Goal: Communication & Community: Participate in discussion

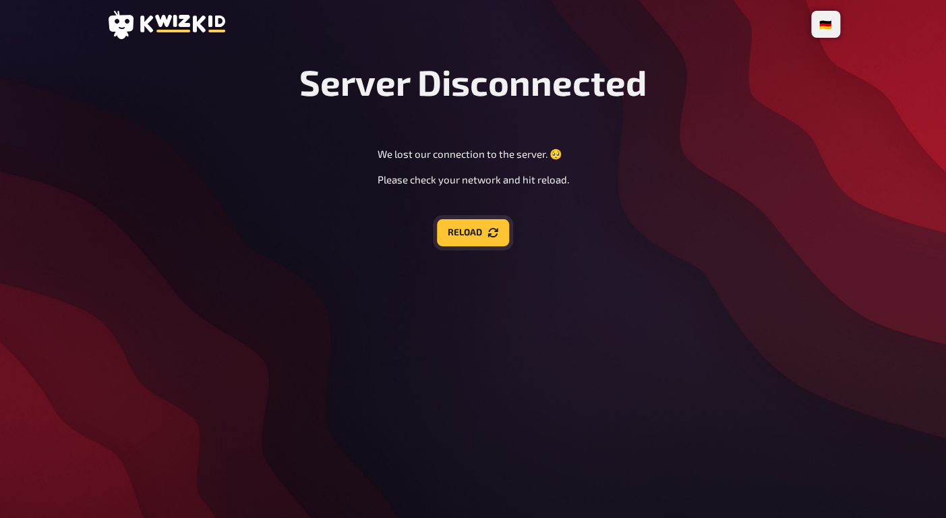
click at [478, 233] on button "Reload" at bounding box center [473, 232] width 72 height 27
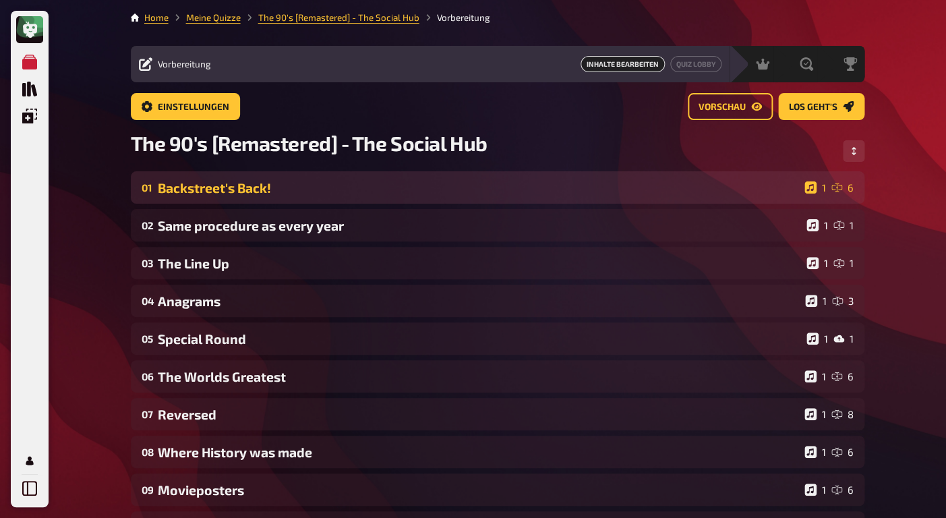
click at [260, 190] on div "Backstreet's Back!" at bounding box center [478, 188] width 641 height 16
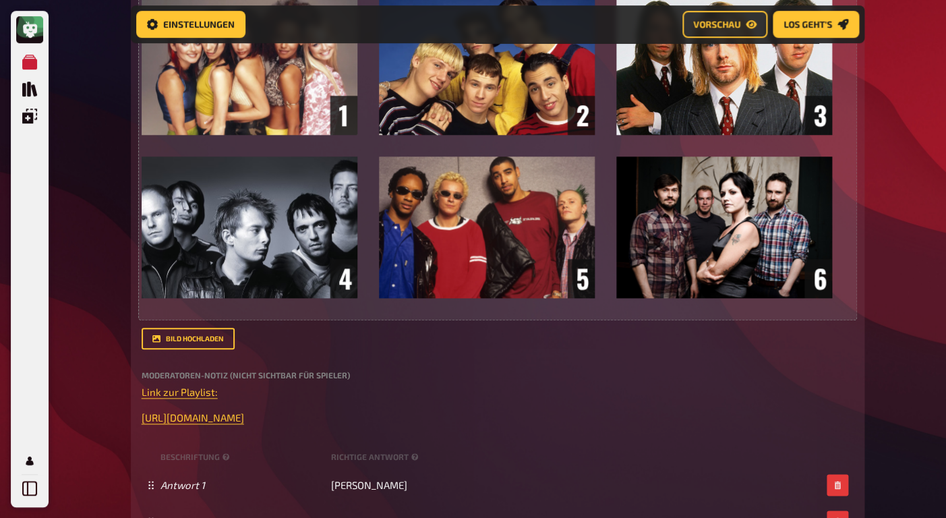
scroll to position [349, 0]
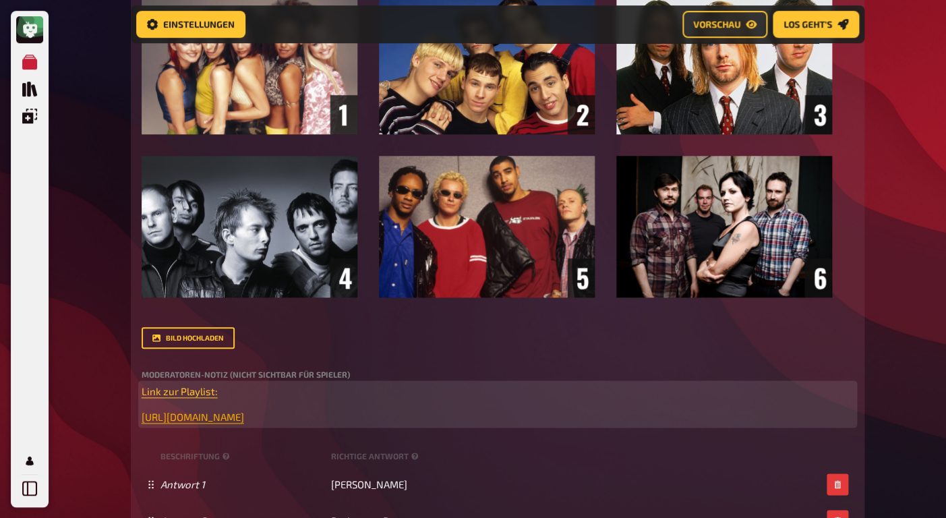
click at [232, 420] on span "[URL][DOMAIN_NAME]" at bounding box center [193, 417] width 103 height 12
click at [228, 394] on icon "button" at bounding box center [229, 391] width 8 height 8
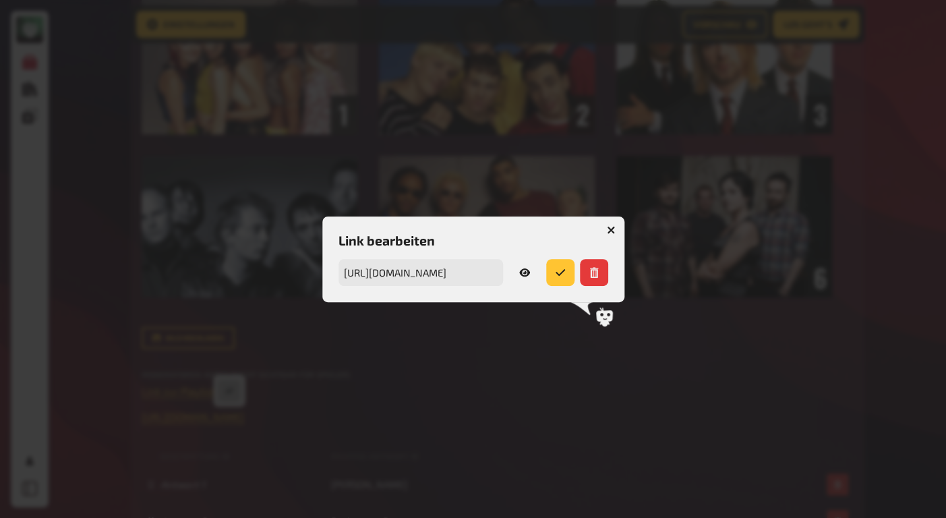
click at [523, 271] on icon "button" at bounding box center [524, 272] width 11 height 11
click at [635, 169] on div at bounding box center [473, 259] width 946 height 518
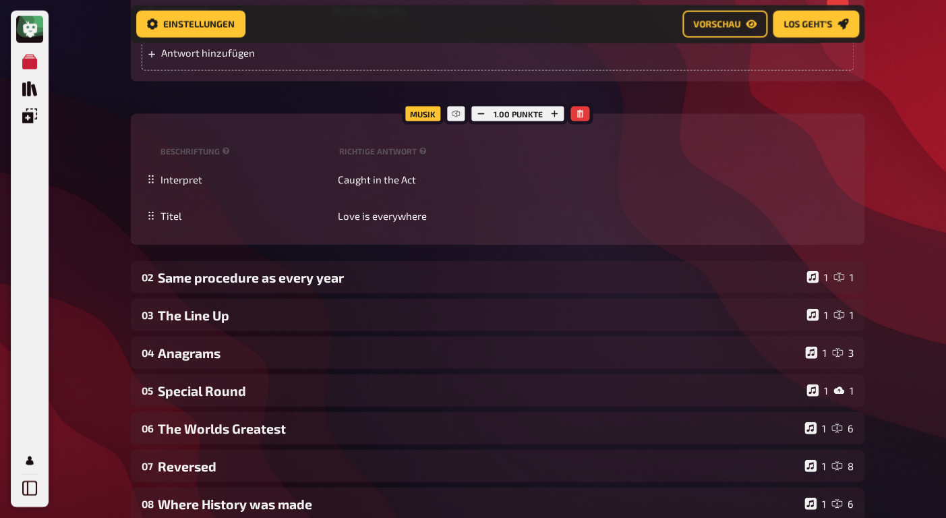
scroll to position [1006, 0]
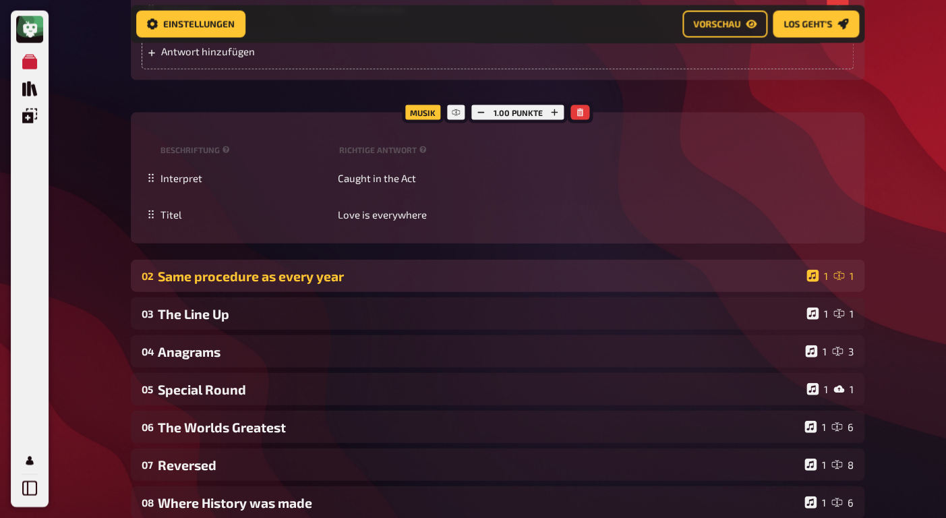
click at [328, 275] on div "Same procedure as every year" at bounding box center [480, 276] width 644 height 16
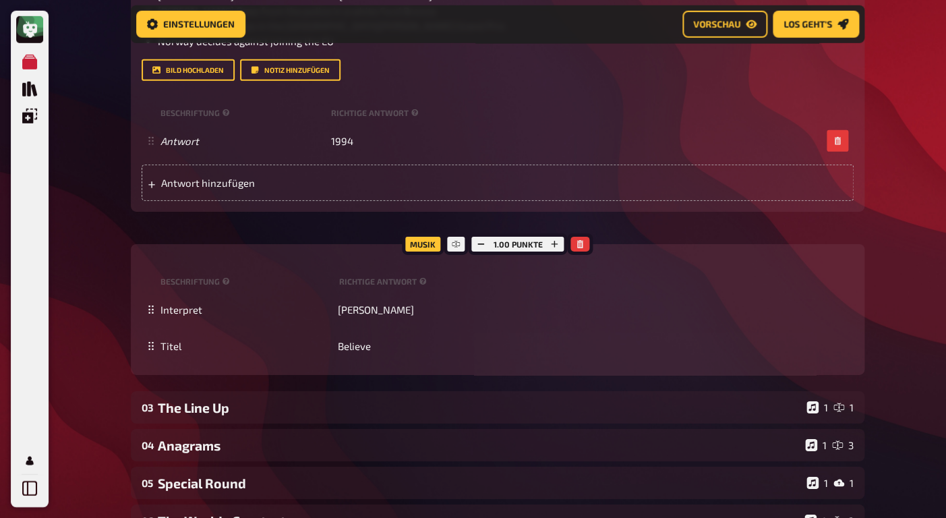
scroll to position [1582, 0]
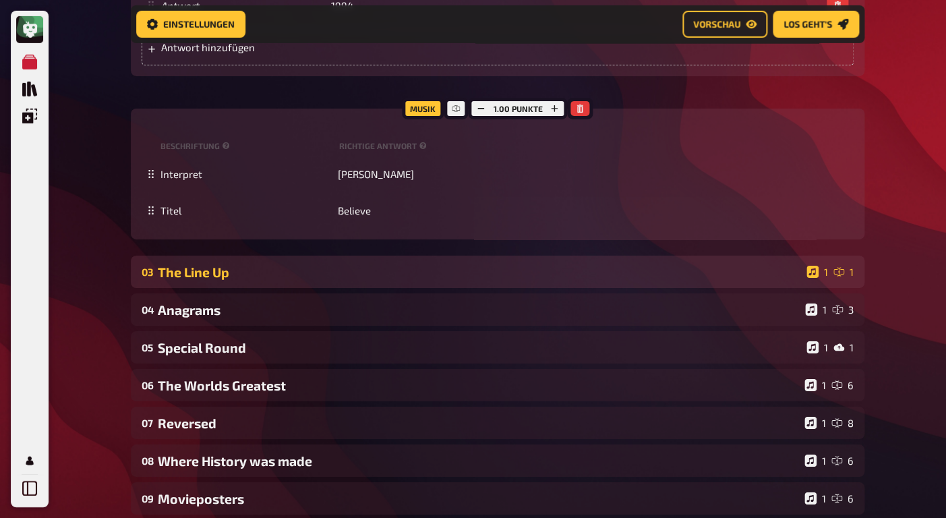
click at [248, 273] on div "The Line Up" at bounding box center [480, 272] width 644 height 16
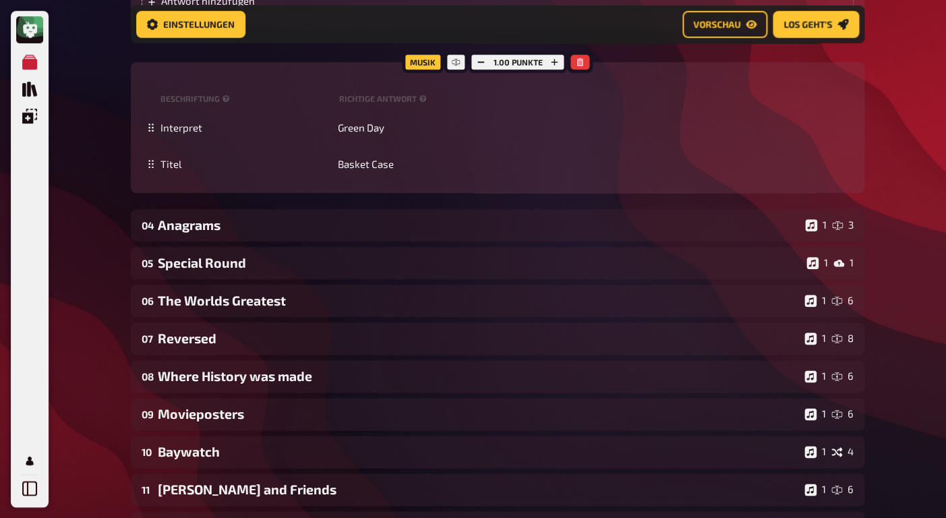
scroll to position [2264, 0]
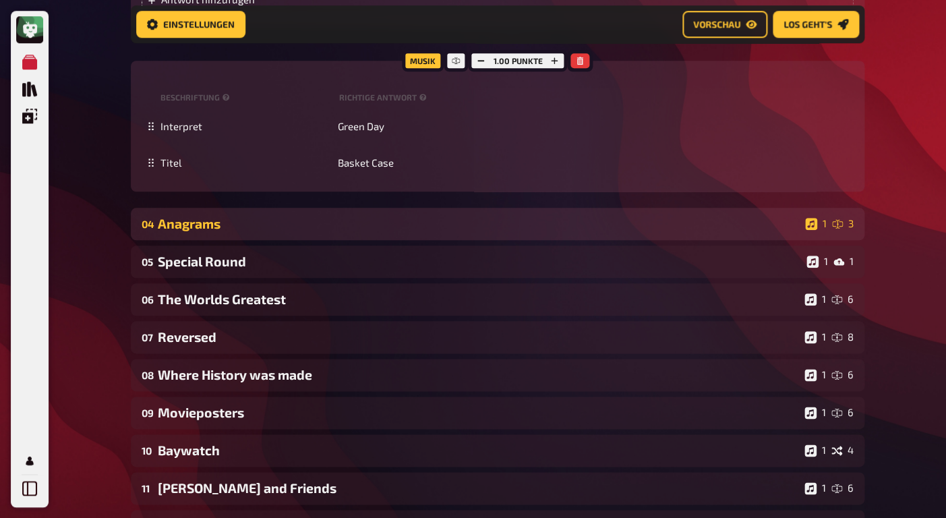
click at [222, 226] on div "Anagrams" at bounding box center [479, 224] width 642 height 16
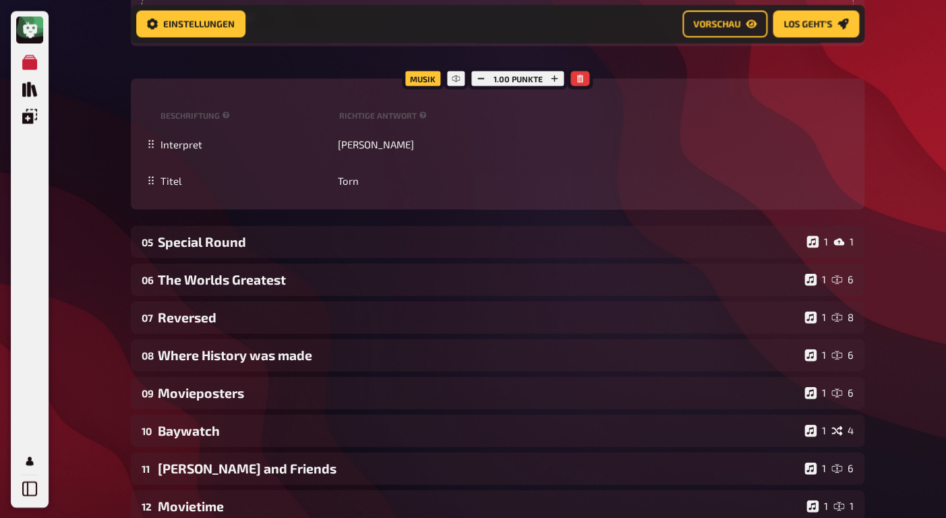
scroll to position [2818, 0]
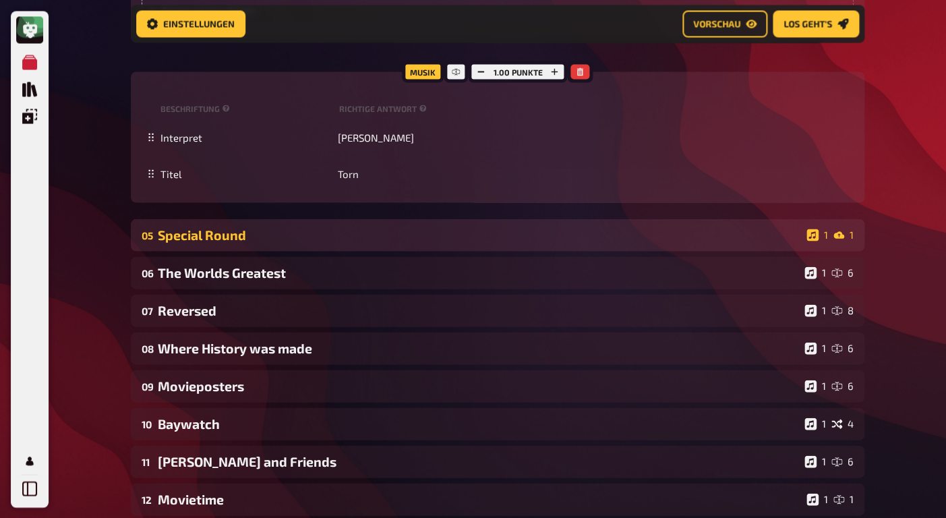
click at [252, 248] on div "05 Special Round 1 1" at bounding box center [498, 235] width 734 height 32
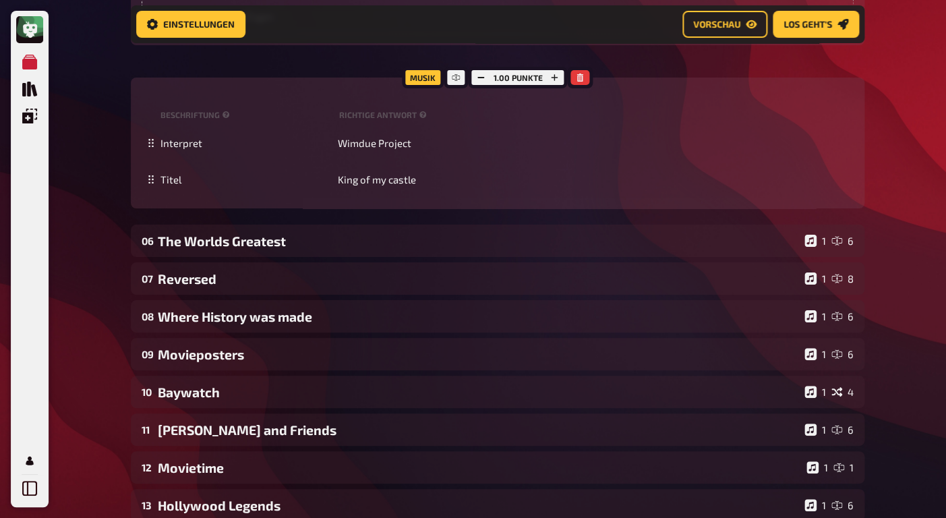
scroll to position [3697, 0]
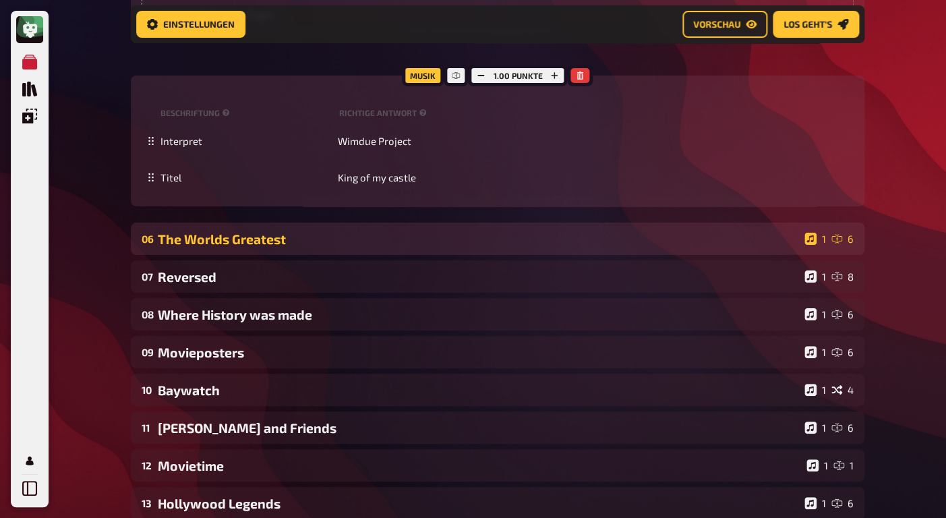
click at [215, 250] on div "06 The Worlds Greatest 1 6" at bounding box center [498, 239] width 734 height 32
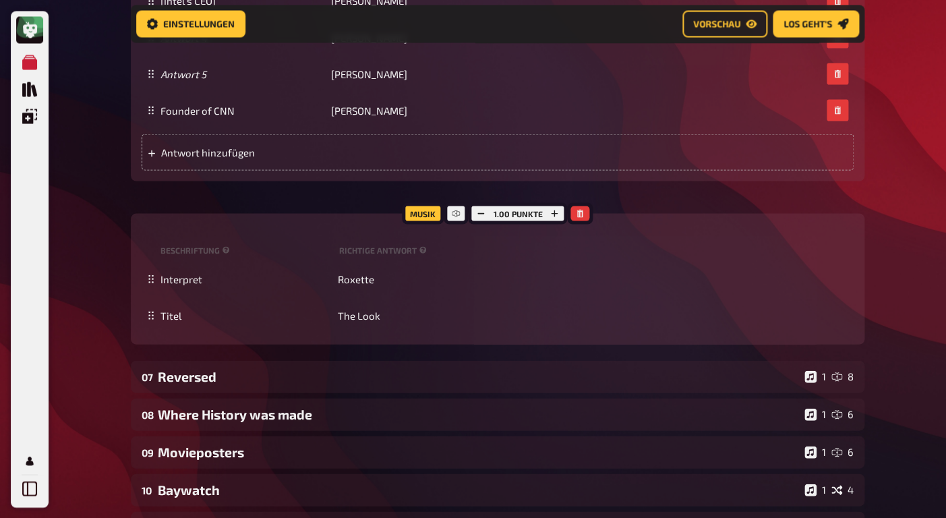
scroll to position [4713, 0]
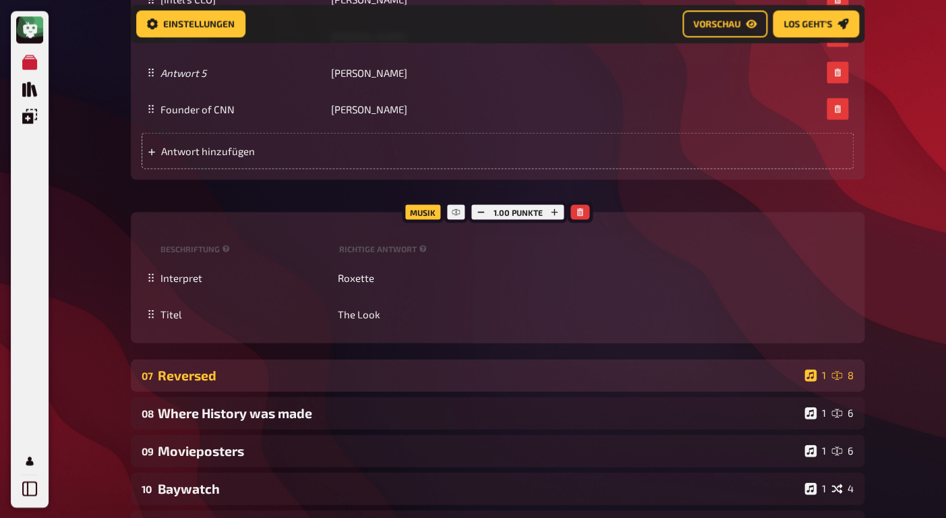
click at [205, 377] on div "Reversed" at bounding box center [478, 375] width 641 height 16
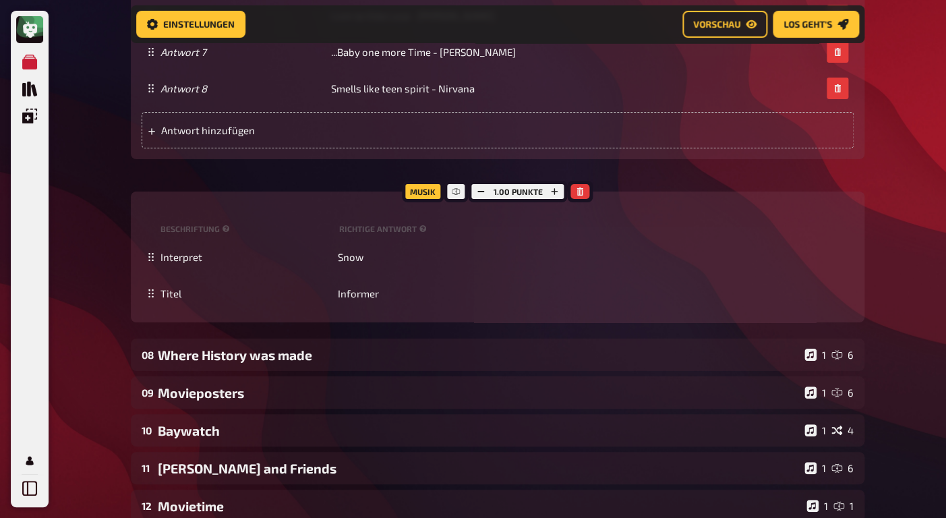
scroll to position [5539, 0]
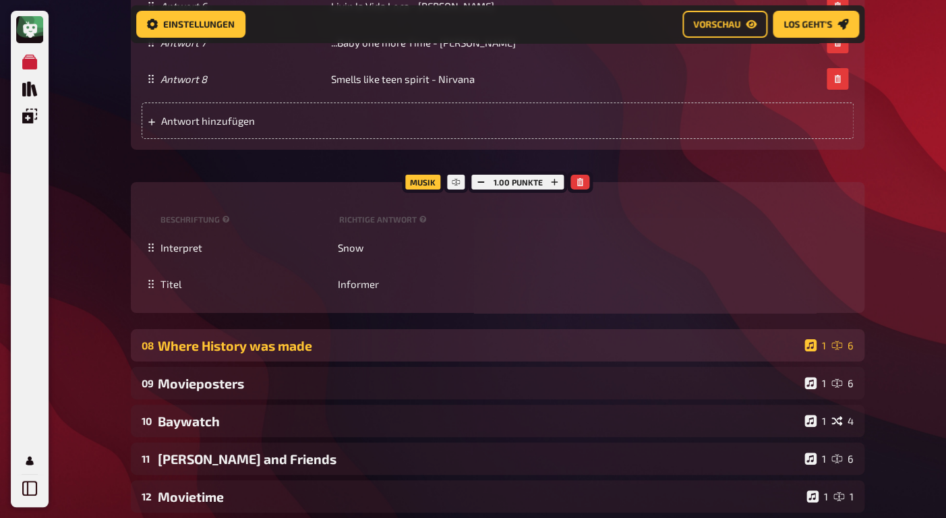
click at [272, 351] on div "Where History was made" at bounding box center [478, 346] width 641 height 16
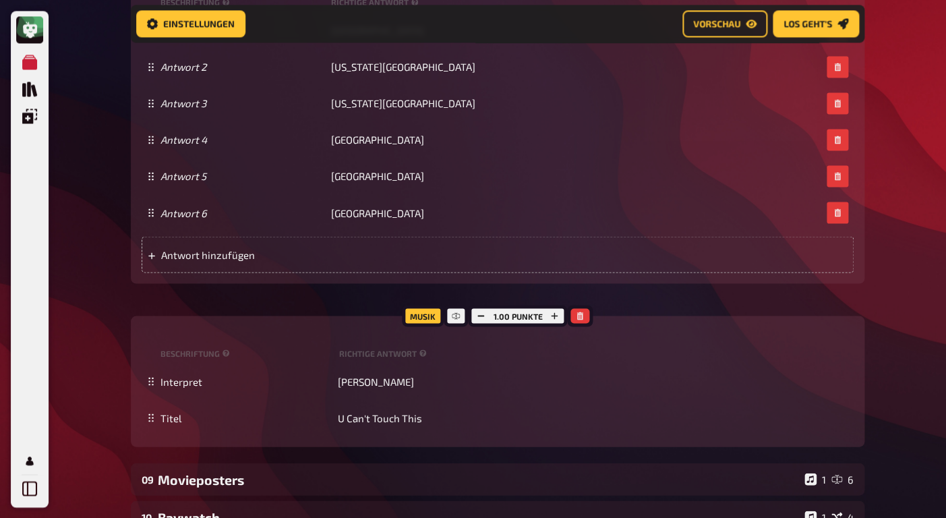
scroll to position [6605, 0]
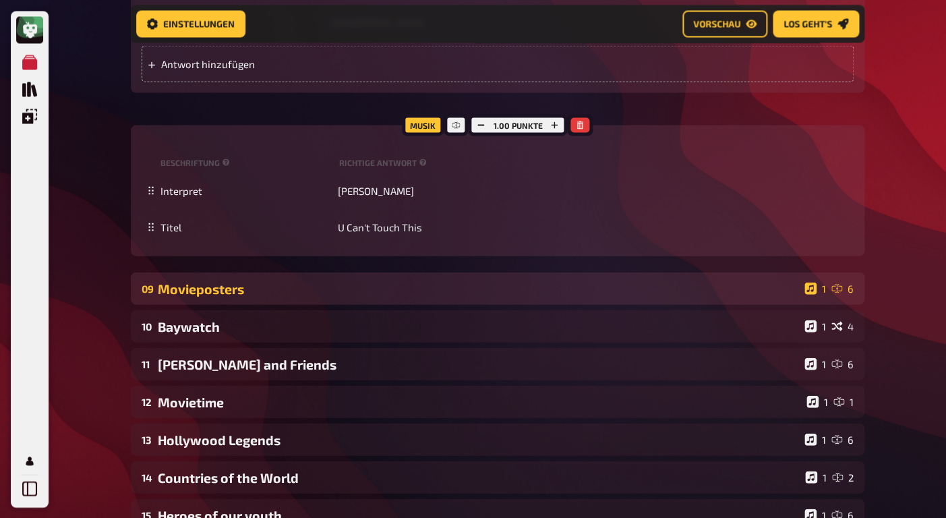
click at [208, 285] on div "Movieposters" at bounding box center [478, 289] width 641 height 16
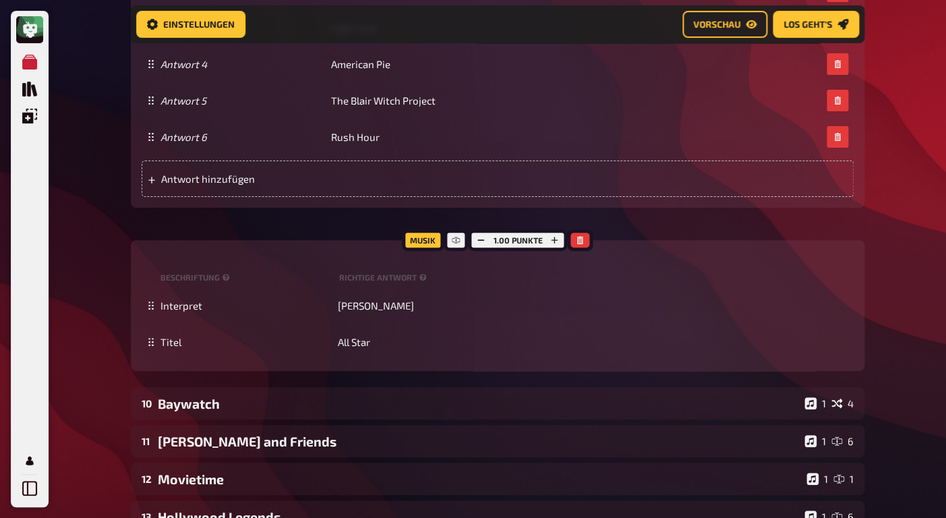
scroll to position [7601, 0]
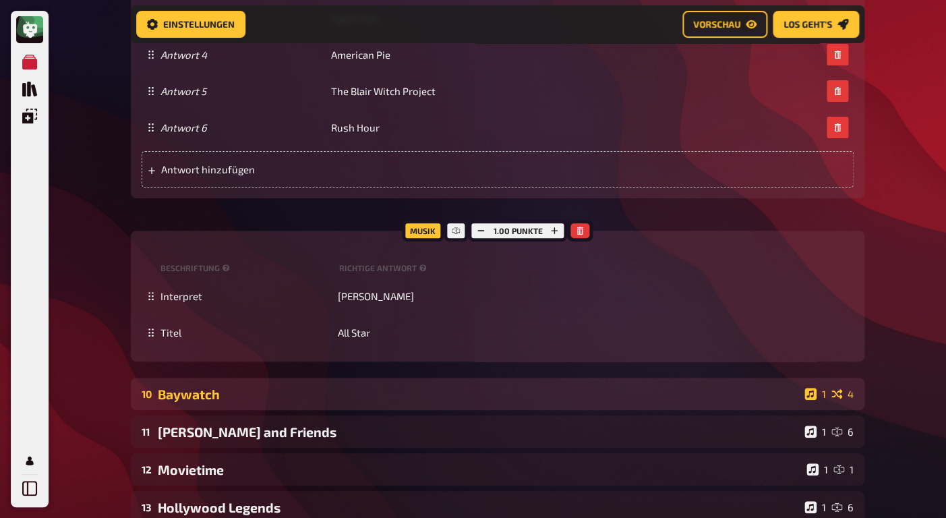
click at [189, 395] on div "Baywatch" at bounding box center [478, 395] width 641 height 16
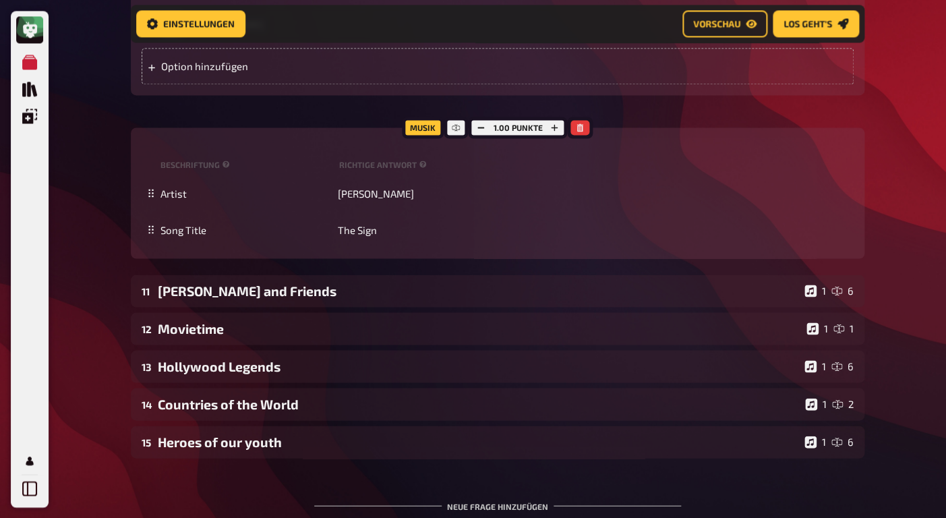
scroll to position [8360, 0]
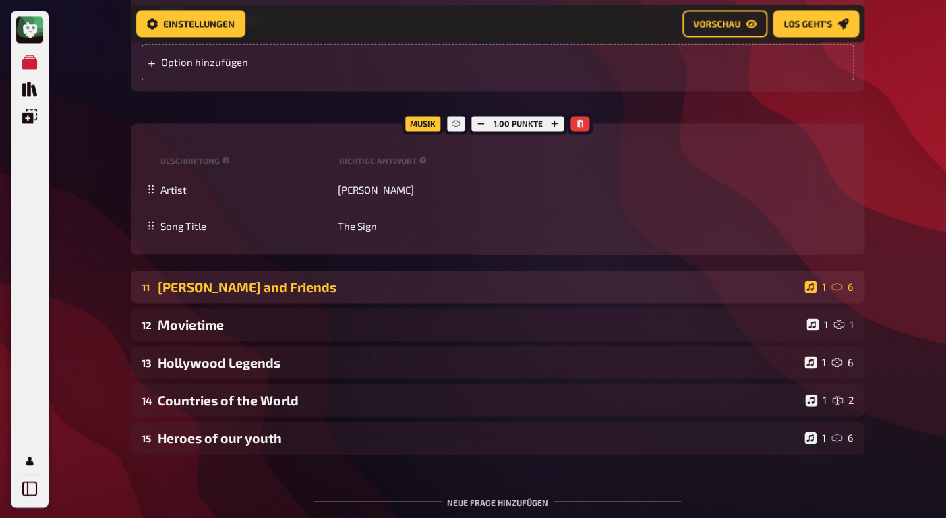
click at [199, 285] on div "[PERSON_NAME] and Friends" at bounding box center [478, 287] width 641 height 16
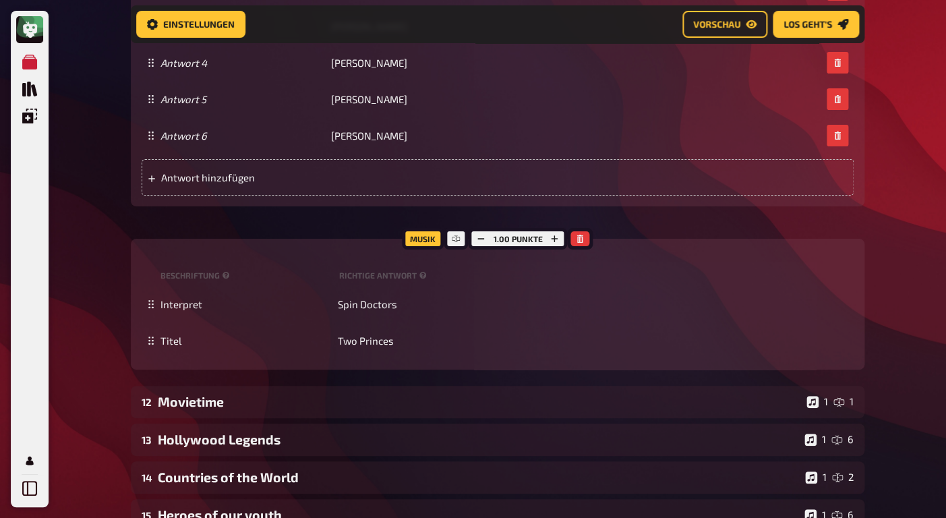
scroll to position [9560, 0]
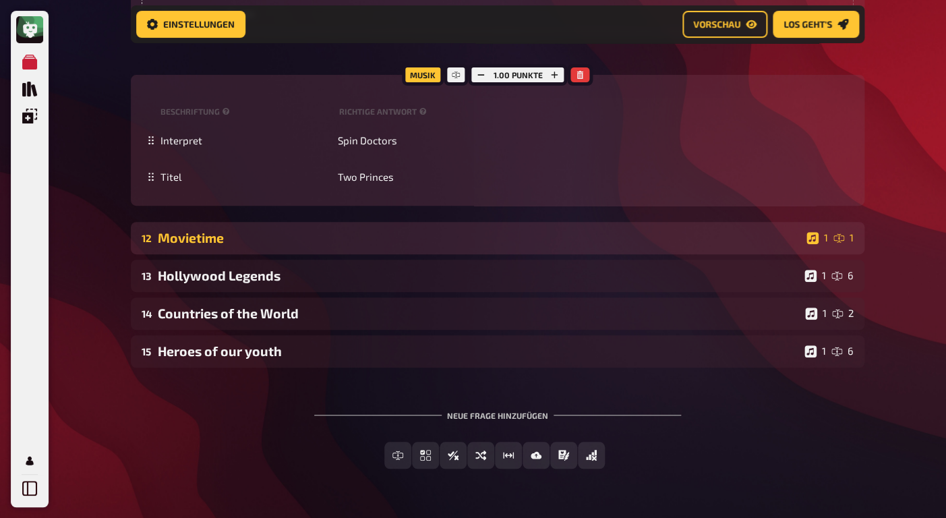
click at [188, 237] on div "Movietime" at bounding box center [480, 238] width 644 height 16
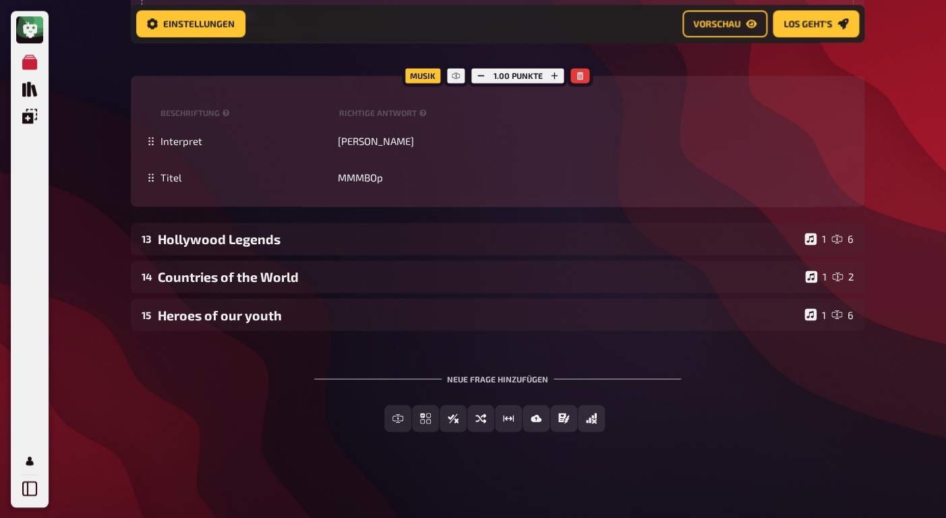
scroll to position [10103, 0]
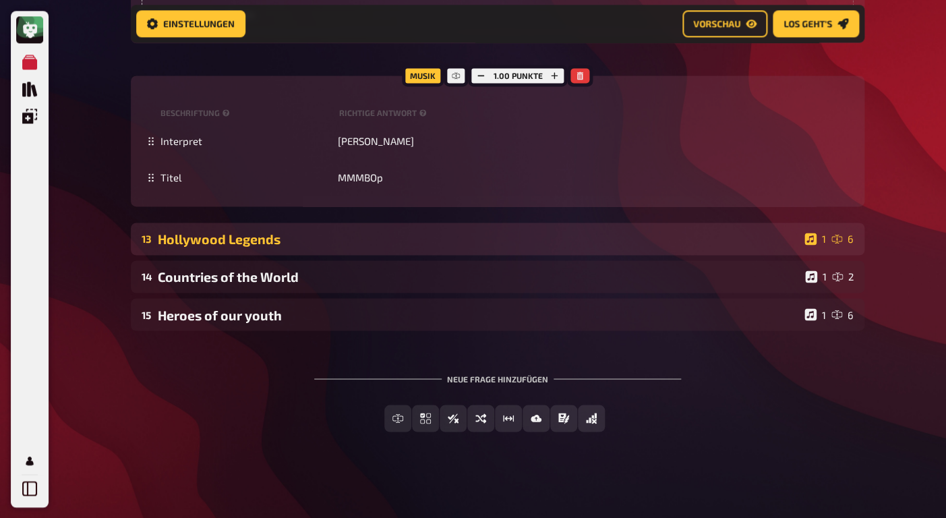
click at [222, 237] on div "Hollywood Legends" at bounding box center [478, 239] width 641 height 16
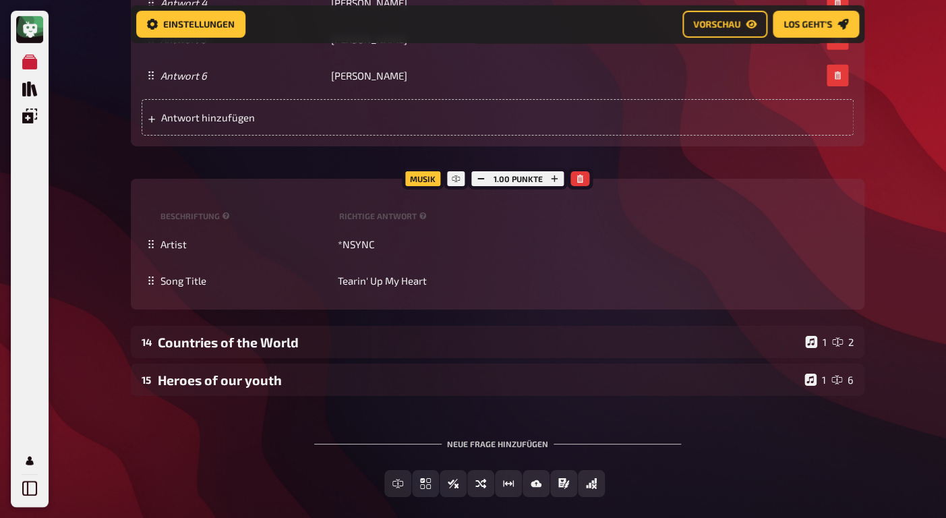
scroll to position [11029, 0]
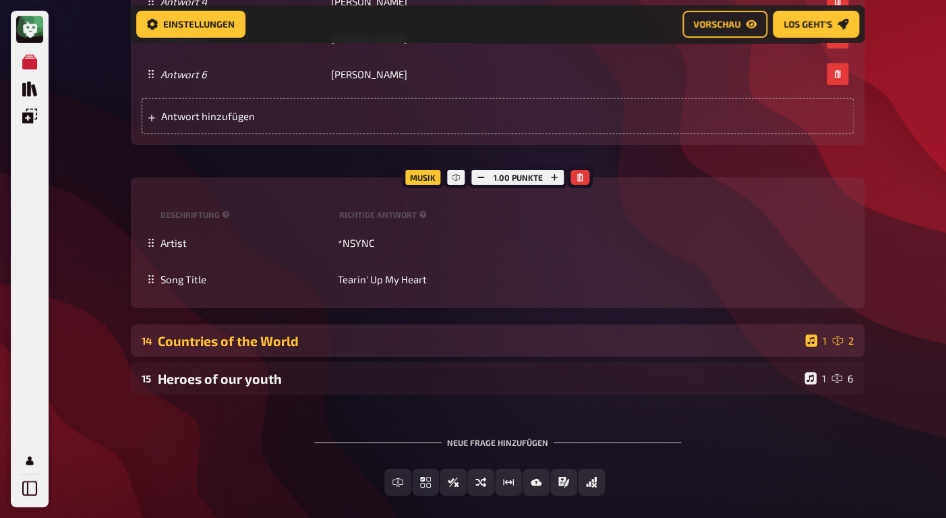
click at [197, 334] on div "Countries of the World" at bounding box center [479, 341] width 642 height 16
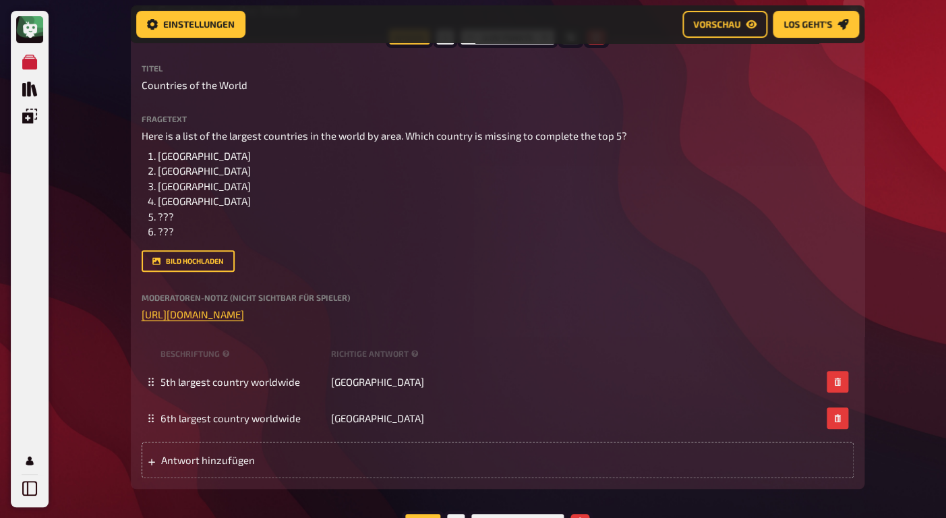
scroll to position [11388, 0]
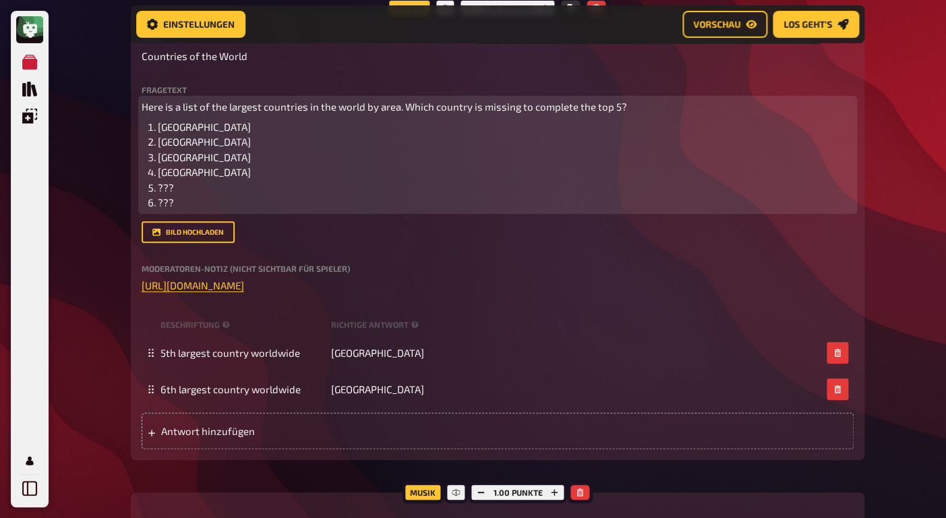
click at [466, 111] on span "Here is a list of the largest countries in the world by area. Which country is …" at bounding box center [385, 107] width 486 height 12
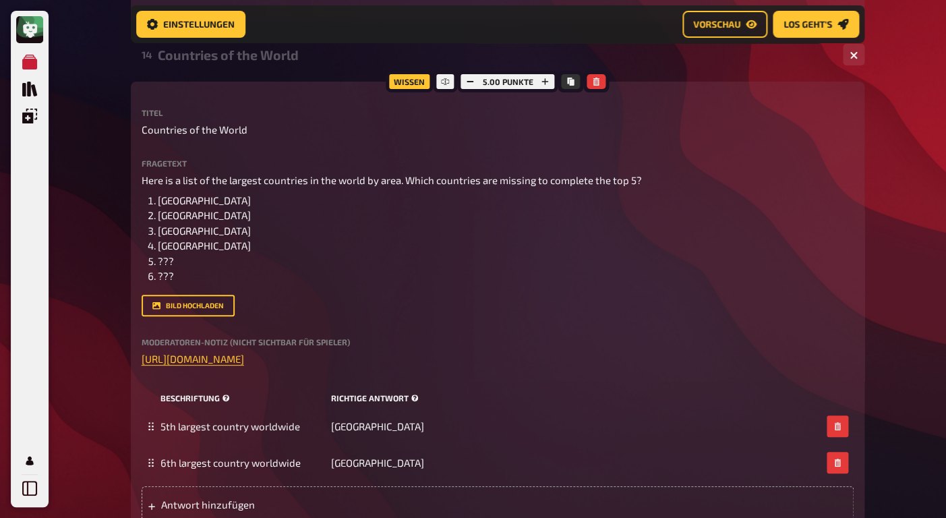
scroll to position [11314, 0]
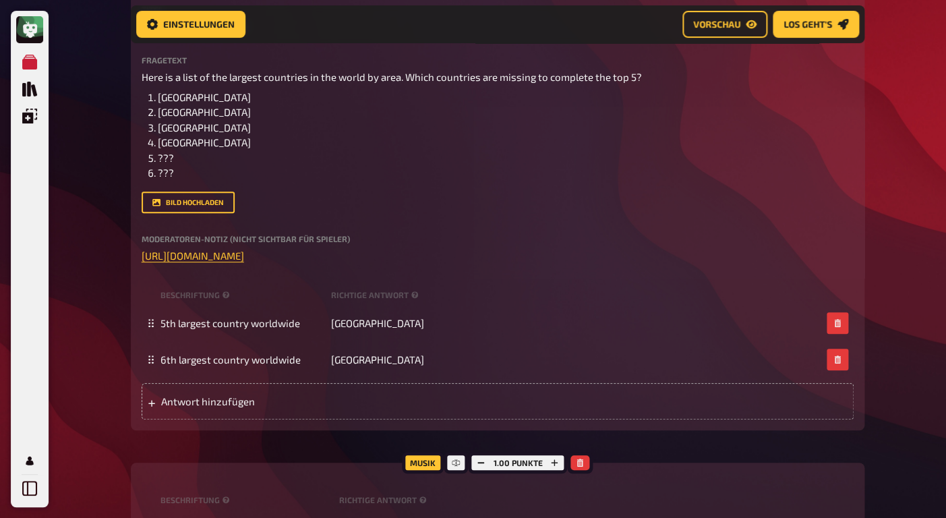
scroll to position [11413, 0]
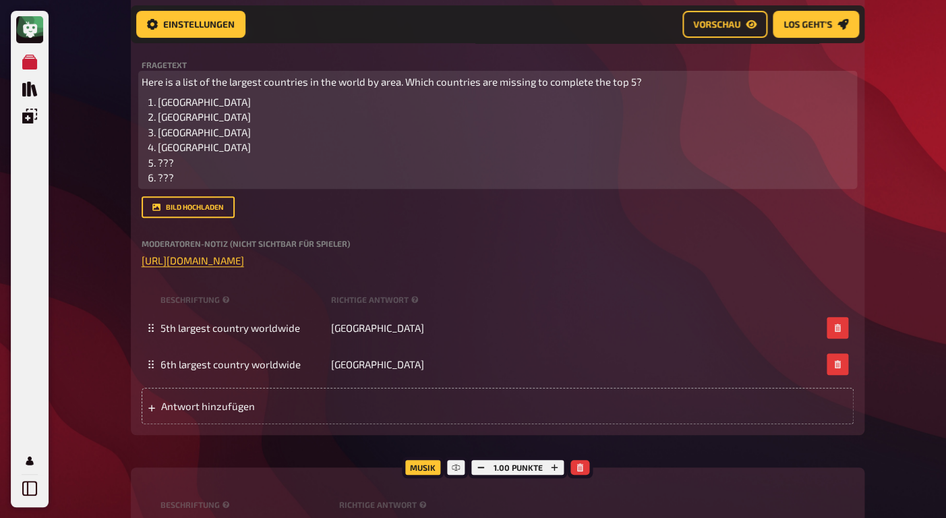
click at [635, 84] on span "Here is a list of the largest countries in the world by area. Which countries a…" at bounding box center [392, 82] width 501 height 12
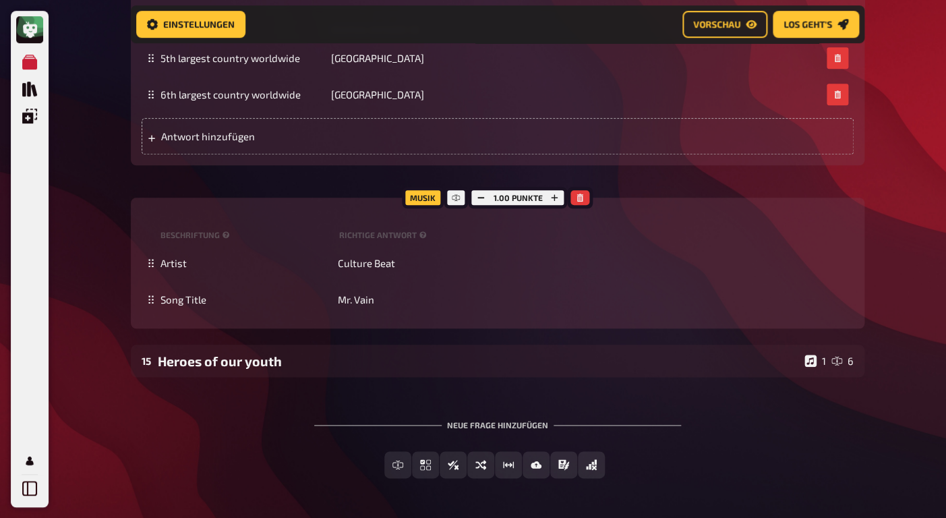
scroll to position [11731, 0]
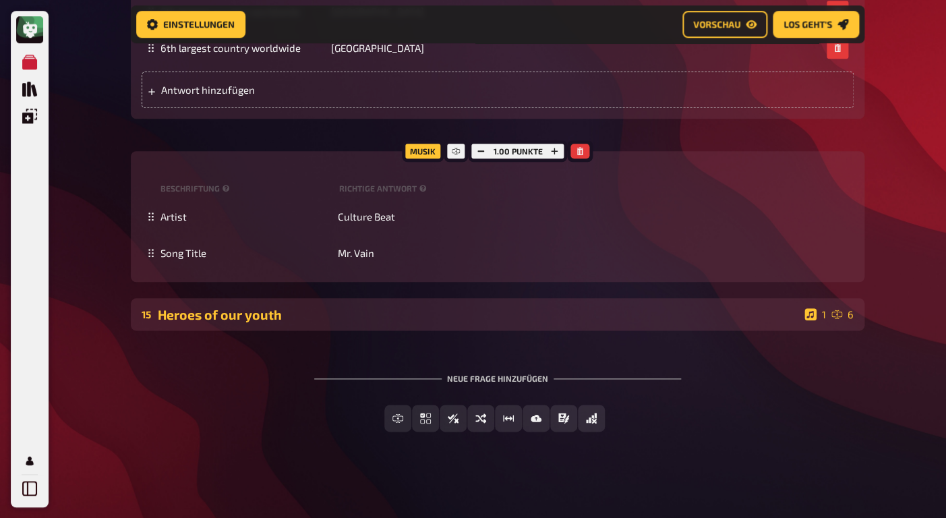
click at [257, 324] on div "15 Heroes of our youth 1 6" at bounding box center [498, 314] width 734 height 32
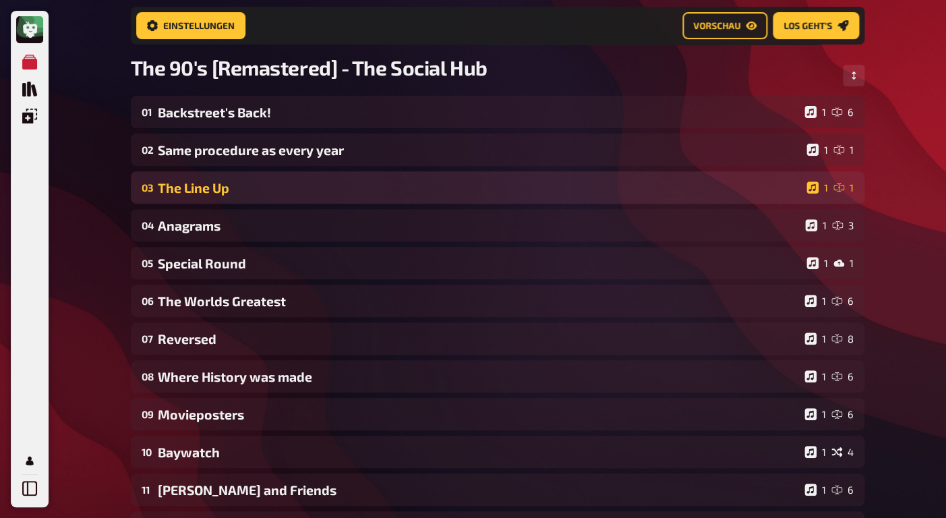
scroll to position [0, 0]
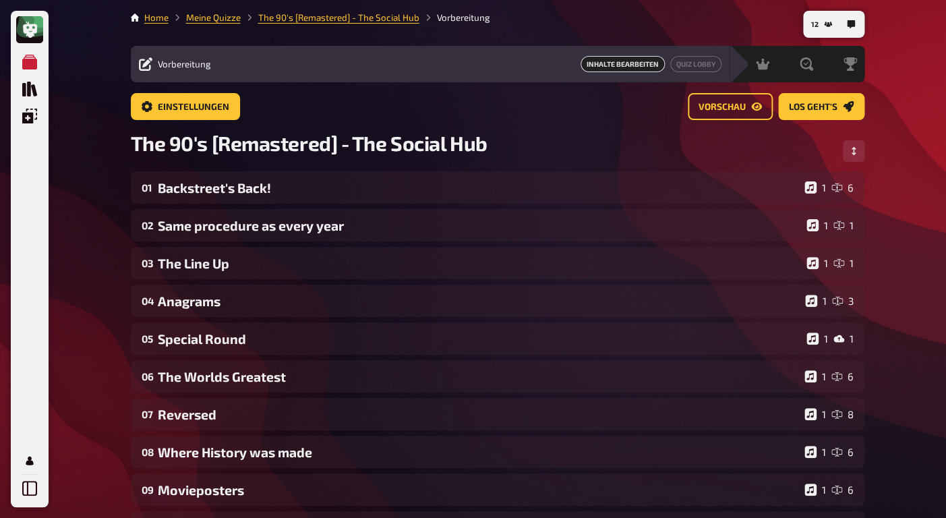
click at [840, 28] on nav "12" at bounding box center [833, 24] width 61 height 27
click at [819, 22] on button "12" at bounding box center [822, 24] width 32 height 22
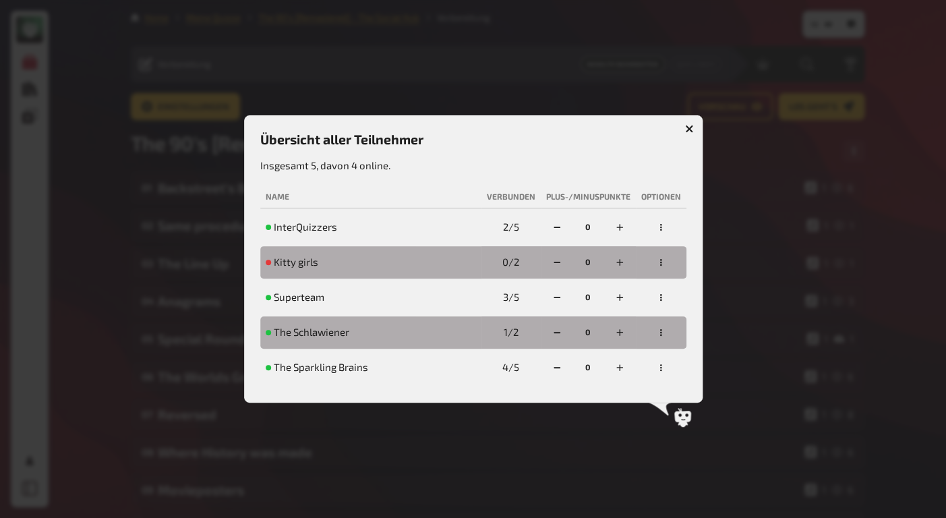
click at [663, 230] on icon "button" at bounding box center [661, 227] width 8 height 8
click at [650, 119] on div "Übersicht aller Teilnehmer Insgesamt 5, davon 4 online. Name Verbunden Plus-/Mi…" at bounding box center [473, 258] width 459 height 287
click at [690, 123] on icon "button" at bounding box center [689, 129] width 13 height 13
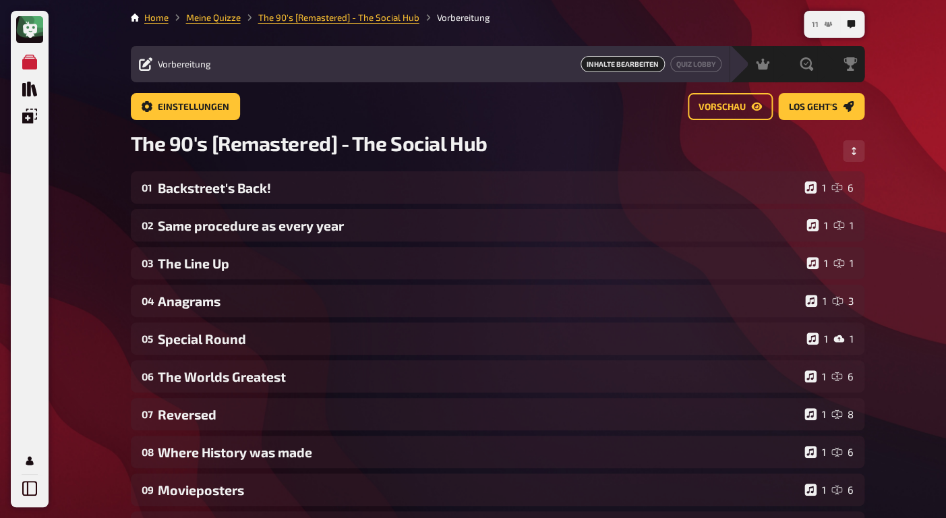
click at [821, 25] on button "11" at bounding box center [822, 24] width 31 height 22
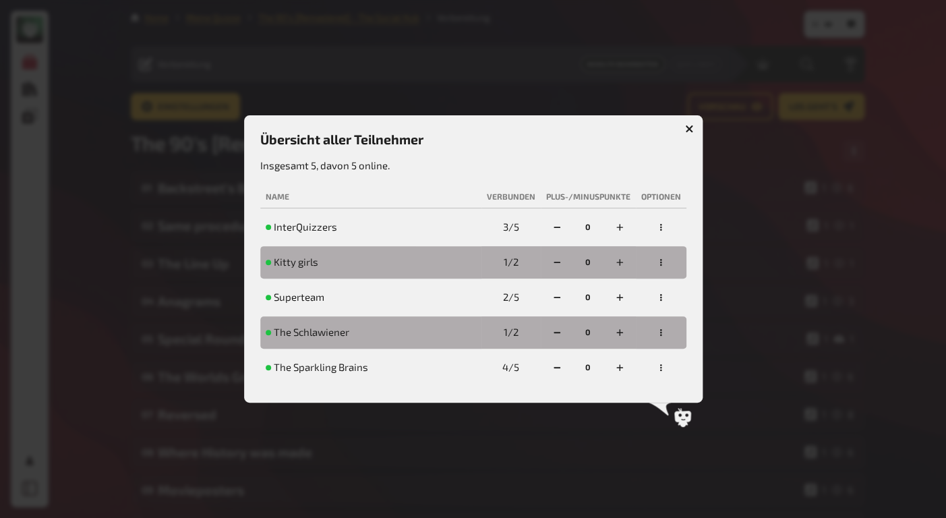
click at [691, 123] on icon "button" at bounding box center [689, 129] width 13 height 13
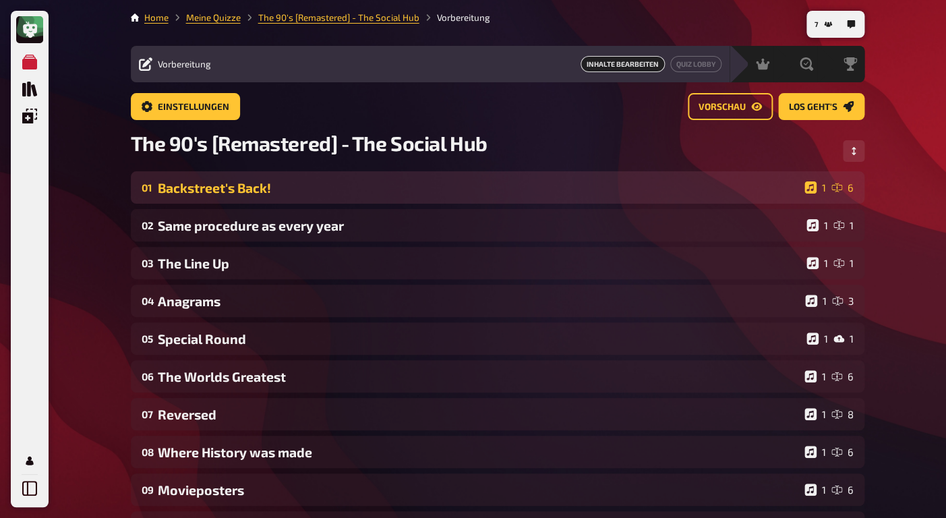
click at [349, 198] on div "01 Backstreet's Back! 1 6" at bounding box center [498, 187] width 734 height 32
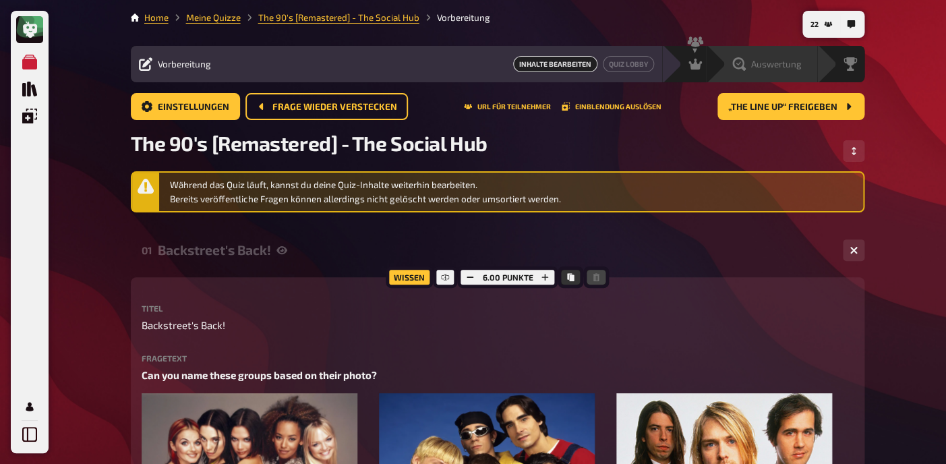
click at [764, 65] on span "Auswertung" at bounding box center [776, 64] width 51 height 11
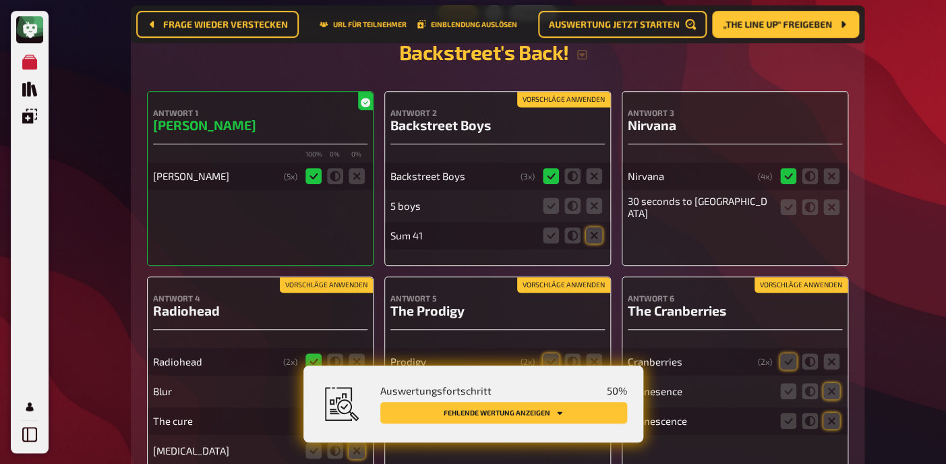
scroll to position [255, 0]
click at [597, 209] on icon at bounding box center [594, 205] width 16 height 16
click at [0, 0] on input "radio" at bounding box center [0, 0] width 0 height 0
click at [593, 237] on icon at bounding box center [594, 235] width 16 height 16
click at [0, 0] on input "radio" at bounding box center [0, 0] width 0 height 0
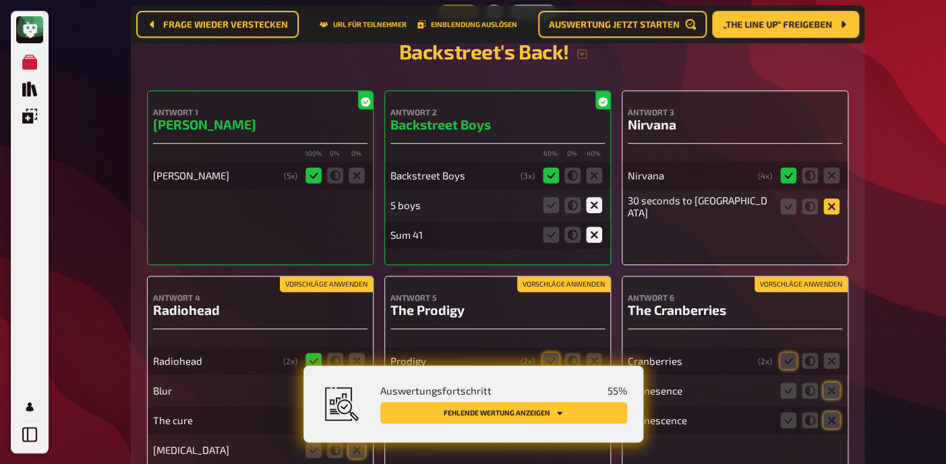
click at [832, 202] on icon at bounding box center [832, 206] width 16 height 16
click at [0, 0] on input "radio" at bounding box center [0, 0] width 0 height 0
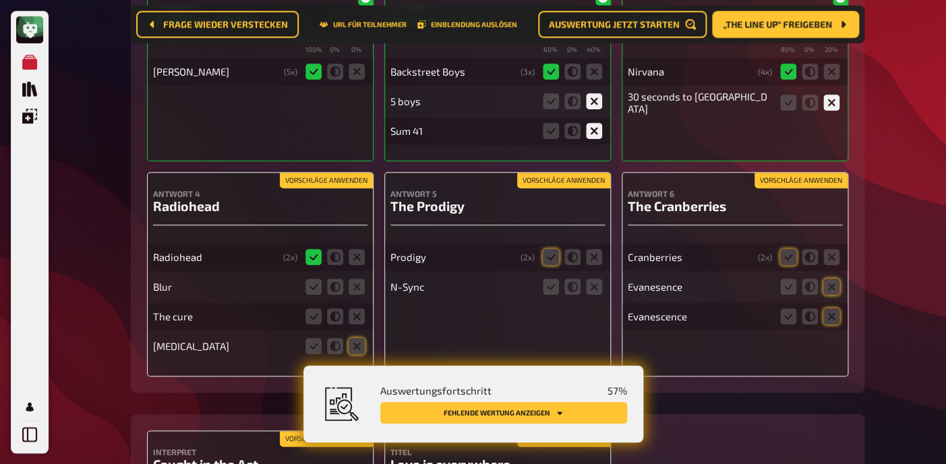
scroll to position [360, 0]
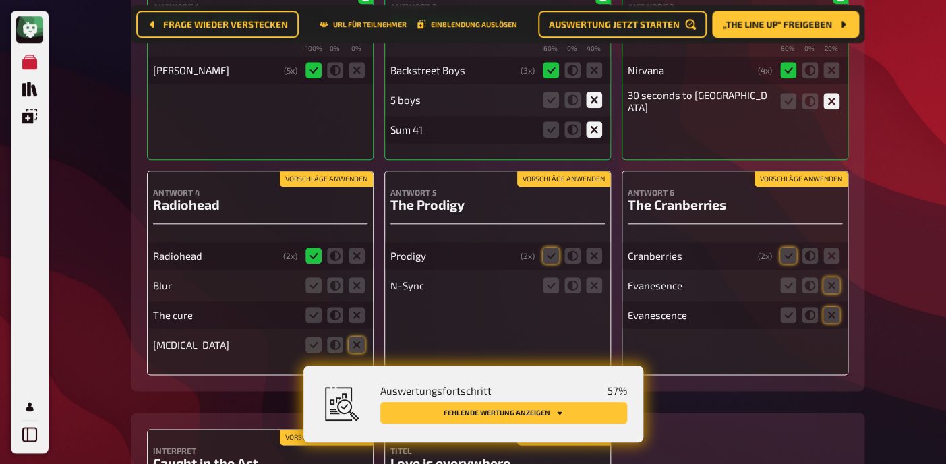
click at [817, 179] on button "Vorschläge anwenden" at bounding box center [801, 179] width 93 height 15
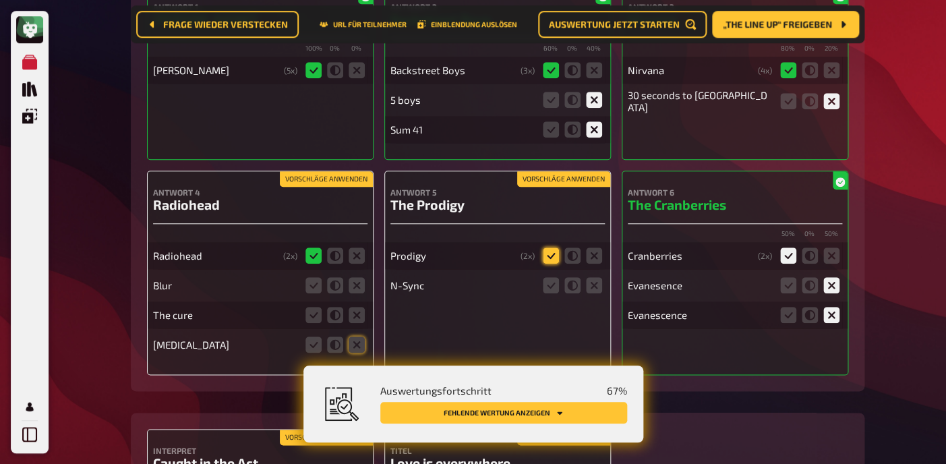
click at [554, 257] on icon at bounding box center [551, 256] width 16 height 16
click at [0, 0] on input "radio" at bounding box center [0, 0] width 0 height 0
click at [596, 285] on icon at bounding box center [594, 285] width 16 height 16
click at [0, 0] on input "radio" at bounding box center [0, 0] width 0 height 0
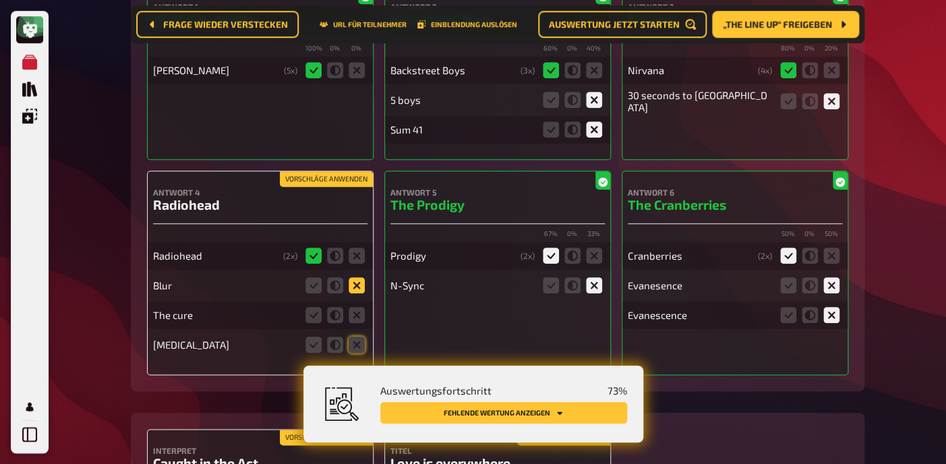
click at [357, 292] on icon at bounding box center [357, 285] width 16 height 16
click at [0, 0] on input "radio" at bounding box center [0, 0] width 0 height 0
click at [357, 319] on icon at bounding box center [357, 315] width 16 height 16
click at [0, 0] on input "radio" at bounding box center [0, 0] width 0 height 0
click at [353, 348] on icon at bounding box center [357, 345] width 16 height 16
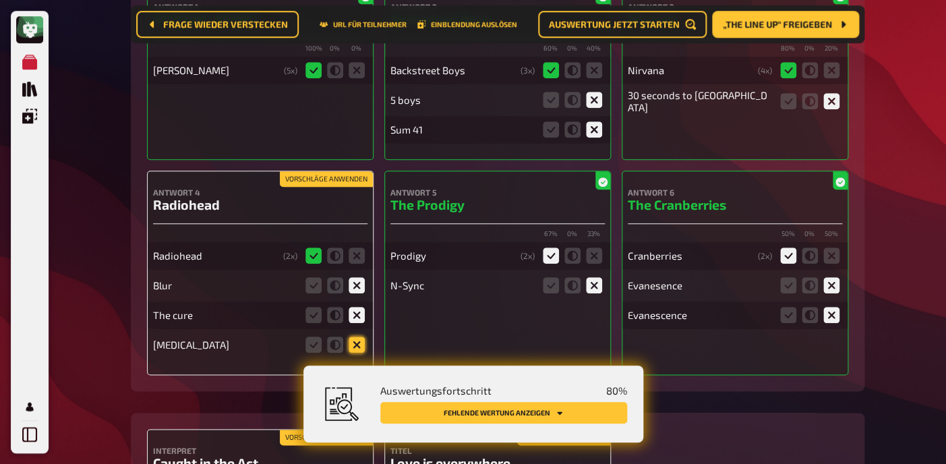
click at [0, 0] on input "radio" at bounding box center [0, 0] width 0 height 0
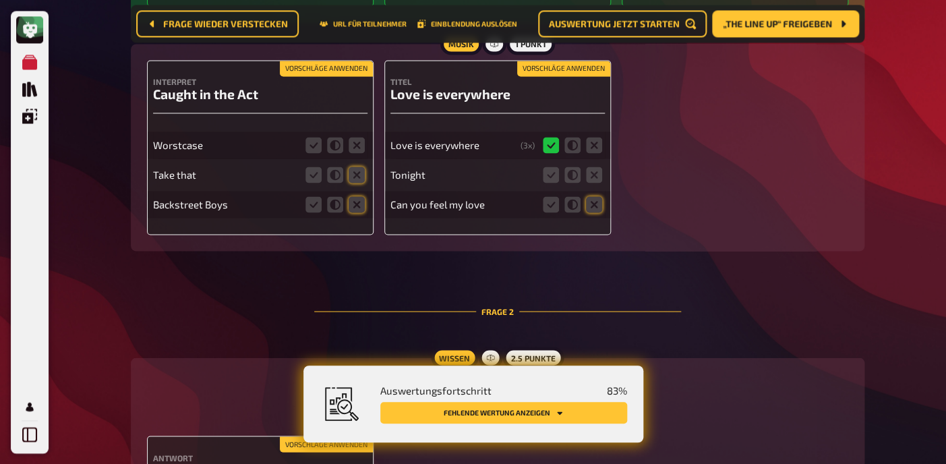
scroll to position [726, 0]
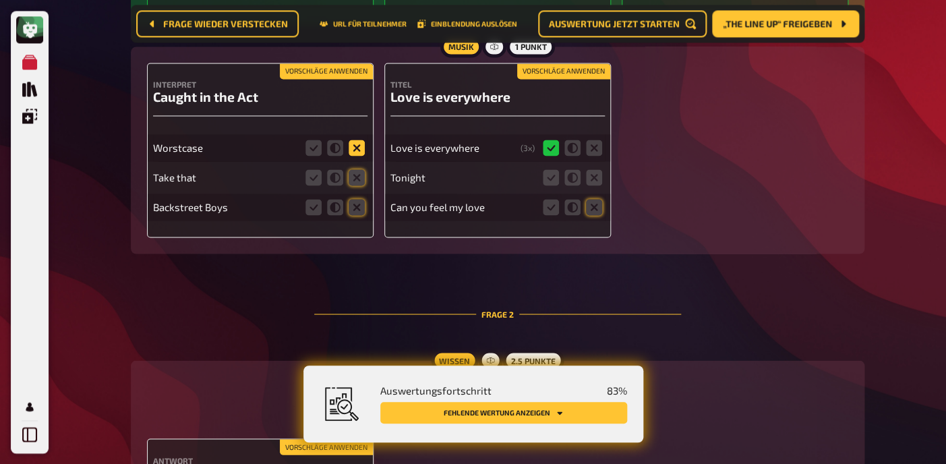
click at [358, 156] on icon at bounding box center [357, 148] width 16 height 16
click at [0, 0] on input "radio" at bounding box center [0, 0] width 0 height 0
click at [355, 177] on icon at bounding box center [357, 177] width 16 height 16
click at [0, 0] on input "radio" at bounding box center [0, 0] width 0 height 0
click at [356, 206] on icon at bounding box center [357, 207] width 16 height 16
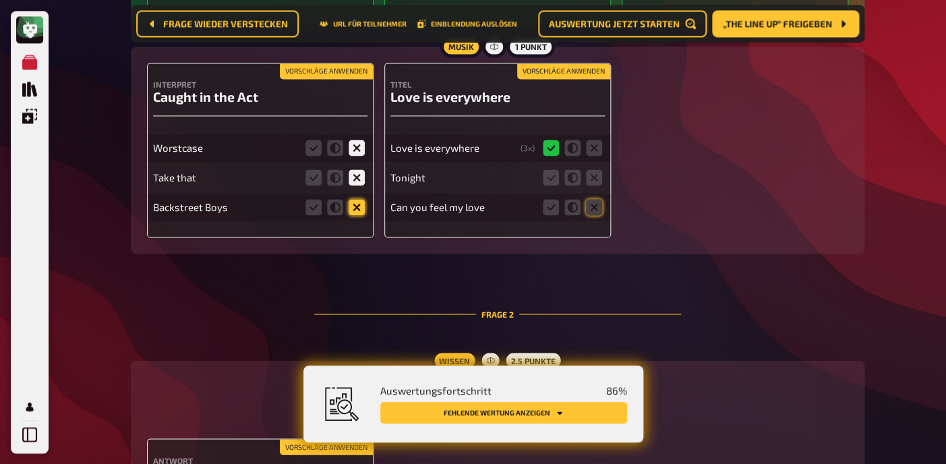
click at [0, 0] on input "radio" at bounding box center [0, 0] width 0 height 0
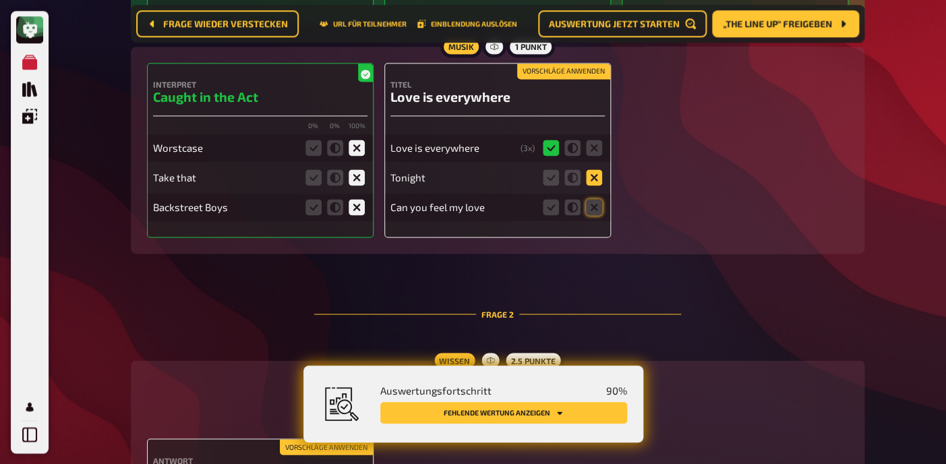
click at [596, 184] on icon at bounding box center [594, 177] width 16 height 16
click at [0, 0] on input "radio" at bounding box center [0, 0] width 0 height 0
click at [597, 208] on icon at bounding box center [594, 207] width 16 height 16
click at [0, 0] on input "radio" at bounding box center [0, 0] width 0 height 0
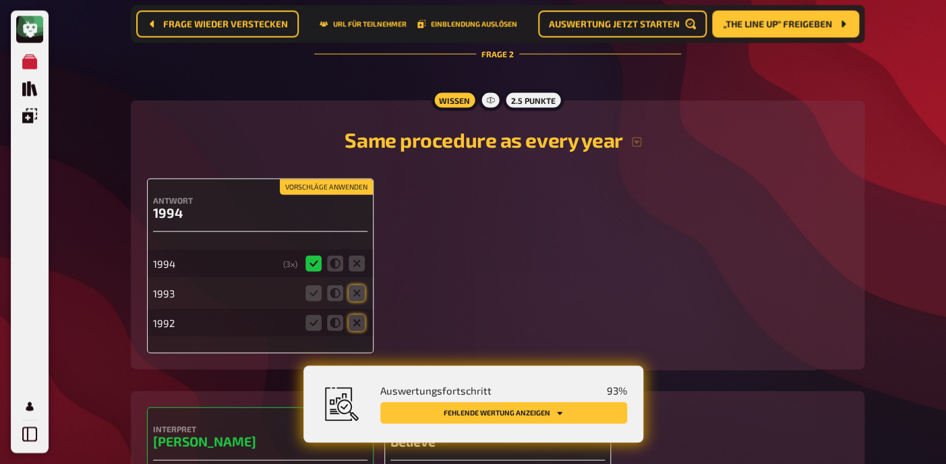
scroll to position [1027, 0]
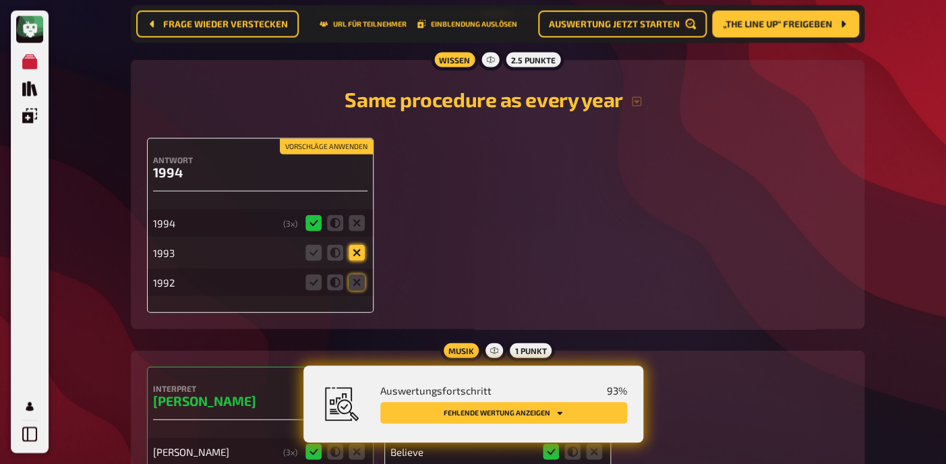
click at [353, 261] on icon at bounding box center [357, 253] width 16 height 16
click at [0, 0] on input "radio" at bounding box center [0, 0] width 0 height 0
click at [355, 285] on icon at bounding box center [357, 283] width 16 height 16
click at [0, 0] on input "radio" at bounding box center [0, 0] width 0 height 0
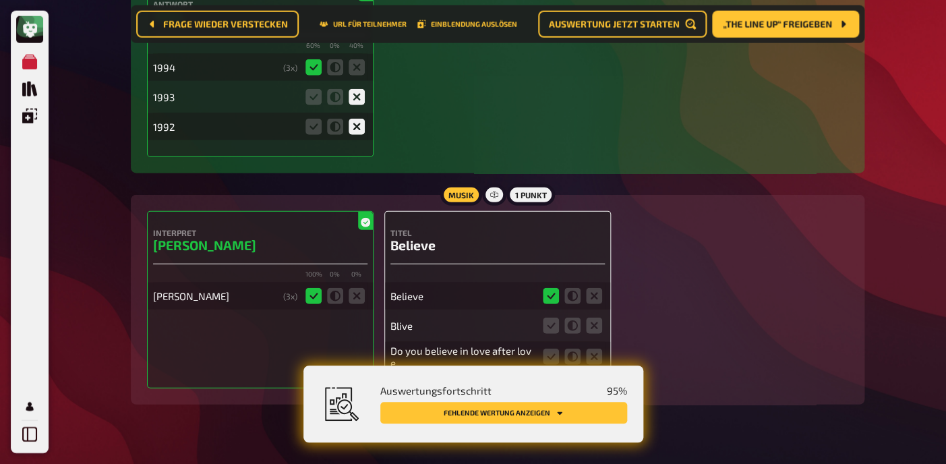
scroll to position [1216, 0]
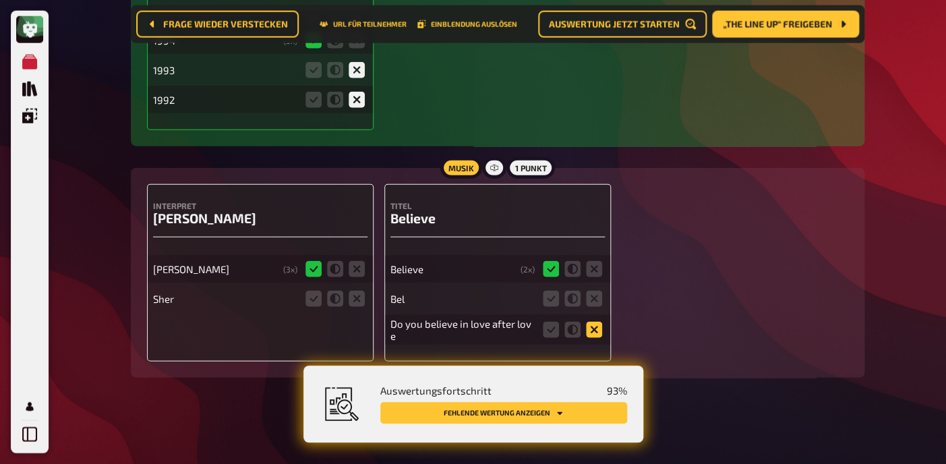
click at [594, 327] on icon at bounding box center [594, 330] width 16 height 16
click at [0, 0] on input "radio" at bounding box center [0, 0] width 0 height 0
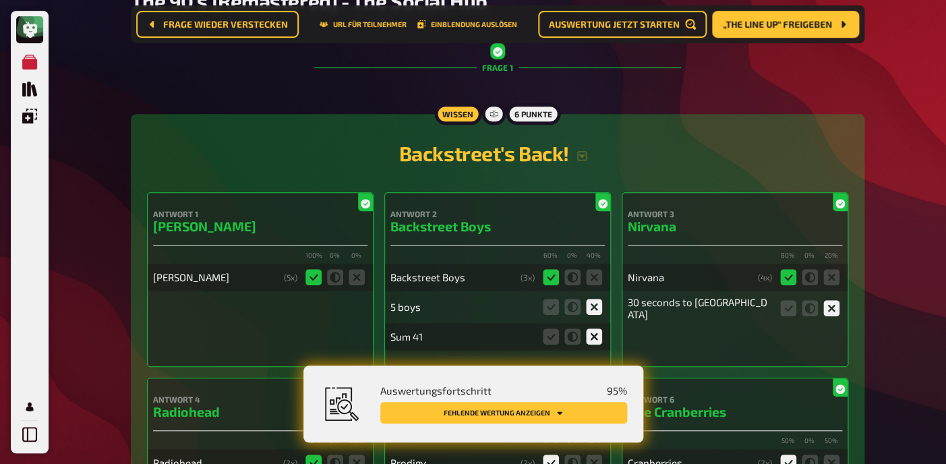
scroll to position [0, 0]
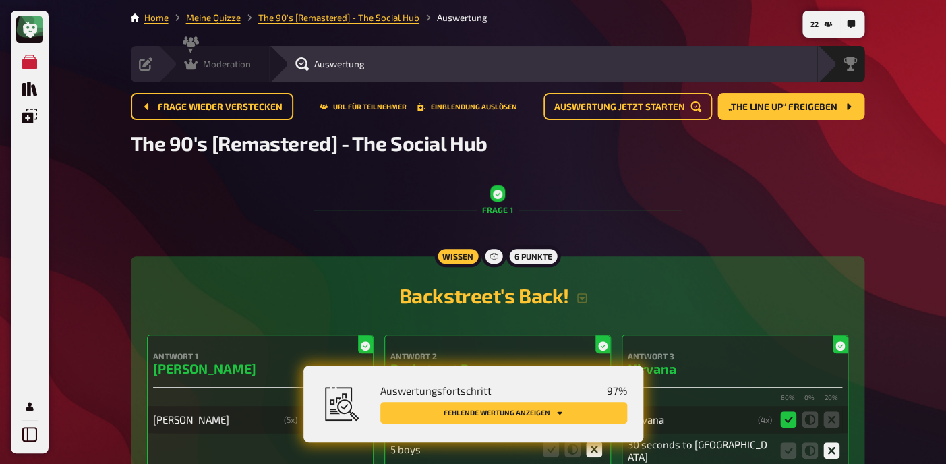
click at [194, 72] on div "Moderation undefined" at bounding box center [213, 64] width 111 height 36
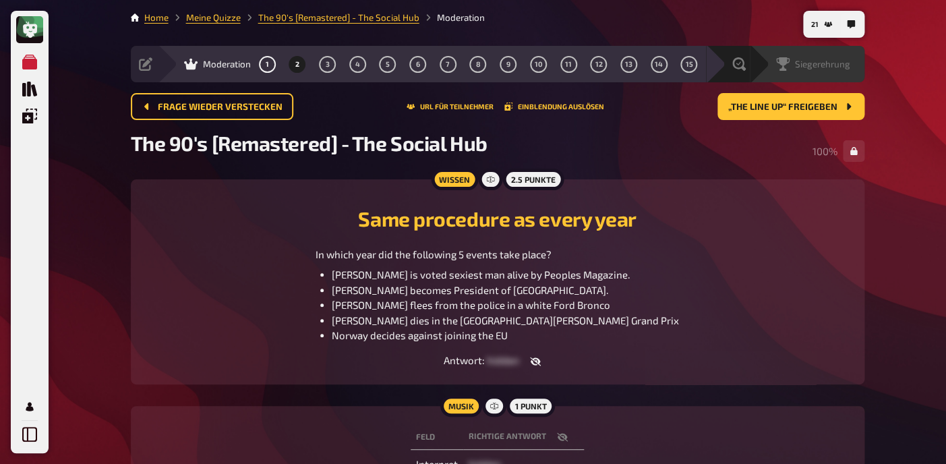
click at [853, 69] on div "Siegerehrung" at bounding box center [816, 63] width 96 height 13
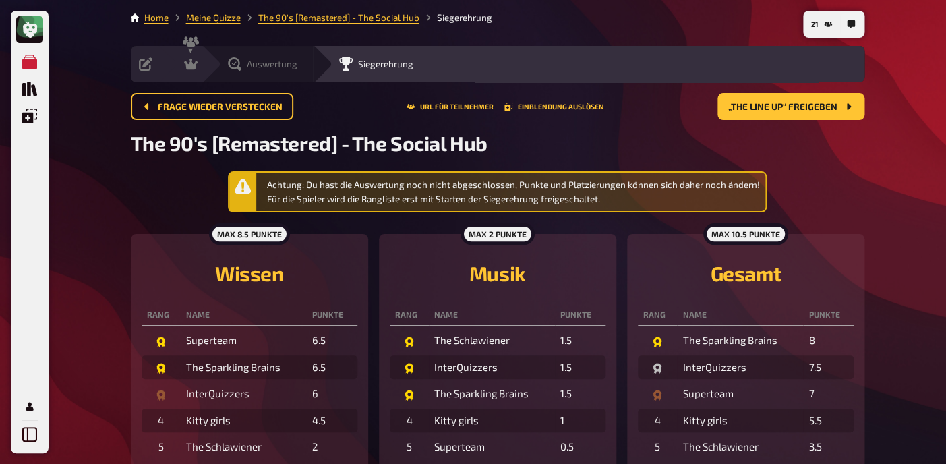
click at [310, 60] on div "Auswertung" at bounding box center [266, 63] width 93 height 13
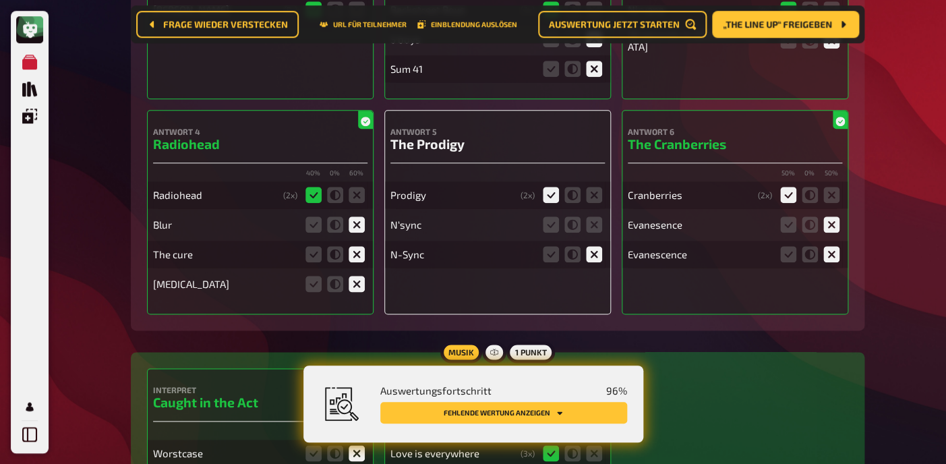
scroll to position [420, 0]
click at [596, 230] on icon at bounding box center [594, 225] width 16 height 16
click at [0, 0] on input "radio" at bounding box center [0, 0] width 0 height 0
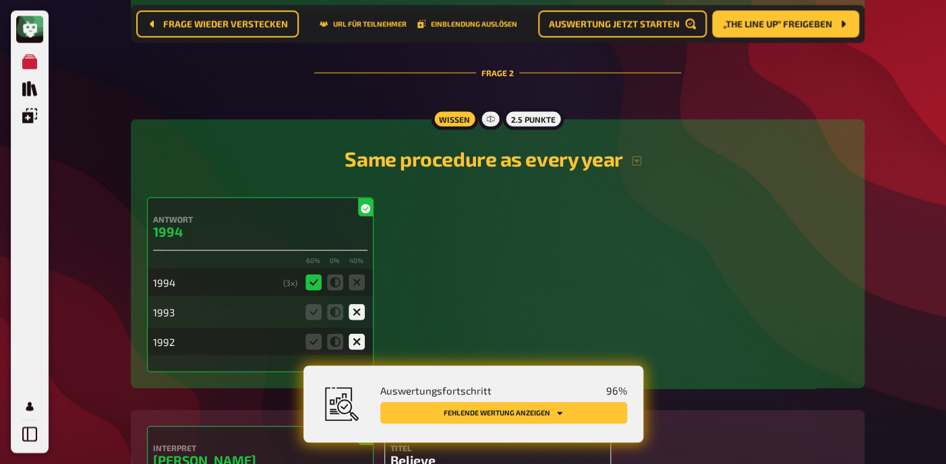
scroll to position [1182, 0]
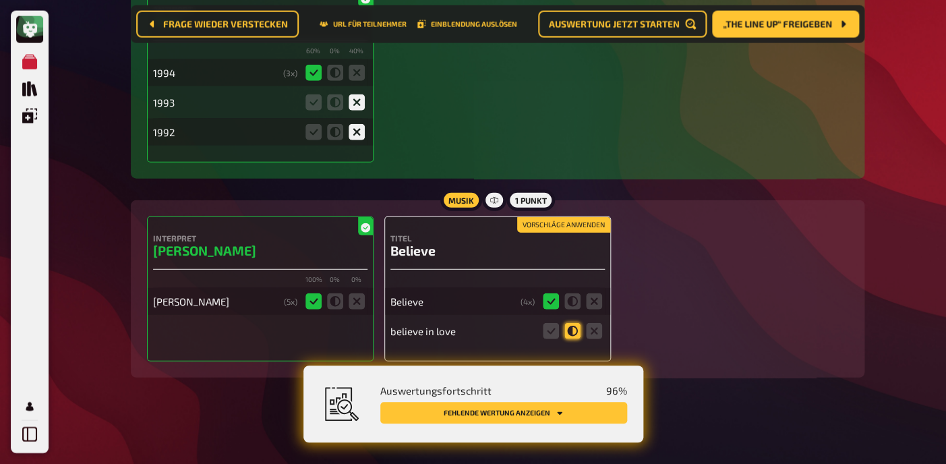
click at [577, 327] on icon at bounding box center [573, 331] width 16 height 16
click at [0, 0] on input "radio" at bounding box center [0, 0] width 0 height 0
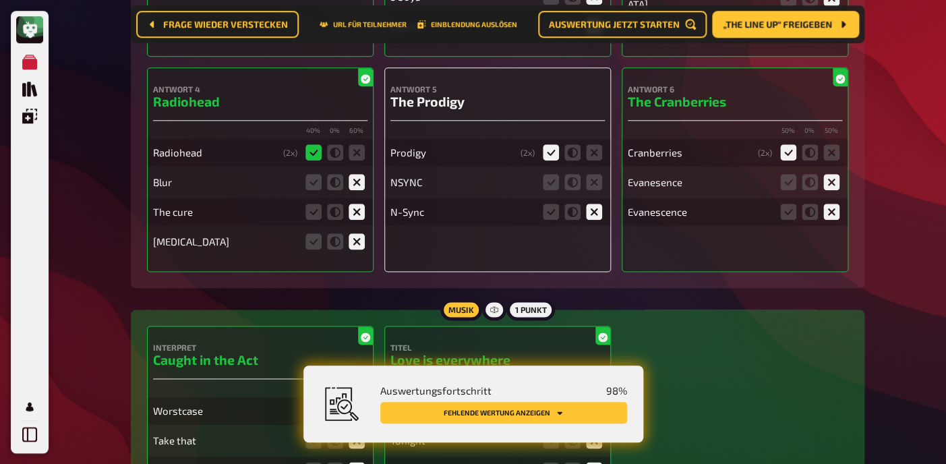
scroll to position [461, 0]
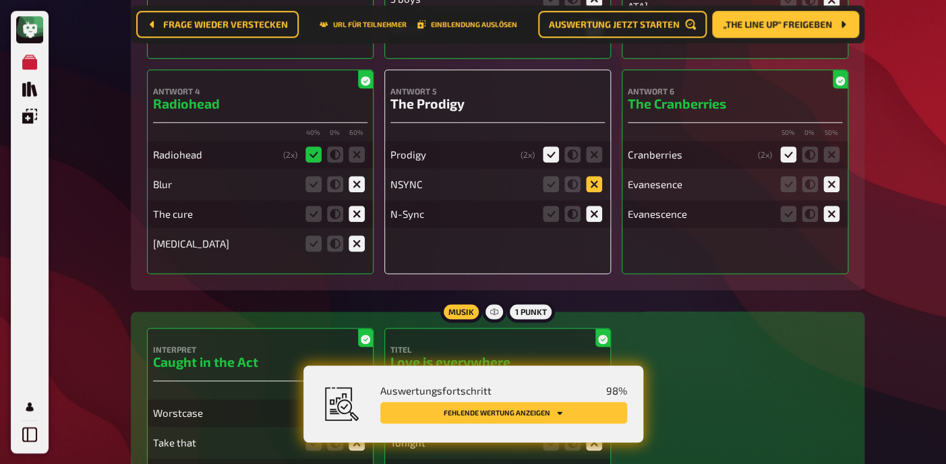
click at [600, 190] on icon at bounding box center [594, 184] width 16 height 16
click at [0, 0] on input "radio" at bounding box center [0, 0] width 0 height 0
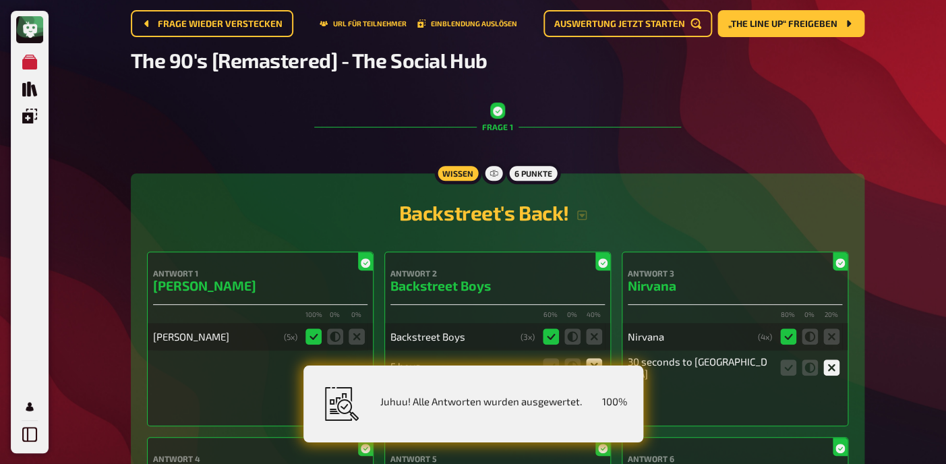
scroll to position [0, 0]
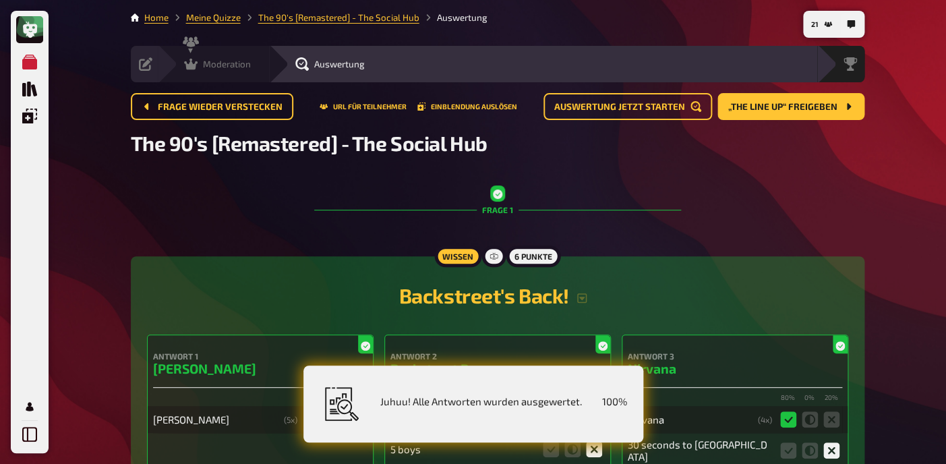
click at [192, 67] on icon at bounding box center [190, 64] width 13 height 11
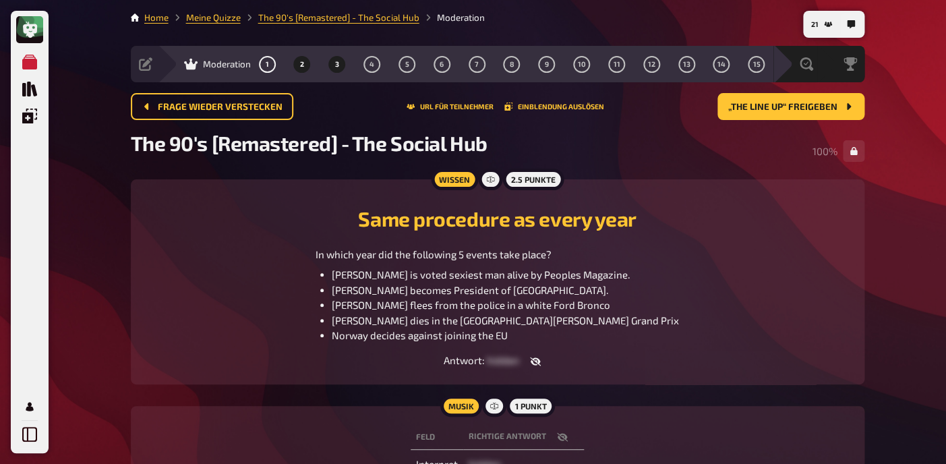
click at [335, 66] on button "3" at bounding box center [337, 64] width 22 height 22
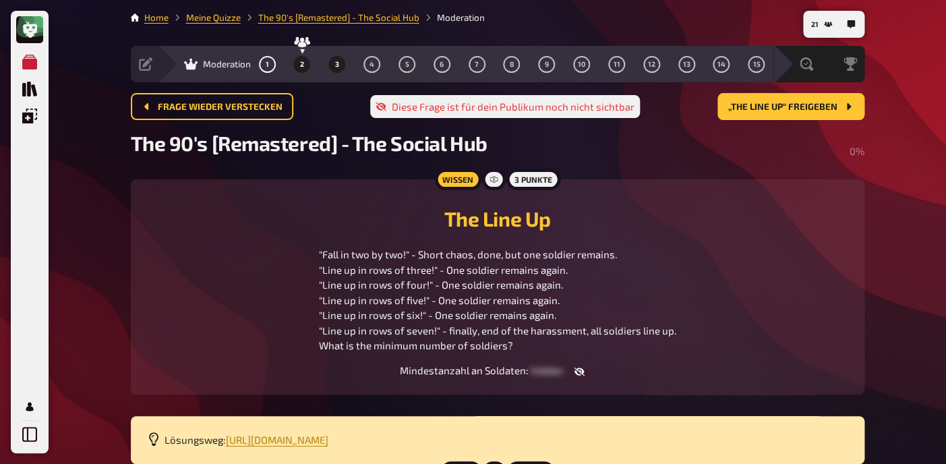
click at [304, 65] on span "2" at bounding box center [302, 64] width 4 height 7
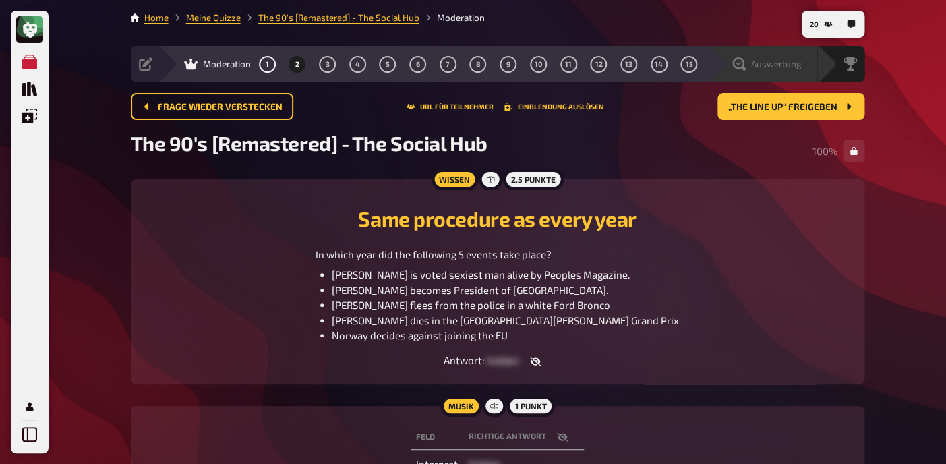
click at [797, 67] on span "Auswertung" at bounding box center [776, 64] width 51 height 11
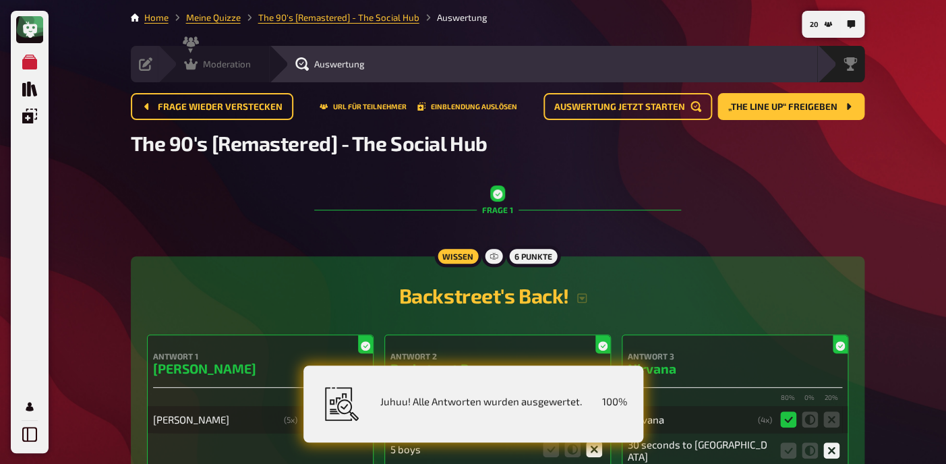
click at [190, 69] on icon at bounding box center [190, 64] width 13 height 11
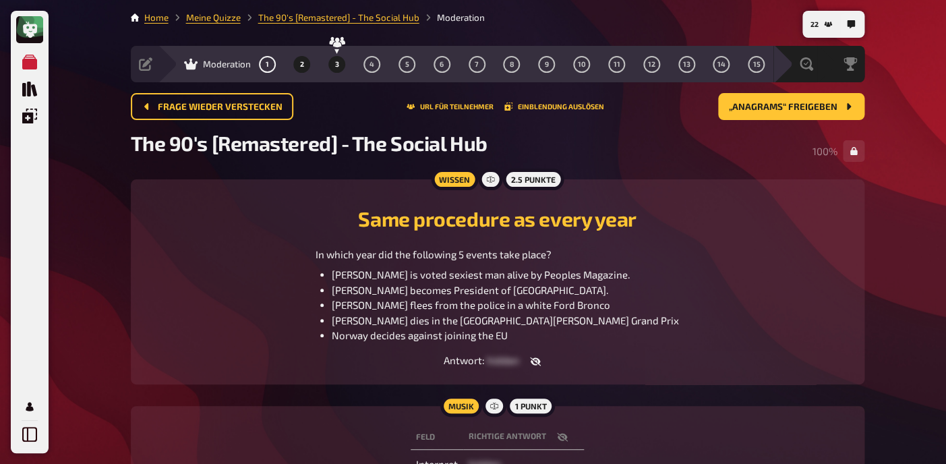
click at [337, 63] on span "3" at bounding box center [337, 64] width 4 height 7
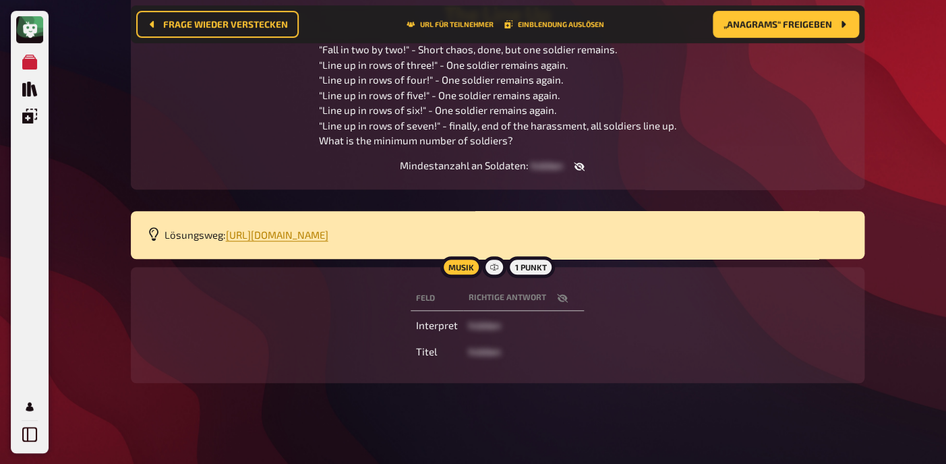
scroll to position [222, 0]
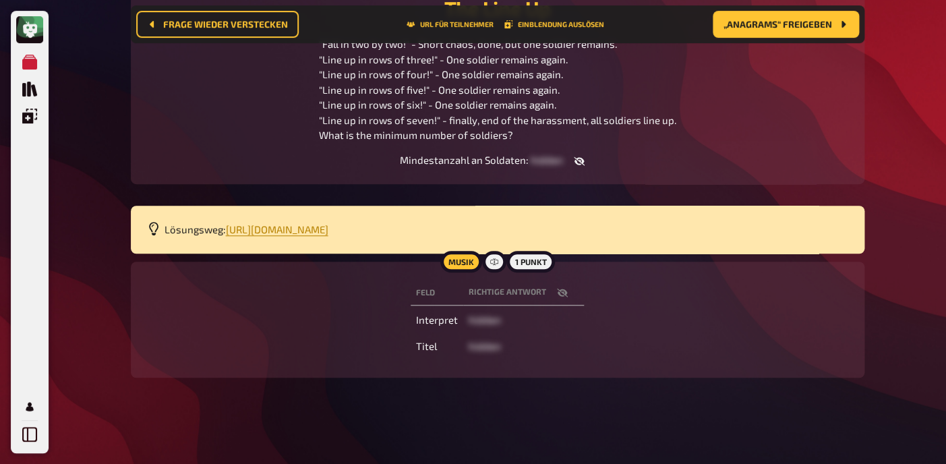
click at [564, 295] on icon "button" at bounding box center [562, 292] width 11 height 11
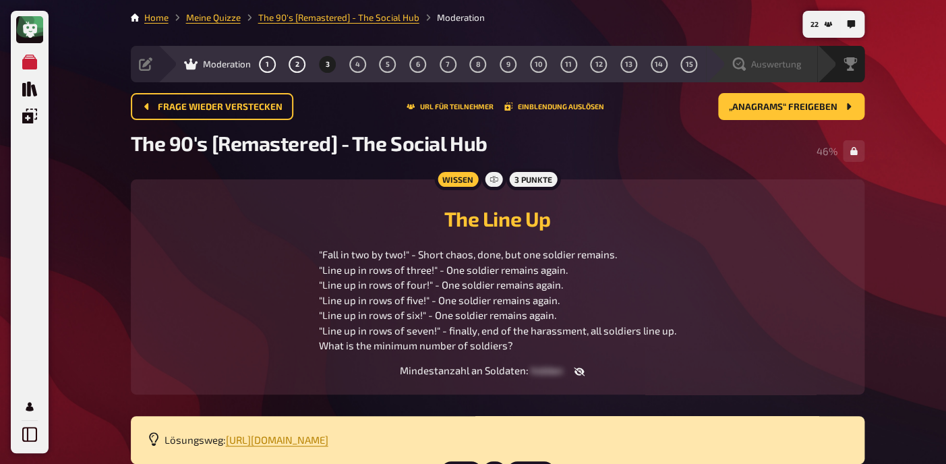
click at [744, 67] on icon at bounding box center [739, 63] width 13 height 13
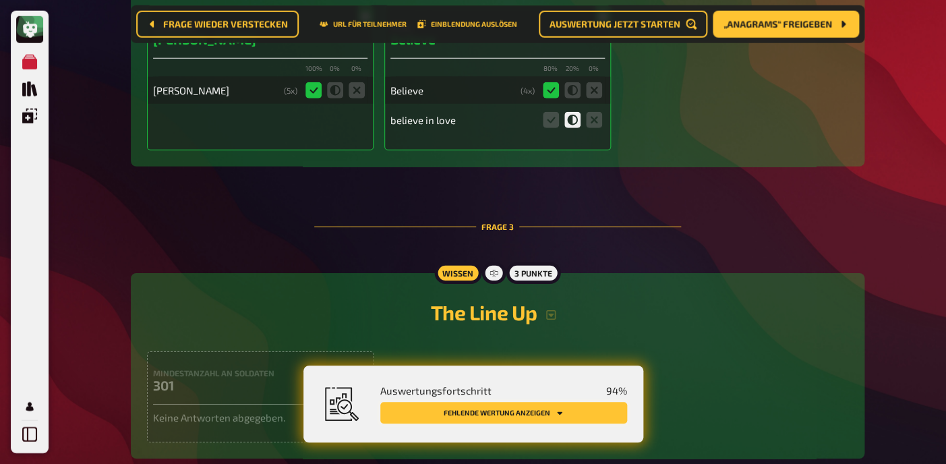
click at [501, 416] on button "Fehlende Wertung anzeigen" at bounding box center [503, 413] width 247 height 22
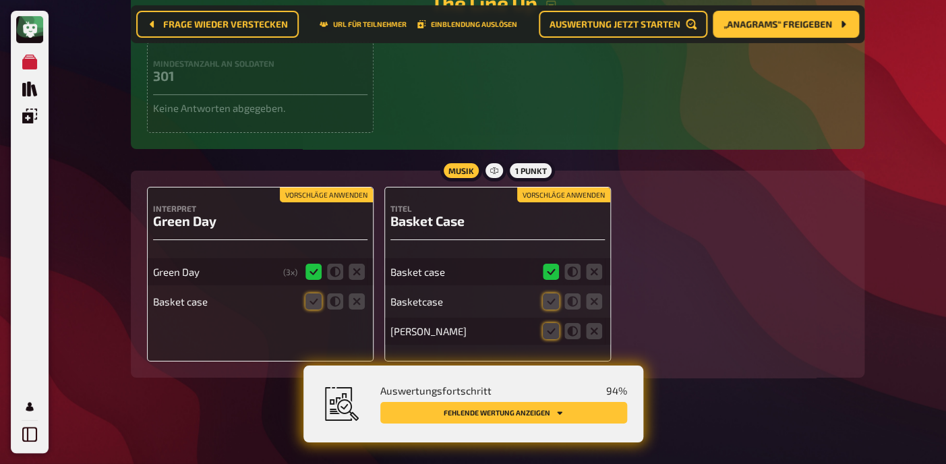
scroll to position [1705, 0]
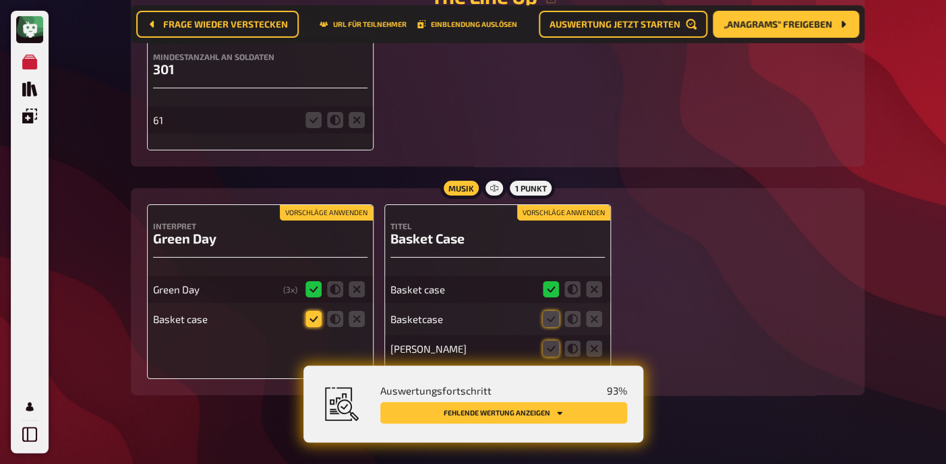
click at [318, 327] on icon at bounding box center [314, 319] width 16 height 16
click at [0, 0] on input "radio" at bounding box center [0, 0] width 0 height 0
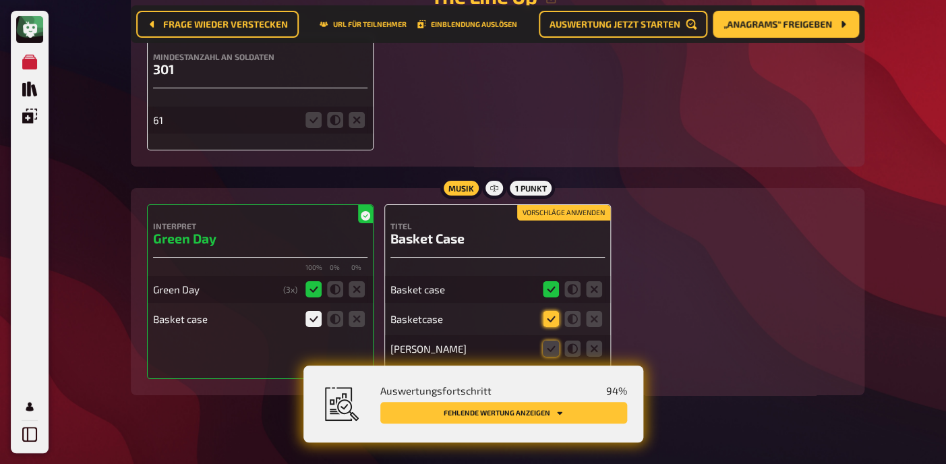
scroll to position [1730, 0]
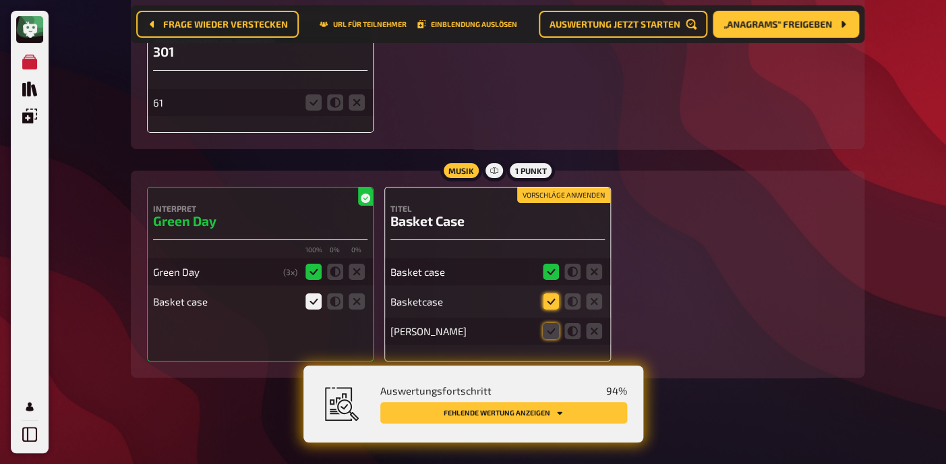
click at [558, 299] on icon at bounding box center [551, 301] width 16 height 16
click at [0, 0] on input "radio" at bounding box center [0, 0] width 0 height 0
click at [552, 333] on icon at bounding box center [551, 331] width 16 height 16
click at [0, 0] on input "radio" at bounding box center [0, 0] width 0 height 0
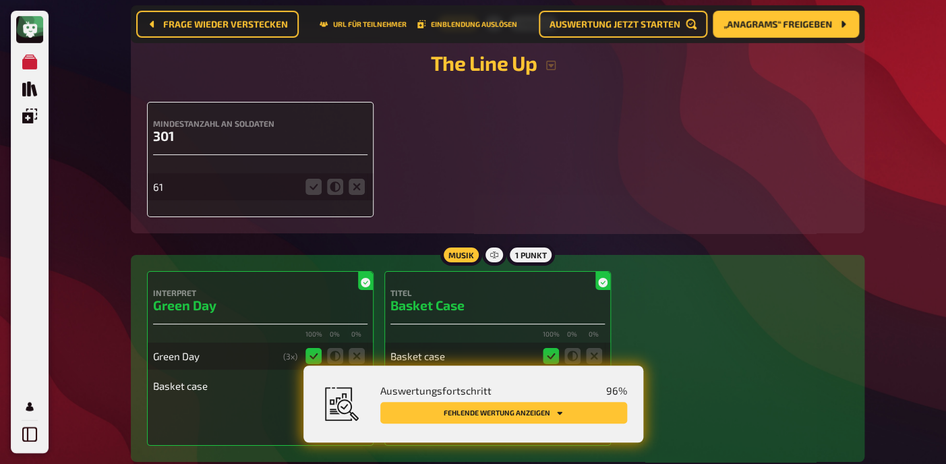
scroll to position [1634, 0]
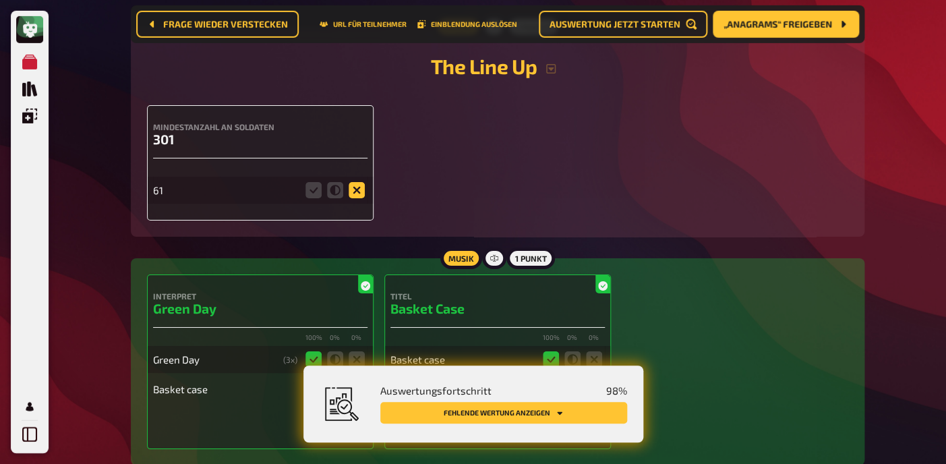
click at [362, 197] on icon at bounding box center [357, 190] width 16 height 16
click at [0, 0] on input "radio" at bounding box center [0, 0] width 0 height 0
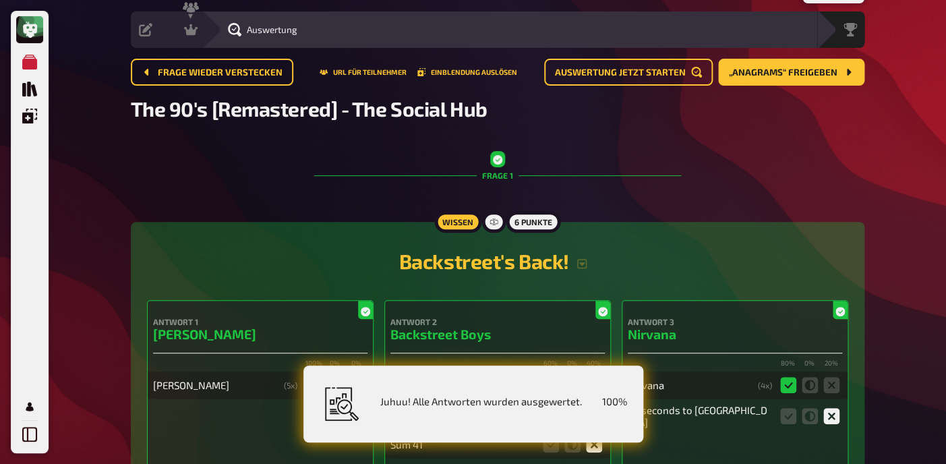
scroll to position [0, 0]
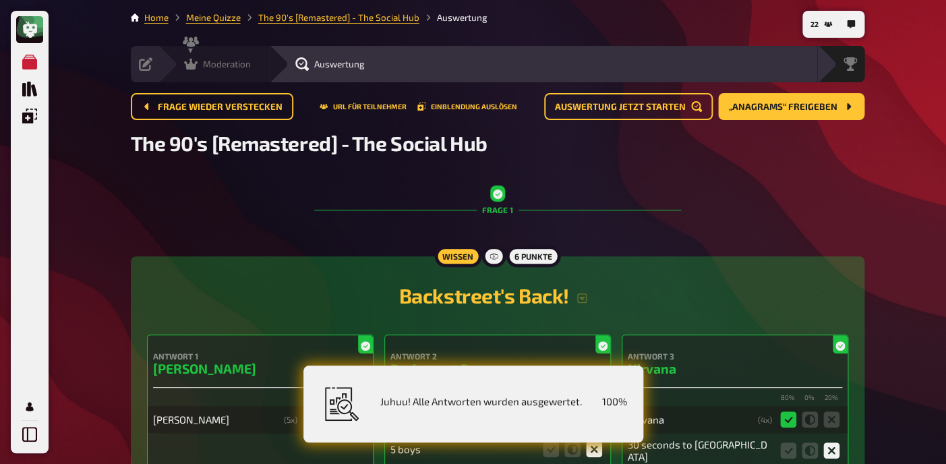
click at [263, 67] on div "Moderation undefined" at bounding box center [222, 63] width 93 height 13
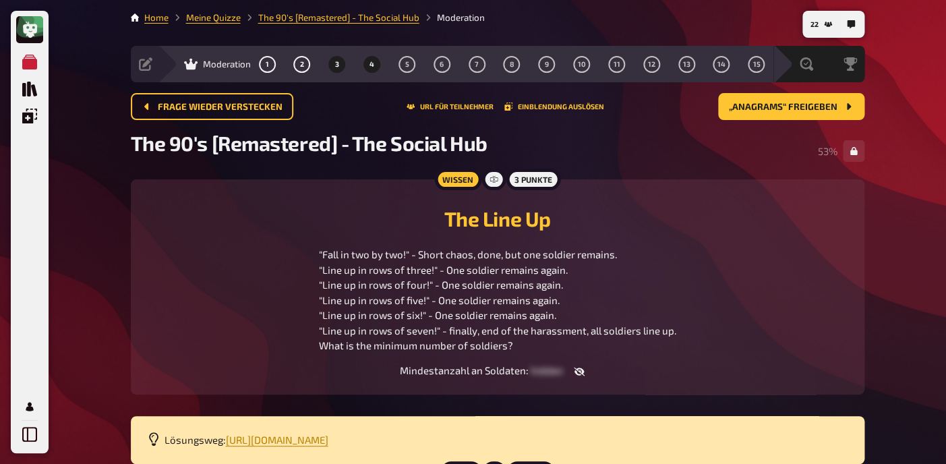
click at [372, 67] on span "4" at bounding box center [372, 64] width 5 height 7
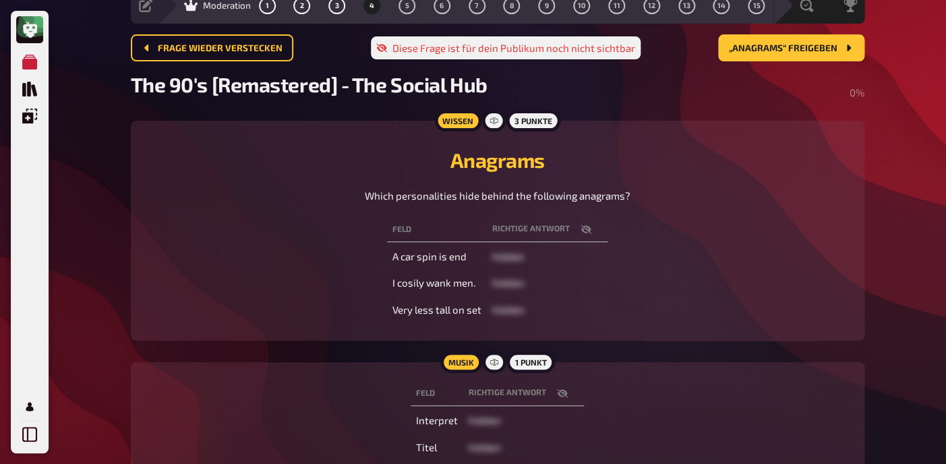
scroll to position [61, 0]
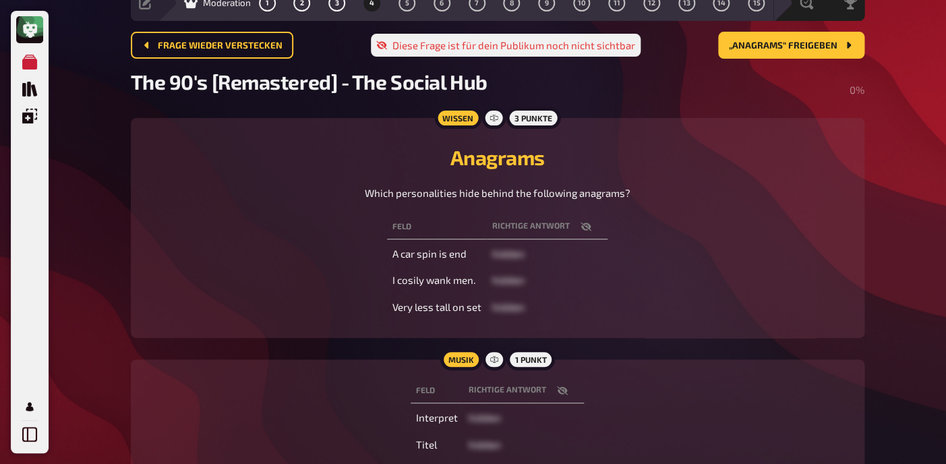
click at [587, 227] on icon "button" at bounding box center [586, 226] width 11 height 9
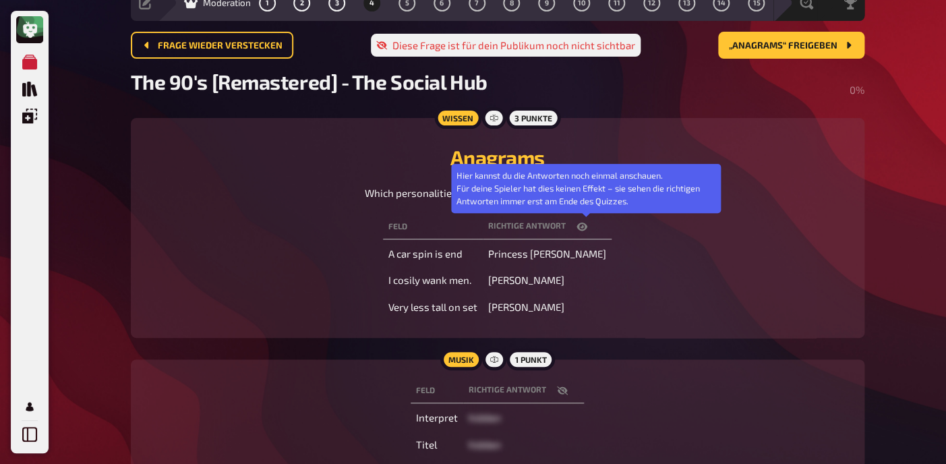
click at [587, 227] on icon "button" at bounding box center [582, 227] width 11 height 8
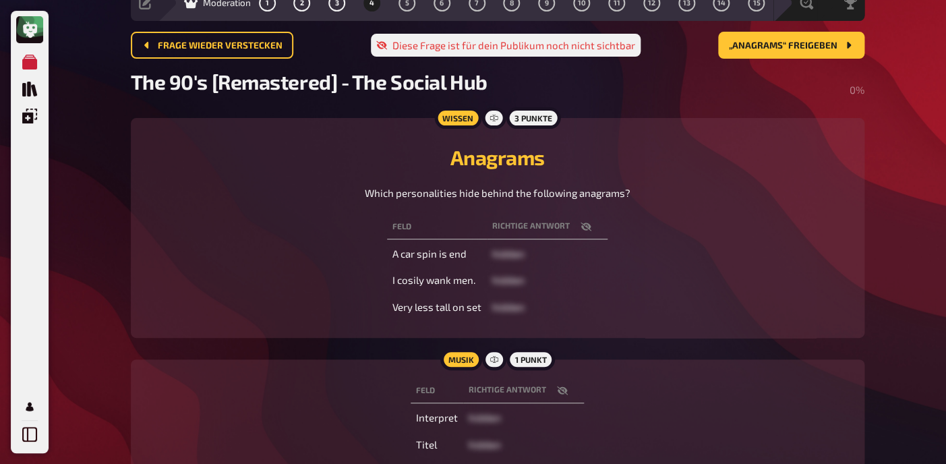
click at [586, 232] on icon "button" at bounding box center [586, 226] width 11 height 11
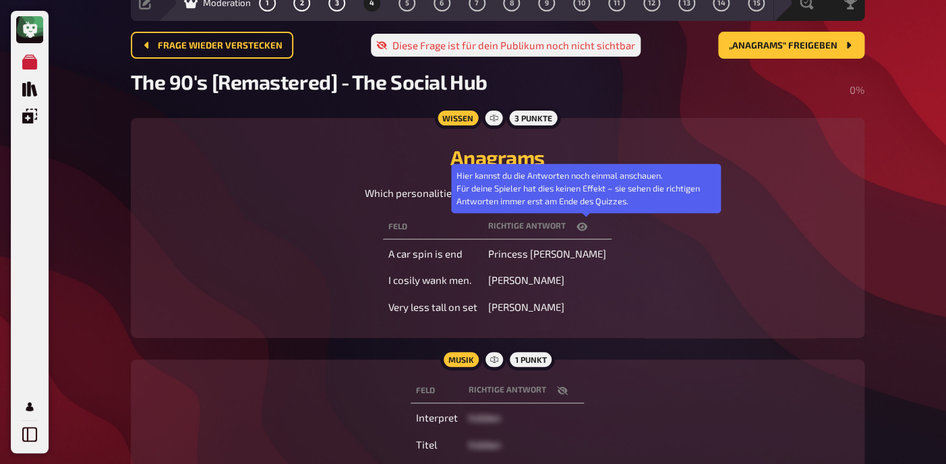
click at [586, 232] on icon "button" at bounding box center [582, 226] width 11 height 11
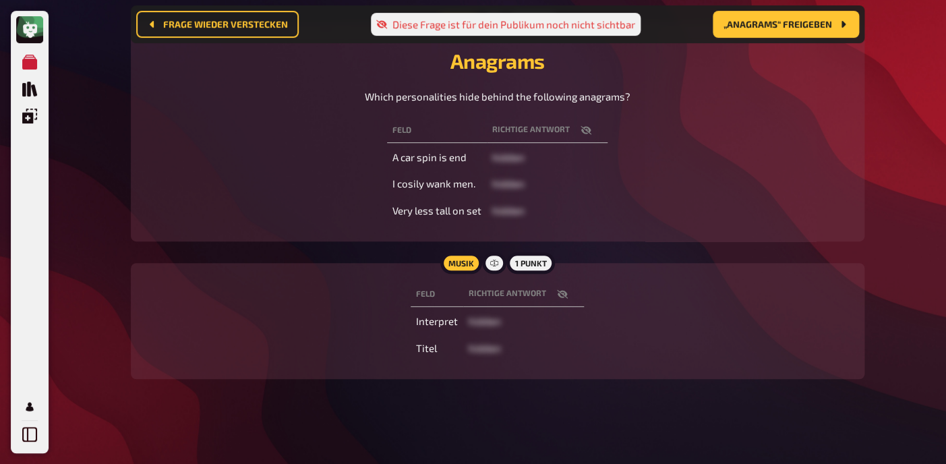
scroll to position [171, 0]
click at [554, 293] on button "button" at bounding box center [562, 292] width 32 height 13
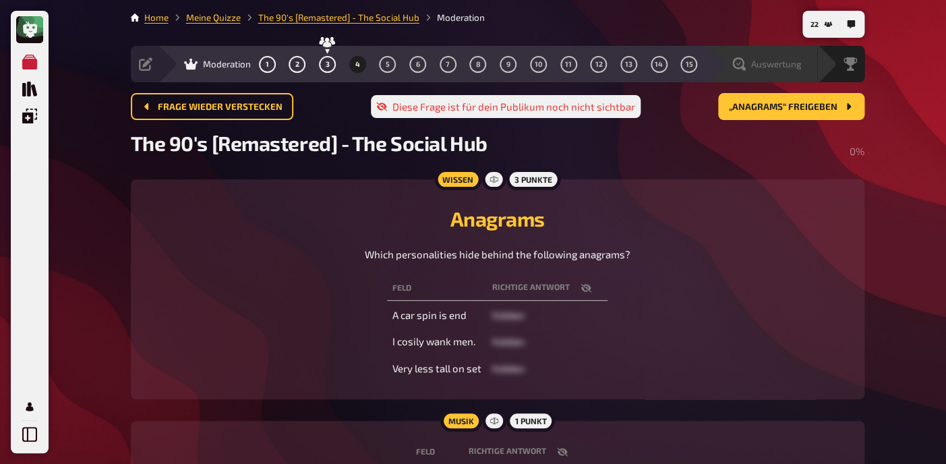
click at [791, 63] on span "Auswertung" at bounding box center [776, 64] width 51 height 11
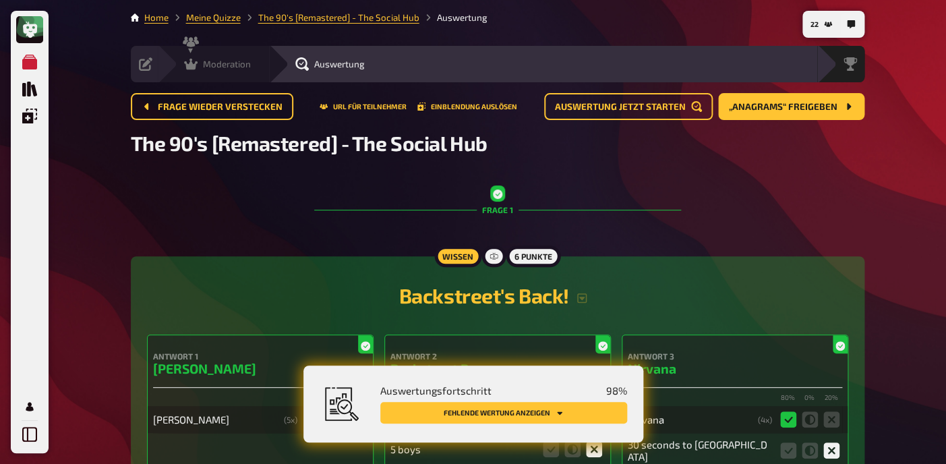
click at [197, 65] on icon at bounding box center [190, 63] width 13 height 13
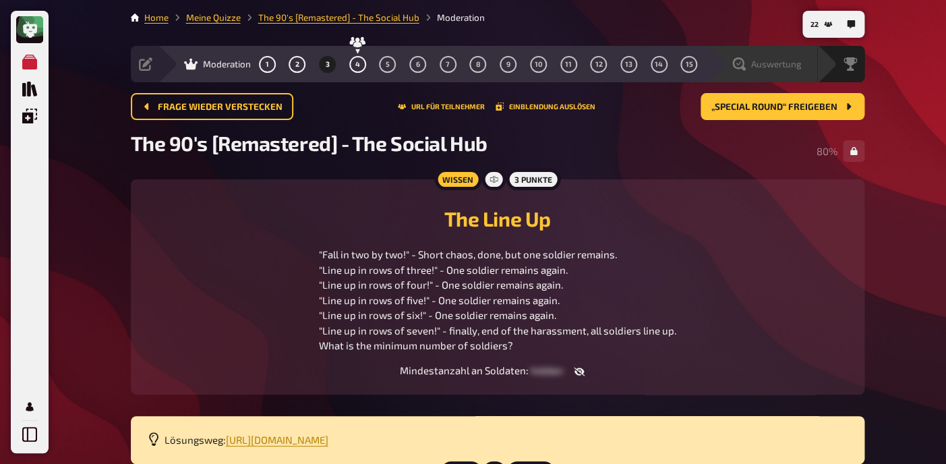
click at [789, 72] on div "Auswertung" at bounding box center [761, 64] width 111 height 36
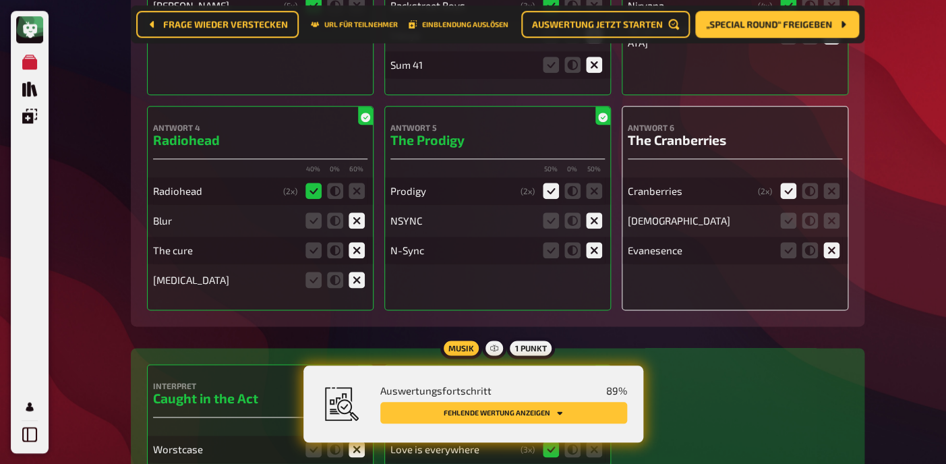
scroll to position [428, 0]
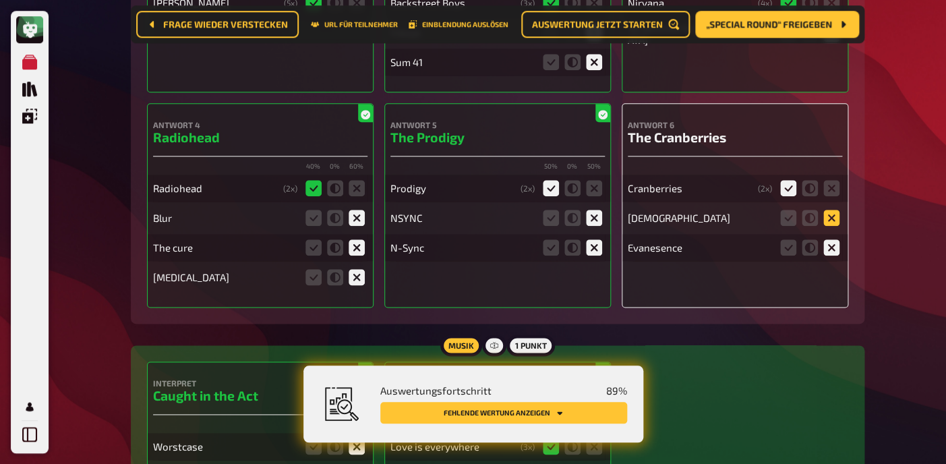
click at [831, 222] on icon at bounding box center [832, 218] width 16 height 16
click at [0, 0] on input "radio" at bounding box center [0, 0] width 0 height 0
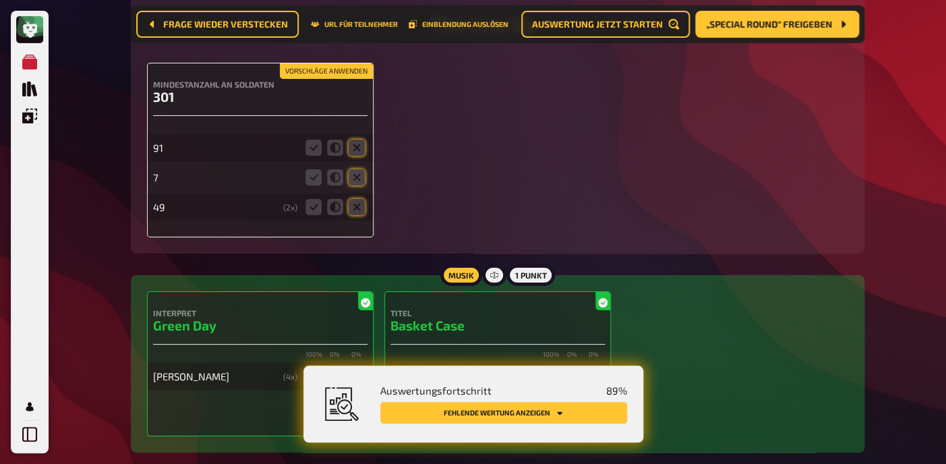
scroll to position [1678, 0]
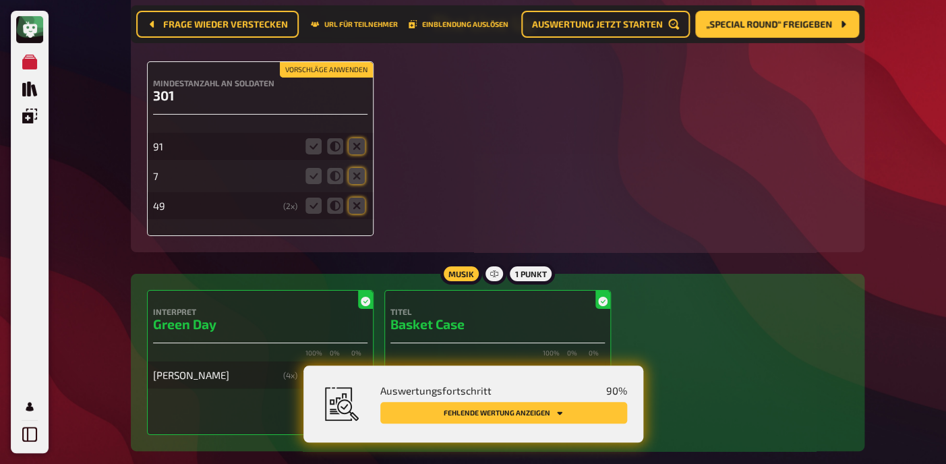
click at [317, 78] on button "Vorschläge anwenden" at bounding box center [326, 70] width 93 height 15
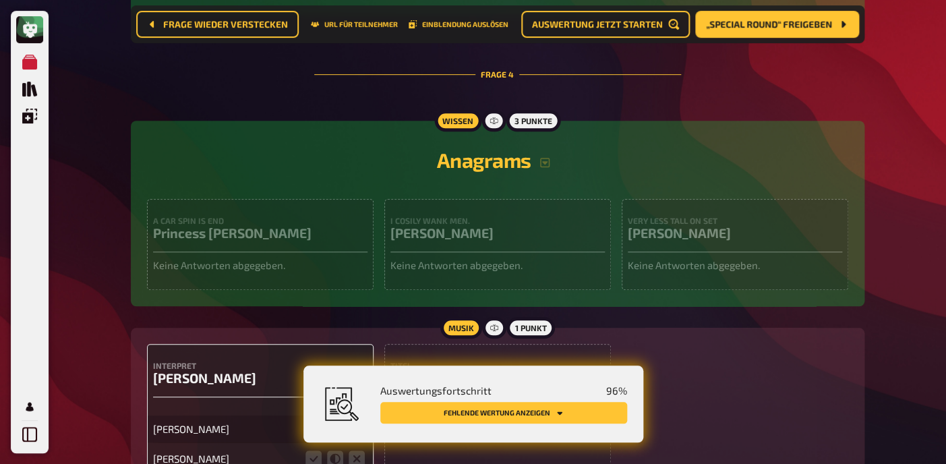
scroll to position [2252, 0]
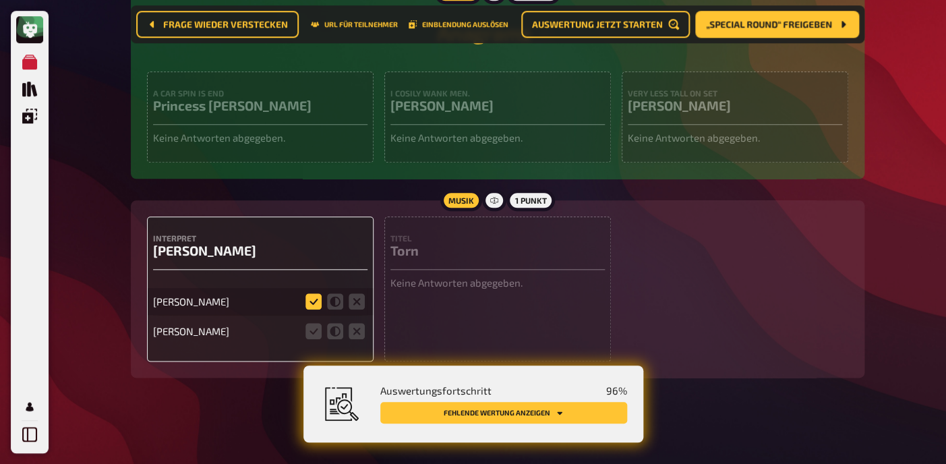
click at [316, 301] on icon at bounding box center [314, 301] width 16 height 16
click at [0, 0] on input "radio" at bounding box center [0, 0] width 0 height 0
click at [314, 332] on icon at bounding box center [314, 331] width 16 height 16
click at [0, 0] on input "radio" at bounding box center [0, 0] width 0 height 0
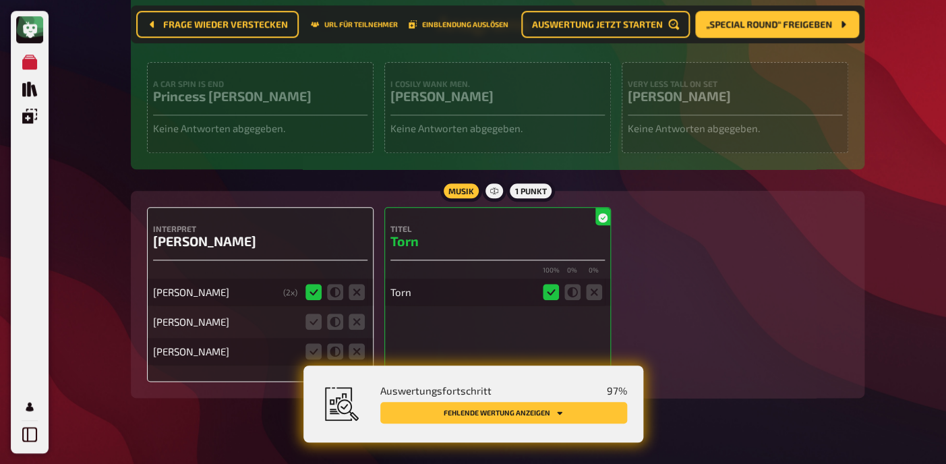
scroll to position [2282, 0]
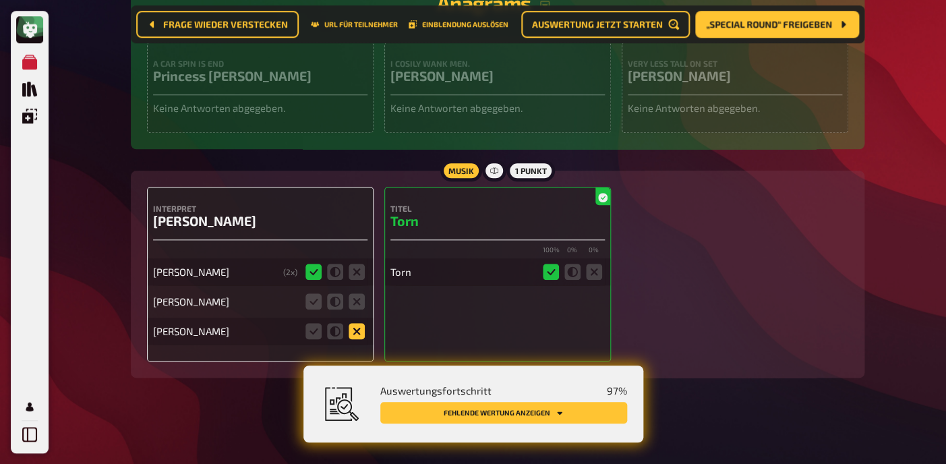
click at [356, 333] on icon at bounding box center [357, 331] width 16 height 16
click at [0, 0] on input "radio" at bounding box center [0, 0] width 0 height 0
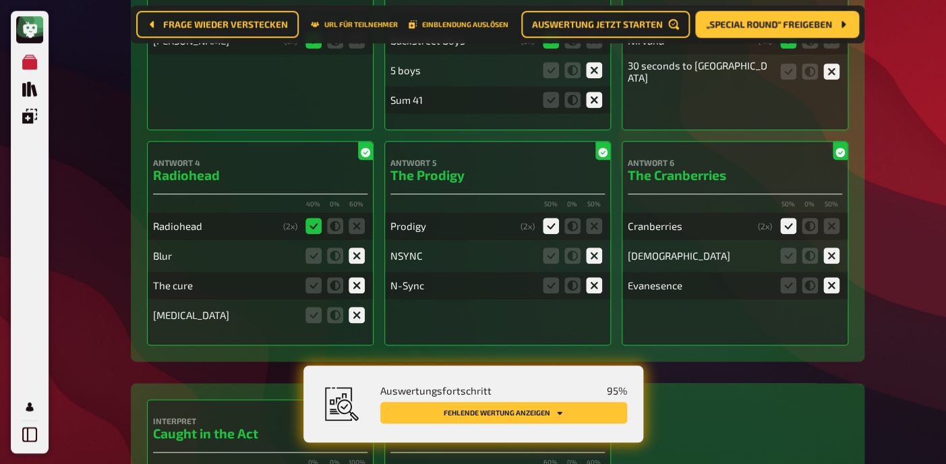
scroll to position [0, 0]
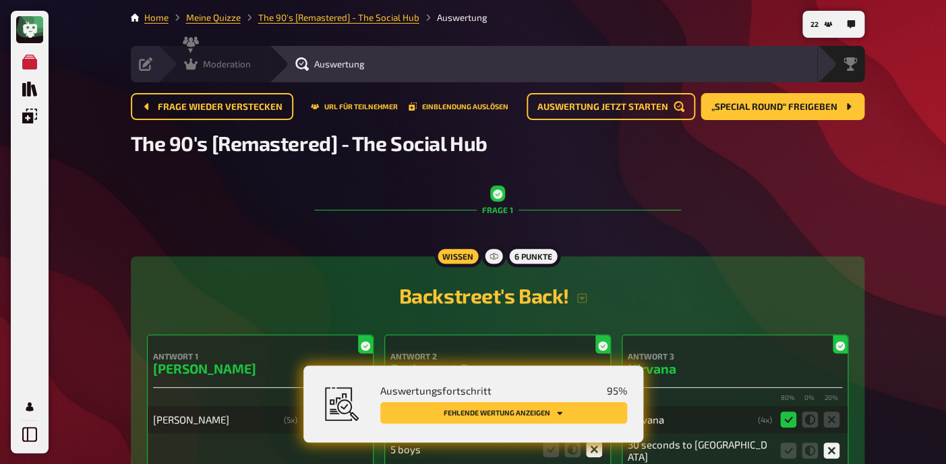
click at [219, 64] on span "Moderation" at bounding box center [227, 64] width 48 height 11
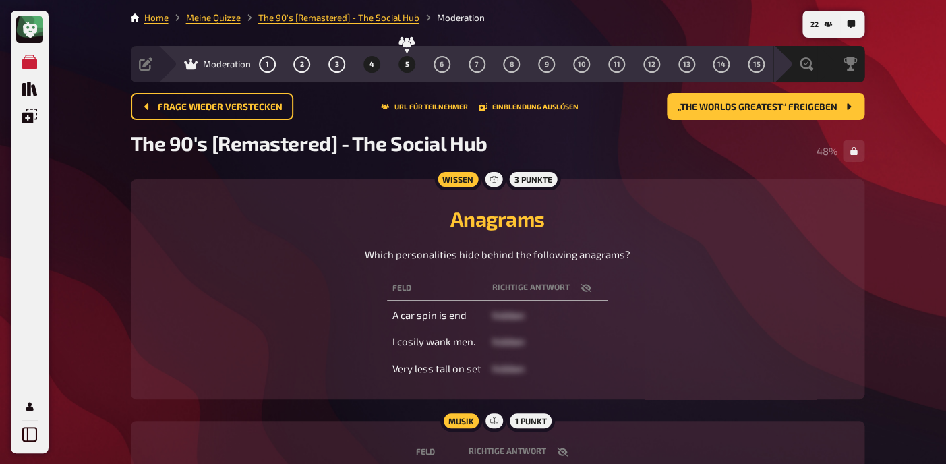
click at [411, 64] on button "5" at bounding box center [407, 64] width 22 height 22
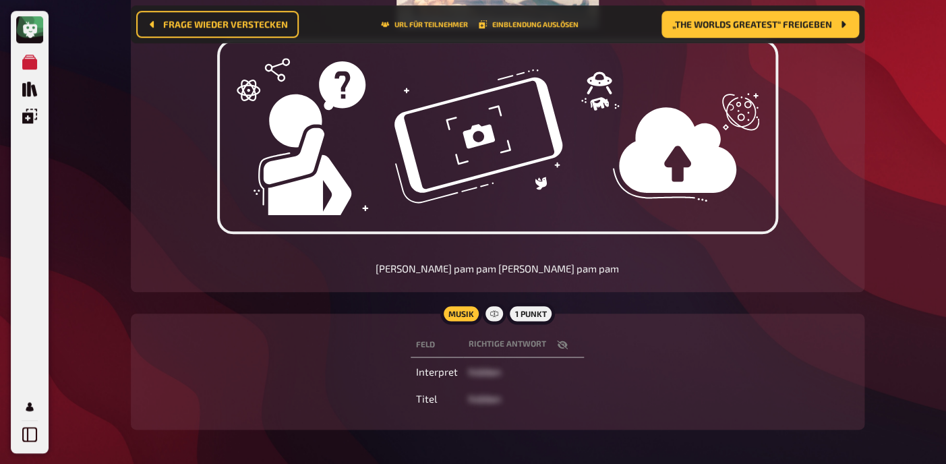
scroll to position [443, 0]
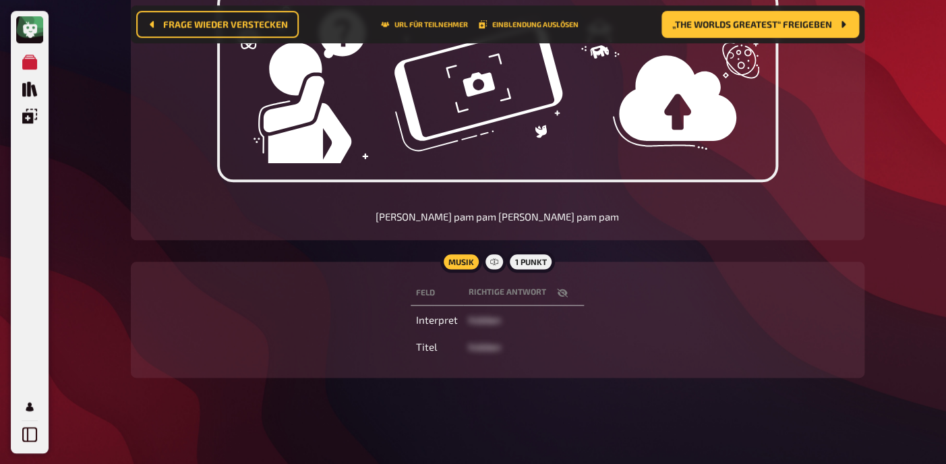
click at [558, 293] on icon "button" at bounding box center [562, 293] width 11 height 9
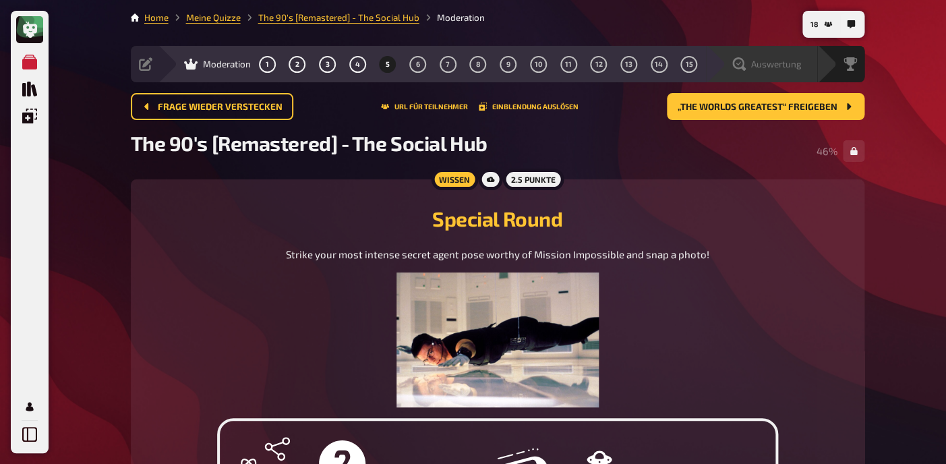
click at [800, 61] on span "Auswertung" at bounding box center [776, 64] width 51 height 11
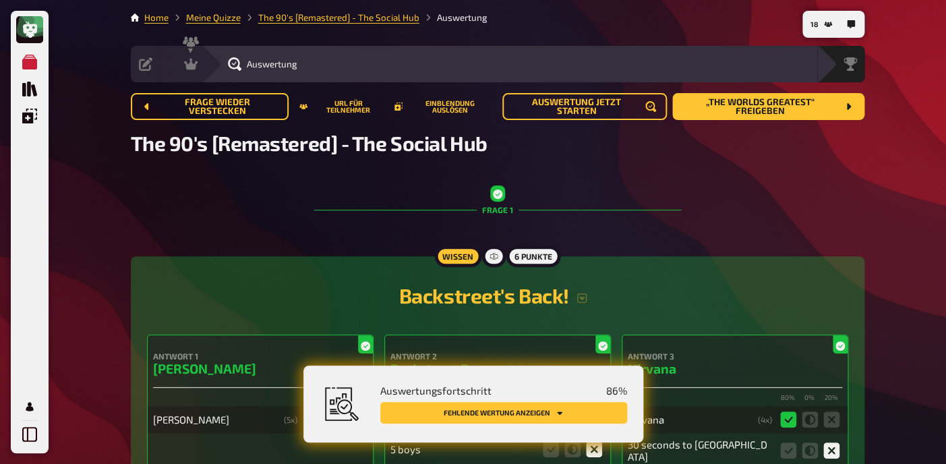
click at [515, 414] on button "Fehlende Wertung anzeigen" at bounding box center [503, 413] width 247 height 22
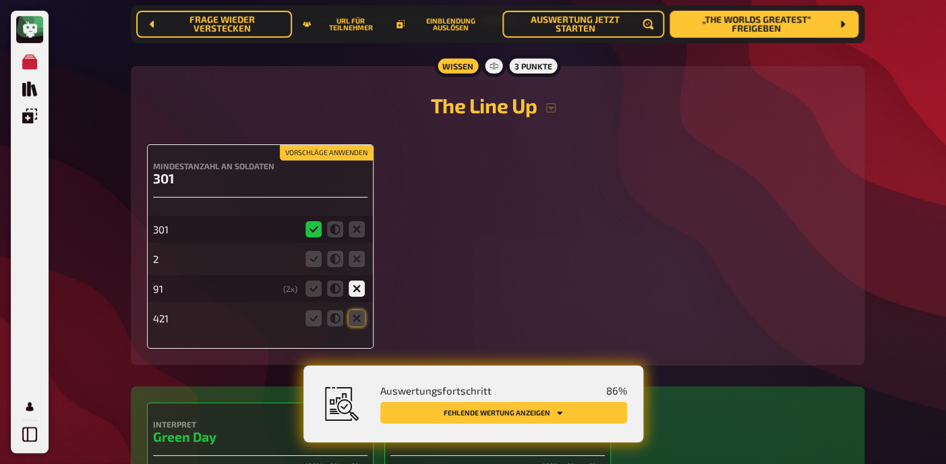
scroll to position [1595, 0]
click at [355, 266] on icon at bounding box center [357, 259] width 16 height 16
click at [0, 0] on input "radio" at bounding box center [0, 0] width 0 height 0
click at [357, 326] on icon at bounding box center [357, 318] width 16 height 16
click at [0, 0] on input "radio" at bounding box center [0, 0] width 0 height 0
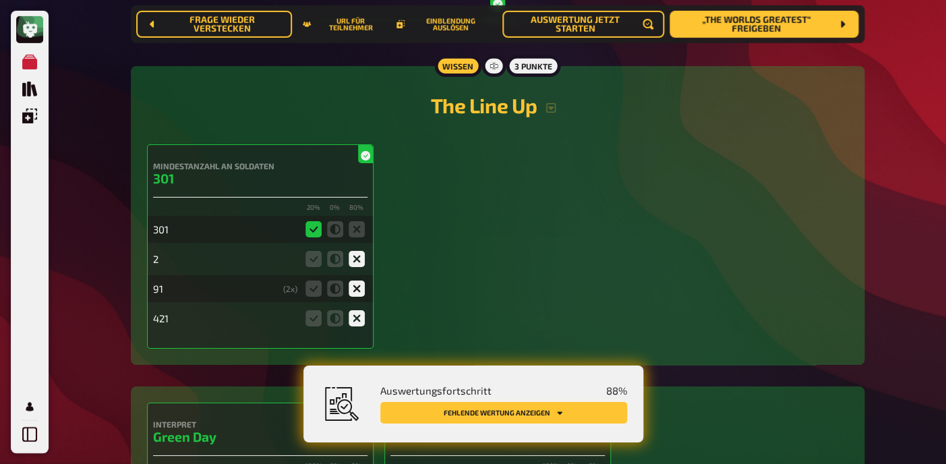
click at [527, 416] on button "Fehlende Wertung anzeigen" at bounding box center [503, 413] width 247 height 22
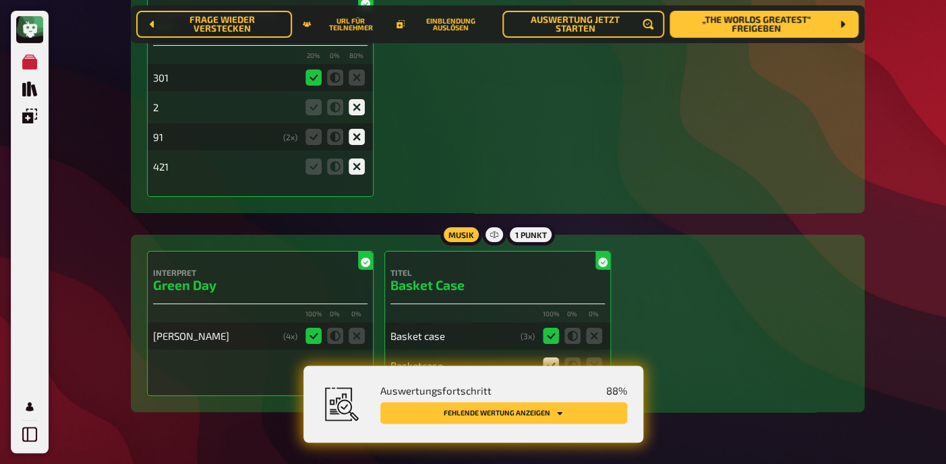
scroll to position [1748, 0]
click at [504, 406] on button "Fehlende Wertung anzeigen" at bounding box center [503, 413] width 247 height 22
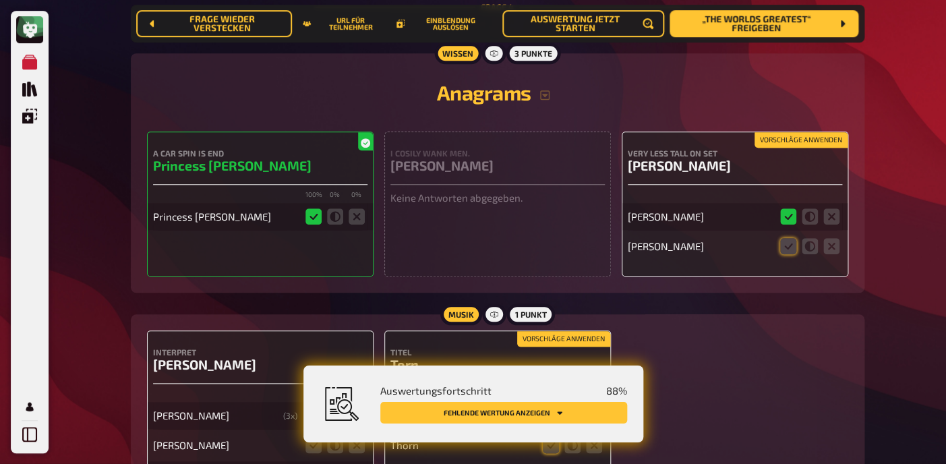
scroll to position [2213, 0]
click at [788, 254] on icon at bounding box center [788, 246] width 16 height 16
click at [0, 0] on input "radio" at bounding box center [0, 0] width 0 height 0
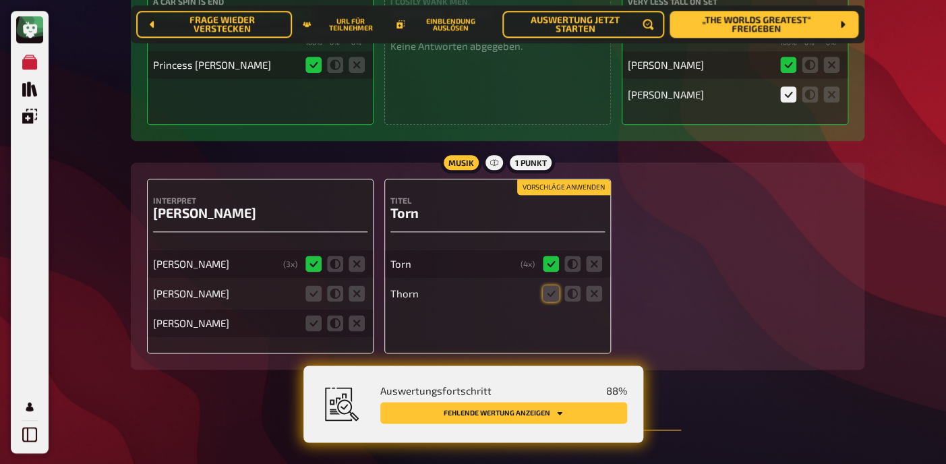
scroll to position [2370, 0]
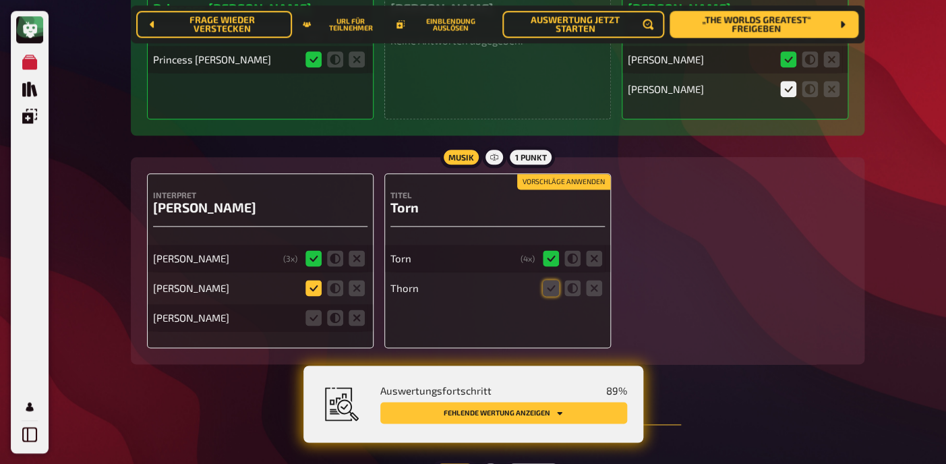
click at [316, 296] on icon at bounding box center [314, 288] width 16 height 16
click at [0, 0] on input "radio" at bounding box center [0, 0] width 0 height 0
click at [353, 326] on icon at bounding box center [357, 318] width 16 height 16
click at [0, 0] on input "radio" at bounding box center [0, 0] width 0 height 0
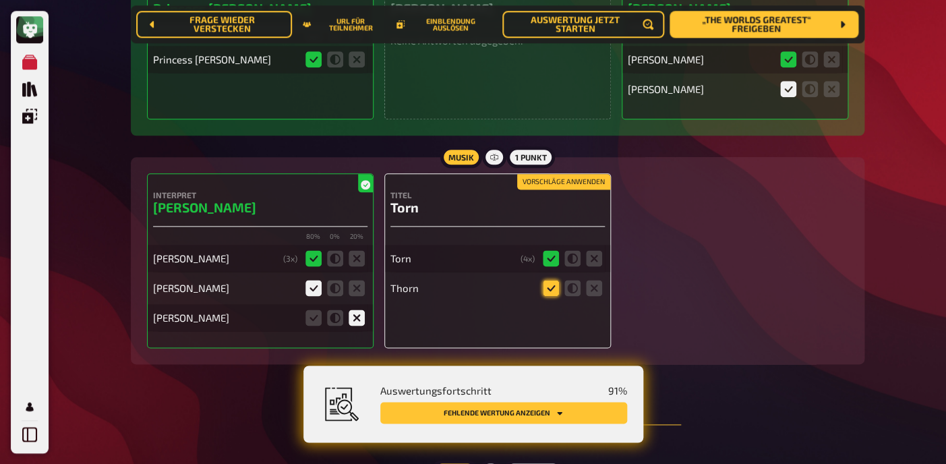
click at [548, 296] on icon at bounding box center [551, 288] width 16 height 16
click at [0, 0] on input "radio" at bounding box center [0, 0] width 0 height 0
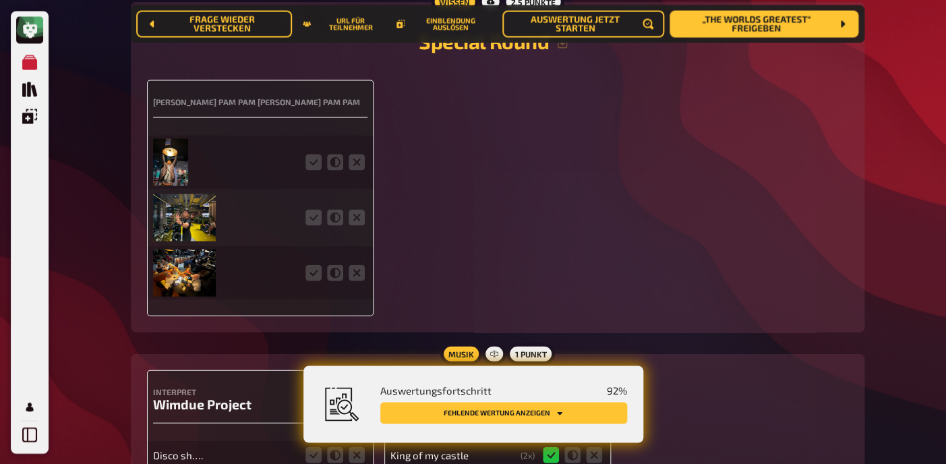
scroll to position [2840, 0]
click at [179, 177] on img at bounding box center [171, 161] width 36 height 47
click at [321, 169] on icon at bounding box center [314, 161] width 16 height 16
click at [0, 0] on input "radio" at bounding box center [0, 0] width 0 height 0
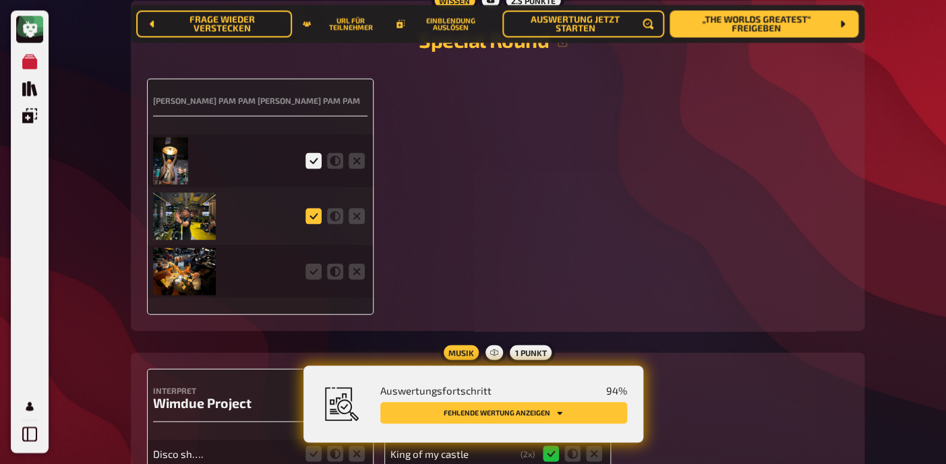
click at [312, 225] on icon at bounding box center [314, 216] width 16 height 16
click at [0, 0] on input "radio" at bounding box center [0, 0] width 0 height 0
click at [310, 280] on icon at bounding box center [314, 272] width 16 height 16
click at [0, 0] on input "radio" at bounding box center [0, 0] width 0 height 0
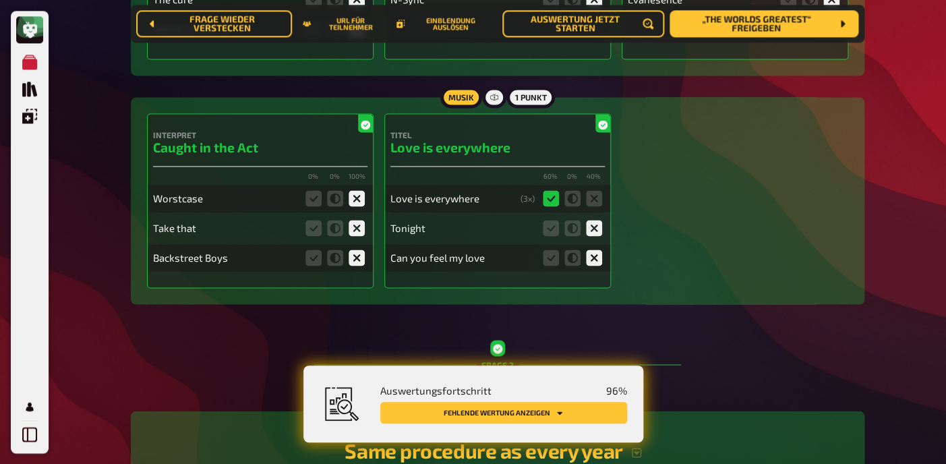
scroll to position [0, 0]
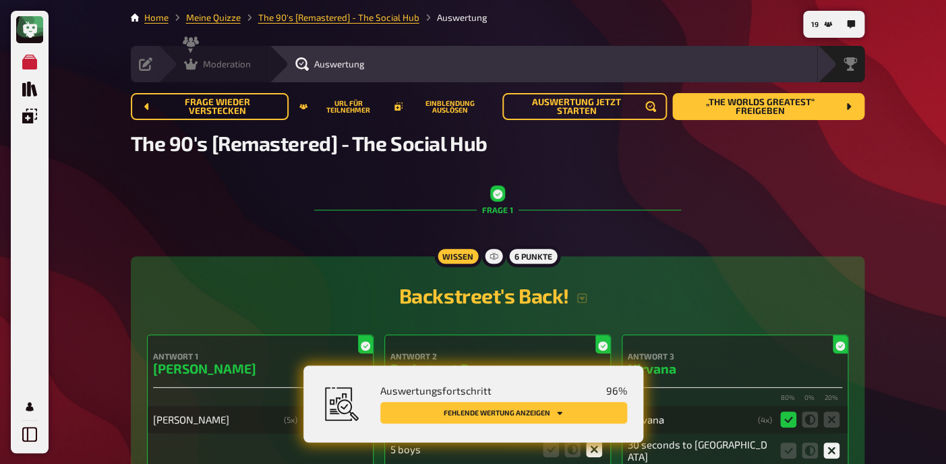
click at [199, 72] on div "Moderation undefined" at bounding box center [213, 64] width 111 height 36
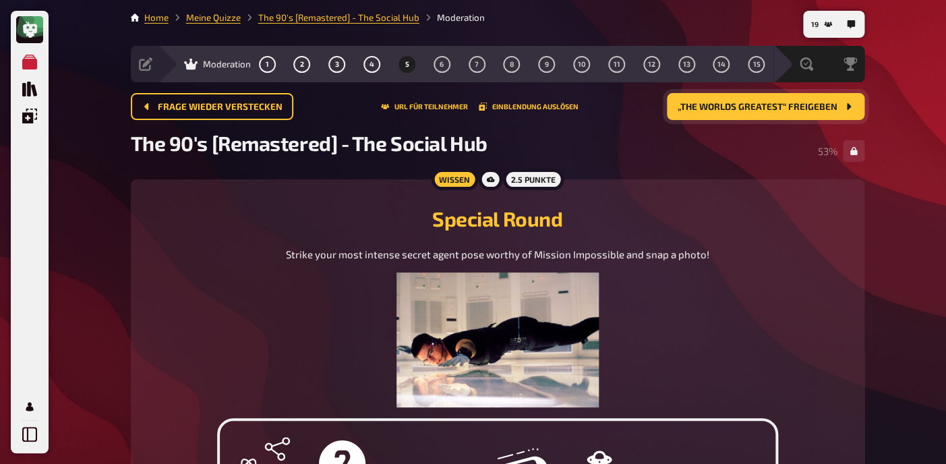
click at [767, 103] on span "„The Worlds Greatest“ freigeben" at bounding box center [758, 107] width 160 height 9
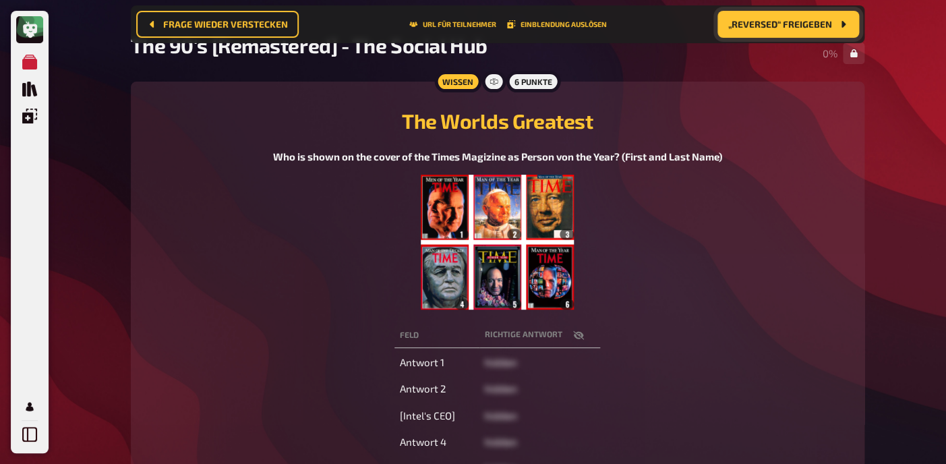
scroll to position [109, 0]
click at [577, 335] on icon "button" at bounding box center [578, 334] width 11 height 9
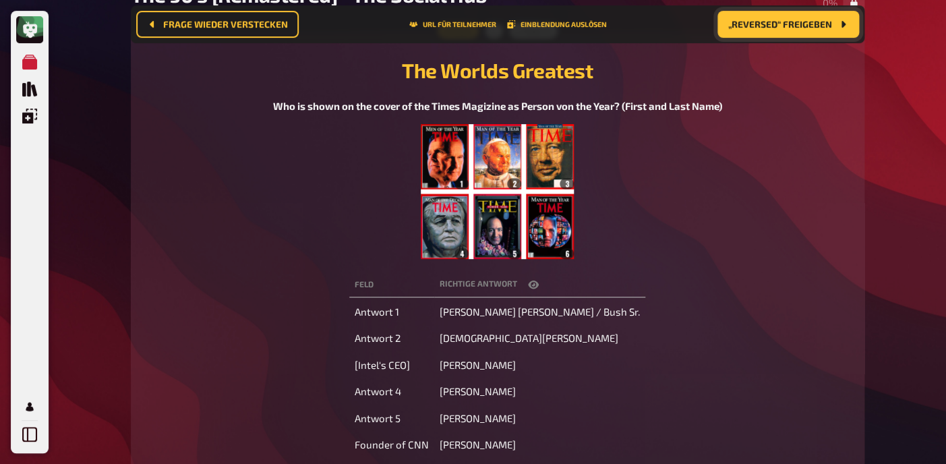
scroll to position [160, 0]
click at [539, 289] on icon "button" at bounding box center [533, 284] width 11 height 11
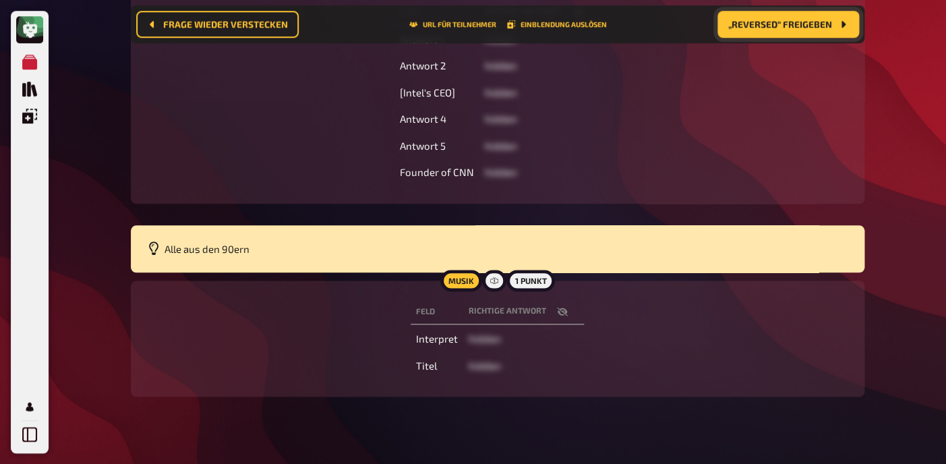
scroll to position [432, 0]
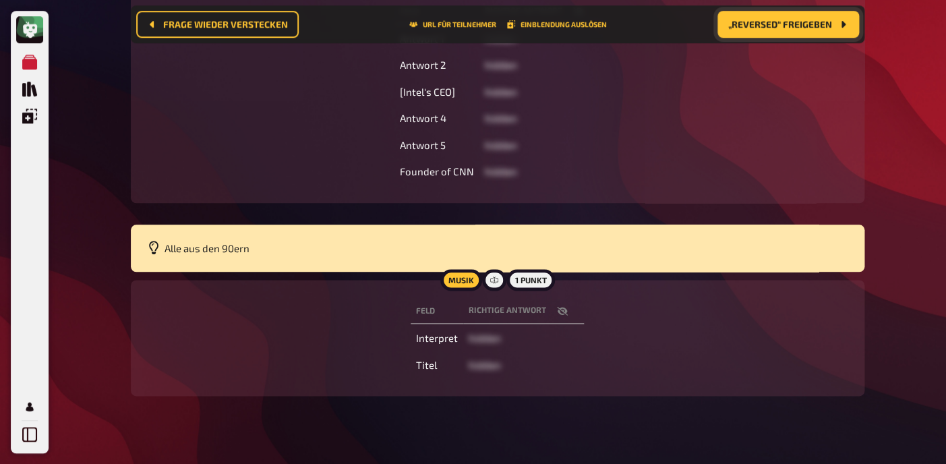
click at [561, 312] on icon "button" at bounding box center [562, 311] width 11 height 11
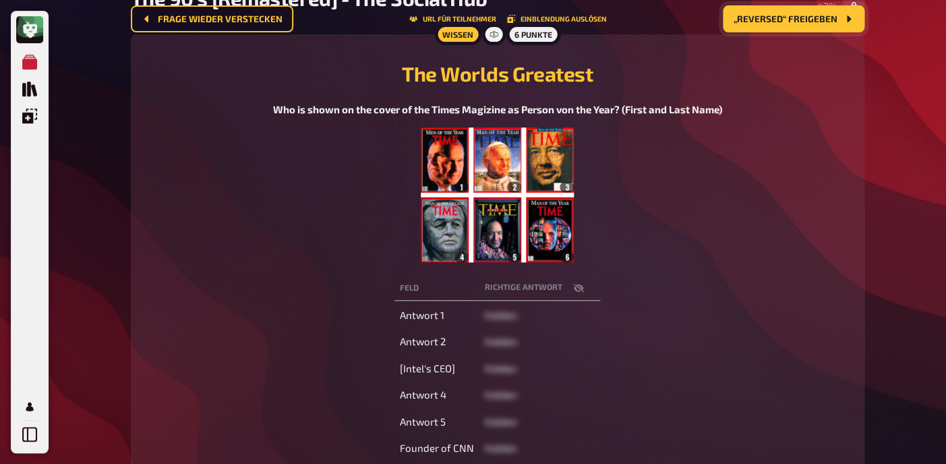
scroll to position [0, 0]
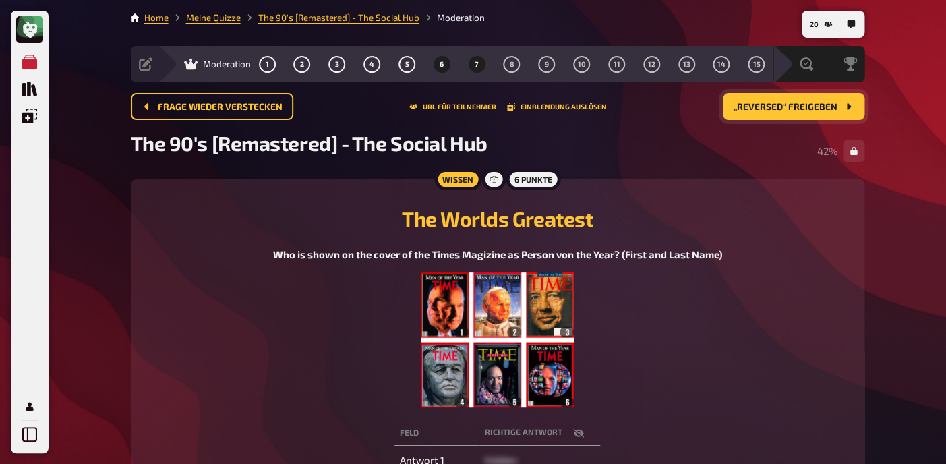
click at [476, 65] on span "7" at bounding box center [477, 64] width 4 height 7
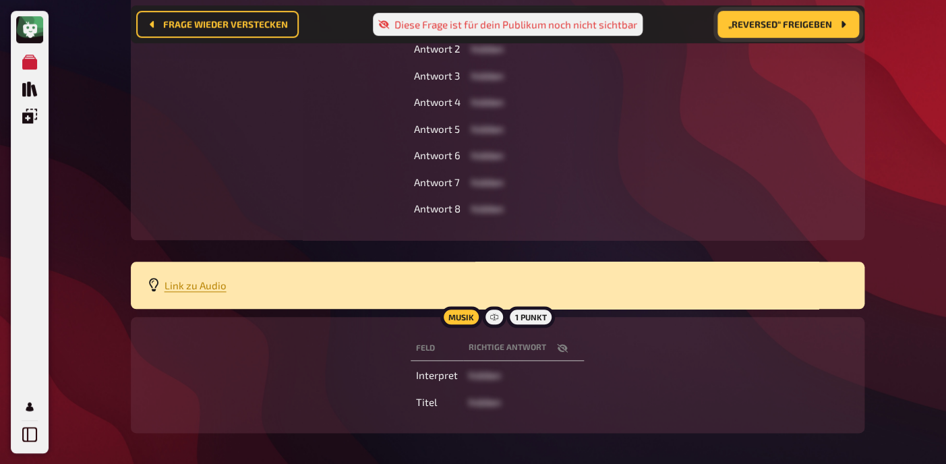
scroll to position [312, 0]
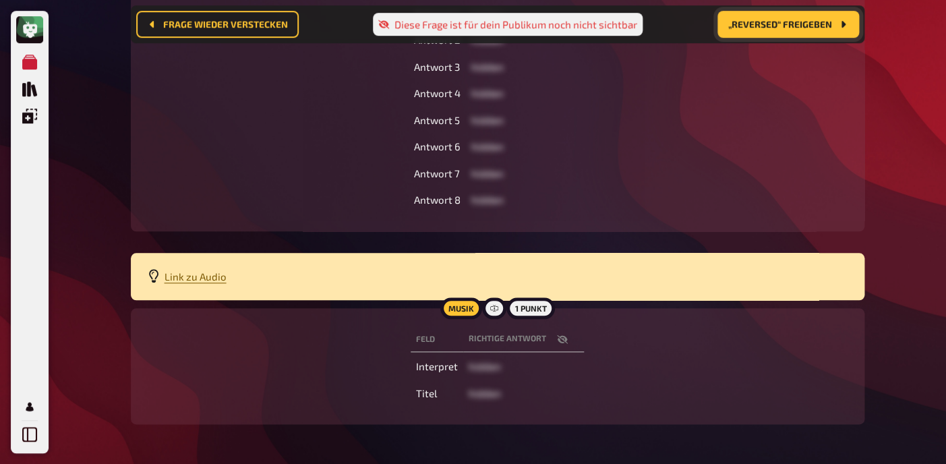
click at [209, 277] on span "Link zu Audio" at bounding box center [196, 276] width 62 height 12
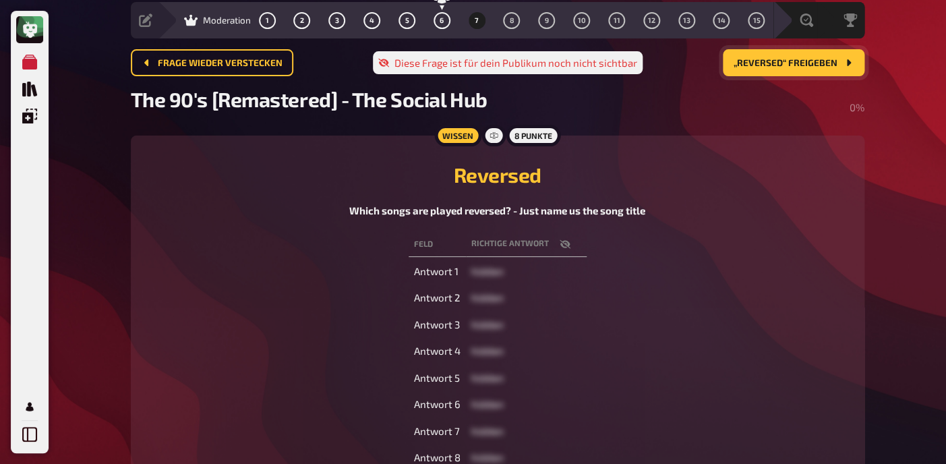
scroll to position [28, 0]
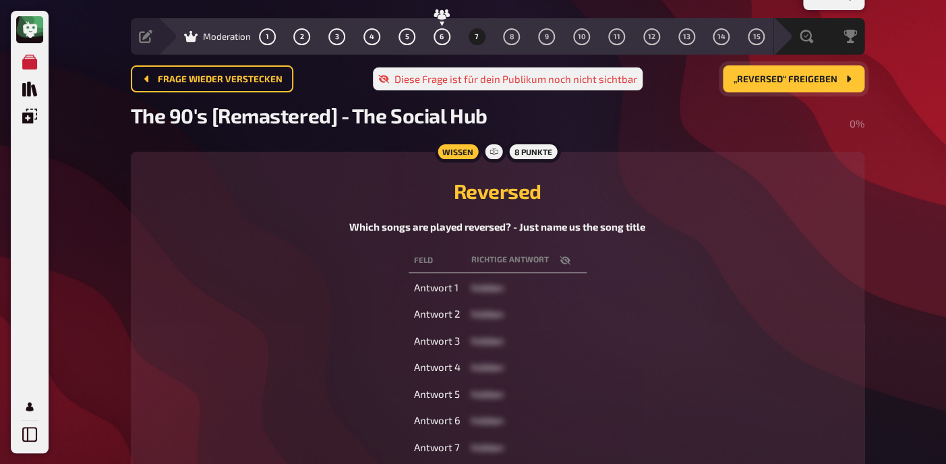
click at [773, 88] on button "„Reversed“ freigeben" at bounding box center [794, 78] width 142 height 27
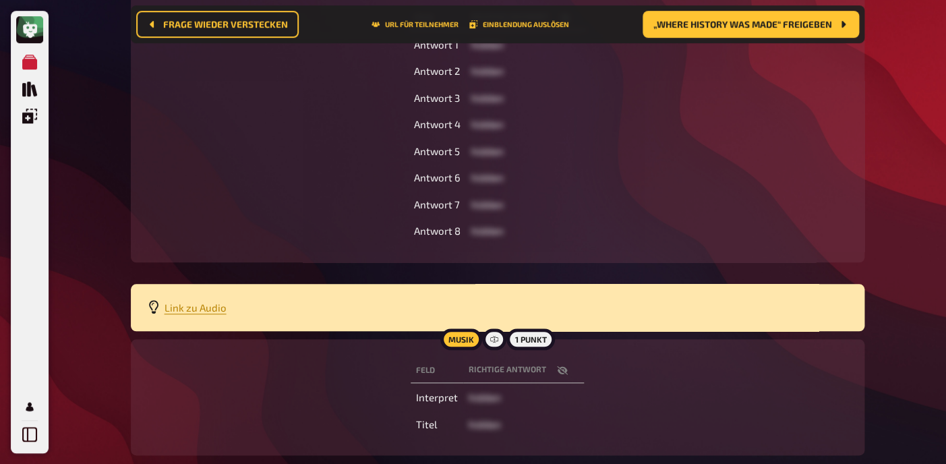
scroll to position [285, 0]
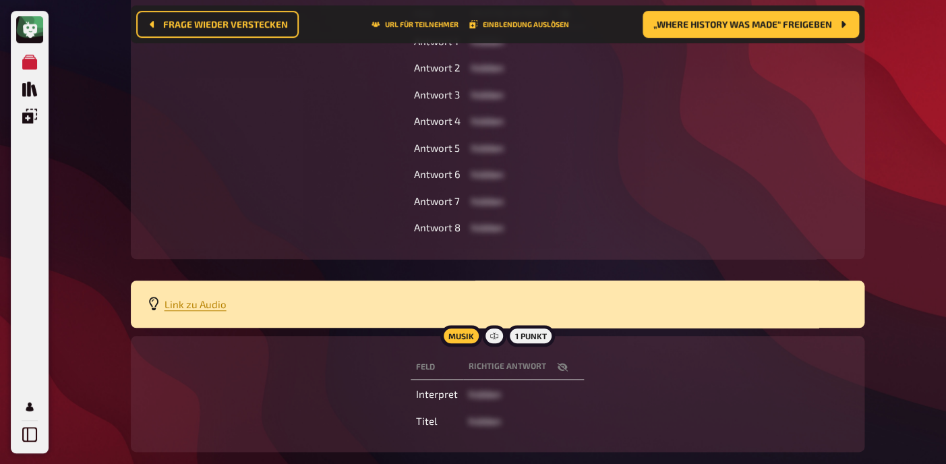
click at [565, 368] on icon "button" at bounding box center [562, 367] width 11 height 9
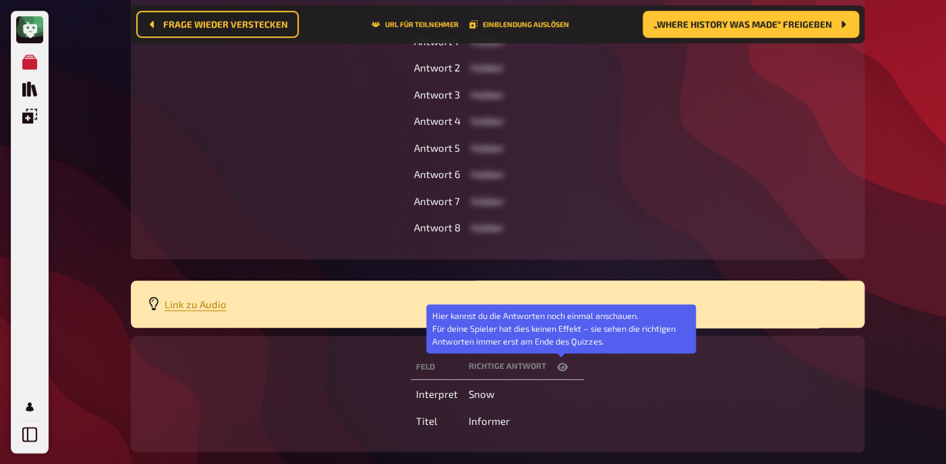
click at [565, 368] on icon "button" at bounding box center [562, 367] width 11 height 8
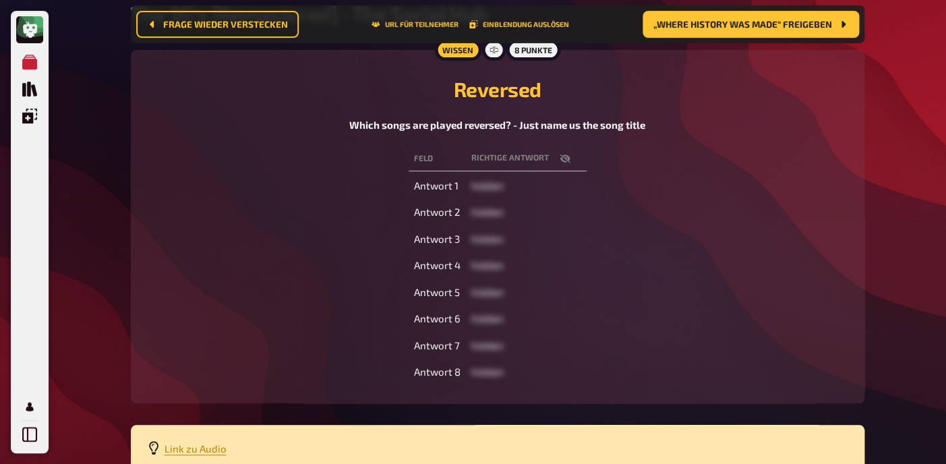
scroll to position [140, 0]
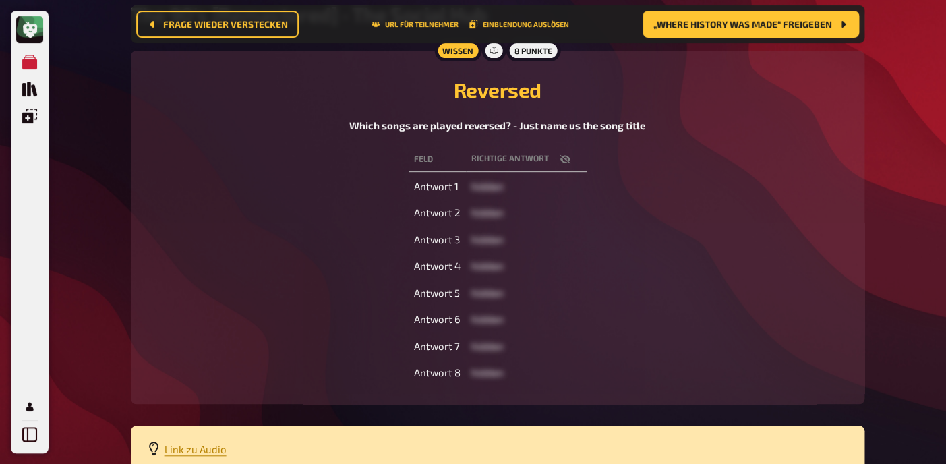
click at [569, 161] on icon "button" at bounding box center [564, 158] width 11 height 9
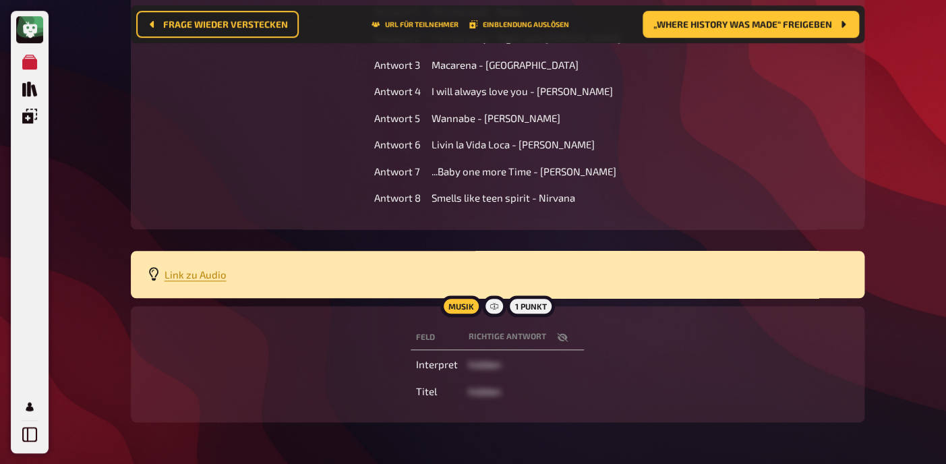
scroll to position [317, 0]
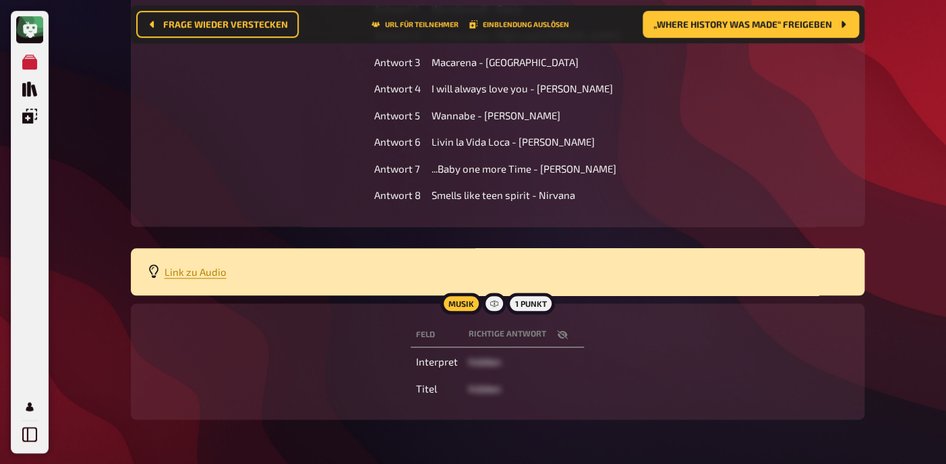
click at [565, 336] on icon "button" at bounding box center [562, 335] width 11 height 9
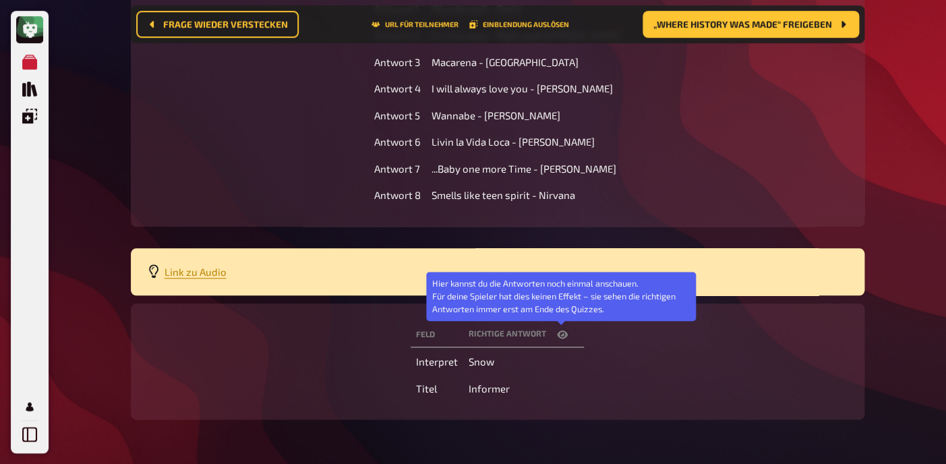
click at [565, 336] on icon "button" at bounding box center [562, 335] width 11 height 8
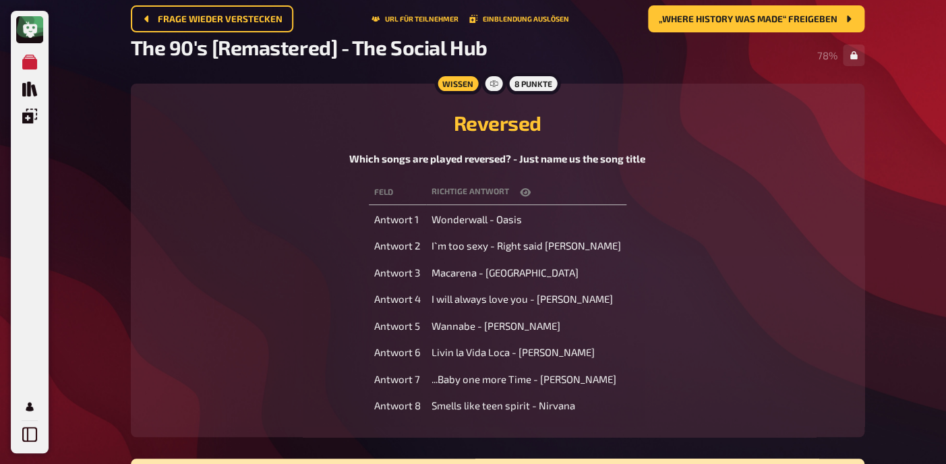
scroll to position [0, 0]
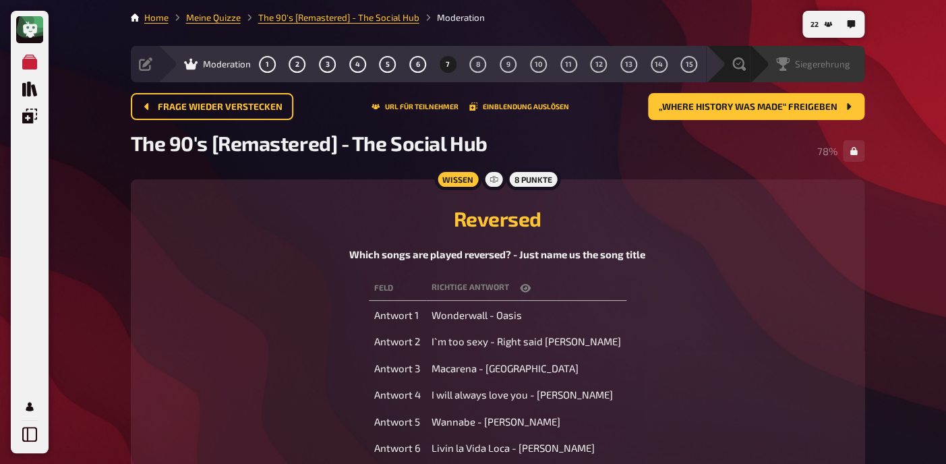
click at [839, 67] on span "Siegerehrung" at bounding box center [822, 64] width 55 height 11
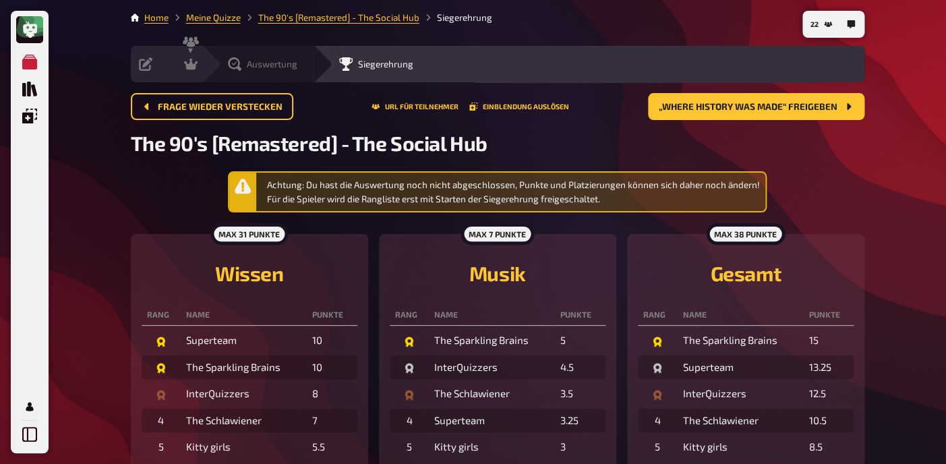
click at [245, 67] on div "Auswertung" at bounding box center [262, 63] width 69 height 13
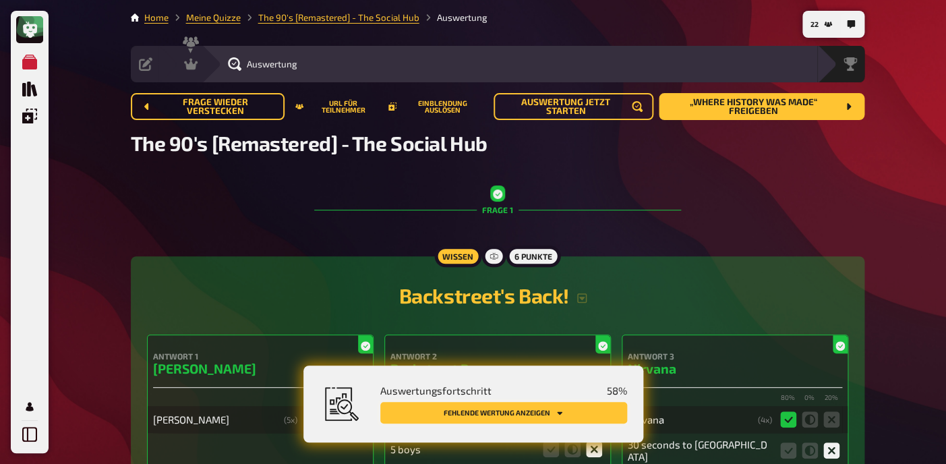
click at [505, 421] on button "Fehlende Wertung anzeigen" at bounding box center [503, 413] width 247 height 22
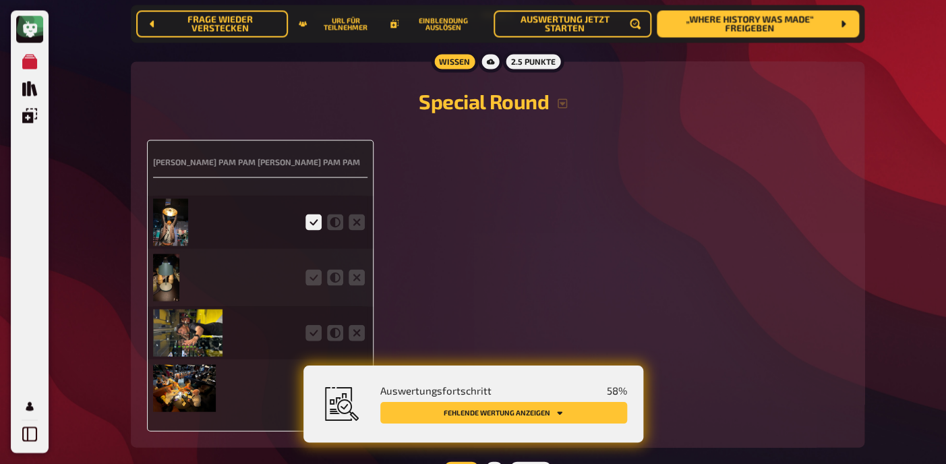
scroll to position [2749, 0]
click at [320, 285] on icon at bounding box center [314, 278] width 16 height 16
click at [0, 0] on input "radio" at bounding box center [0, 0] width 0 height 0
click at [180, 283] on div at bounding box center [225, 277] width 144 height 47
click at [169, 286] on img at bounding box center [166, 277] width 26 height 47
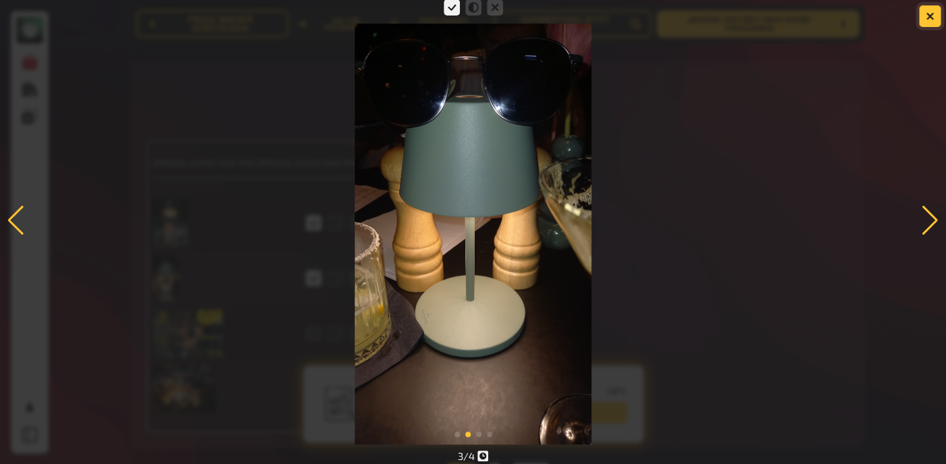
click at [930, 18] on icon "button" at bounding box center [930, 16] width 8 height 8
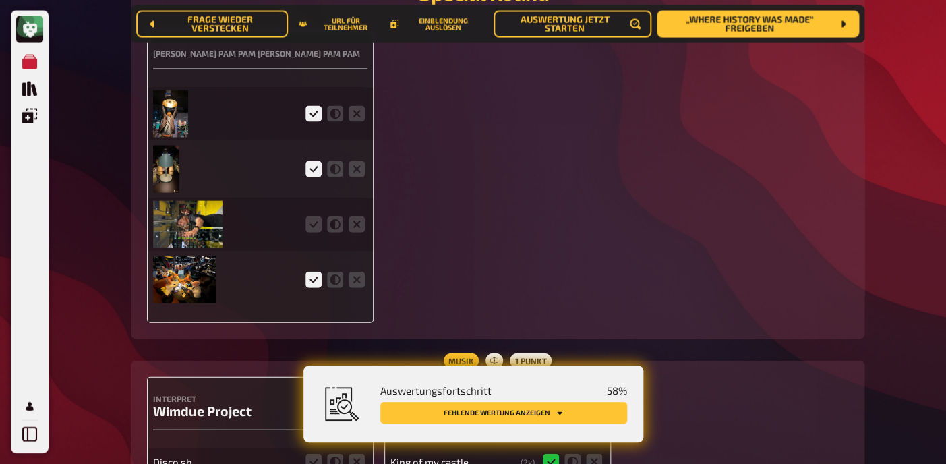
scroll to position [2860, 0]
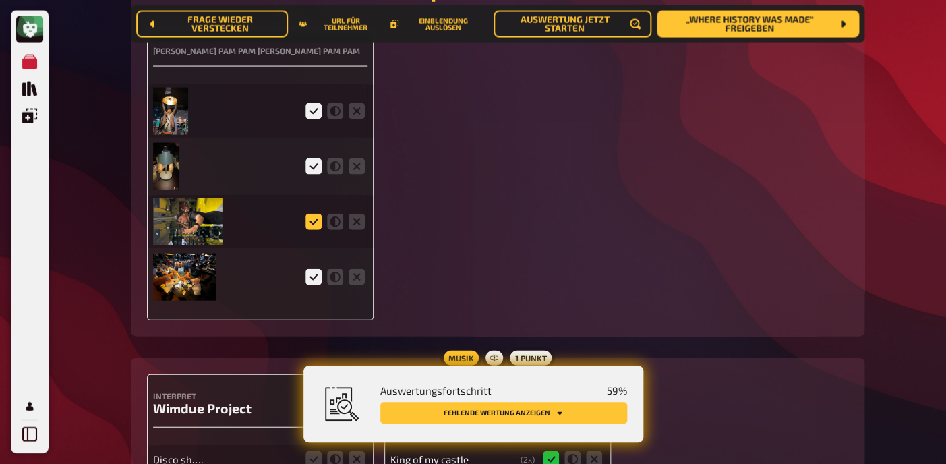
click at [318, 230] on icon at bounding box center [314, 222] width 16 height 16
click at [0, 0] on input "radio" at bounding box center [0, 0] width 0 height 0
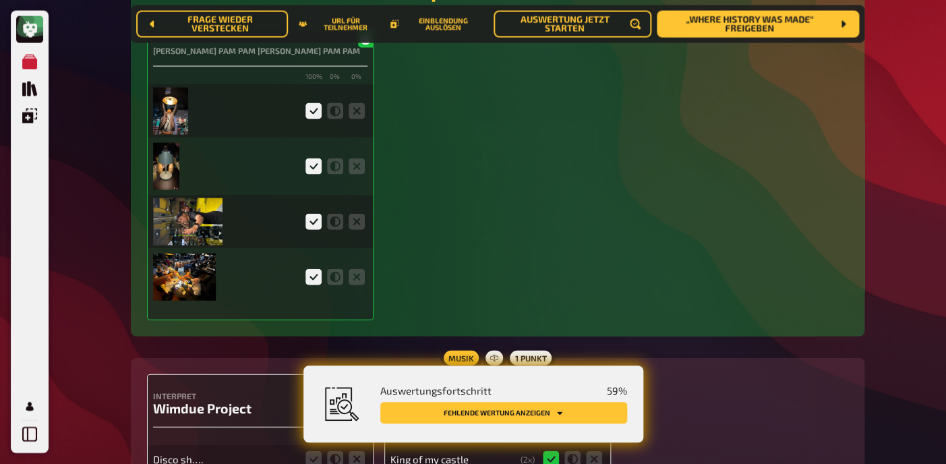
click at [194, 233] on img at bounding box center [188, 221] width 70 height 47
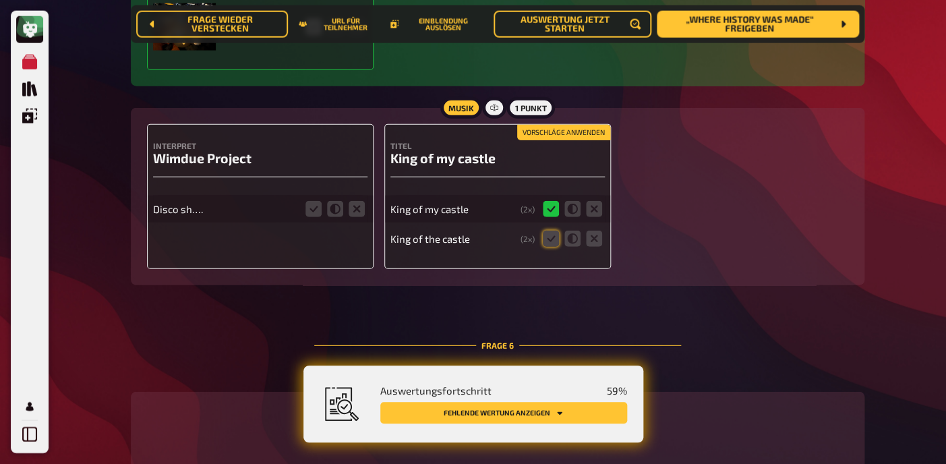
scroll to position [3112, 0]
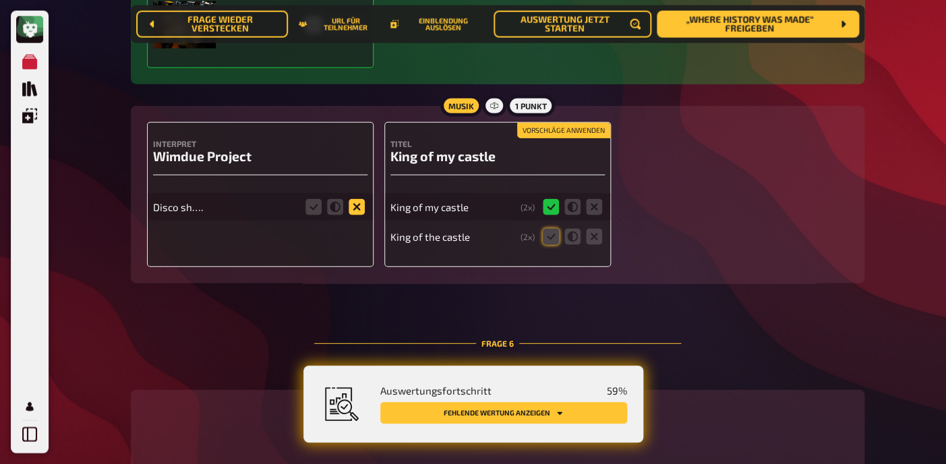
click at [352, 215] on icon at bounding box center [357, 207] width 16 height 16
click at [0, 0] on input "radio" at bounding box center [0, 0] width 0 height 0
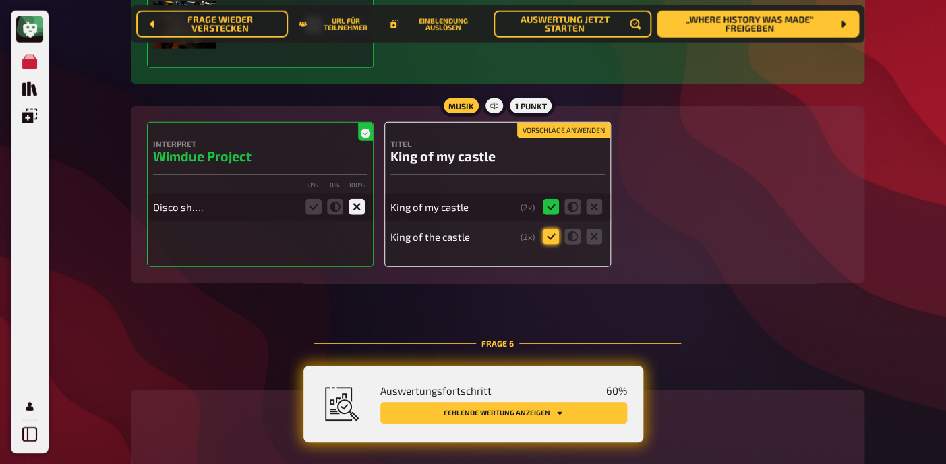
click at [551, 245] on icon at bounding box center [551, 237] width 16 height 16
click at [0, 0] on input "radio" at bounding box center [0, 0] width 0 height 0
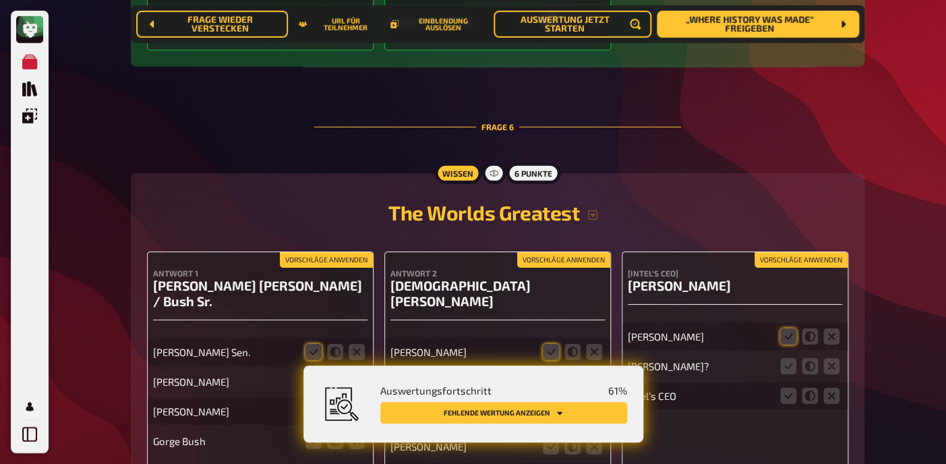
scroll to position [3514, 0]
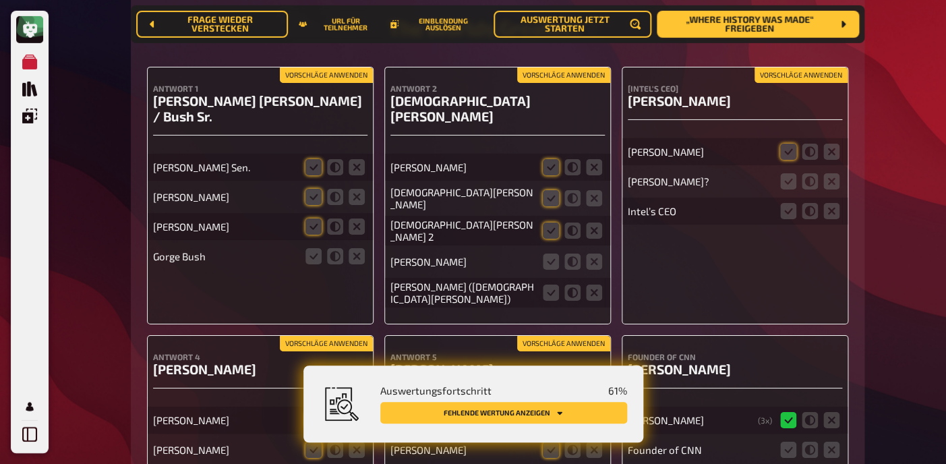
click at [345, 83] on button "Vorschläge anwenden" at bounding box center [326, 75] width 93 height 15
click at [316, 256] on icon at bounding box center [314, 256] width 16 height 16
click at [0, 0] on input "radio" at bounding box center [0, 0] width 0 height 0
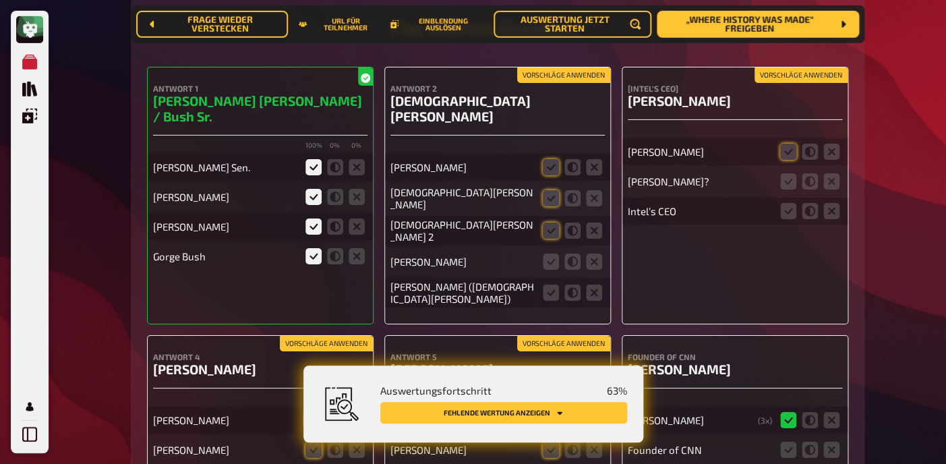
click at [578, 83] on button "Vorschläge anwenden" at bounding box center [563, 75] width 93 height 15
click at [595, 254] on icon at bounding box center [594, 262] width 16 height 16
click at [0, 0] on input "radio" at bounding box center [0, 0] width 0 height 0
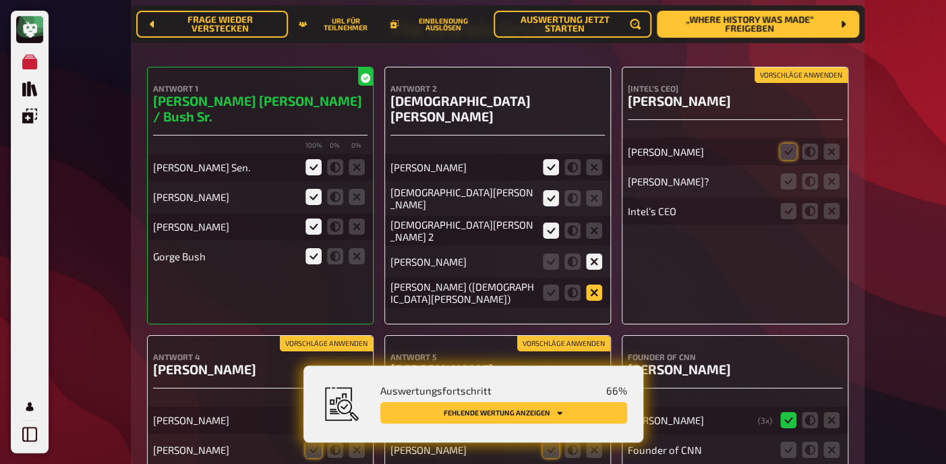
click at [591, 292] on icon at bounding box center [594, 293] width 16 height 16
click at [0, 0] on input "radio" at bounding box center [0, 0] width 0 height 0
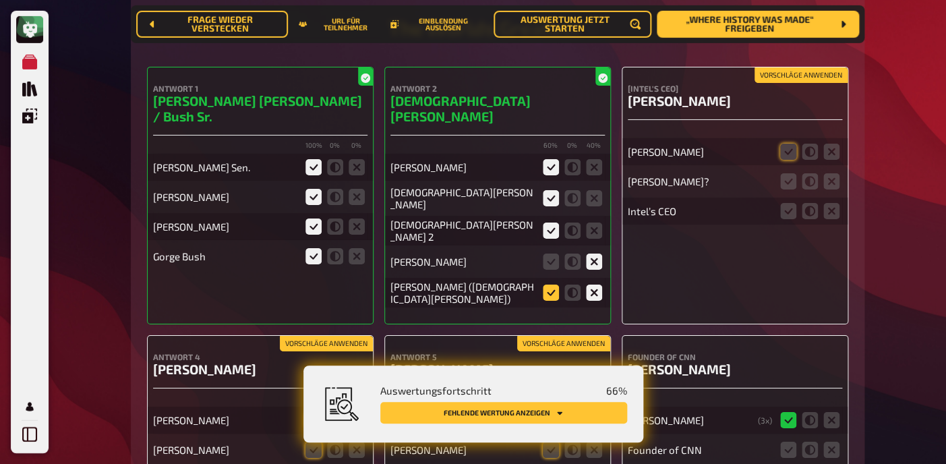
click at [556, 285] on icon at bounding box center [551, 293] width 16 height 16
click at [0, 0] on input "radio" at bounding box center [0, 0] width 0 height 0
click at [789, 160] on icon at bounding box center [788, 152] width 16 height 16
click at [0, 0] on input "radio" at bounding box center [0, 0] width 0 height 0
click at [832, 190] on icon at bounding box center [832, 181] width 16 height 16
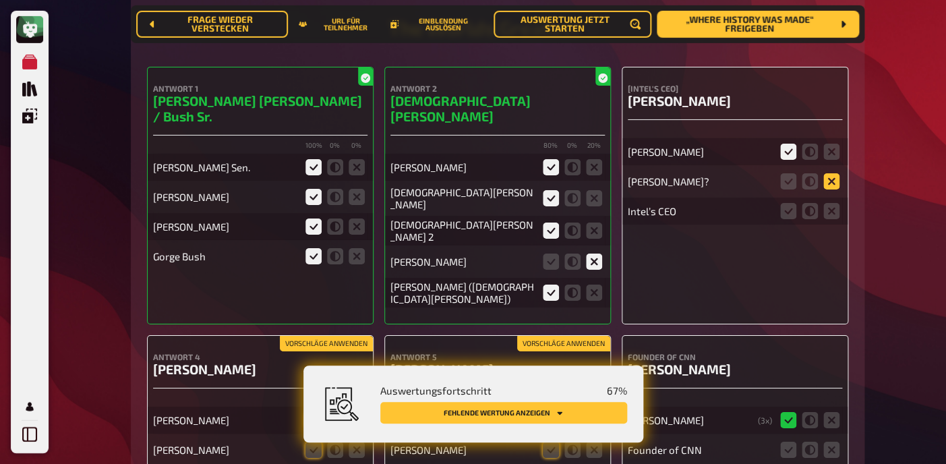
click at [0, 0] on input "radio" at bounding box center [0, 0] width 0 height 0
click at [832, 219] on icon at bounding box center [832, 211] width 16 height 16
click at [0, 0] on input "radio" at bounding box center [0, 0] width 0 height 0
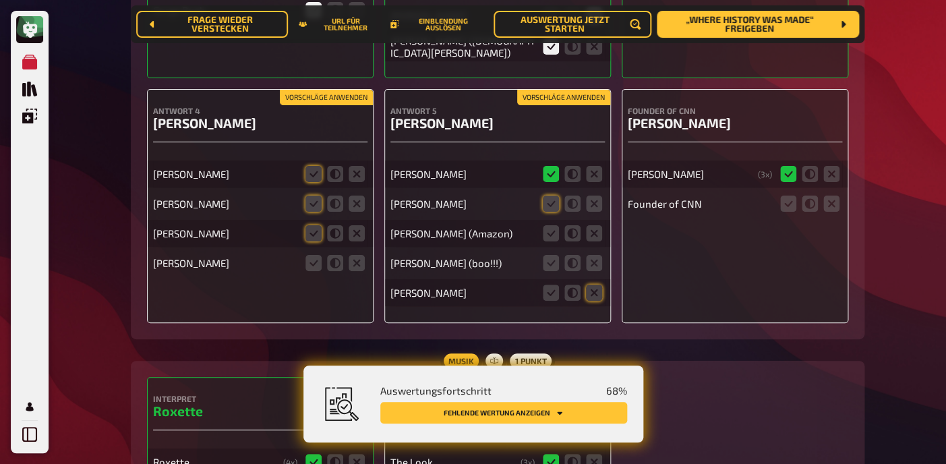
scroll to position [3746, 0]
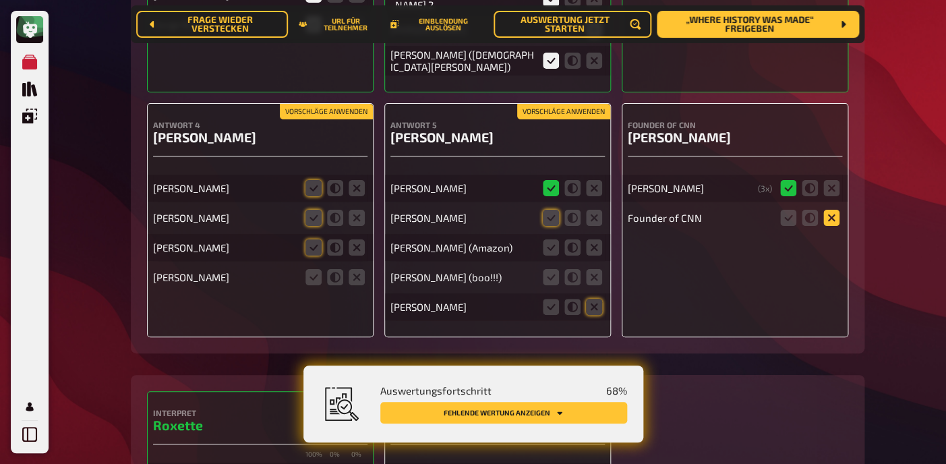
click at [830, 210] on icon at bounding box center [832, 218] width 16 height 16
click at [0, 0] on input "radio" at bounding box center [0, 0] width 0 height 0
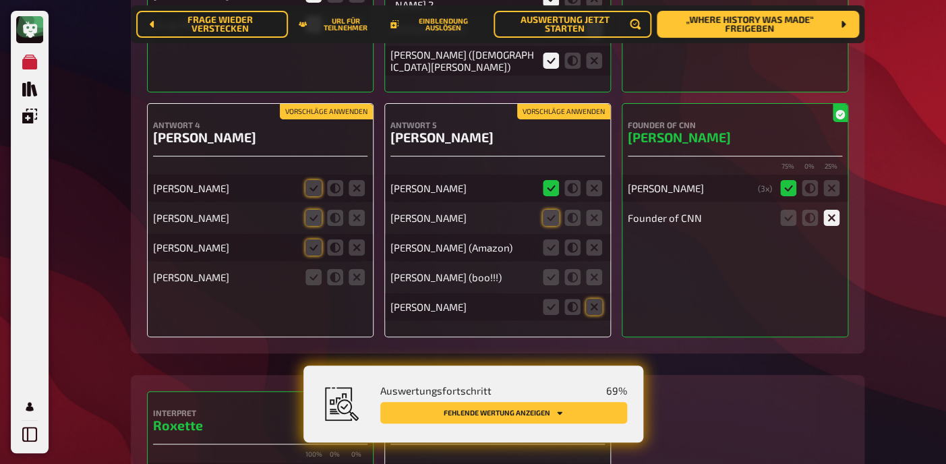
click at [558, 219] on label at bounding box center [551, 218] width 16 height 16
click at [0, 0] on input "radio" at bounding box center [0, 0] width 0 height 0
click at [551, 246] on icon at bounding box center [551, 247] width 16 height 16
click at [0, 0] on input "radio" at bounding box center [0, 0] width 0 height 0
click at [551, 274] on icon at bounding box center [551, 277] width 16 height 16
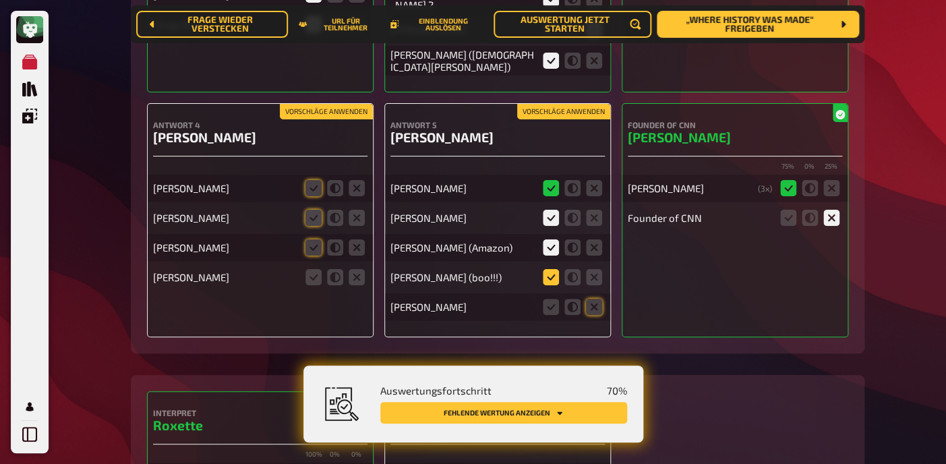
click at [0, 0] on input "radio" at bounding box center [0, 0] width 0 height 0
click at [592, 301] on icon at bounding box center [594, 307] width 16 height 16
click at [0, 0] on input "radio" at bounding box center [0, 0] width 0 height 0
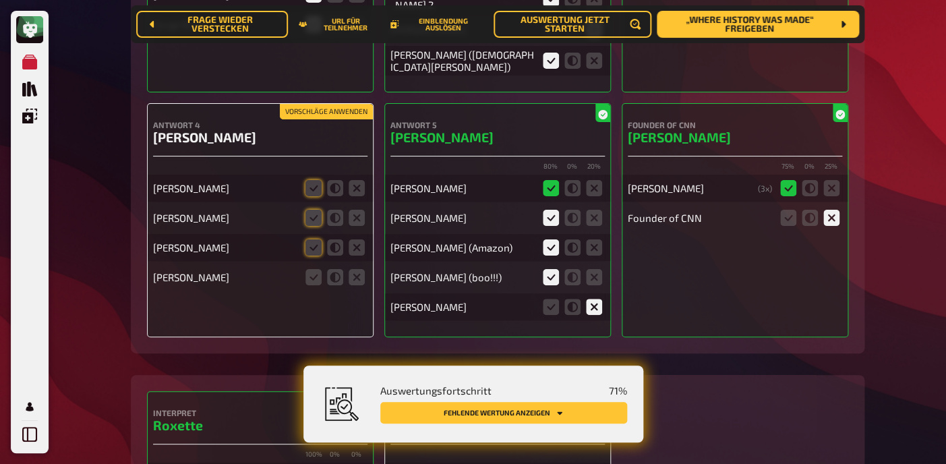
click at [328, 105] on button "Vorschläge anwenden" at bounding box center [326, 112] width 93 height 15
click at [314, 277] on icon at bounding box center [314, 277] width 16 height 16
click at [0, 0] on input "radio" at bounding box center [0, 0] width 0 height 0
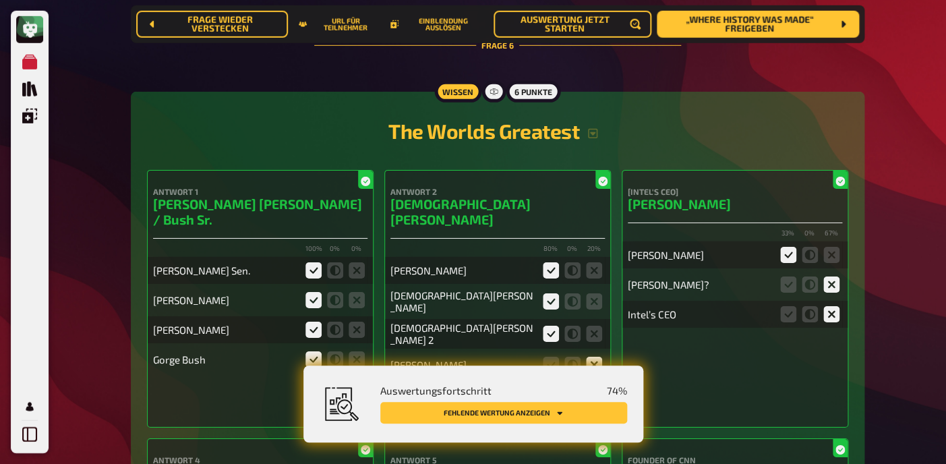
scroll to position [3412, 0]
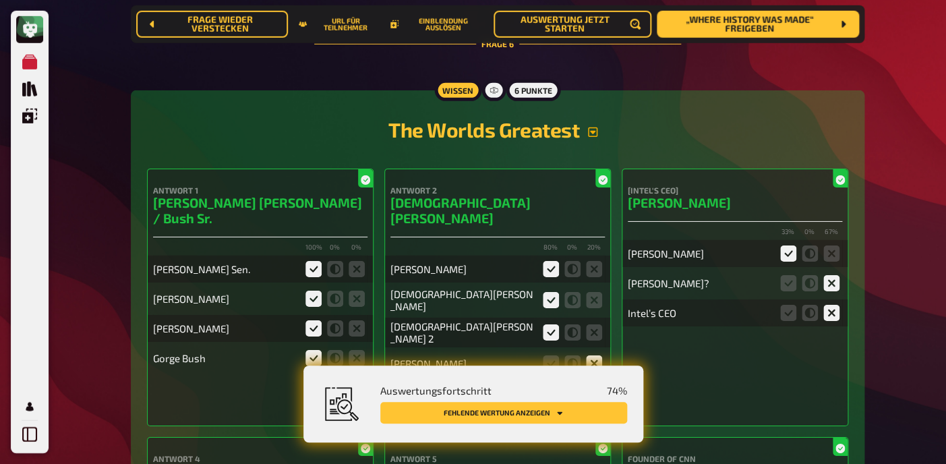
click at [592, 138] on icon "button" at bounding box center [593, 132] width 11 height 11
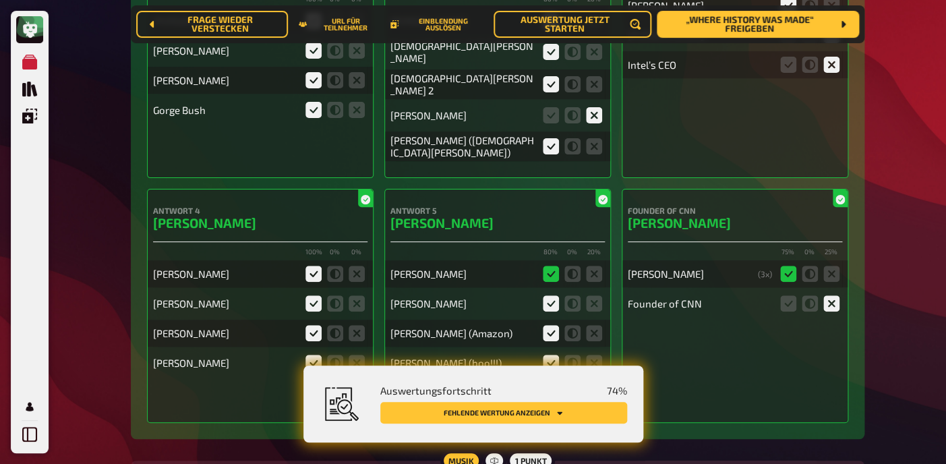
scroll to position [3879, 0]
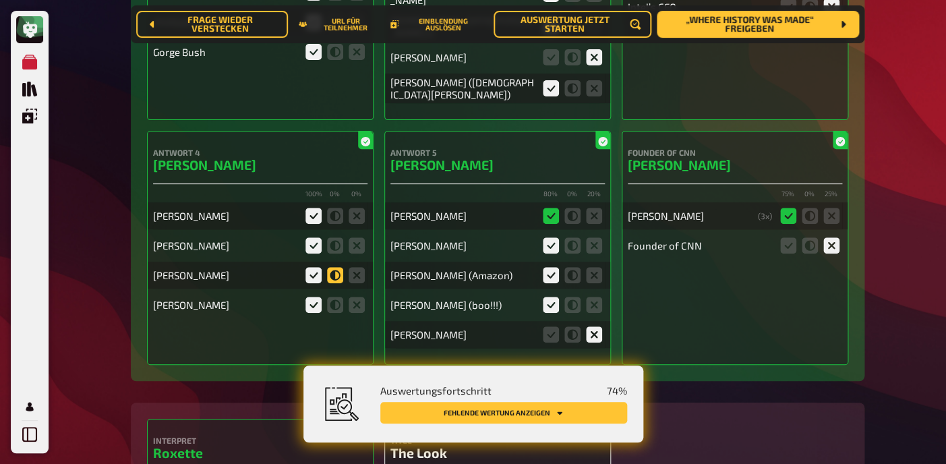
click at [339, 268] on icon at bounding box center [335, 275] width 16 height 16
click at [0, 0] on input "radio" at bounding box center [0, 0] width 0 height 0
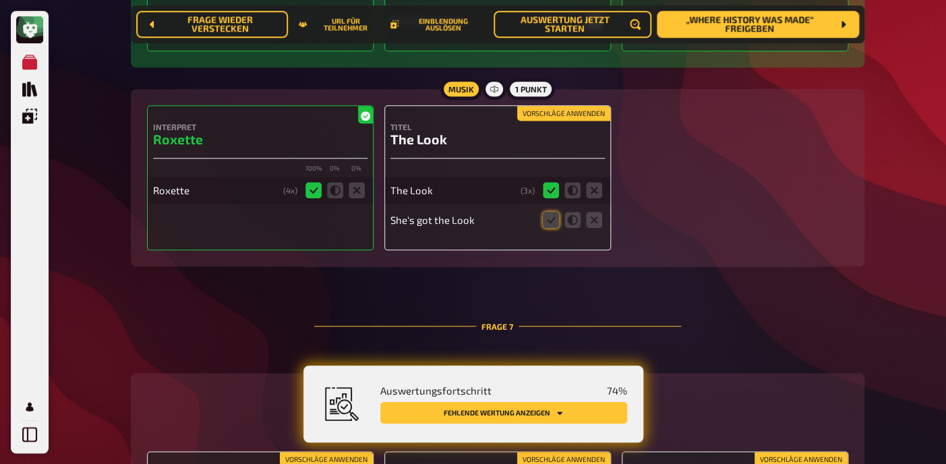
scroll to position [4196, 0]
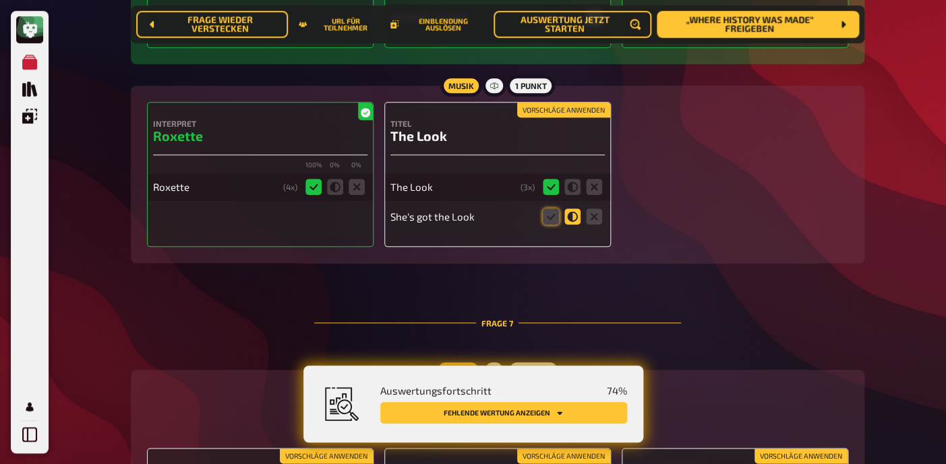
click at [572, 211] on icon at bounding box center [573, 216] width 16 height 16
click at [0, 0] on input "radio" at bounding box center [0, 0] width 0 height 0
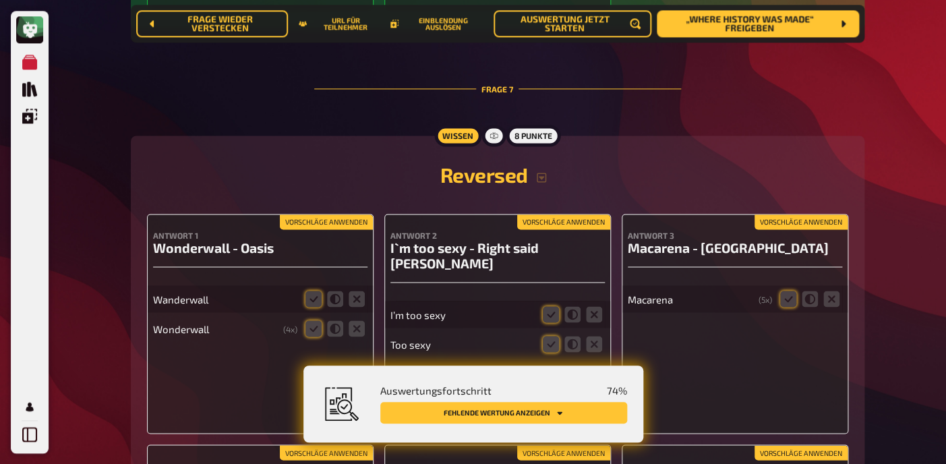
scroll to position [4529, 0]
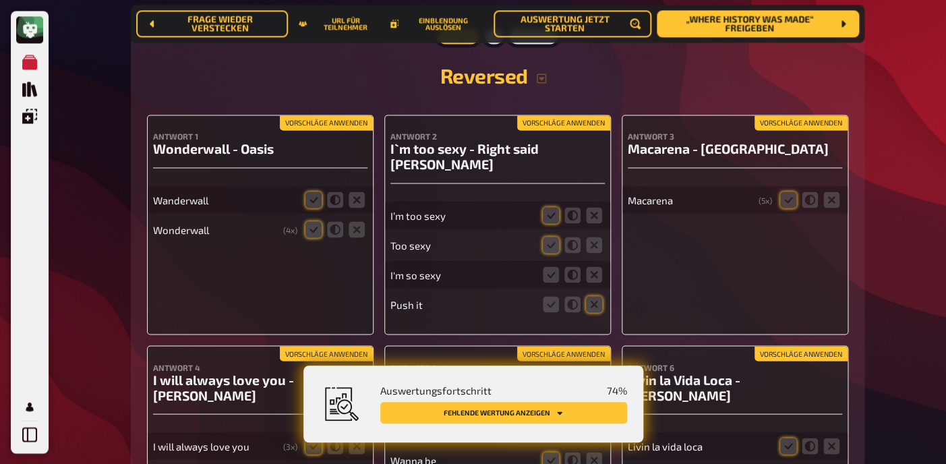
click at [319, 117] on button "Vorschläge anwenden" at bounding box center [326, 122] width 93 height 15
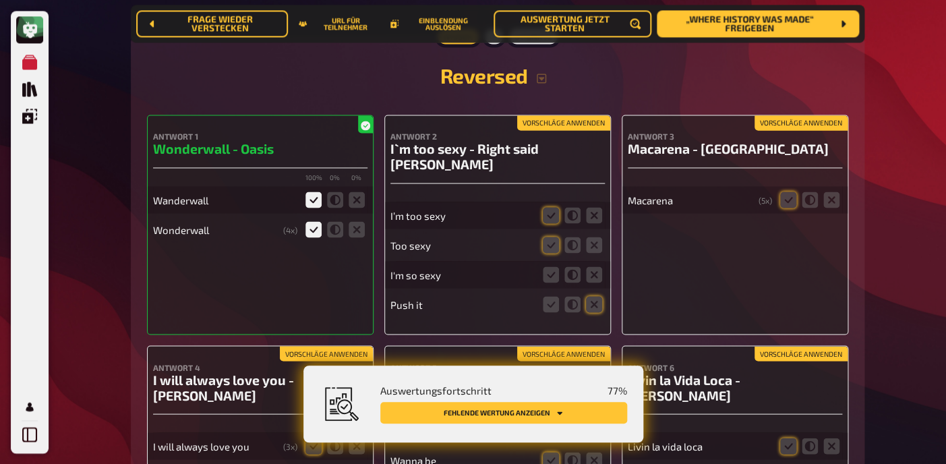
click at [565, 120] on button "Vorschläge anwenden" at bounding box center [563, 122] width 93 height 15
click at [548, 266] on icon at bounding box center [551, 274] width 16 height 16
click at [0, 0] on input "radio" at bounding box center [0, 0] width 0 height 0
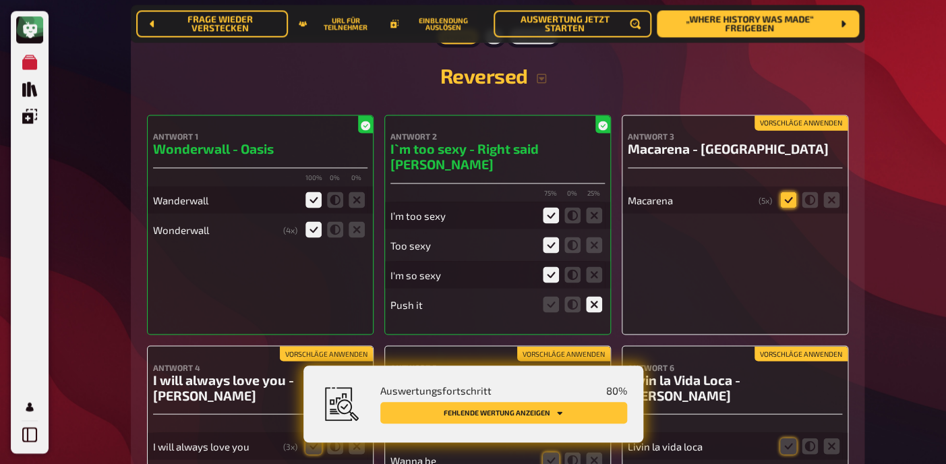
click at [786, 201] on icon at bounding box center [788, 200] width 16 height 16
click at [0, 0] on input "radio" at bounding box center [0, 0] width 0 height 0
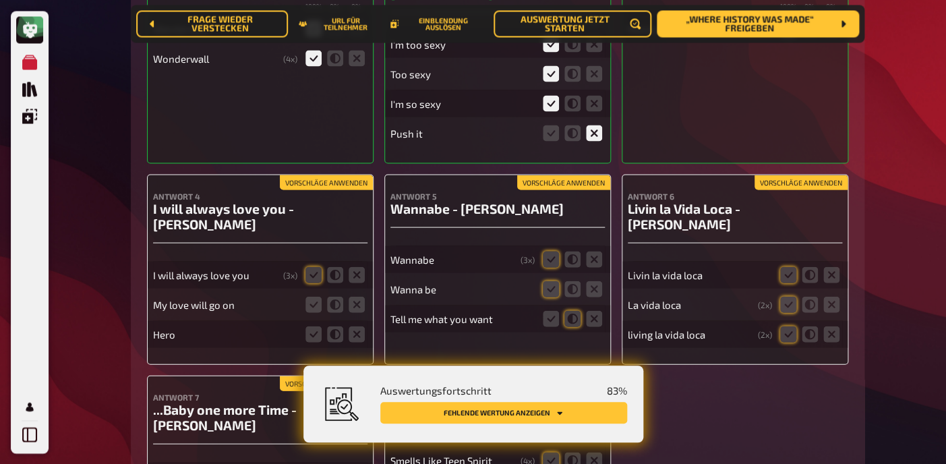
scroll to position [4716, 0]
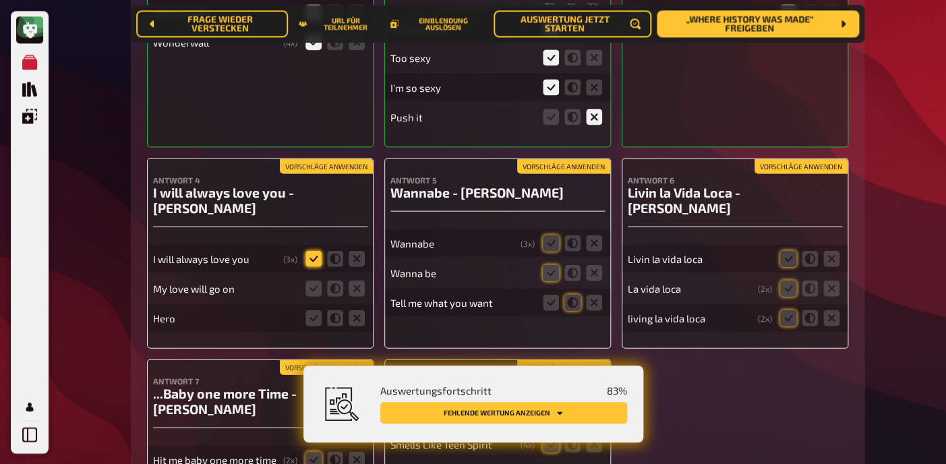
click at [310, 250] on icon at bounding box center [314, 258] width 16 height 16
click at [0, 0] on input "radio" at bounding box center [0, 0] width 0 height 0
click at [358, 280] on icon at bounding box center [357, 288] width 16 height 16
click at [0, 0] on input "radio" at bounding box center [0, 0] width 0 height 0
click at [358, 310] on icon at bounding box center [357, 318] width 16 height 16
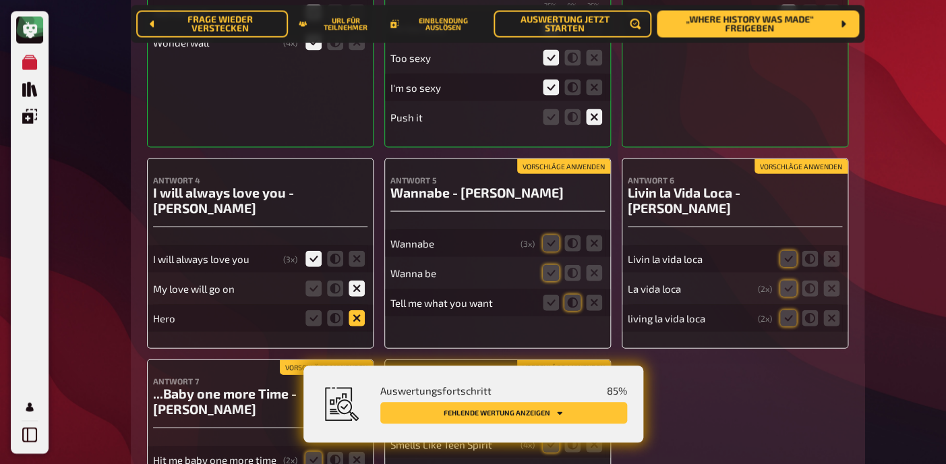
click at [0, 0] on input "radio" at bounding box center [0, 0] width 0 height 0
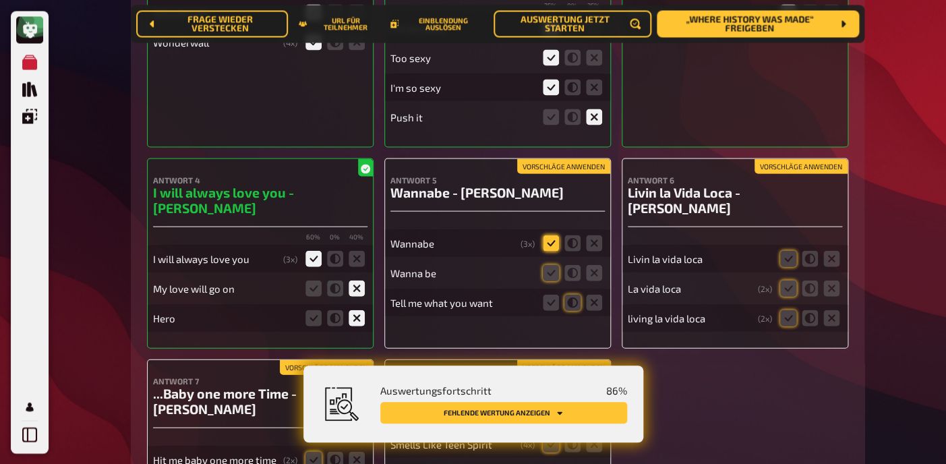
click at [552, 235] on icon at bounding box center [551, 243] width 16 height 16
click at [0, 0] on input "radio" at bounding box center [0, 0] width 0 height 0
click at [552, 264] on icon at bounding box center [551, 272] width 16 height 16
click at [0, 0] on input "radio" at bounding box center [0, 0] width 0 height 0
click at [594, 294] on icon at bounding box center [594, 302] width 16 height 16
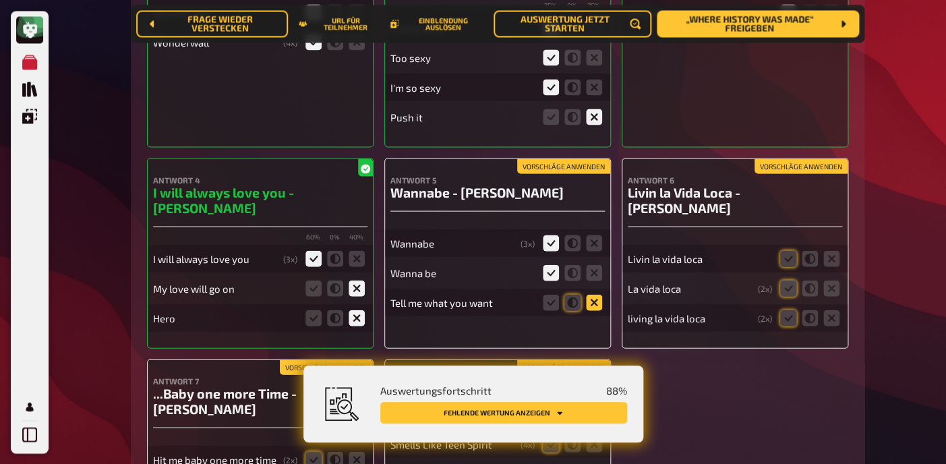
click at [0, 0] on input "radio" at bounding box center [0, 0] width 0 height 0
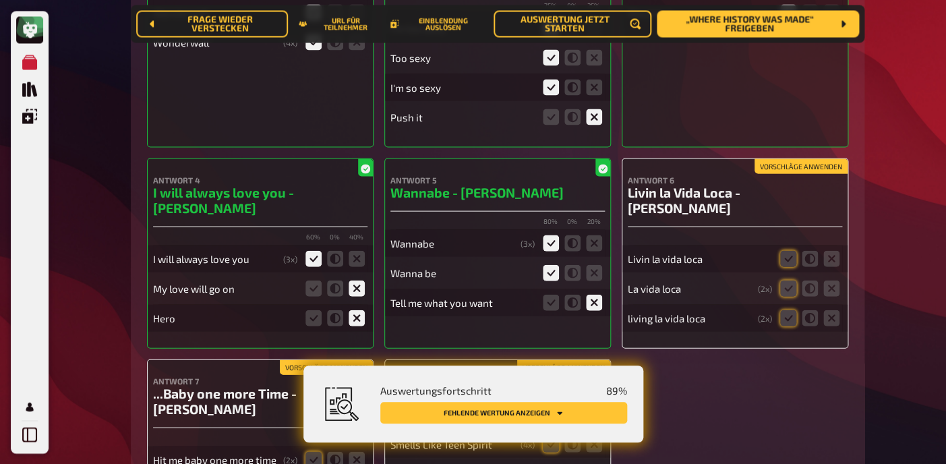
click at [814, 159] on button "Vorschläge anwenden" at bounding box center [801, 166] width 93 height 15
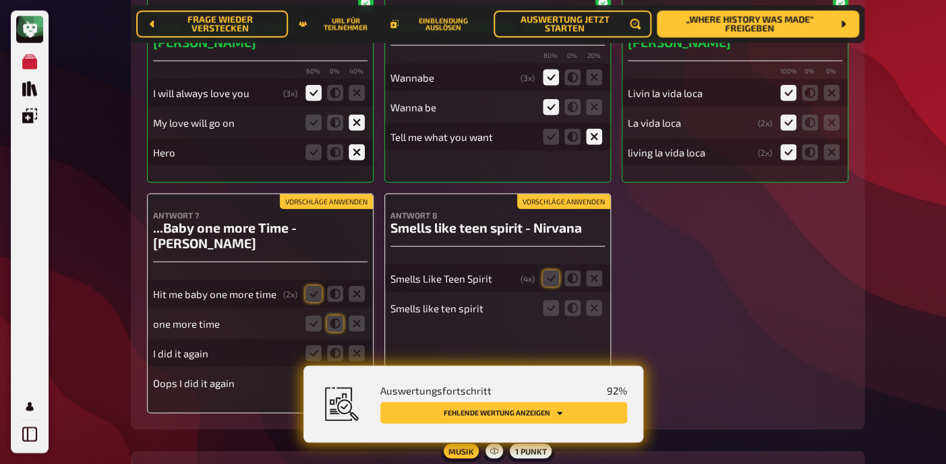
scroll to position [4915, 0]
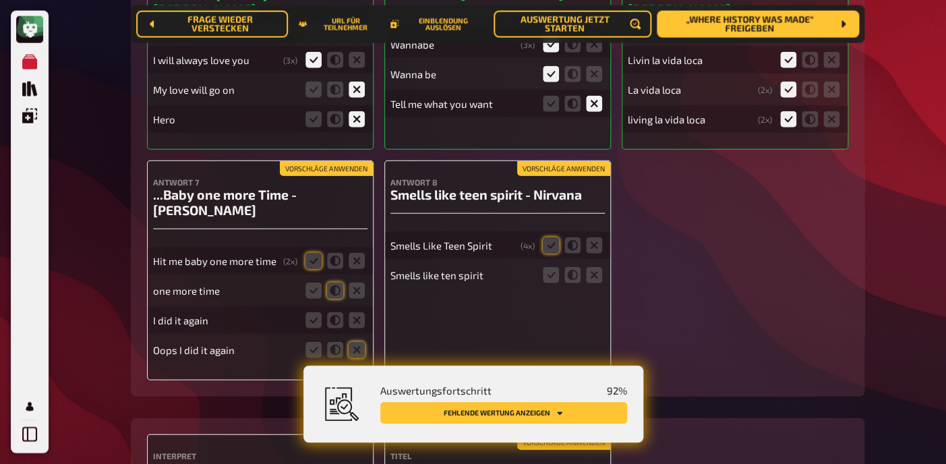
click at [299, 277] on div "one more time" at bounding box center [260, 290] width 215 height 27
click at [552, 237] on icon at bounding box center [551, 245] width 16 height 16
click at [0, 0] on input "radio" at bounding box center [0, 0] width 0 height 0
click at [552, 267] on icon at bounding box center [551, 275] width 16 height 16
click at [0, 0] on input "radio" at bounding box center [0, 0] width 0 height 0
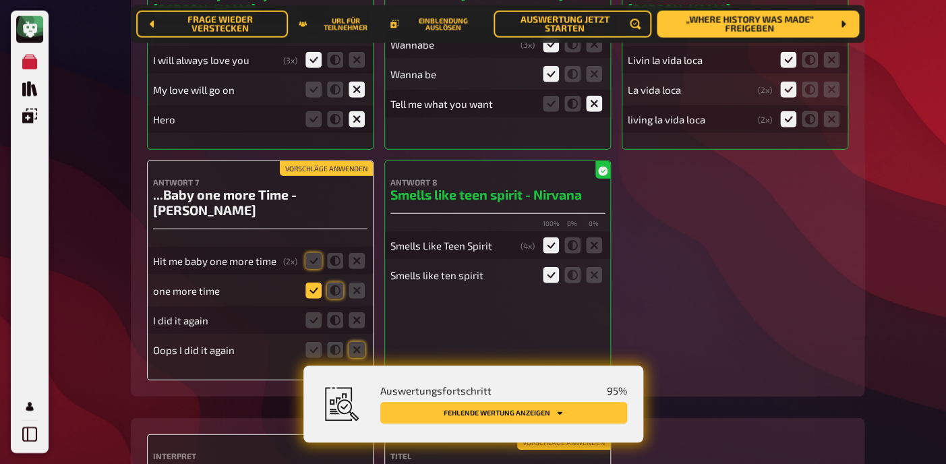
click at [312, 283] on icon at bounding box center [314, 291] width 16 height 16
click at [0, 0] on input "radio" at bounding box center [0, 0] width 0 height 0
click at [321, 253] on icon at bounding box center [314, 261] width 16 height 16
click at [0, 0] on input "radio" at bounding box center [0, 0] width 0 height 0
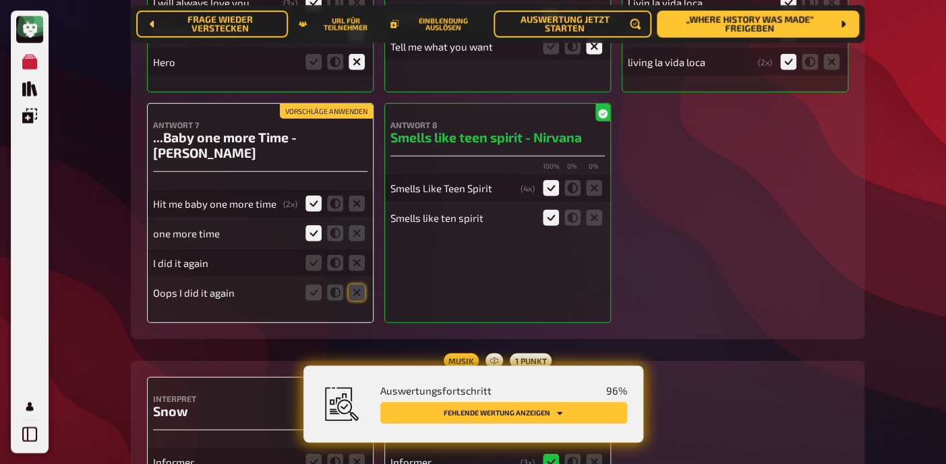
scroll to position [4995, 0]
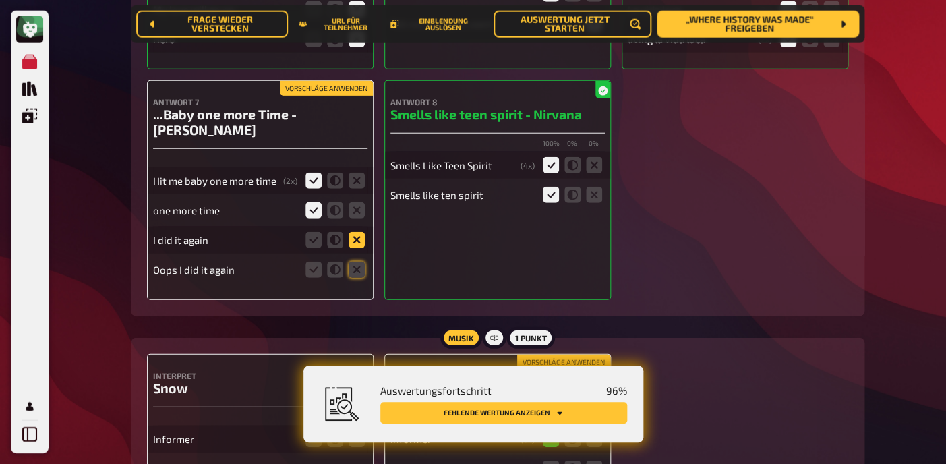
click at [358, 232] on icon at bounding box center [357, 240] width 16 height 16
click at [0, 0] on input "radio" at bounding box center [0, 0] width 0 height 0
click at [358, 262] on icon at bounding box center [357, 270] width 16 height 16
click at [0, 0] on input "radio" at bounding box center [0, 0] width 0 height 0
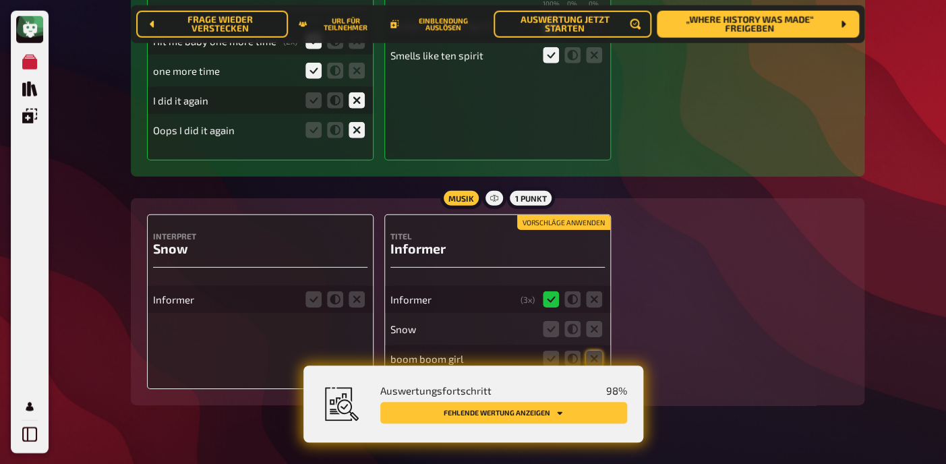
scroll to position [5144, 0]
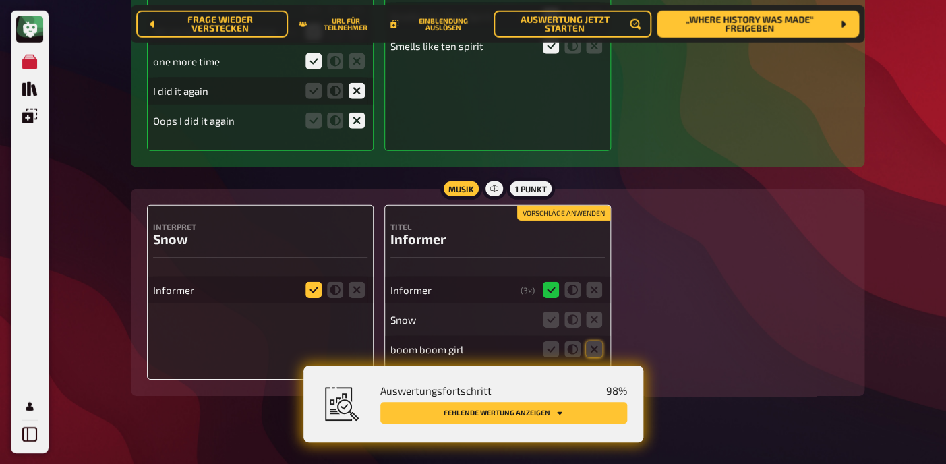
click at [320, 282] on icon at bounding box center [314, 290] width 16 height 16
click at [0, 0] on input "radio" at bounding box center [0, 0] width 0 height 0
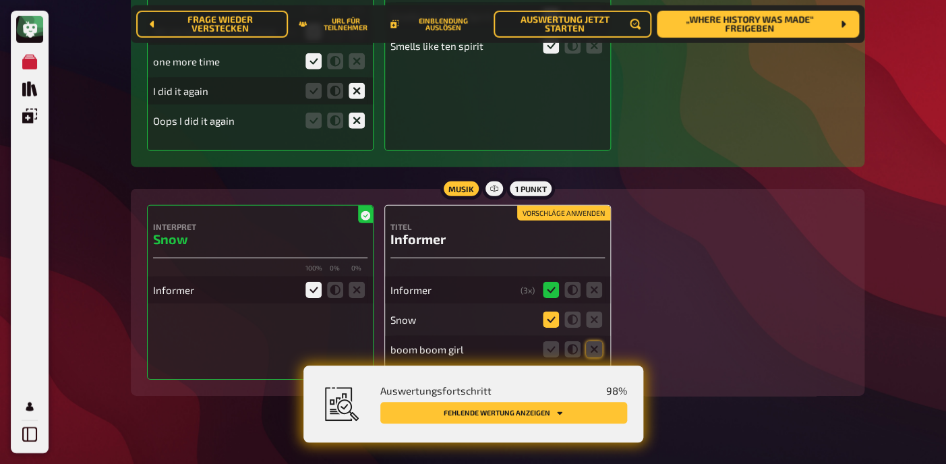
click at [553, 312] on icon at bounding box center [551, 320] width 16 height 16
click at [0, 0] on input "radio" at bounding box center [0, 0] width 0 height 0
click at [553, 312] on icon at bounding box center [551, 320] width 16 height 16
click at [0, 0] on input "radio" at bounding box center [0, 0] width 0 height 0
click at [596, 341] on icon at bounding box center [594, 349] width 16 height 16
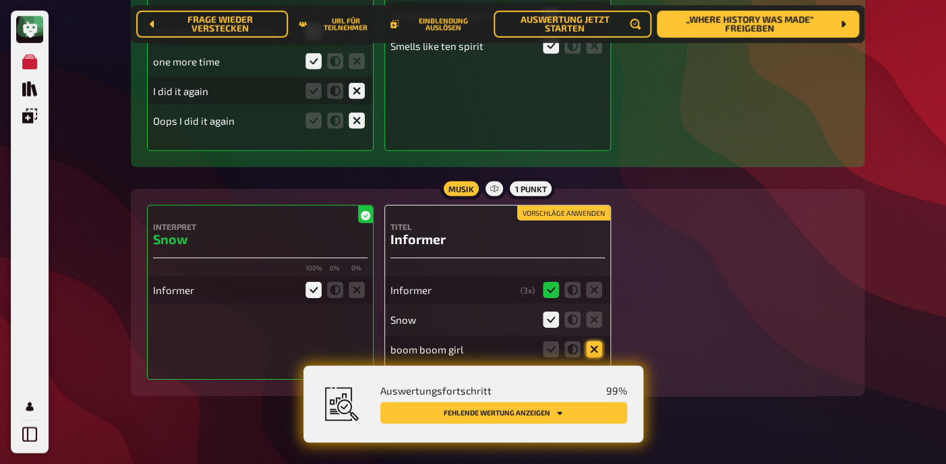
click at [0, 0] on input "radio" at bounding box center [0, 0] width 0 height 0
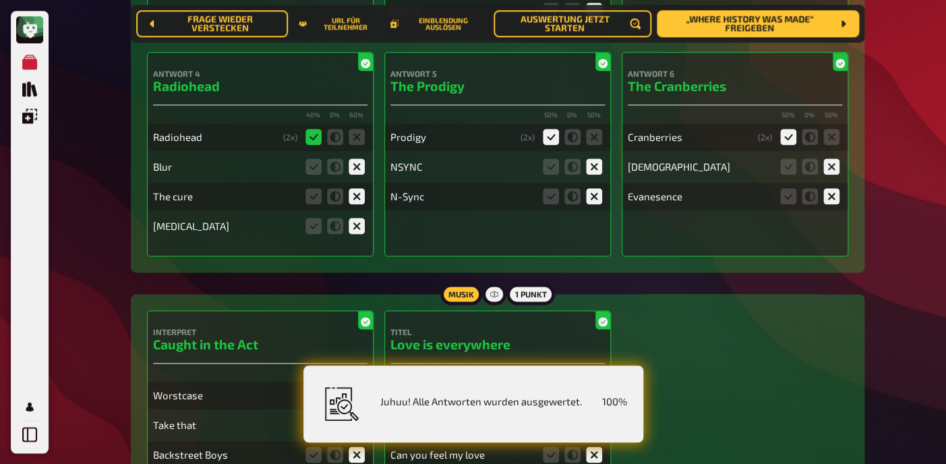
scroll to position [0, 0]
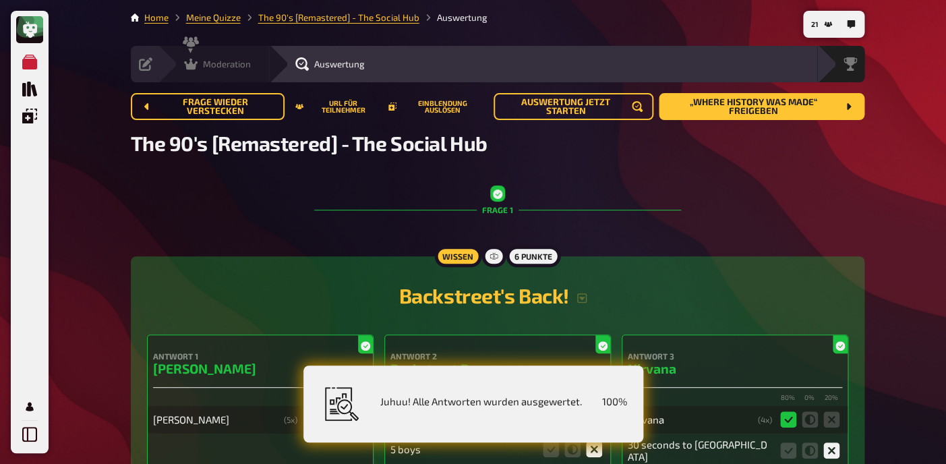
click at [195, 66] on icon at bounding box center [190, 64] width 13 height 11
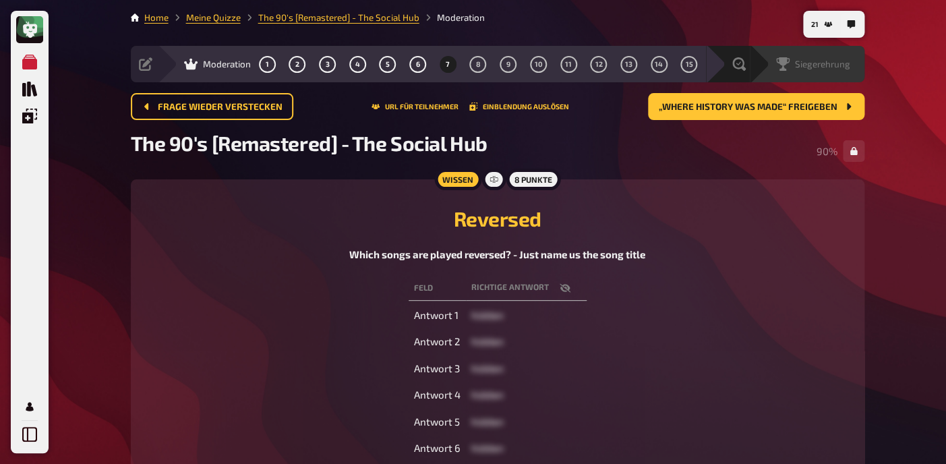
click at [859, 74] on div "Siegerehrung" at bounding box center [807, 64] width 115 height 36
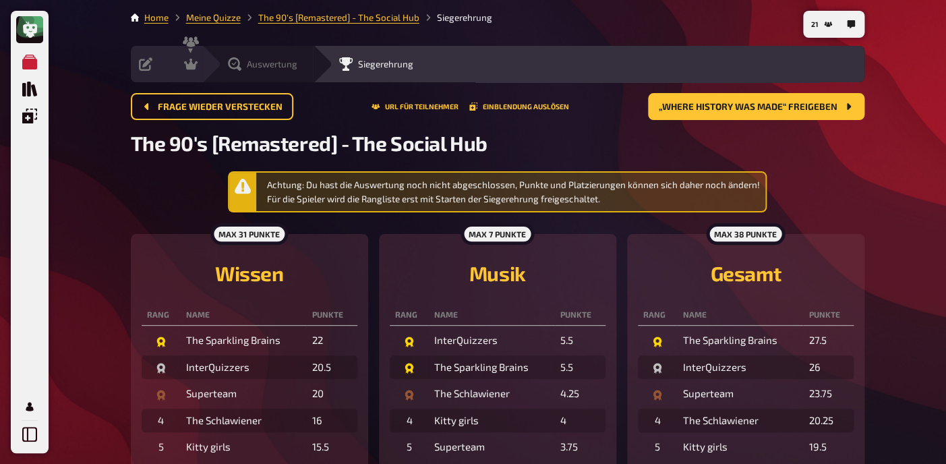
click at [202, 66] on div "Auswertung" at bounding box center [257, 64] width 111 height 36
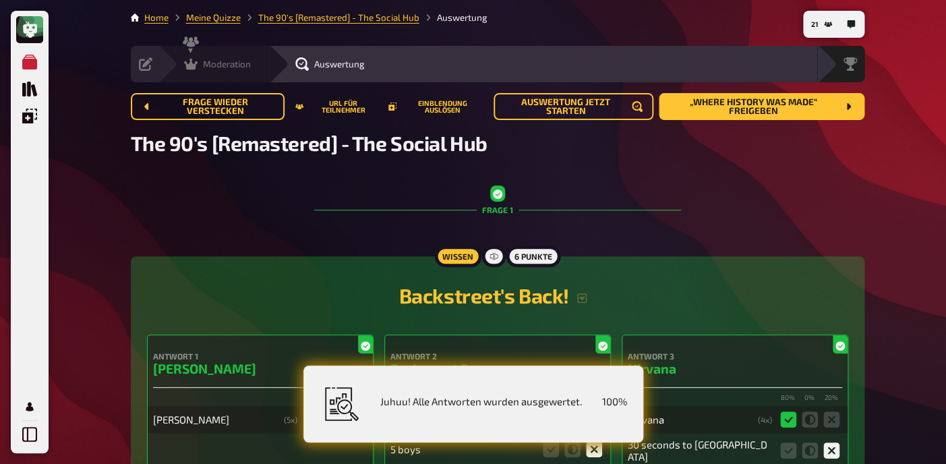
click at [193, 68] on icon at bounding box center [190, 64] width 13 height 11
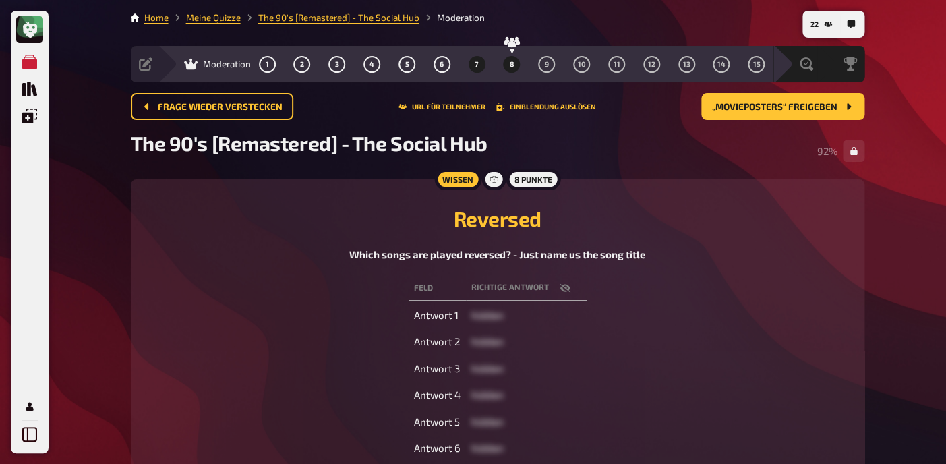
click at [517, 63] on button "8" at bounding box center [512, 64] width 22 height 22
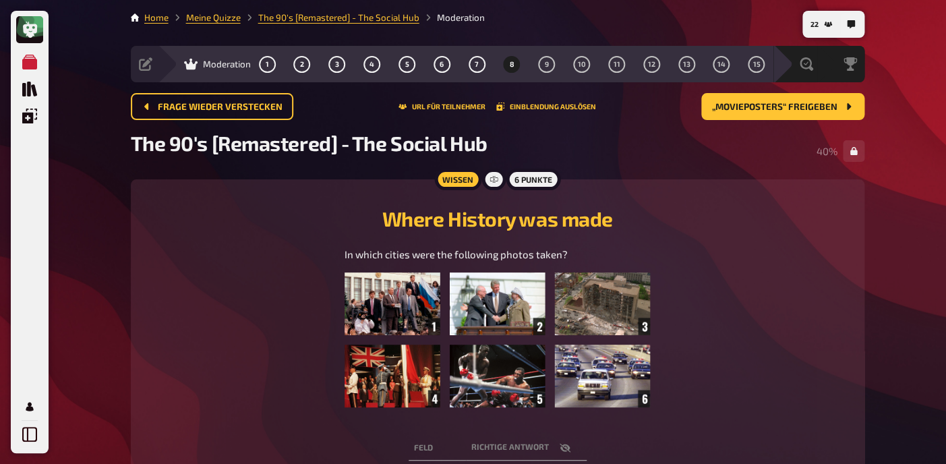
click at [584, 288] on img at bounding box center [498, 340] width 306 height 135
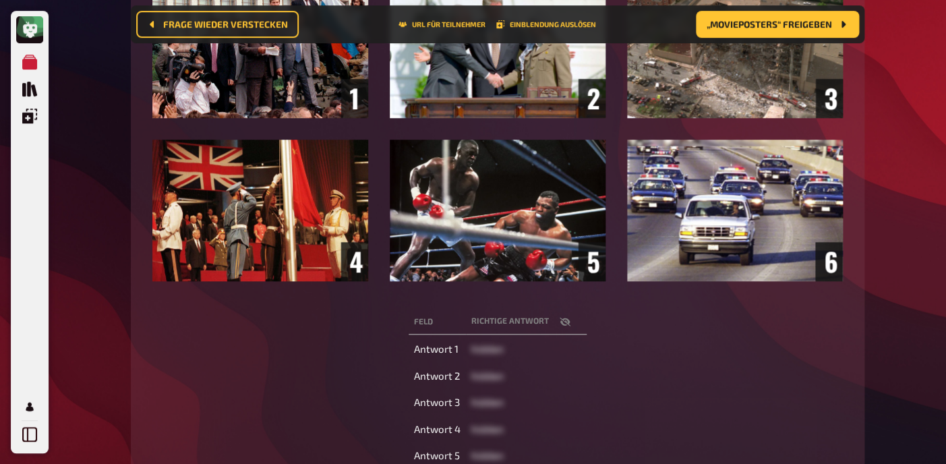
scroll to position [308, 0]
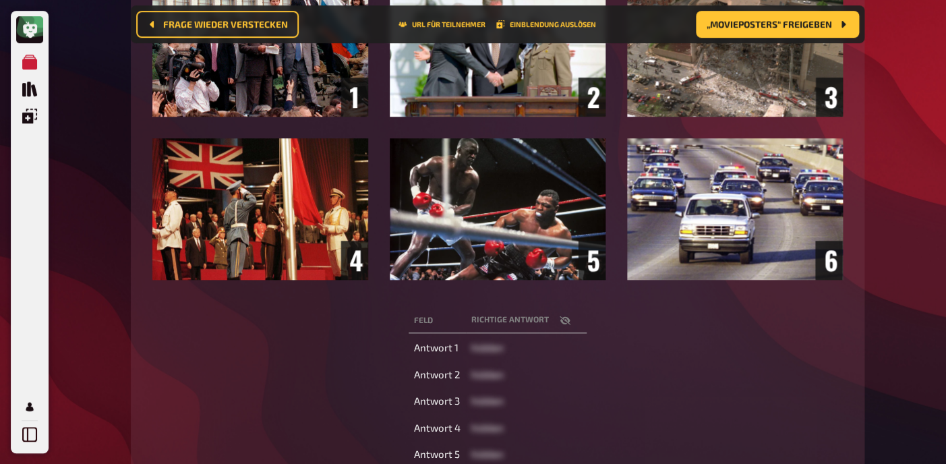
click at [567, 322] on icon "button" at bounding box center [564, 320] width 11 height 9
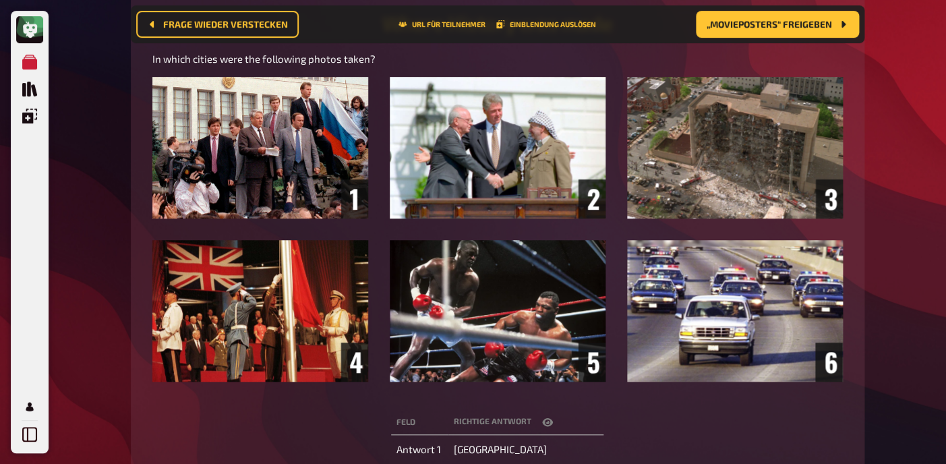
scroll to position [0, 0]
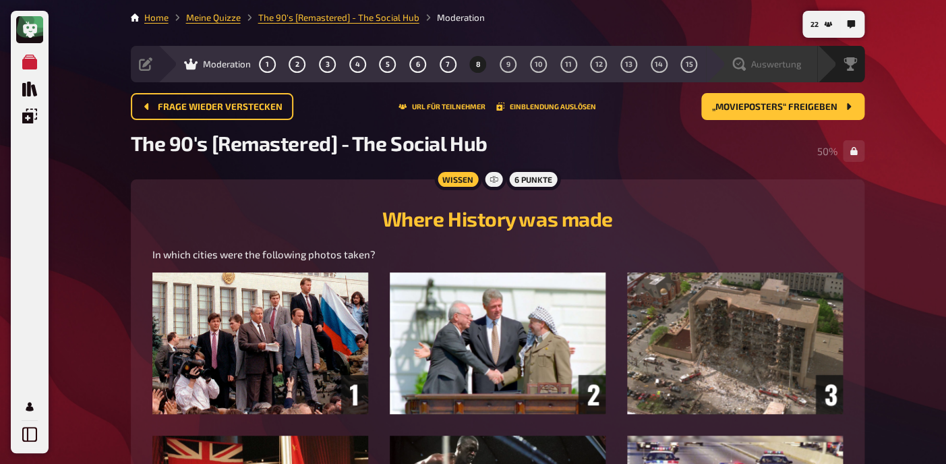
click at [807, 60] on div "Auswertung" at bounding box center [770, 63] width 93 height 13
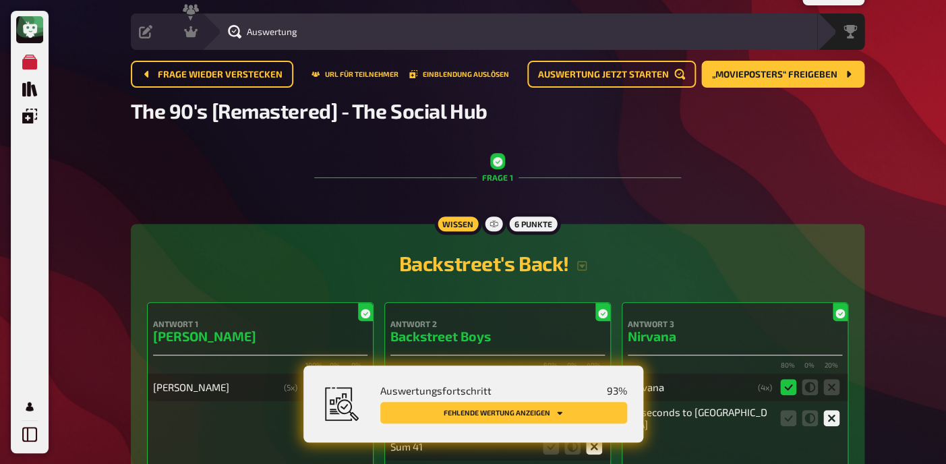
click at [544, 424] on button "Fehlende Wertung anzeigen" at bounding box center [503, 413] width 247 height 22
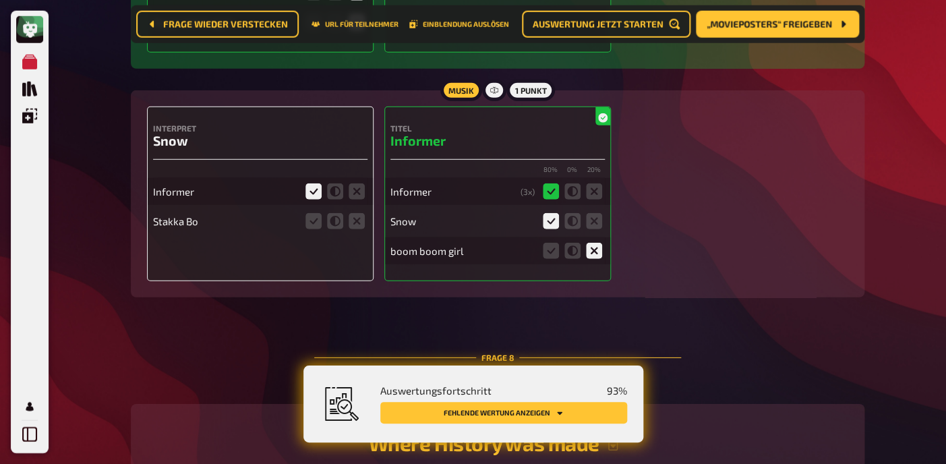
scroll to position [5082, 0]
click at [353, 213] on icon at bounding box center [357, 221] width 16 height 16
click at [0, 0] on input "radio" at bounding box center [0, 0] width 0 height 0
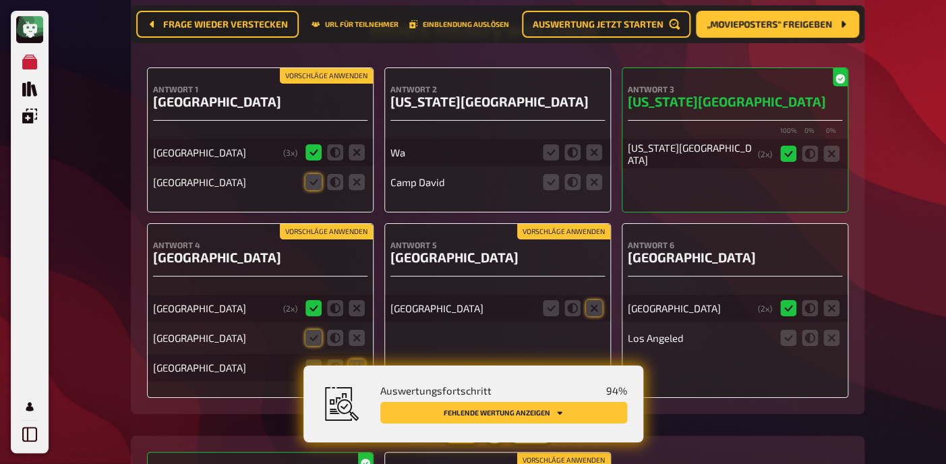
scroll to position [5480, 0]
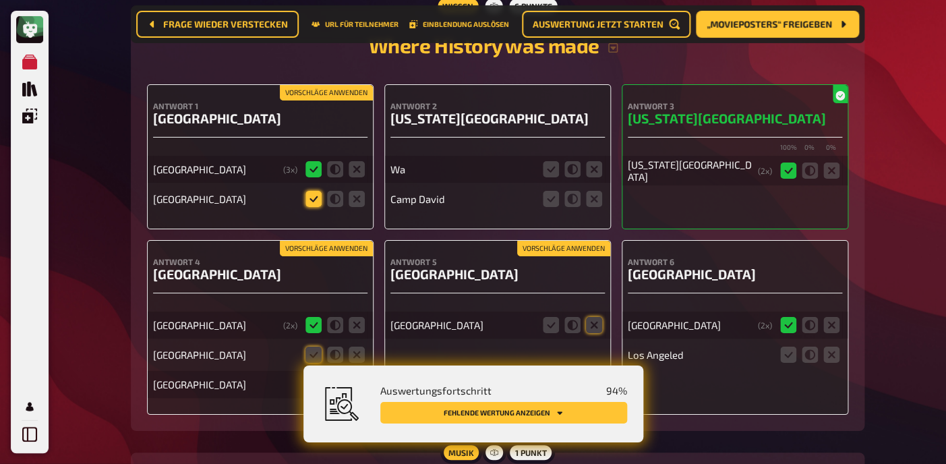
click at [317, 191] on icon at bounding box center [314, 199] width 16 height 16
click at [0, 0] on input "radio" at bounding box center [0, 0] width 0 height 0
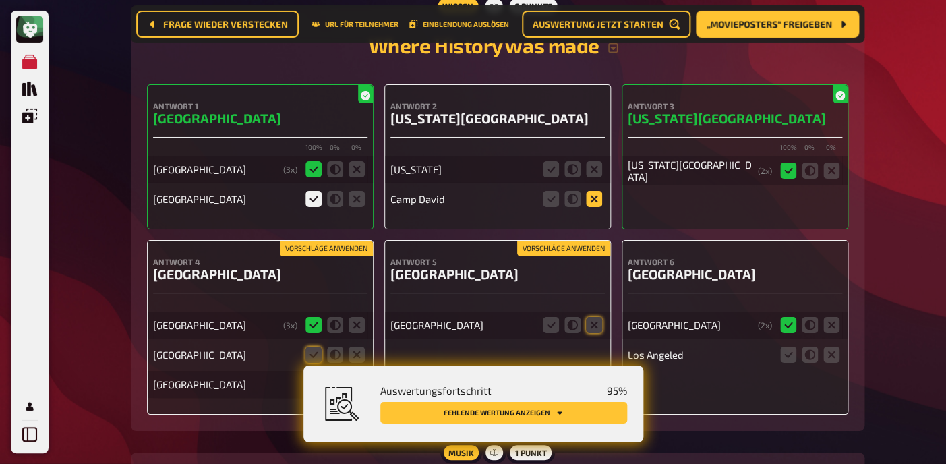
click at [596, 191] on icon at bounding box center [594, 199] width 16 height 16
click at [0, 0] on input "radio" at bounding box center [0, 0] width 0 height 0
click at [552, 161] on icon at bounding box center [551, 169] width 16 height 16
click at [0, 0] on input "radio" at bounding box center [0, 0] width 0 height 0
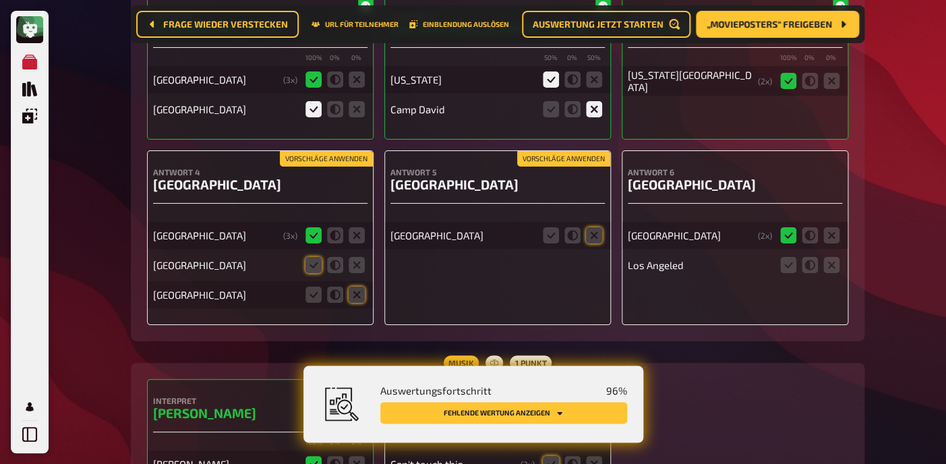
scroll to position [5571, 0]
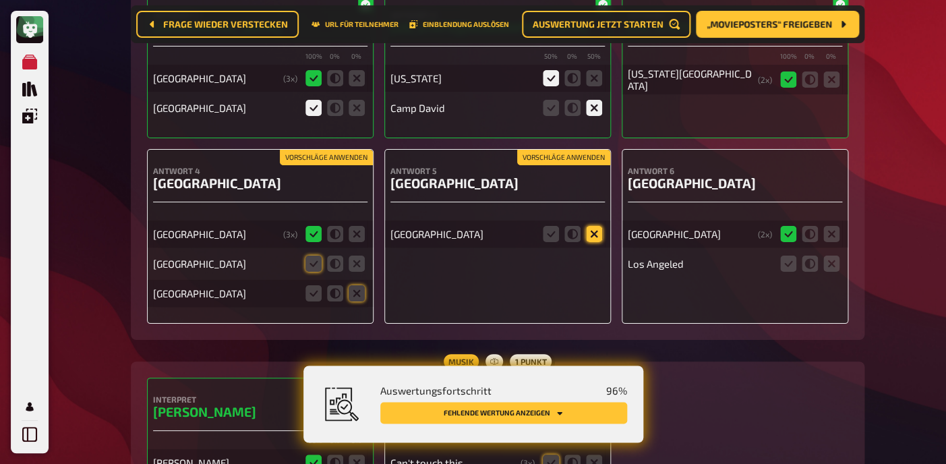
click at [593, 226] on icon at bounding box center [594, 234] width 16 height 16
click at [0, 0] on input "radio" at bounding box center [0, 0] width 0 height 0
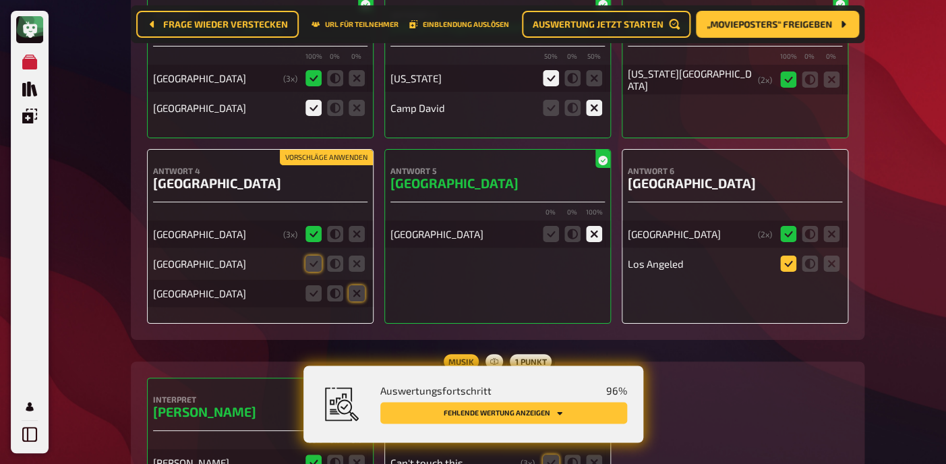
click at [783, 256] on icon at bounding box center [788, 264] width 16 height 16
click at [0, 0] on input "radio" at bounding box center [0, 0] width 0 height 0
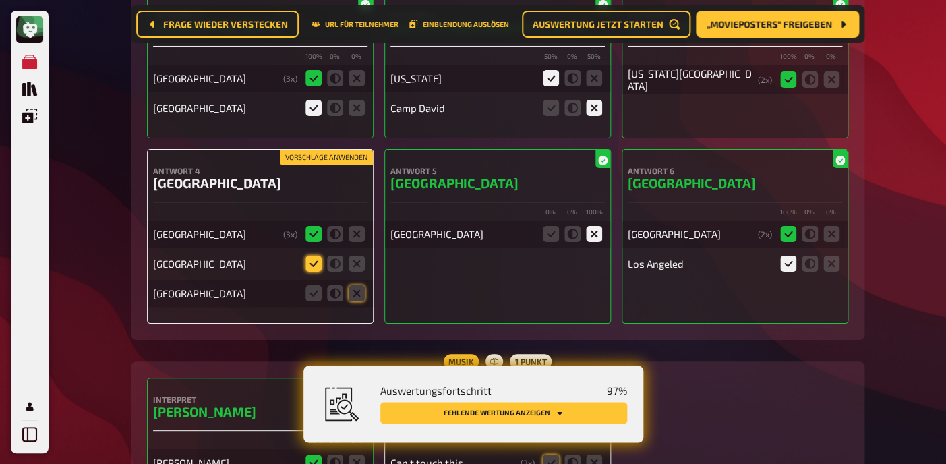
click at [309, 256] on icon at bounding box center [314, 264] width 16 height 16
click at [0, 0] on input "radio" at bounding box center [0, 0] width 0 height 0
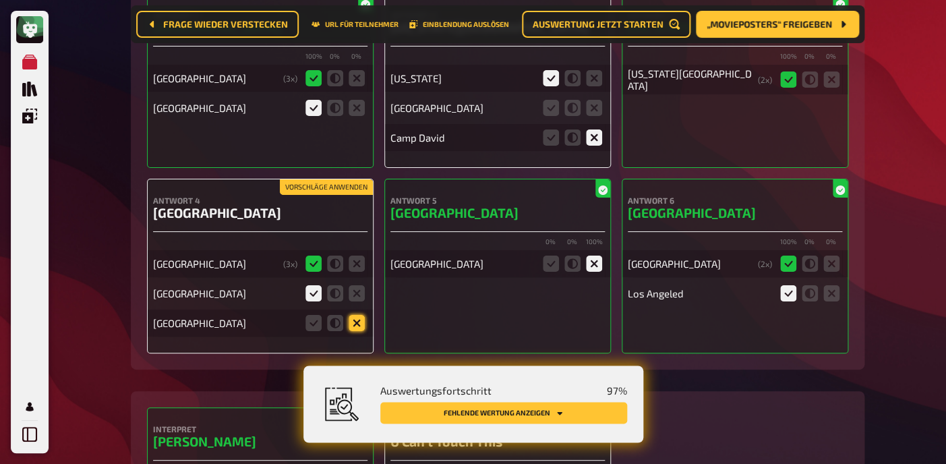
click at [356, 315] on icon at bounding box center [357, 323] width 16 height 16
click at [0, 0] on input "radio" at bounding box center [0, 0] width 0 height 0
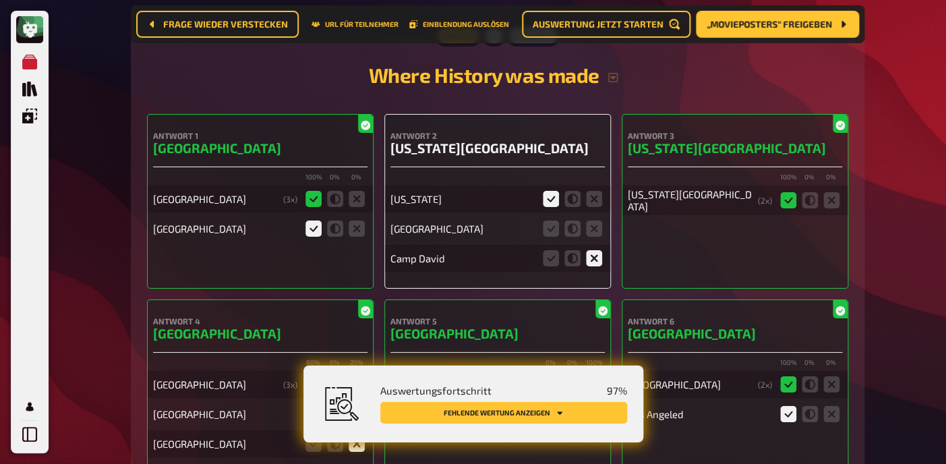
scroll to position [5448, 0]
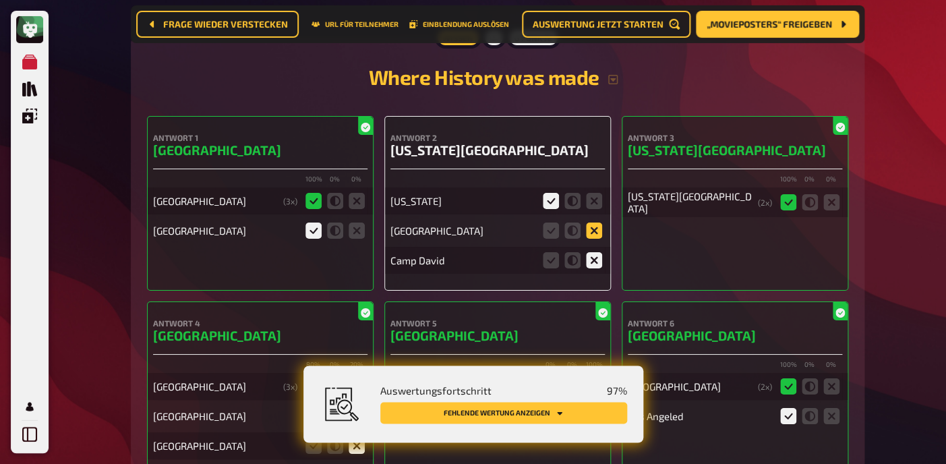
click at [590, 223] on icon at bounding box center [594, 231] width 16 height 16
click at [0, 0] on input "radio" at bounding box center [0, 0] width 0 height 0
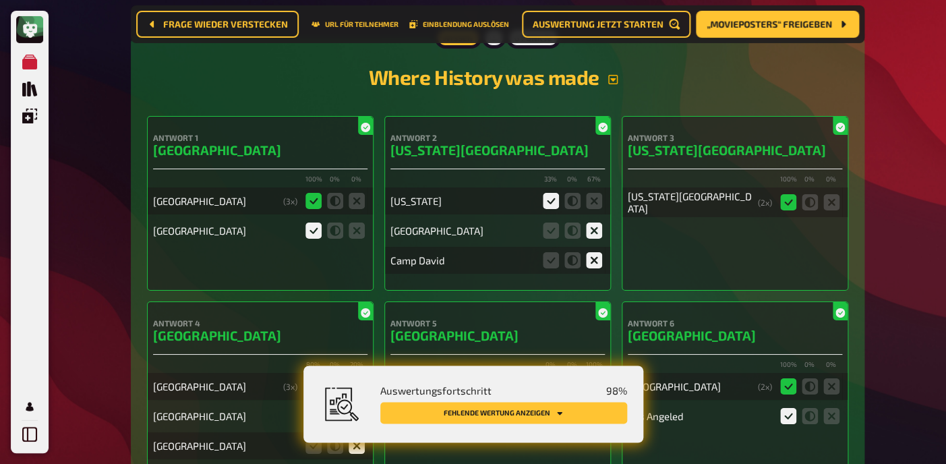
click at [615, 74] on icon "button" at bounding box center [613, 79] width 11 height 11
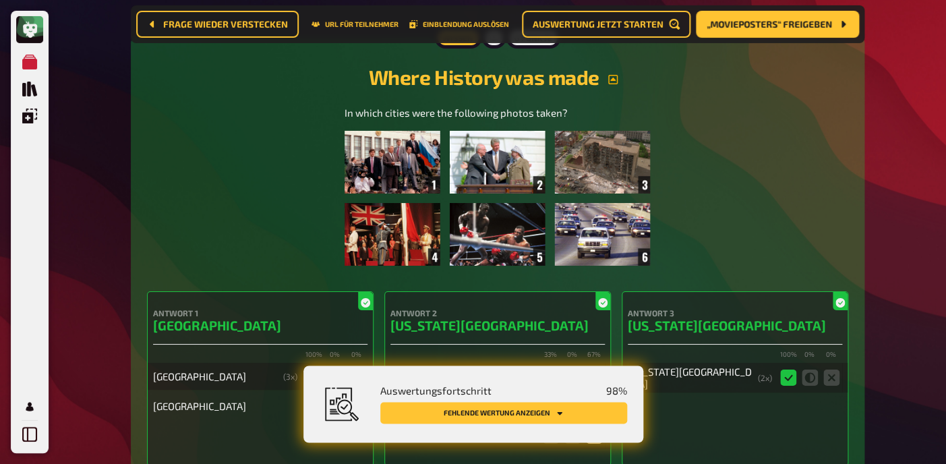
click at [615, 74] on icon "button" at bounding box center [613, 79] width 11 height 11
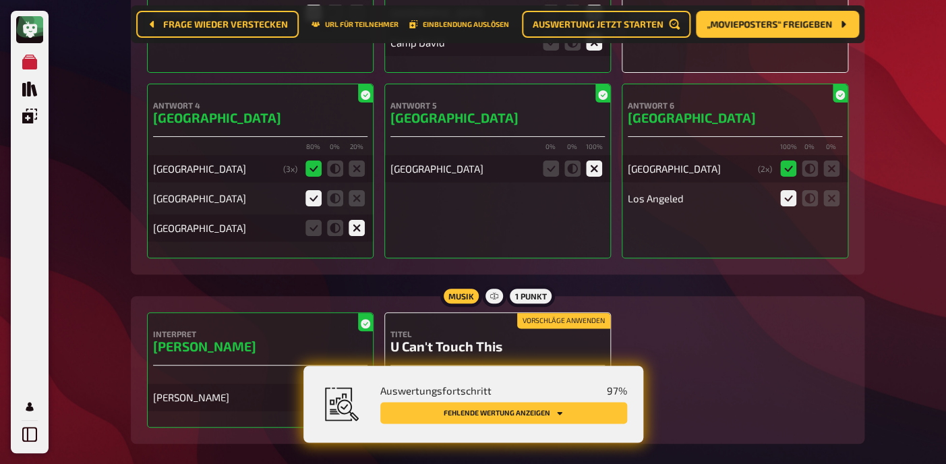
scroll to position [5717, 0]
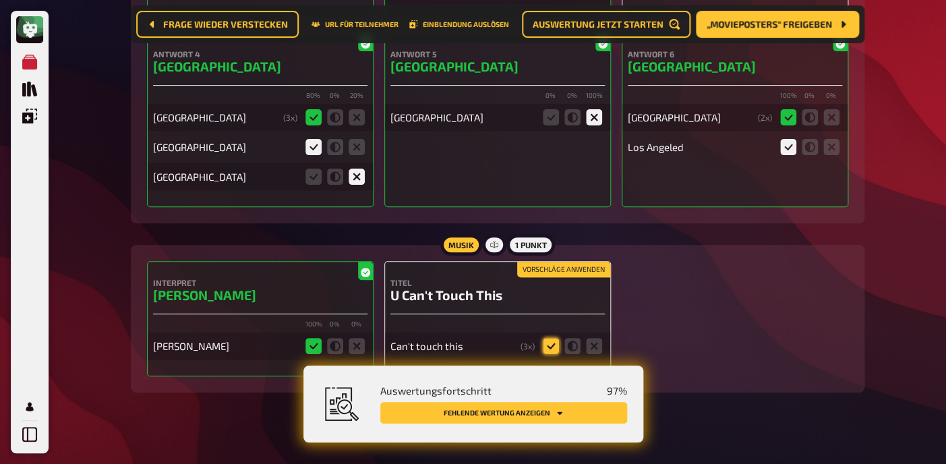
click at [554, 338] on icon at bounding box center [551, 346] width 16 height 16
click at [0, 0] on input "radio" at bounding box center [0, 0] width 0 height 0
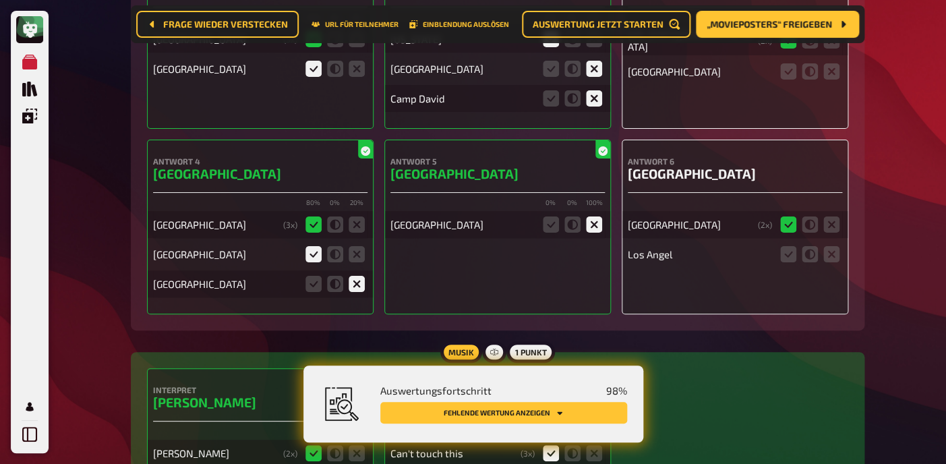
scroll to position [5607, 0]
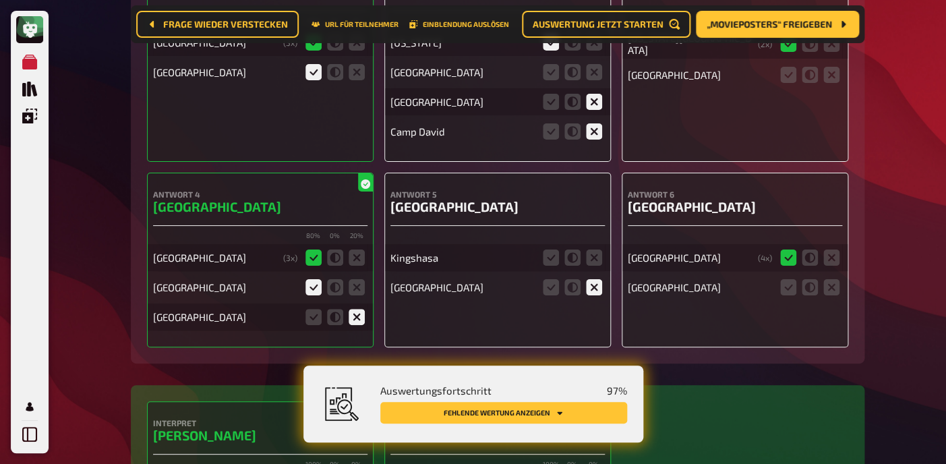
click at [604, 247] on fieldset at bounding box center [572, 258] width 65 height 22
click at [598, 250] on icon at bounding box center [594, 258] width 16 height 16
click at [0, 0] on input "radio" at bounding box center [0, 0] width 0 height 0
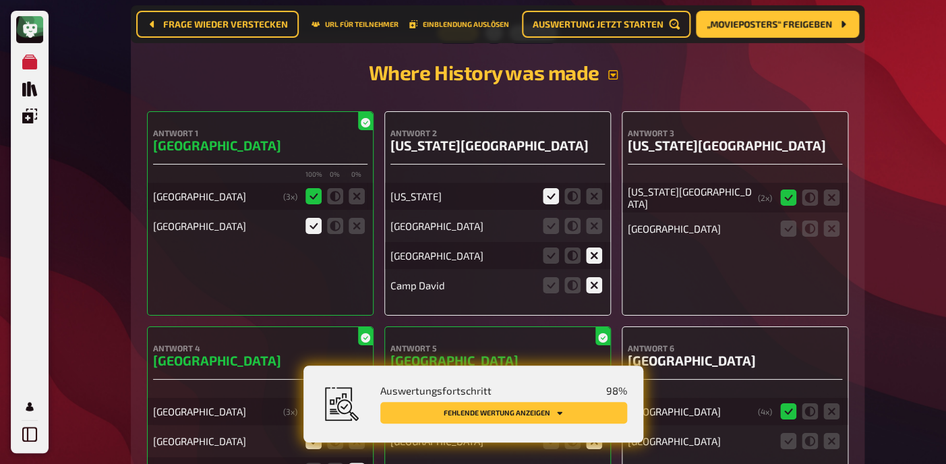
scroll to position [5394, 0]
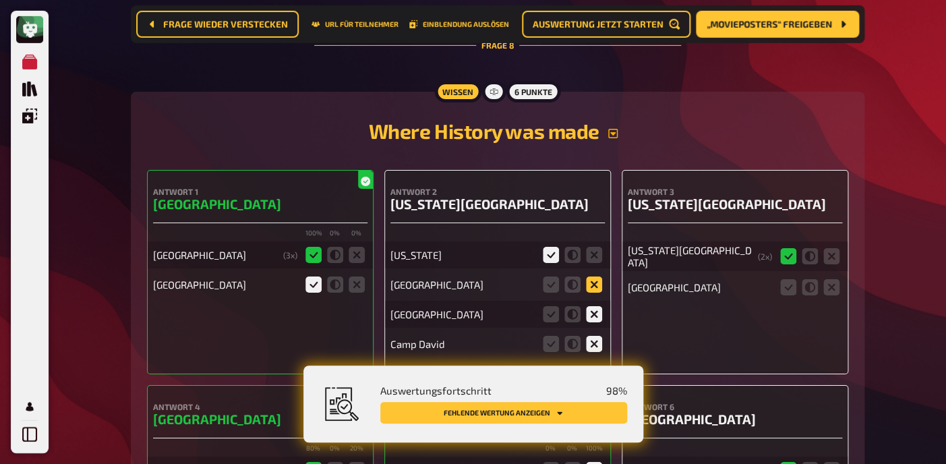
click at [596, 277] on icon at bounding box center [594, 285] width 16 height 16
click at [0, 0] on input "radio" at bounding box center [0, 0] width 0 height 0
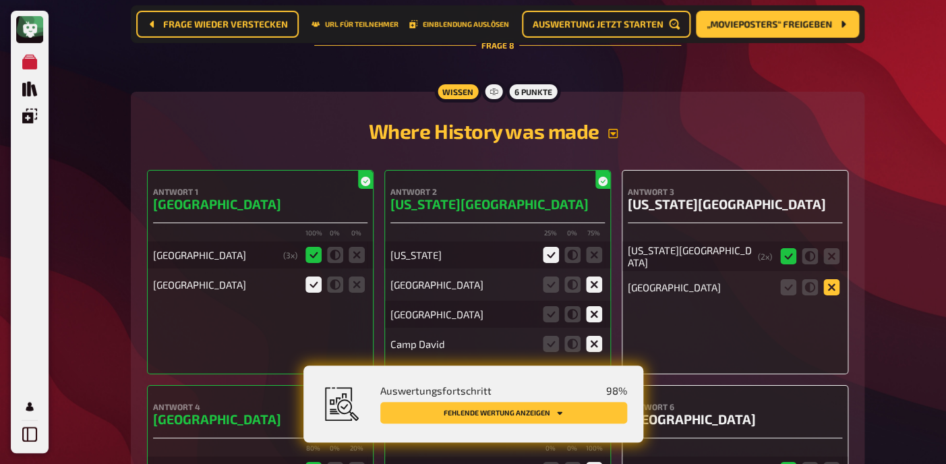
click at [828, 279] on icon at bounding box center [832, 287] width 16 height 16
click at [0, 0] on input "radio" at bounding box center [0, 0] width 0 height 0
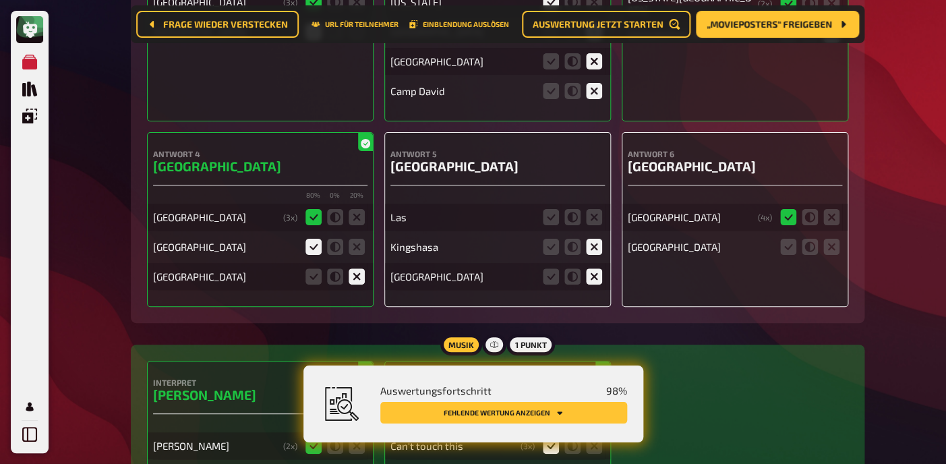
scroll to position [5645, 0]
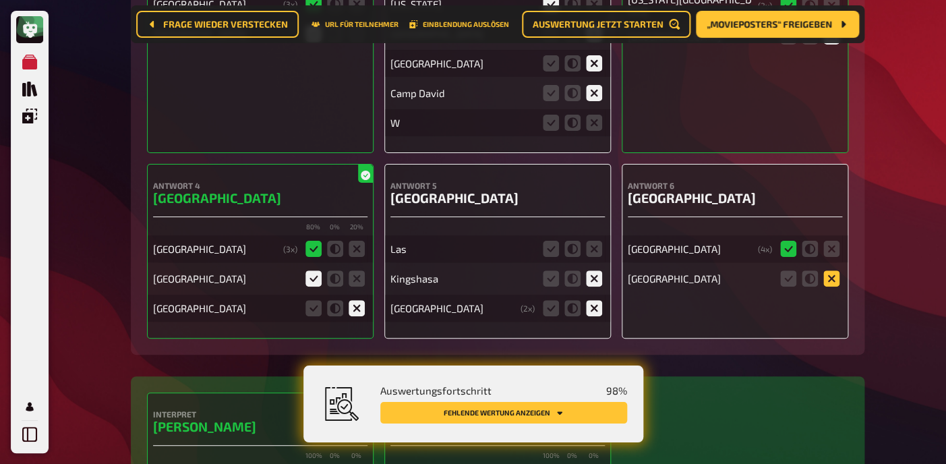
click at [833, 270] on icon at bounding box center [832, 278] width 16 height 16
click at [0, 0] on input "radio" at bounding box center [0, 0] width 0 height 0
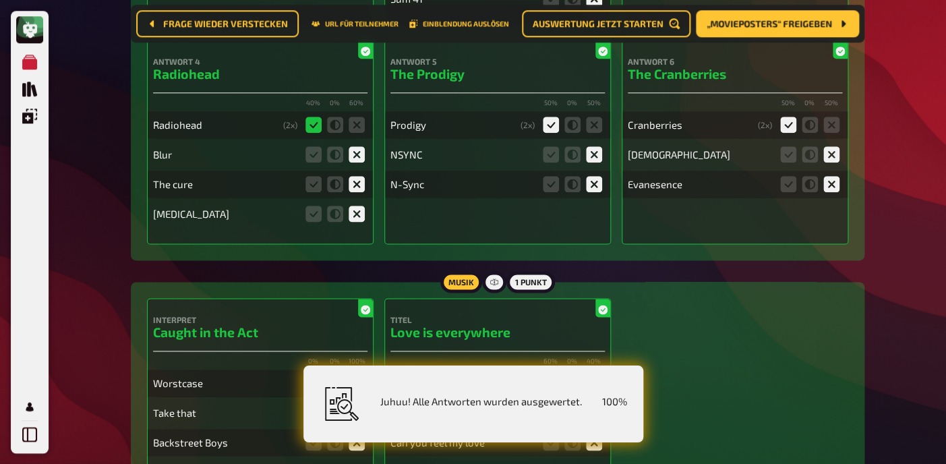
scroll to position [0, 0]
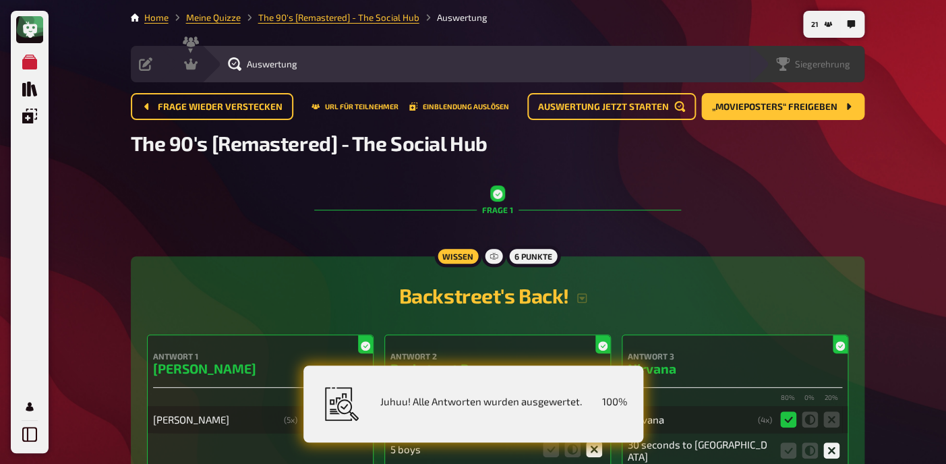
click at [837, 65] on span "Siegerehrung" at bounding box center [822, 64] width 55 height 11
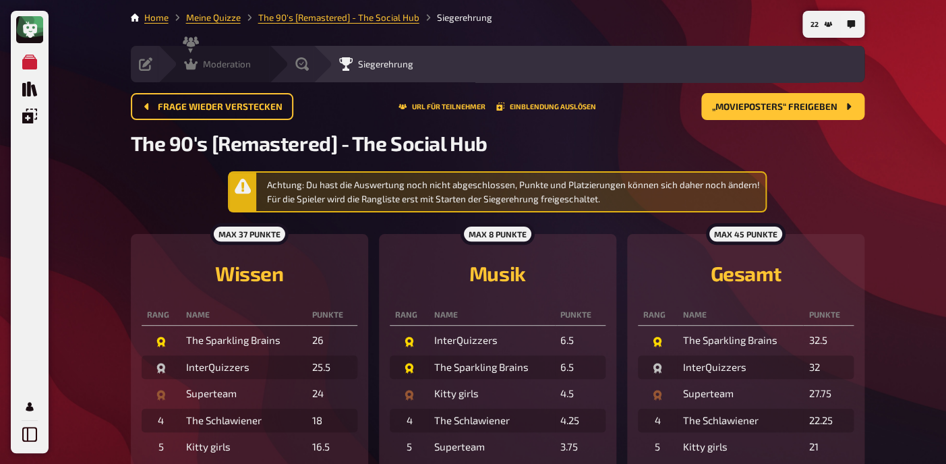
click at [196, 70] on icon at bounding box center [190, 63] width 13 height 13
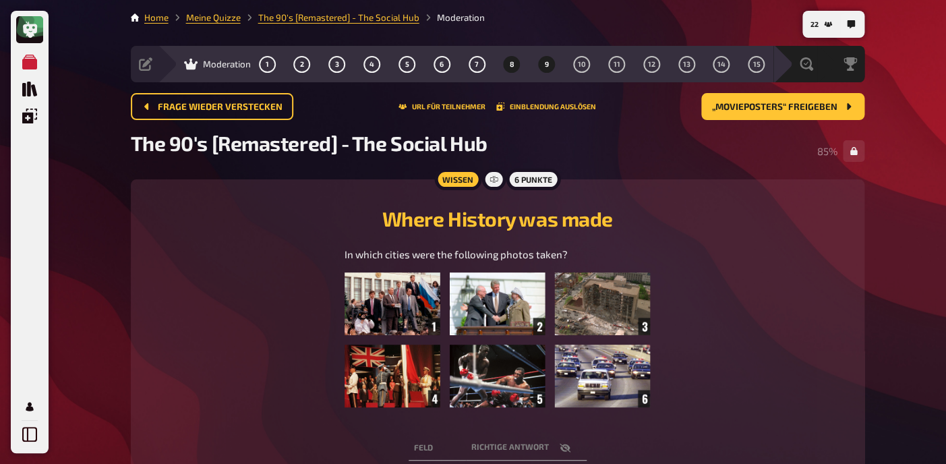
click at [553, 69] on button "9" at bounding box center [547, 64] width 22 height 22
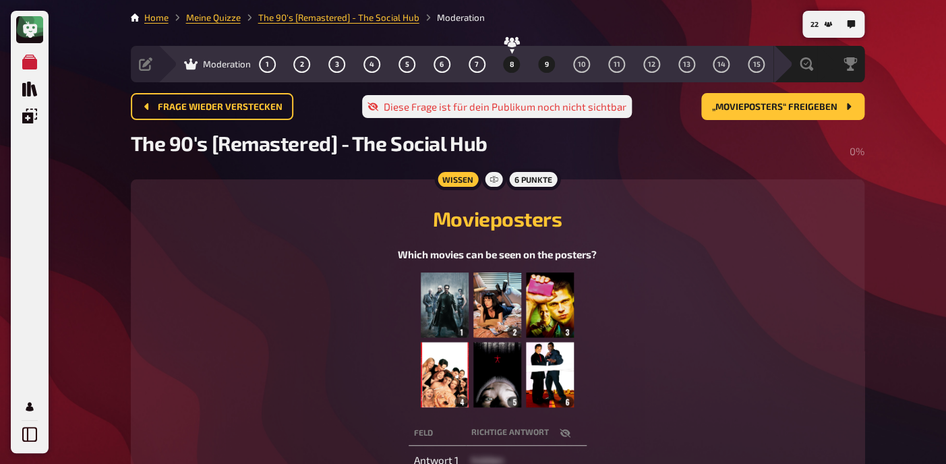
click at [511, 66] on span "8" at bounding box center [511, 64] width 5 height 7
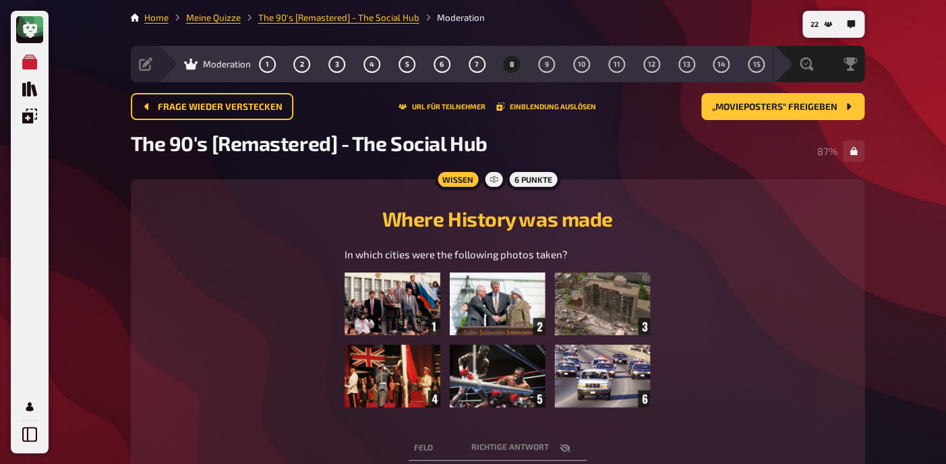
click at [634, 171] on div "The 90's [Remastered] - The Social Hub 87 %" at bounding box center [498, 151] width 734 height 40
click at [550, 64] on button "9" at bounding box center [547, 64] width 22 height 22
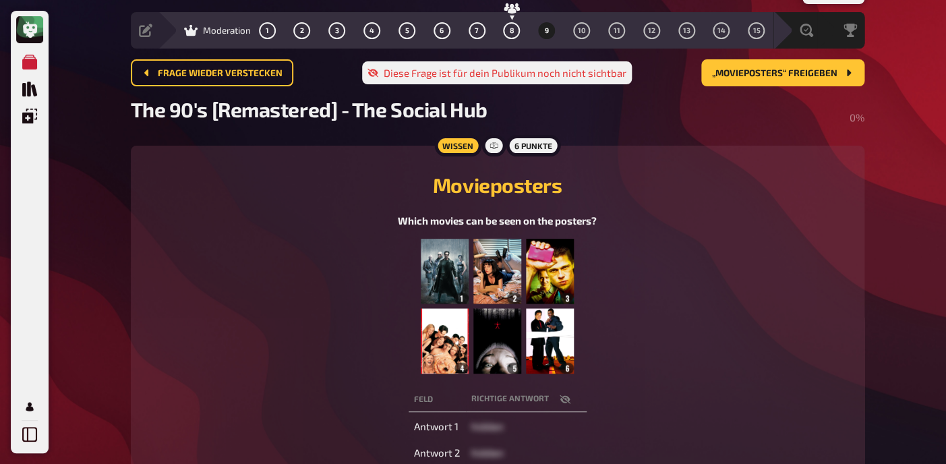
scroll to position [51, 0]
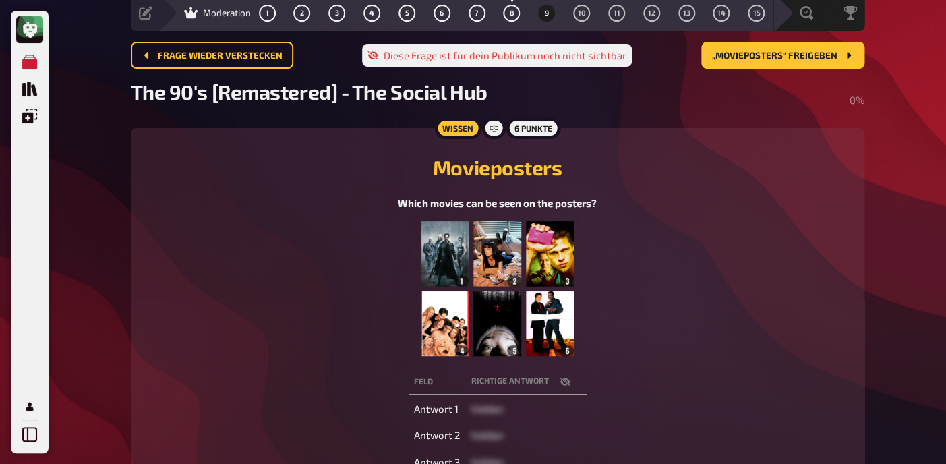
click at [510, 310] on img at bounding box center [497, 288] width 152 height 135
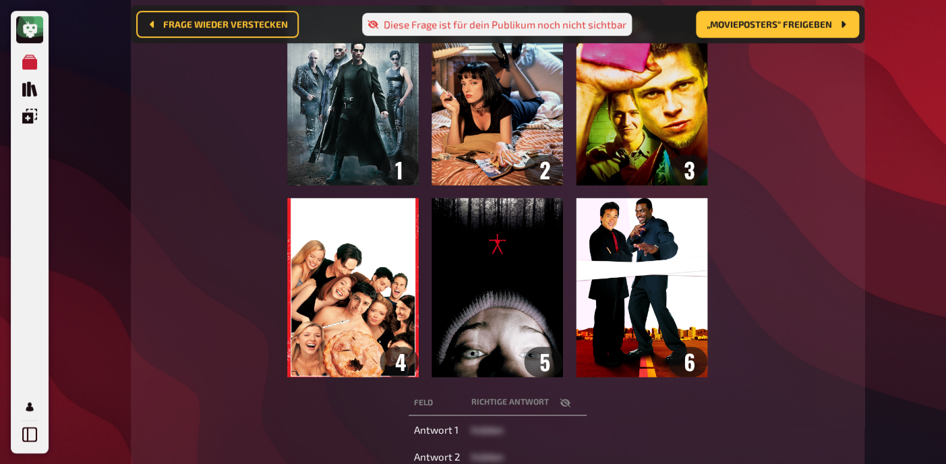
scroll to position [280, 0]
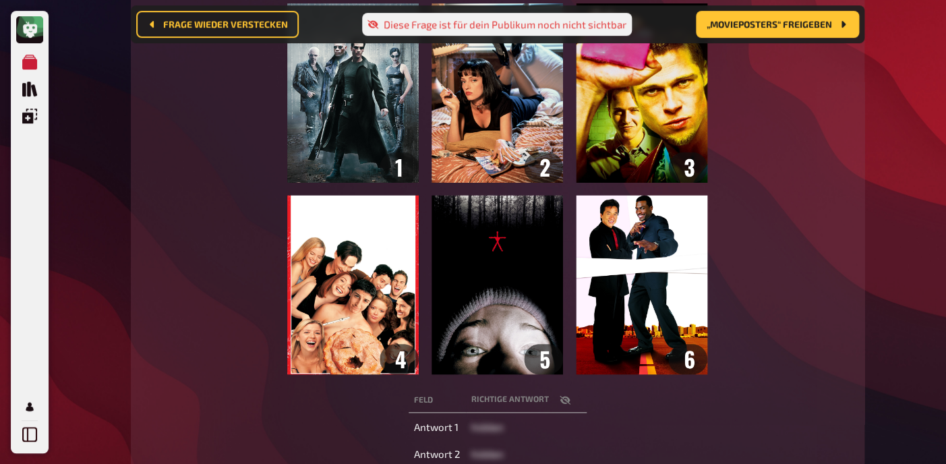
click at [552, 248] on img at bounding box center [497, 188] width 420 height 371
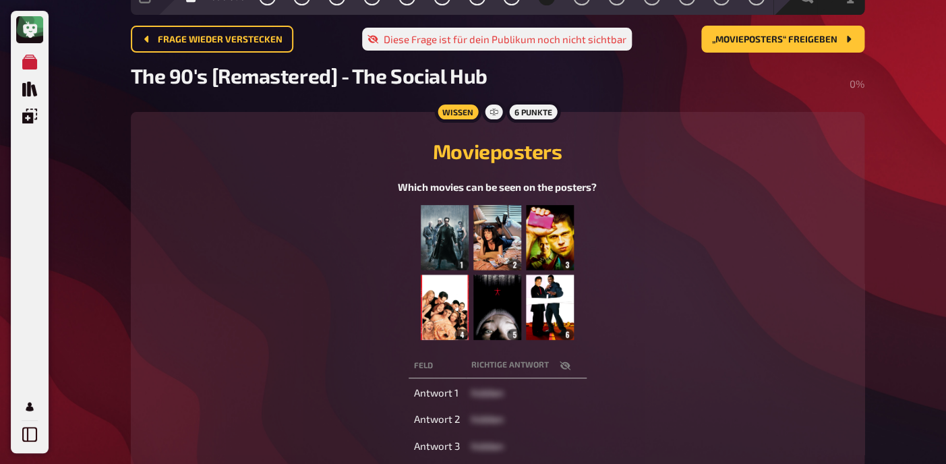
scroll to position [0, 0]
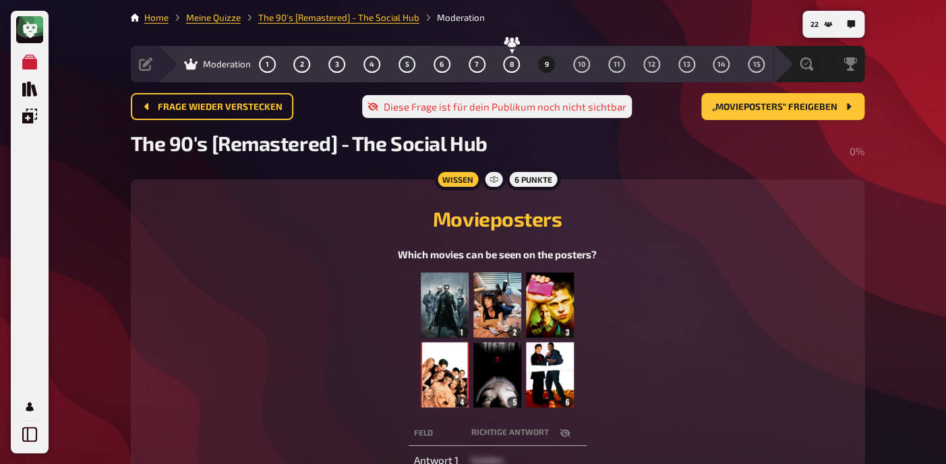
click at [466, 360] on img at bounding box center [497, 340] width 152 height 135
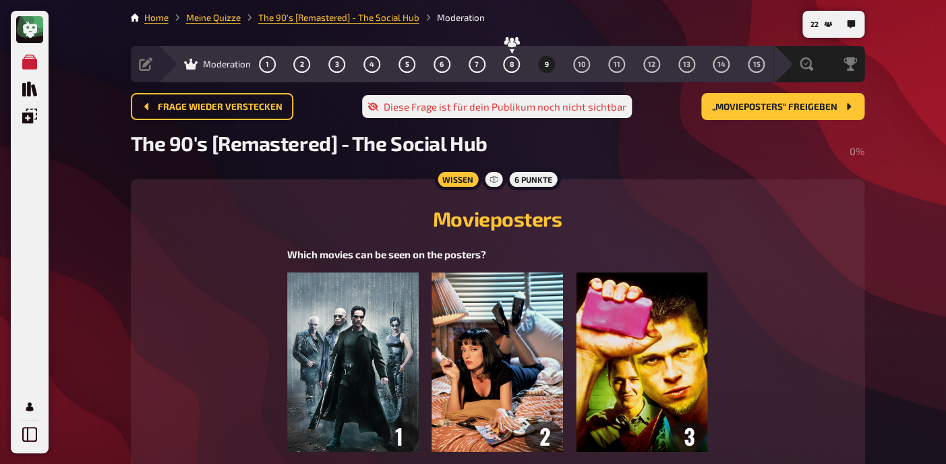
click at [466, 360] on img at bounding box center [497, 458] width 420 height 371
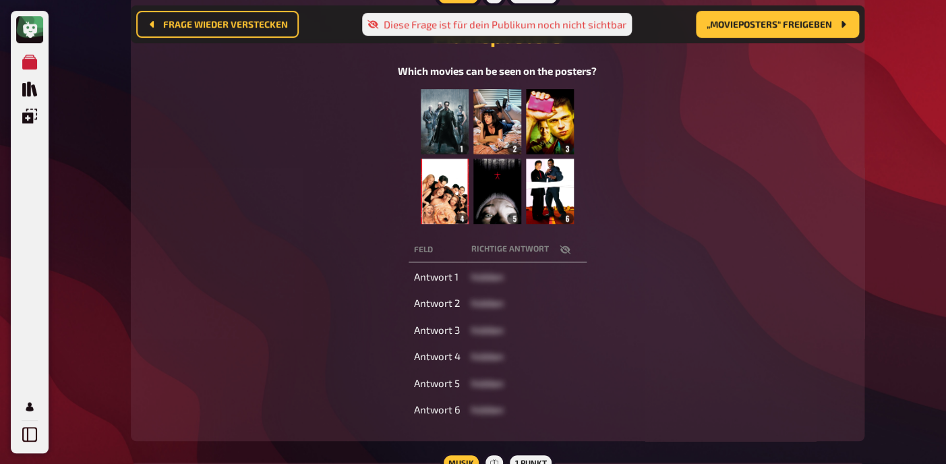
scroll to position [198, 0]
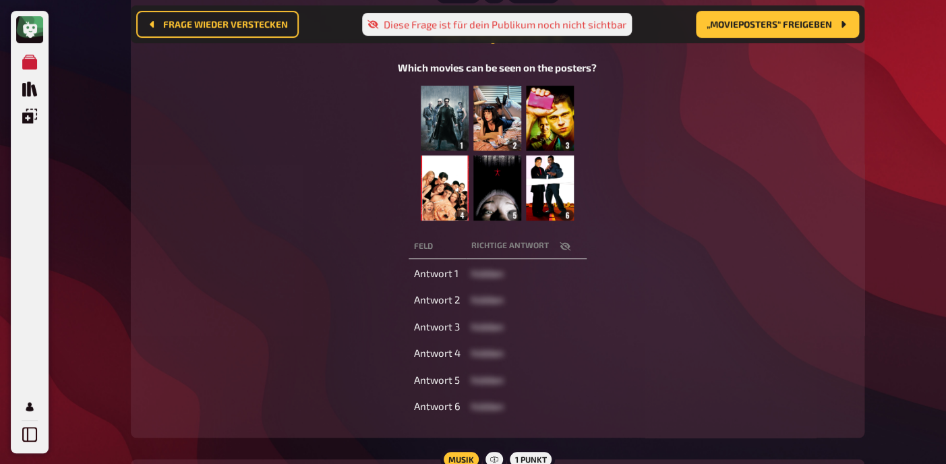
click at [565, 245] on icon "button" at bounding box center [565, 246] width 11 height 11
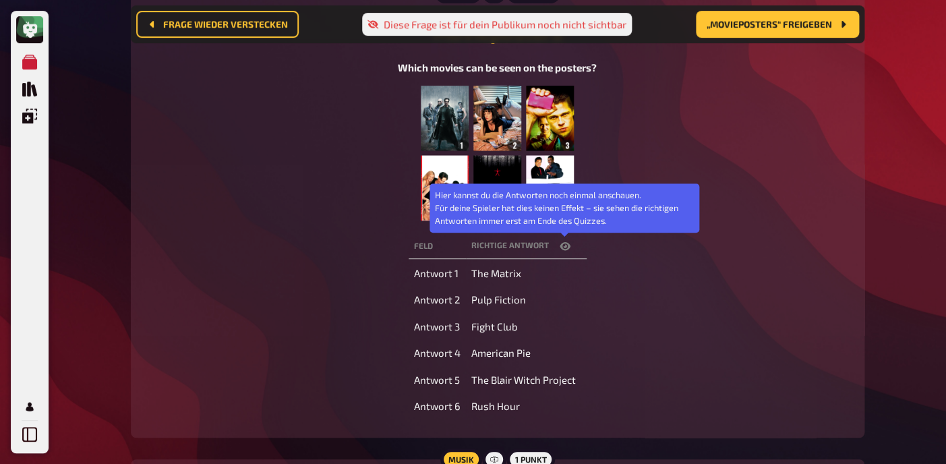
click at [565, 245] on icon "button" at bounding box center [565, 246] width 11 height 11
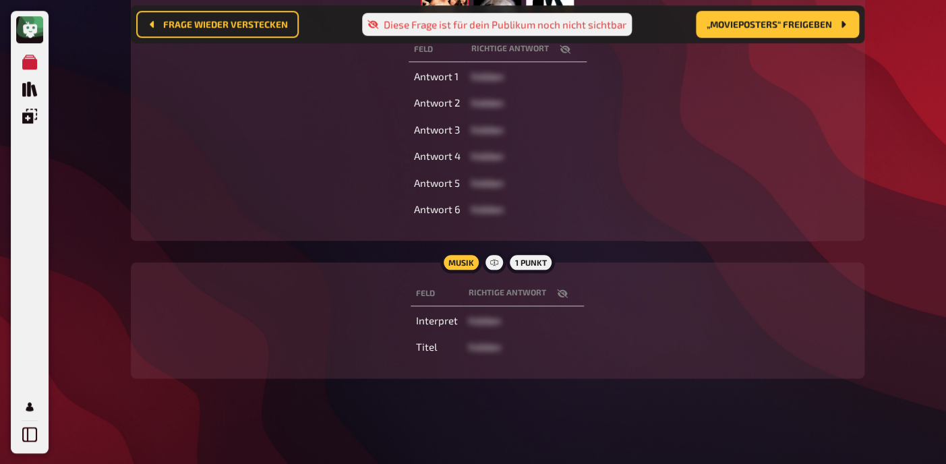
scroll to position [396, 0]
click at [563, 297] on icon "button" at bounding box center [562, 292] width 11 height 11
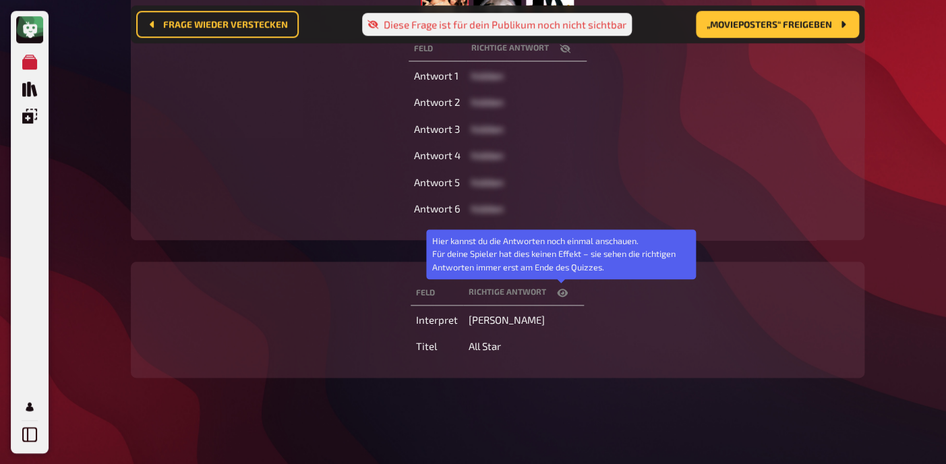
click at [563, 297] on icon "button" at bounding box center [562, 292] width 11 height 11
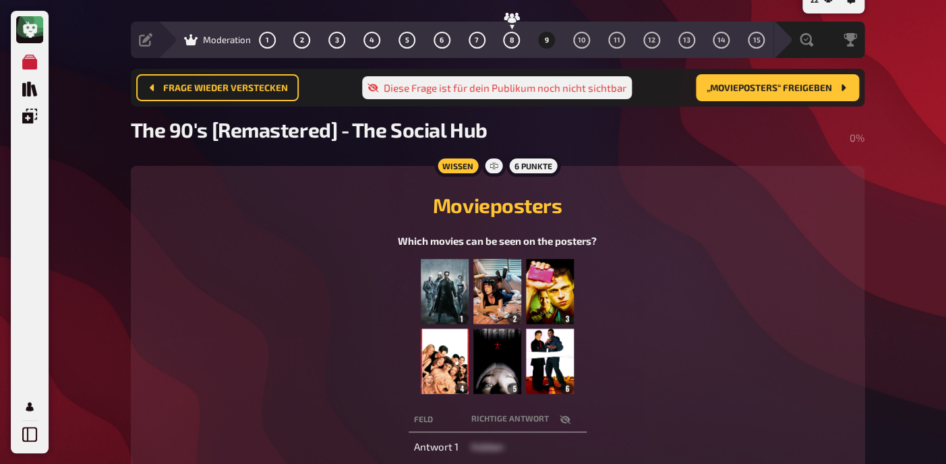
scroll to position [0, 0]
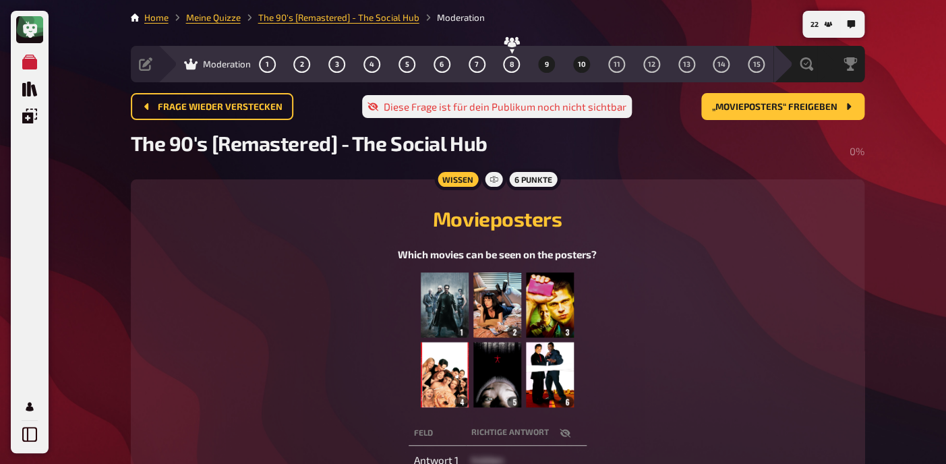
click at [582, 56] on button "10" at bounding box center [582, 64] width 22 height 22
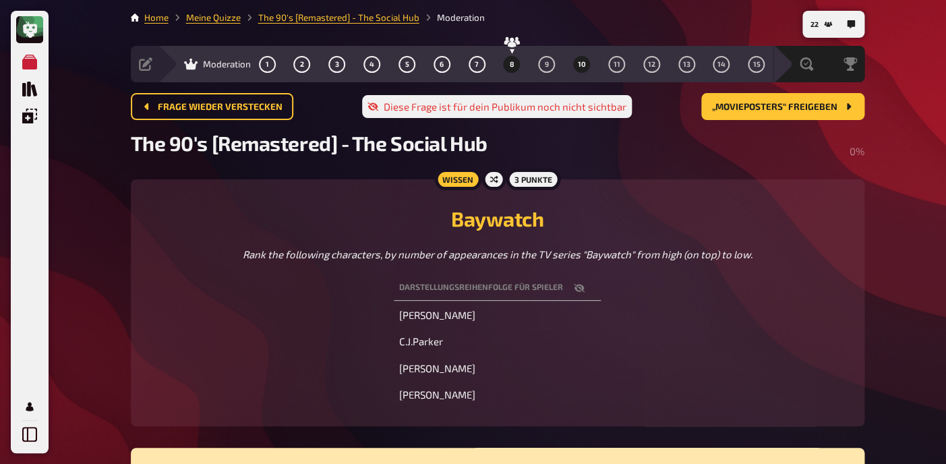
click at [513, 65] on span "8" at bounding box center [511, 64] width 5 height 7
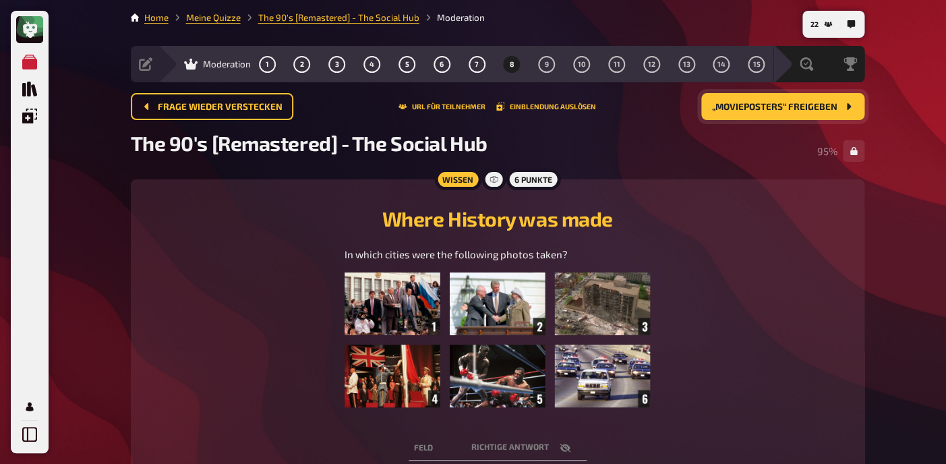
click at [789, 107] on span "„Movieposters“ freigeben" at bounding box center [774, 107] width 125 height 9
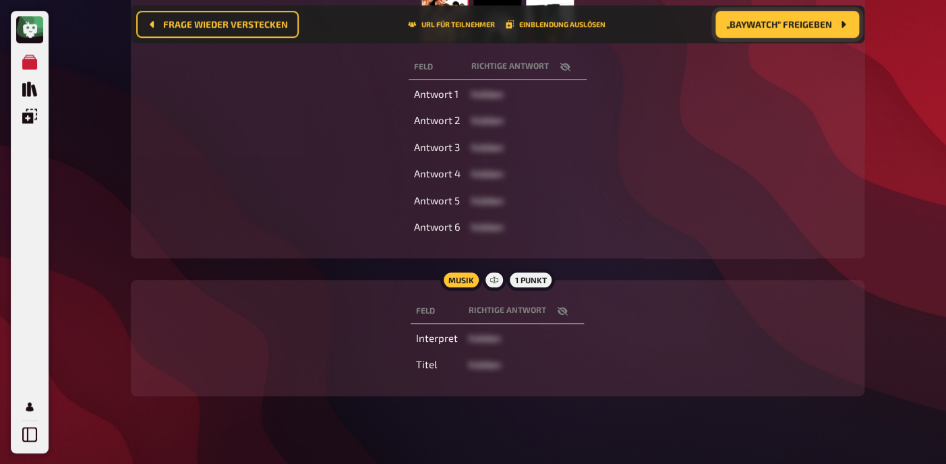
scroll to position [380, 0]
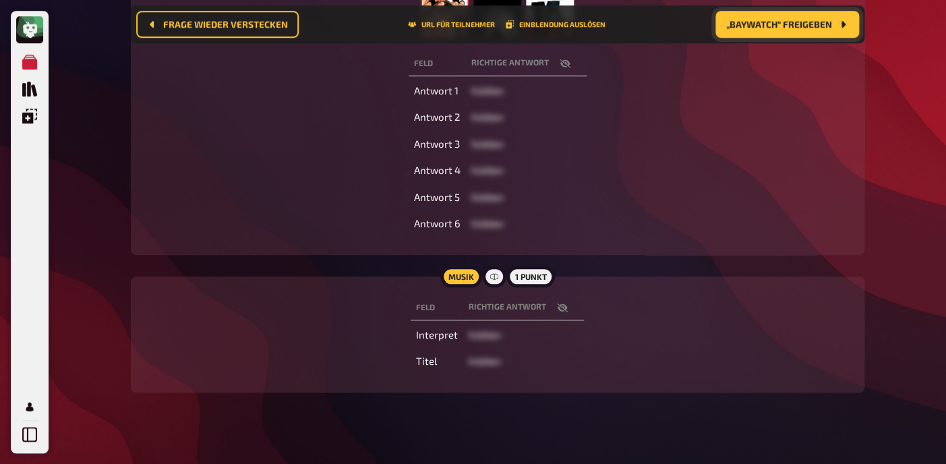
click at [559, 307] on icon "button" at bounding box center [562, 307] width 11 height 9
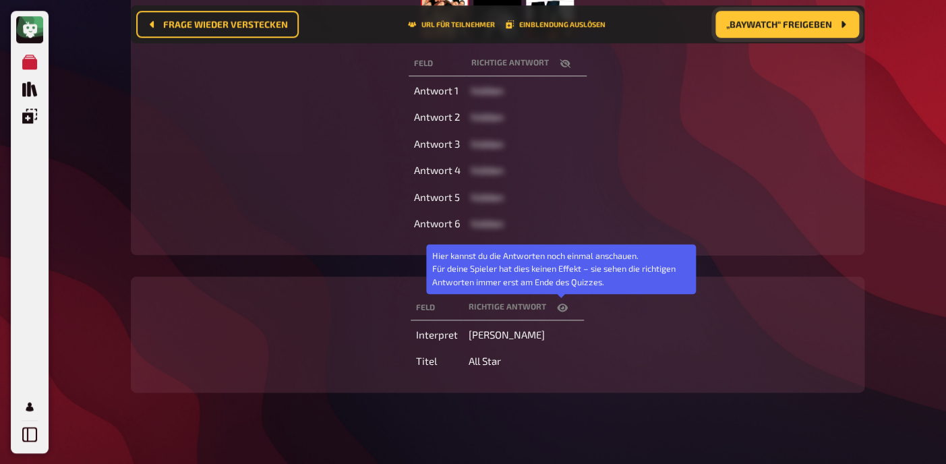
click at [562, 308] on icon "button" at bounding box center [562, 308] width 11 height 8
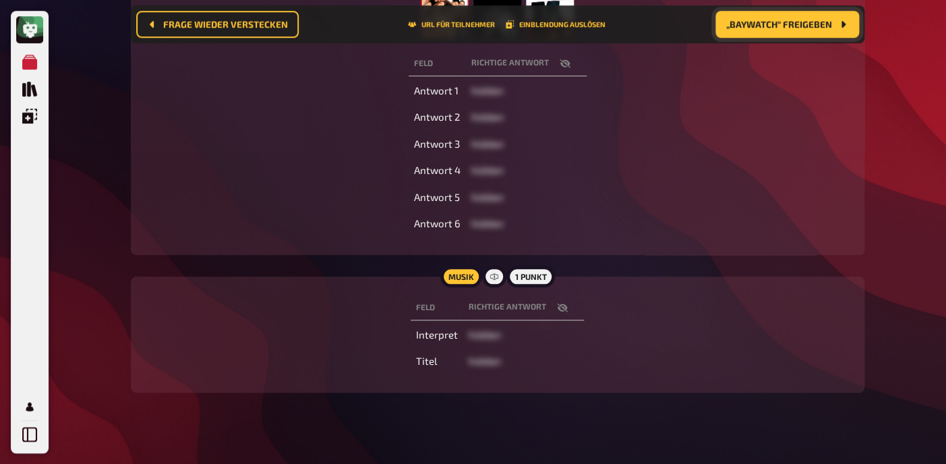
scroll to position [396, 0]
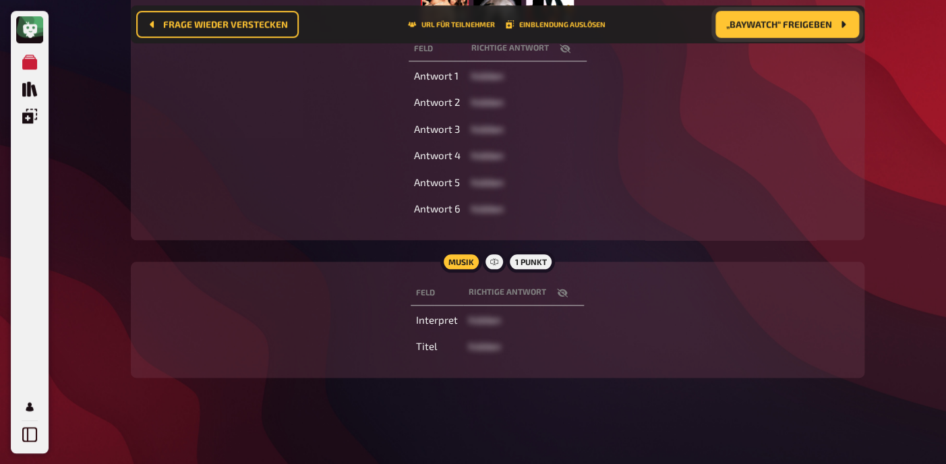
click at [560, 291] on icon "button" at bounding box center [562, 292] width 11 height 9
click at [560, 291] on icon "button" at bounding box center [562, 292] width 11 height 11
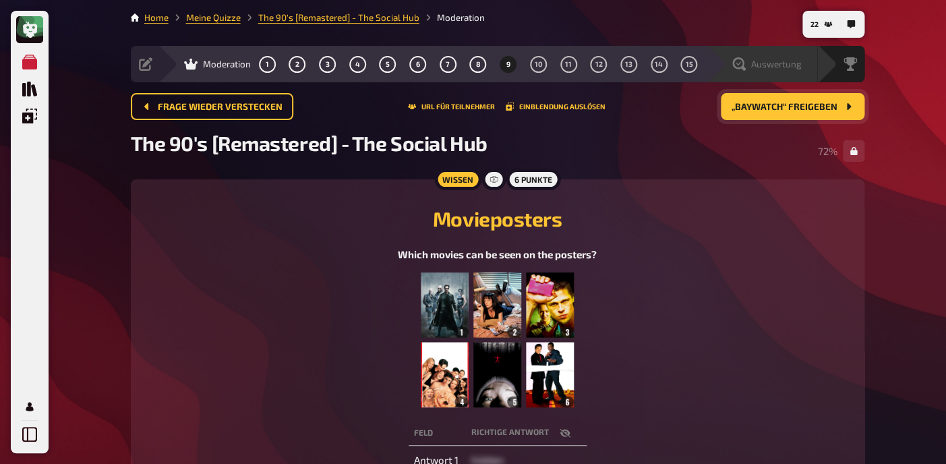
click at [805, 76] on div "Auswertung" at bounding box center [761, 64] width 111 height 36
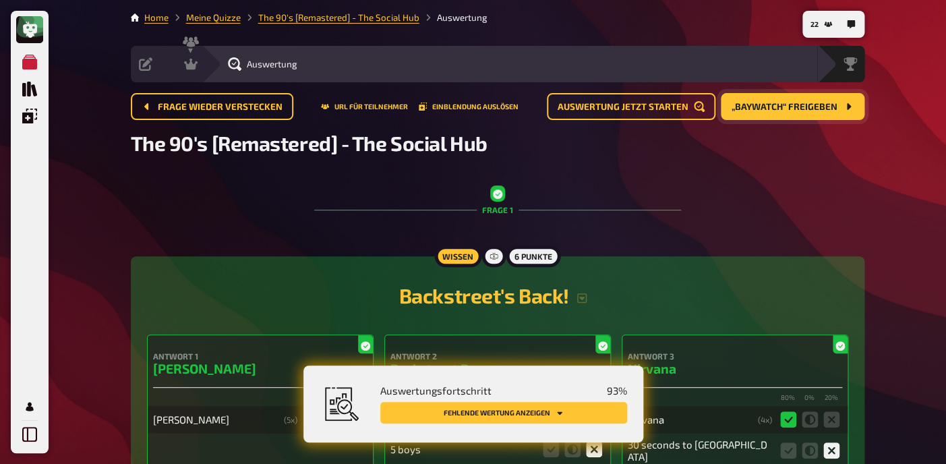
click at [513, 408] on button "Fehlende Wertung anzeigen" at bounding box center [503, 413] width 247 height 22
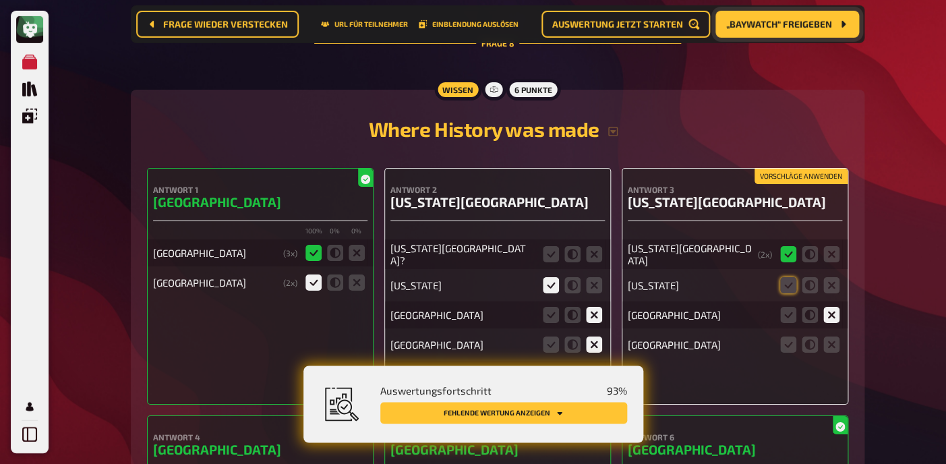
scroll to position [5397, 0]
click at [547, 246] on icon at bounding box center [551, 254] width 16 height 16
click at [0, 0] on input "radio" at bounding box center [0, 0] width 0 height 0
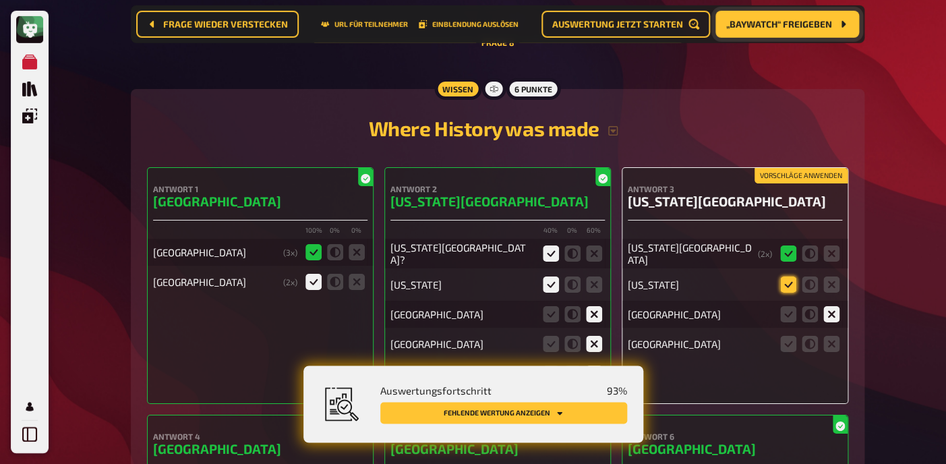
click at [789, 277] on icon at bounding box center [788, 285] width 16 height 16
click at [0, 0] on input "radio" at bounding box center [0, 0] width 0 height 0
click at [834, 336] on icon at bounding box center [832, 344] width 16 height 16
click at [0, 0] on input "radio" at bounding box center [0, 0] width 0 height 0
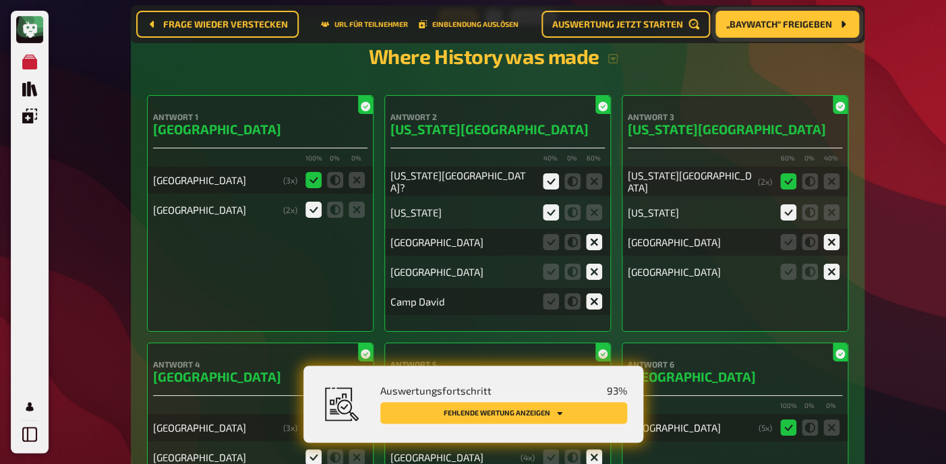
click at [524, 407] on button "Fehlende Wertung anzeigen" at bounding box center [503, 413] width 247 height 22
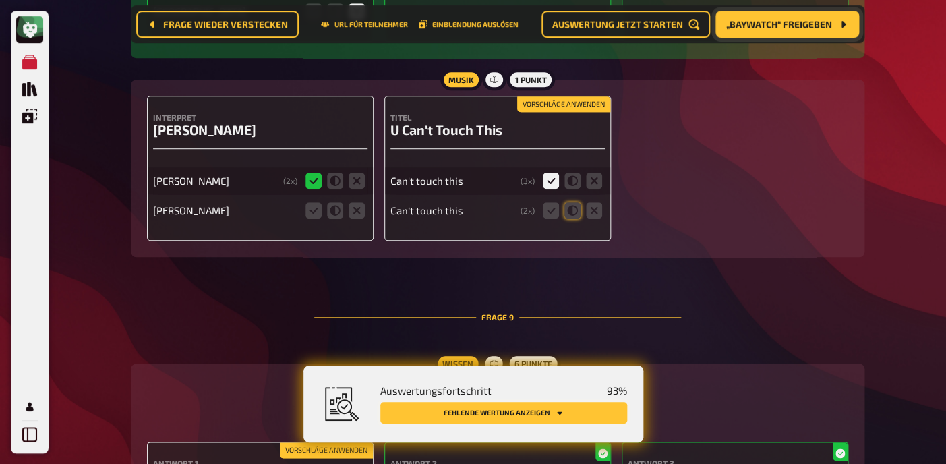
scroll to position [5945, 0]
click at [359, 202] on icon at bounding box center [357, 210] width 16 height 16
click at [0, 0] on input "radio" at bounding box center [0, 0] width 0 height 0
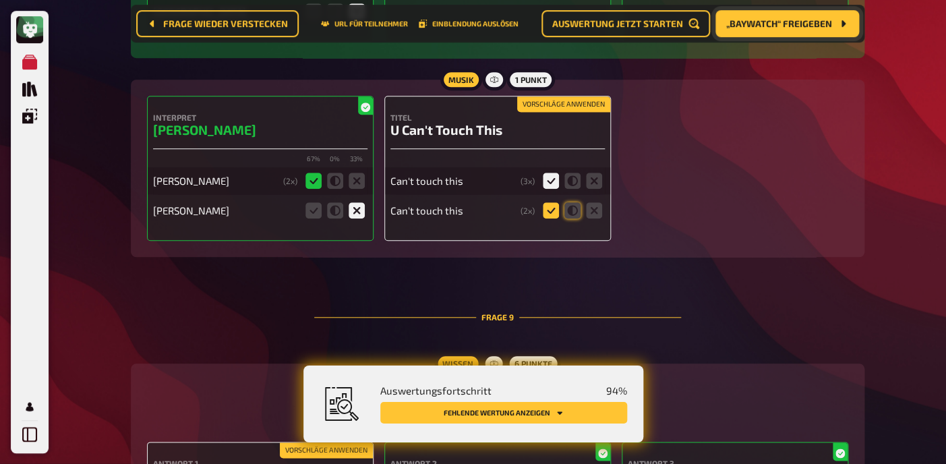
click at [557, 202] on icon at bounding box center [551, 210] width 16 height 16
click at [0, 0] on input "radio" at bounding box center [0, 0] width 0 height 0
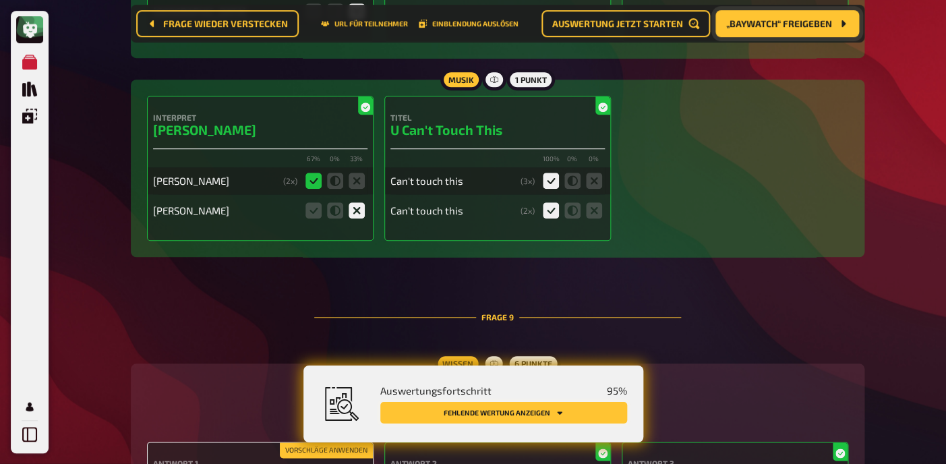
click at [442, 422] on button "Fehlende Wertung anzeigen" at bounding box center [503, 413] width 247 height 22
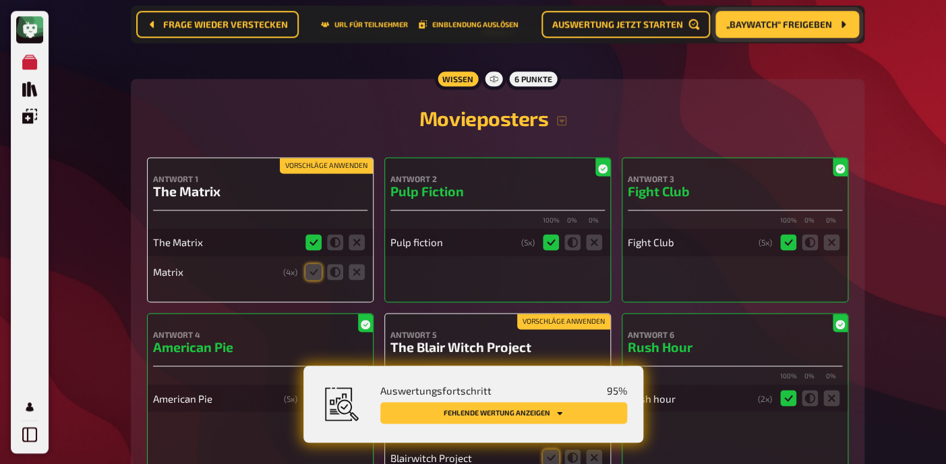
scroll to position [6230, 0]
click at [317, 263] on icon at bounding box center [314, 271] width 16 height 16
click at [0, 0] on input "radio" at bounding box center [0, 0] width 0 height 0
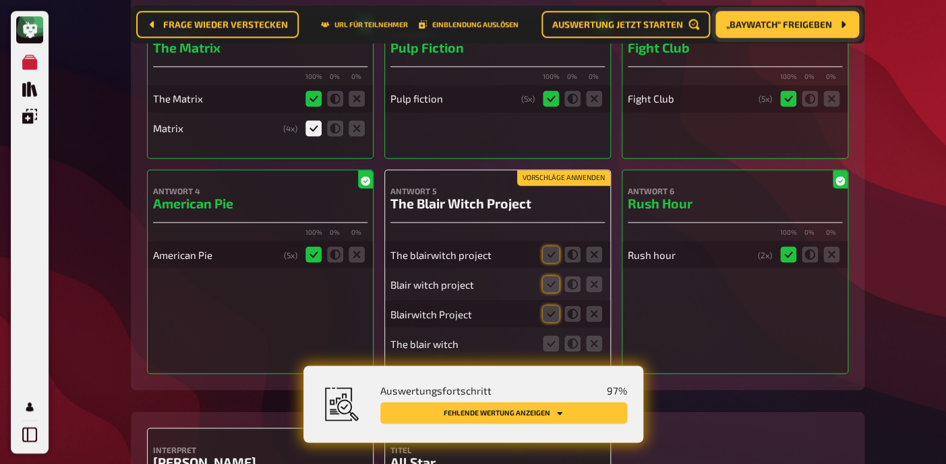
scroll to position [6383, 0]
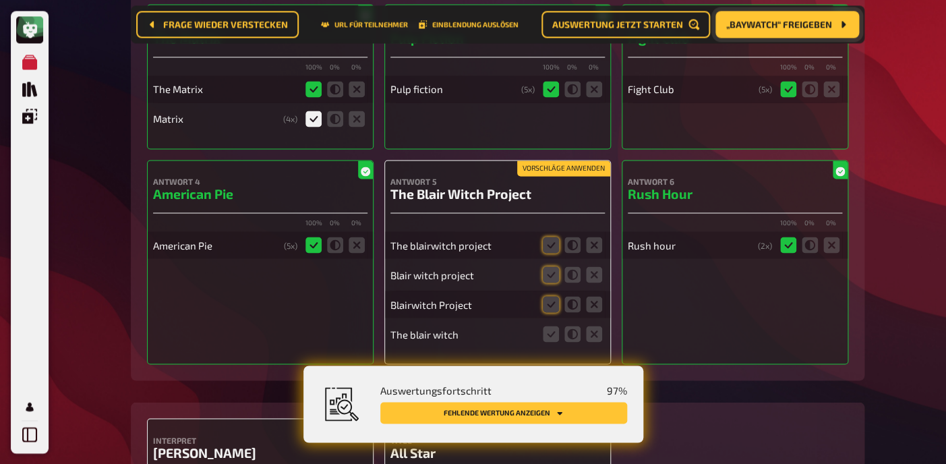
click at [572, 142] on div "Antwort 1 The Matrix 100 % 0 % 0 % The Matrix Matrix ( 4 x) Antwort 2 Pulp Fict…" at bounding box center [498, 184] width 702 height 360
click at [569, 161] on button "Vorschläge anwenden" at bounding box center [563, 168] width 93 height 15
click at [572, 326] on icon at bounding box center [573, 334] width 16 height 16
click at [0, 0] on input "radio" at bounding box center [0, 0] width 0 height 0
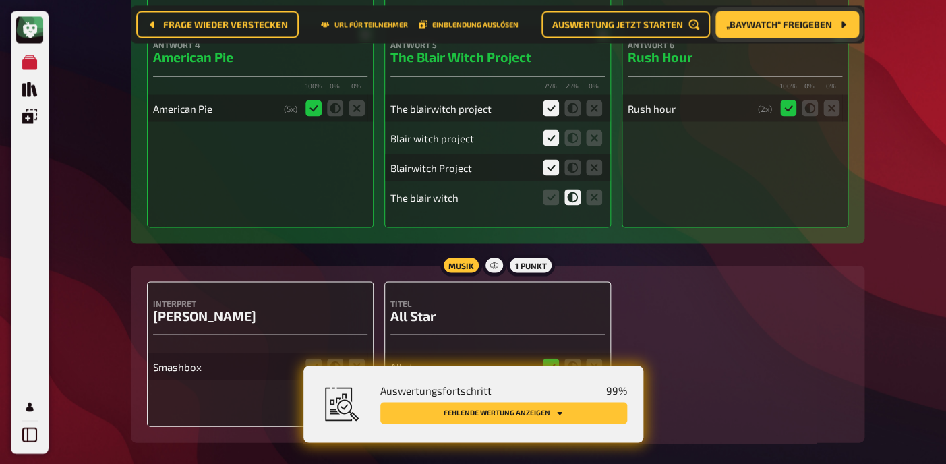
scroll to position [6569, 0]
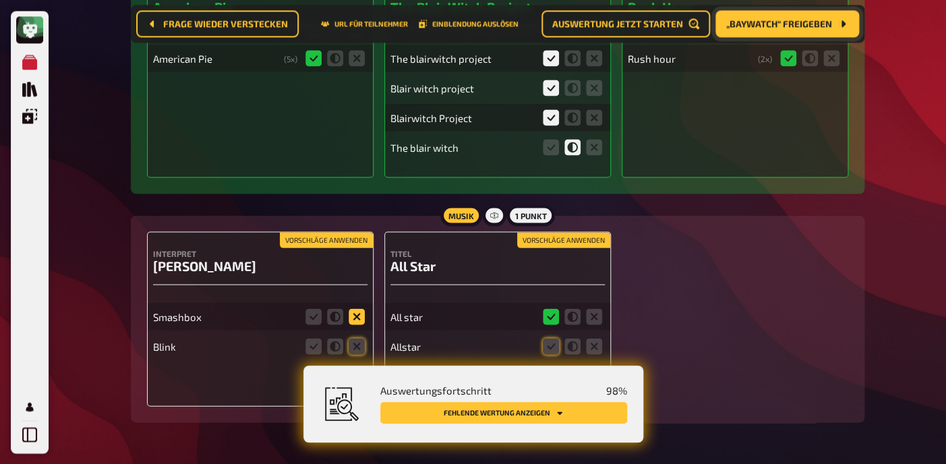
click at [363, 308] on icon at bounding box center [357, 316] width 16 height 16
click at [0, 0] on input "radio" at bounding box center [0, 0] width 0 height 0
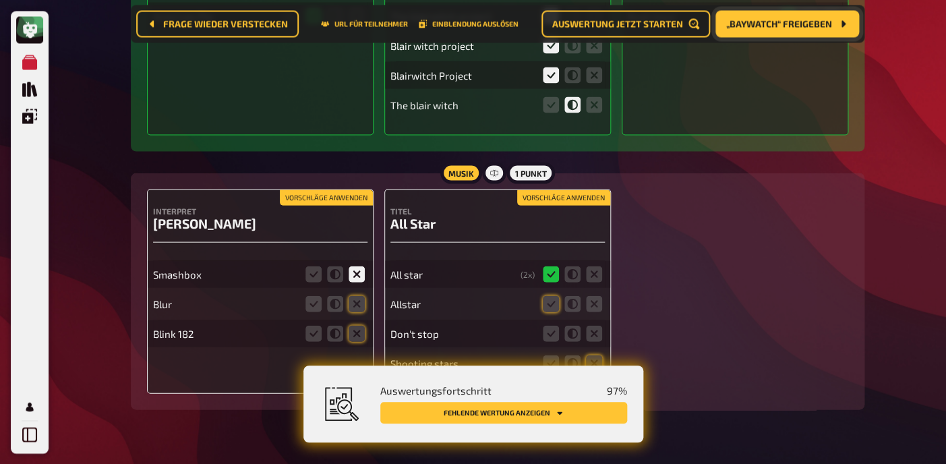
scroll to position [6629, 0]
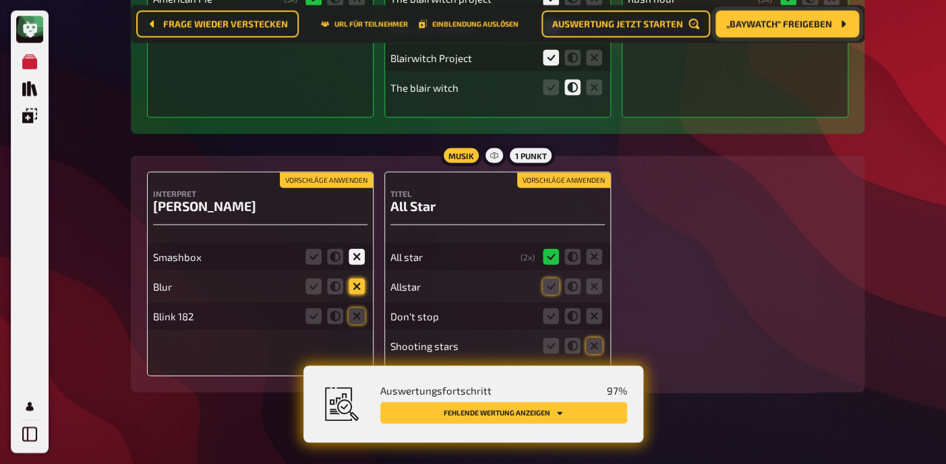
click at [362, 279] on icon at bounding box center [357, 287] width 16 height 16
click at [0, 0] on input "radio" at bounding box center [0, 0] width 0 height 0
click at [357, 308] on icon at bounding box center [357, 316] width 16 height 16
click at [0, 0] on input "radio" at bounding box center [0, 0] width 0 height 0
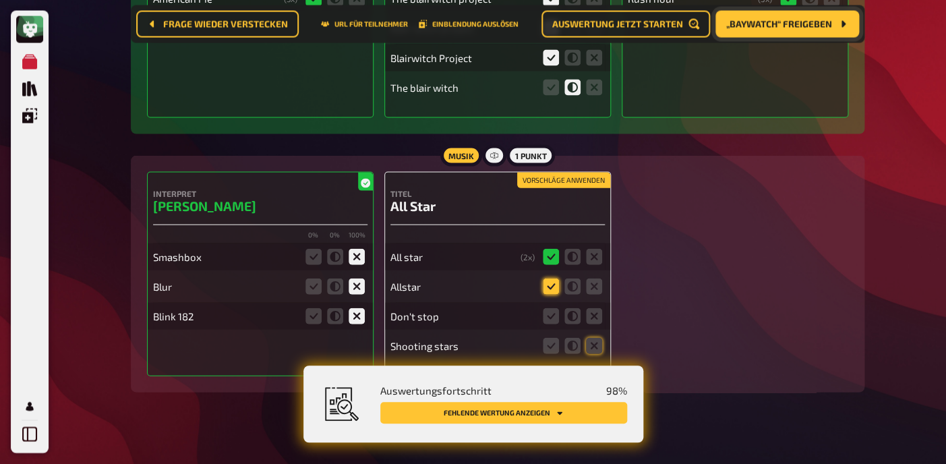
click at [552, 279] on icon at bounding box center [551, 287] width 16 height 16
click at [0, 0] on input "radio" at bounding box center [0, 0] width 0 height 0
click at [595, 308] on icon at bounding box center [594, 316] width 16 height 16
click at [0, 0] on input "radio" at bounding box center [0, 0] width 0 height 0
click at [596, 338] on icon at bounding box center [594, 346] width 16 height 16
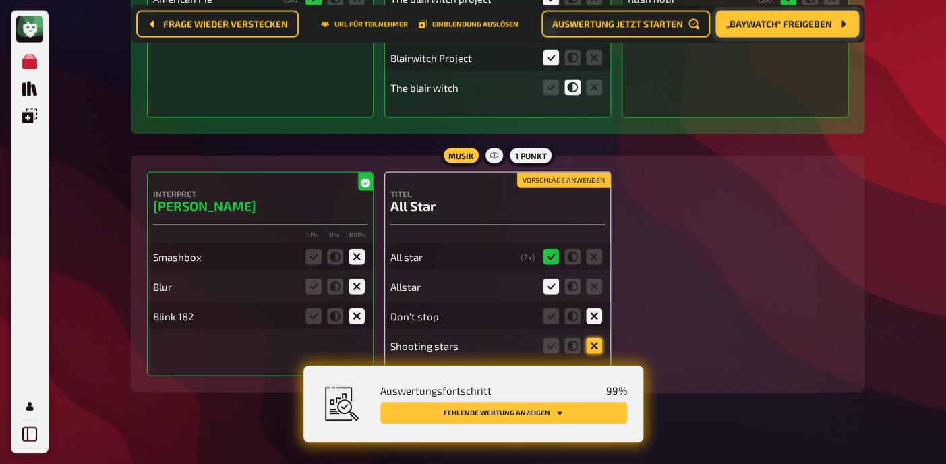
click at [0, 0] on input "radio" at bounding box center [0, 0] width 0 height 0
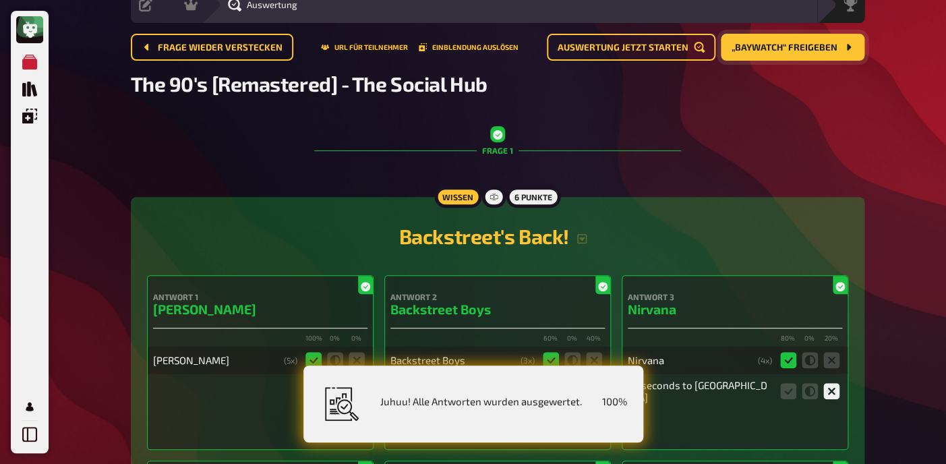
scroll to position [0, 0]
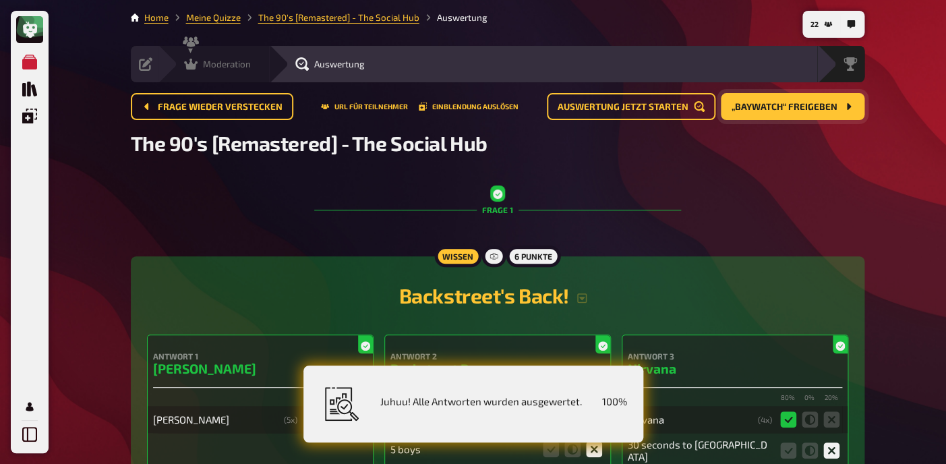
click at [214, 69] on span "Moderation" at bounding box center [227, 64] width 48 height 11
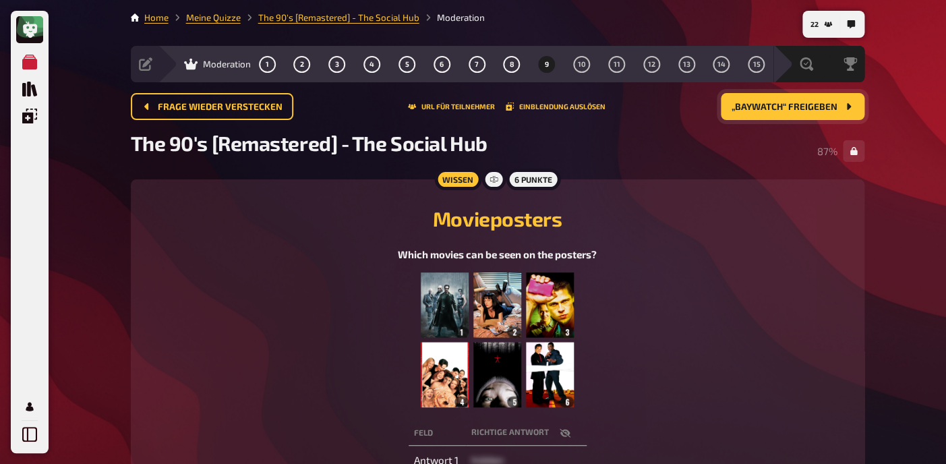
click at [784, 111] on span "„Baywatch“ freigeben" at bounding box center [785, 107] width 106 height 9
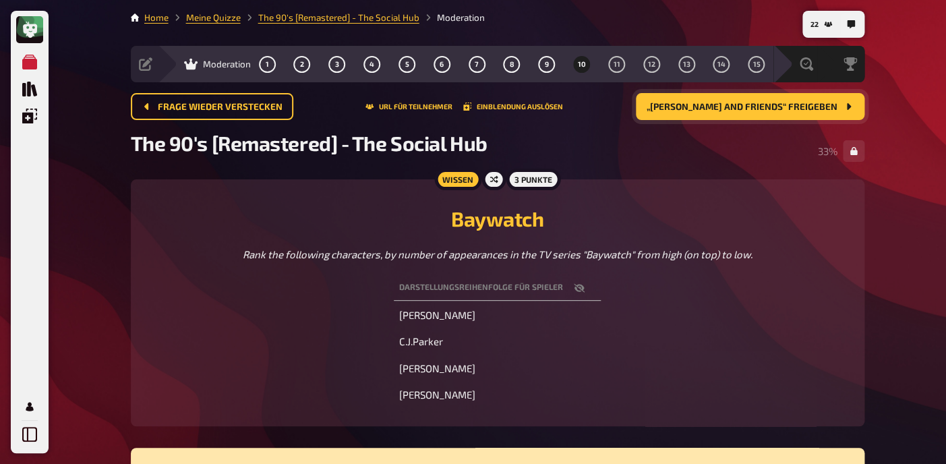
scroll to position [130, 0]
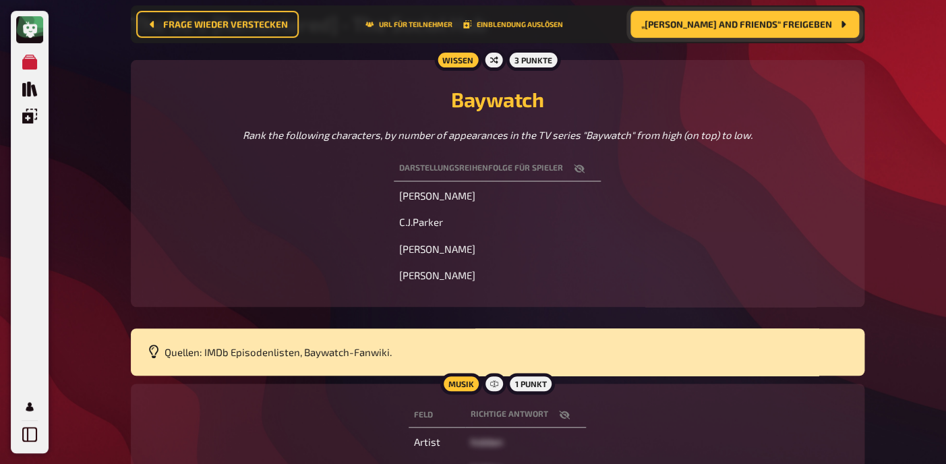
click at [565, 413] on icon "button" at bounding box center [564, 415] width 11 height 9
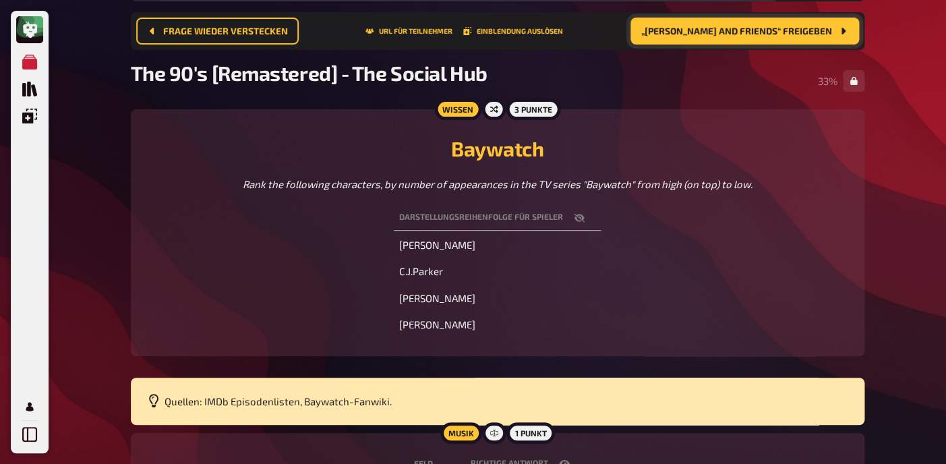
scroll to position [77, 0]
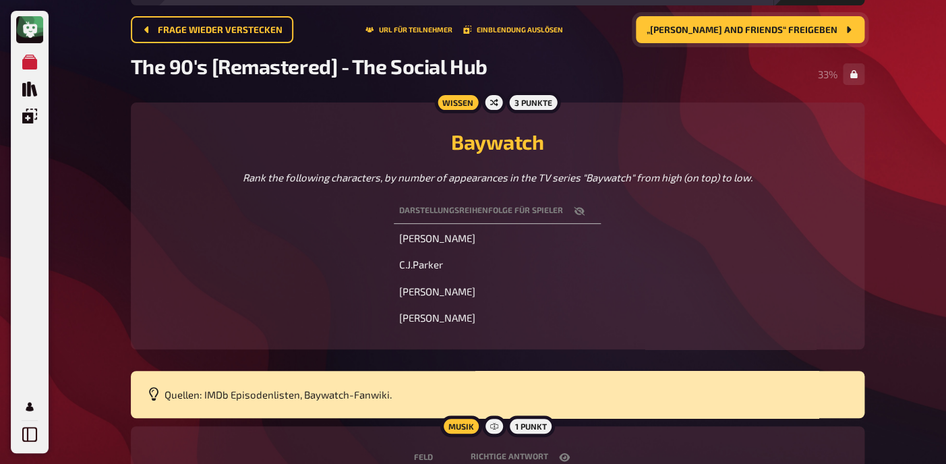
click at [578, 213] on icon "button" at bounding box center [579, 211] width 11 height 11
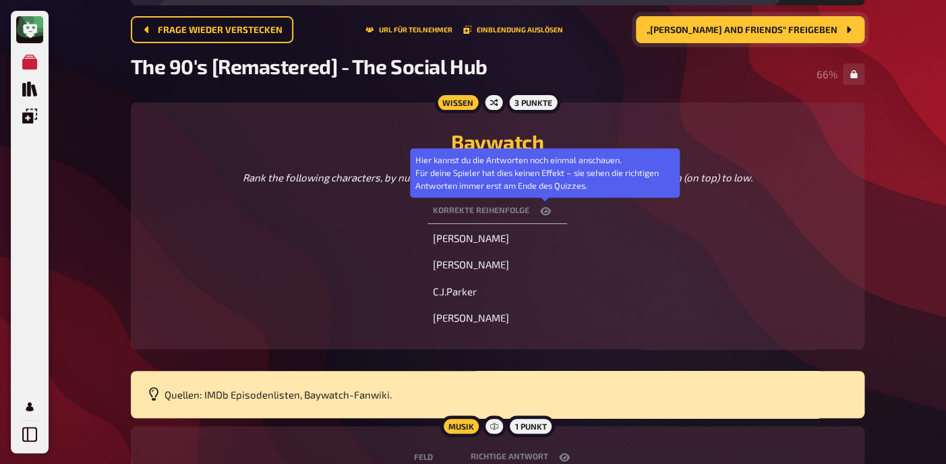
click at [546, 209] on icon "button" at bounding box center [545, 211] width 11 height 11
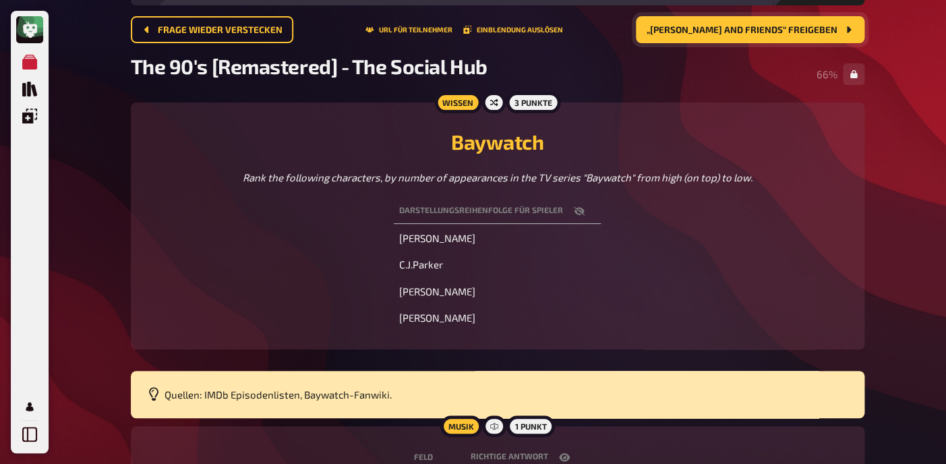
click at [546, 209] on th "Darstellungsreihenfolge für Spieler" at bounding box center [497, 211] width 207 height 25
click at [581, 209] on icon "button" at bounding box center [579, 210] width 11 height 9
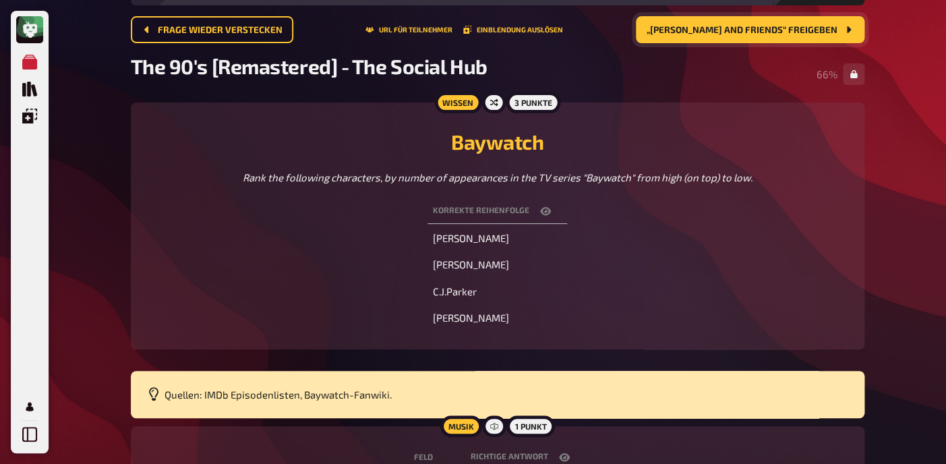
click at [547, 210] on icon "button" at bounding box center [545, 211] width 11 height 8
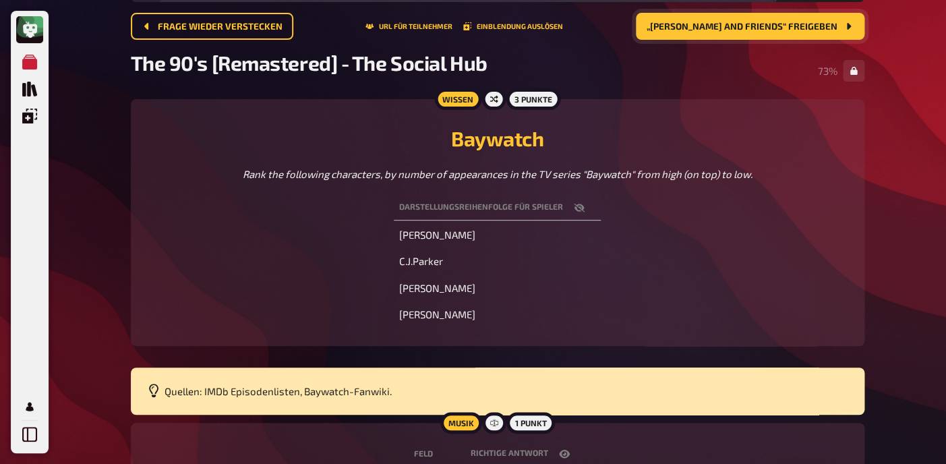
scroll to position [0, 0]
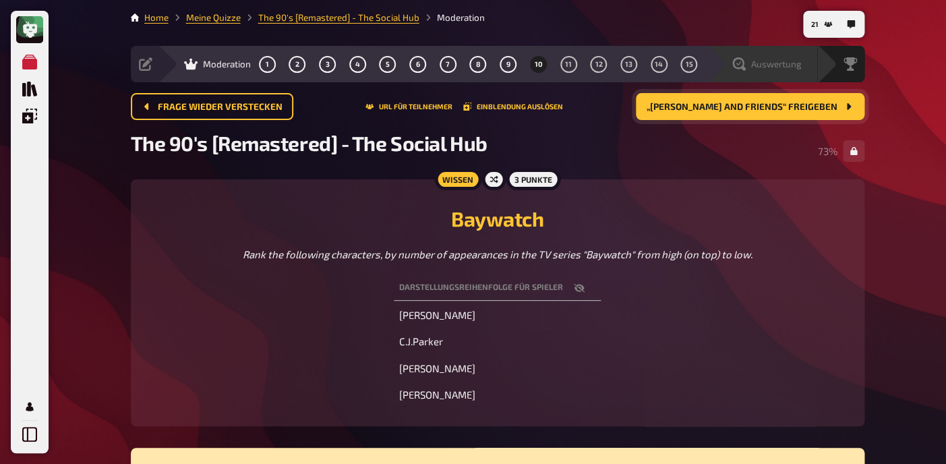
click at [764, 75] on div "Auswertung" at bounding box center [761, 64] width 111 height 36
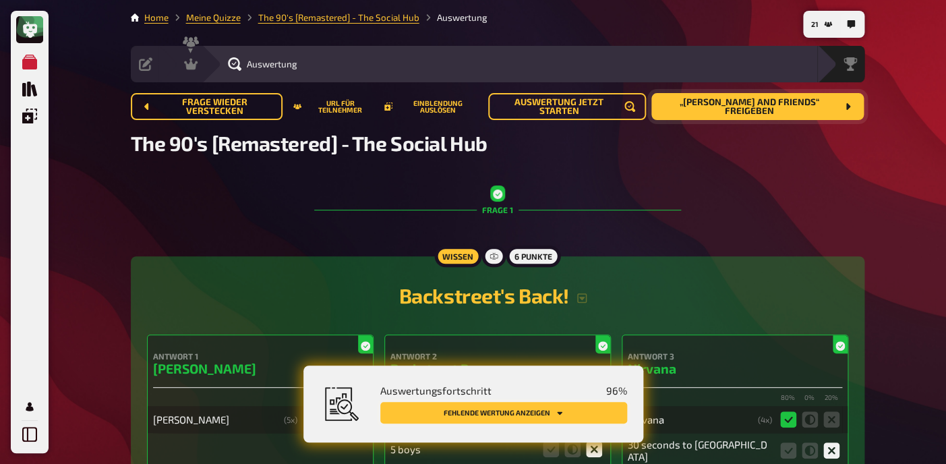
click at [496, 416] on button "Fehlende Wertung anzeigen" at bounding box center [503, 413] width 247 height 22
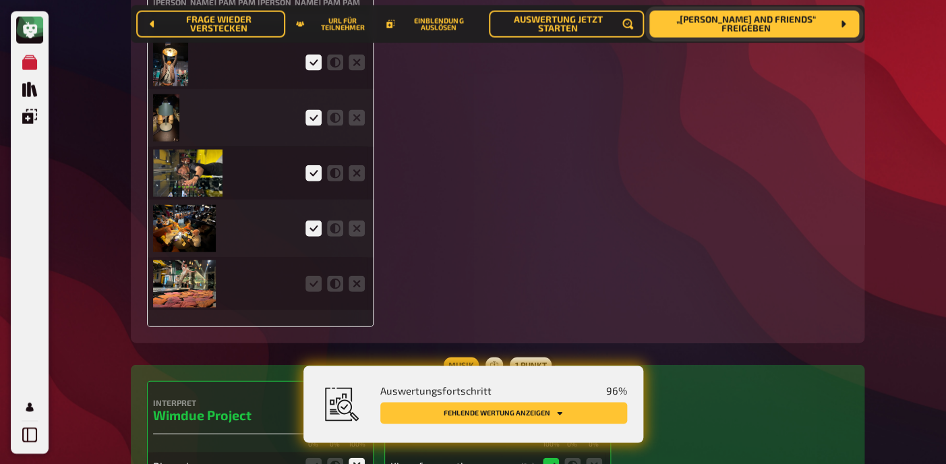
scroll to position [2910, 0]
click at [308, 291] on icon at bounding box center [314, 283] width 16 height 16
click at [0, 0] on input "radio" at bounding box center [0, 0] width 0 height 0
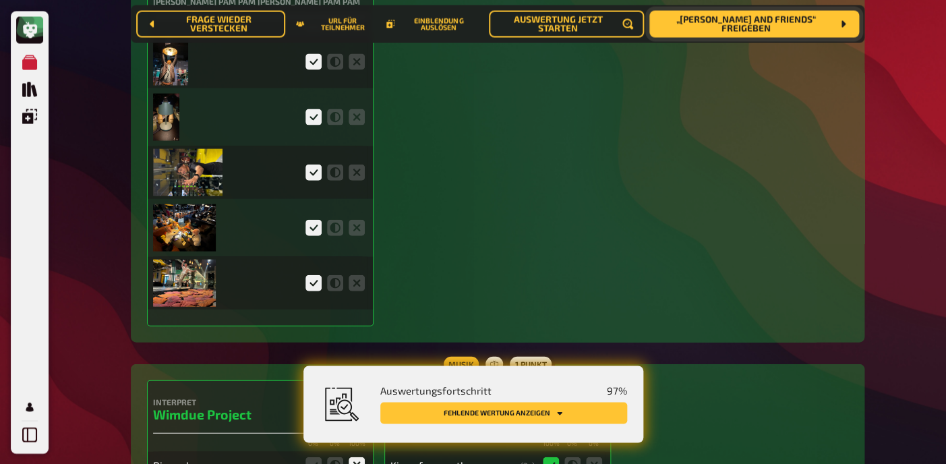
click at [163, 128] on img at bounding box center [166, 116] width 26 height 47
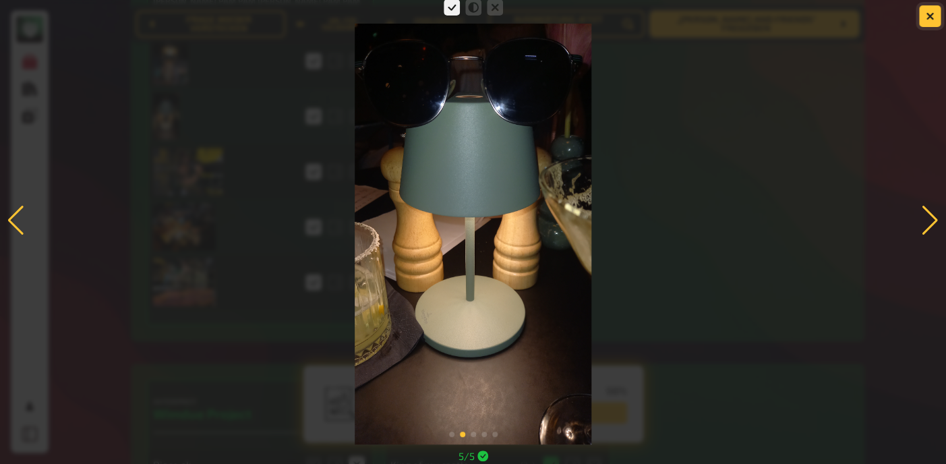
click at [931, 13] on icon "button" at bounding box center [930, 16] width 8 height 8
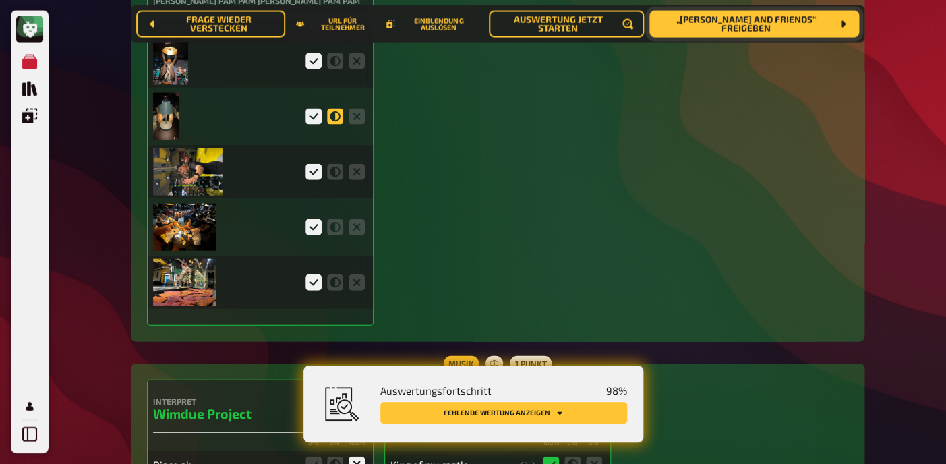
click at [336, 125] on icon at bounding box center [335, 117] width 16 height 16
click at [0, 0] on input "radio" at bounding box center [0, 0] width 0 height 0
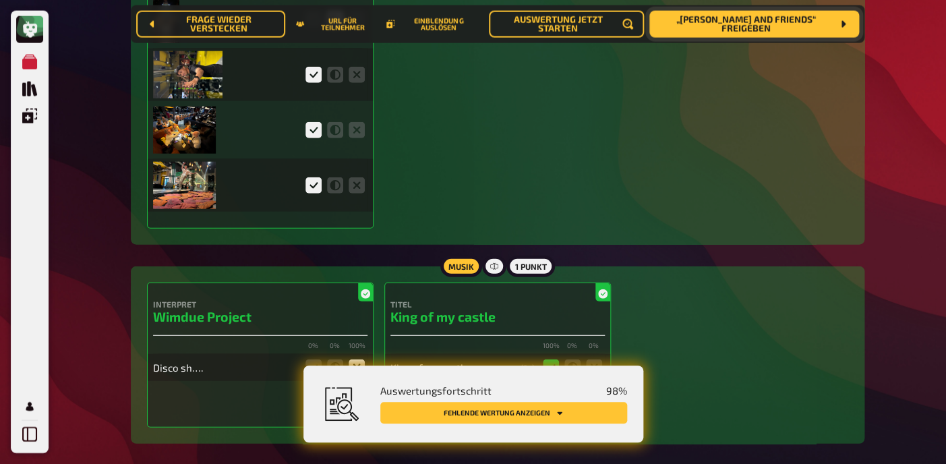
scroll to position [3008, 0]
click at [178, 145] on img at bounding box center [184, 129] width 63 height 47
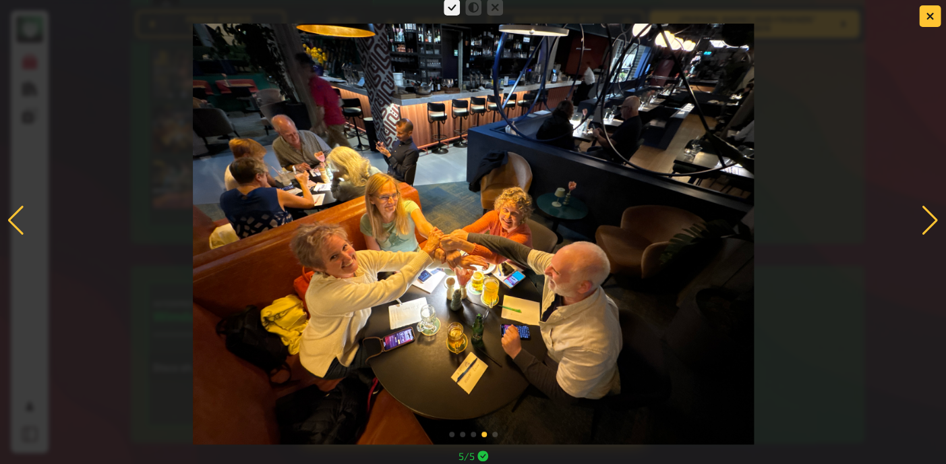
click at [925, 222] on div at bounding box center [930, 221] width 18 height 30
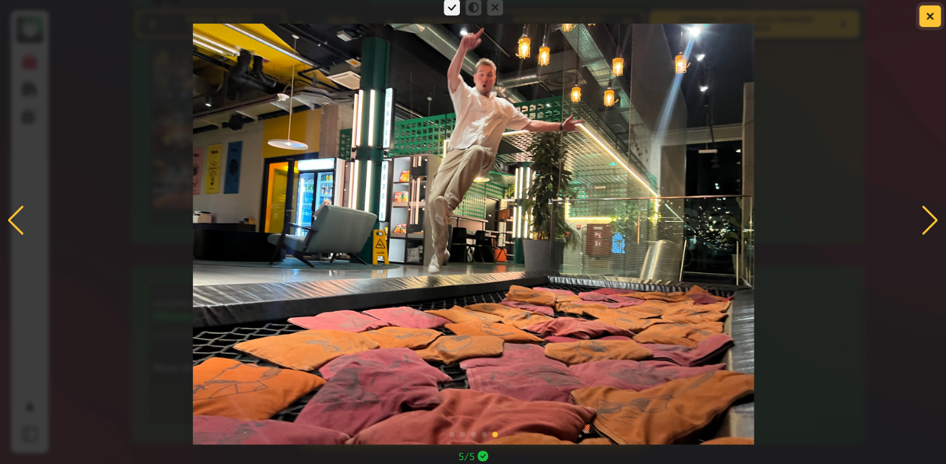
click at [927, 17] on icon "button" at bounding box center [930, 16] width 8 height 8
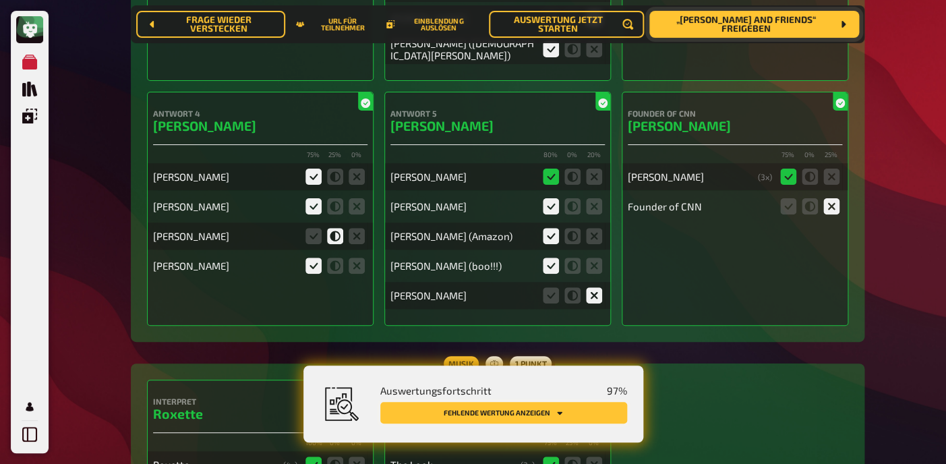
click at [525, 415] on button "Fehlende Wertung anzeigen" at bounding box center [503, 413] width 247 height 22
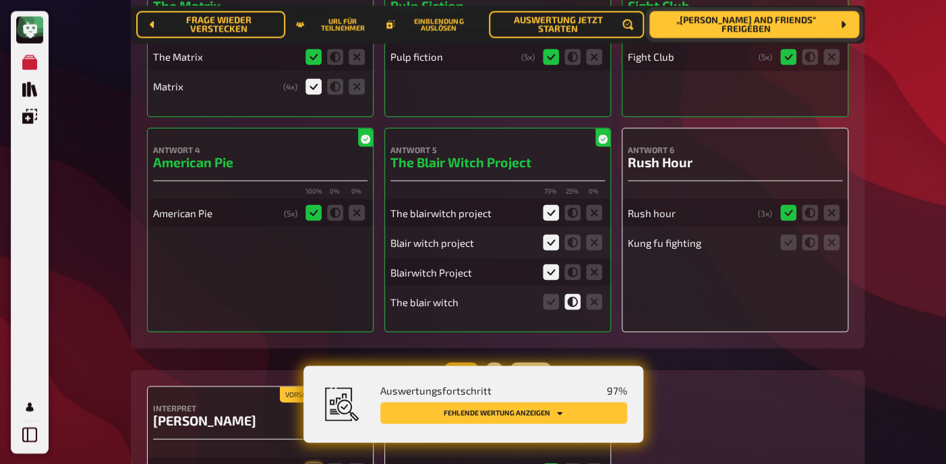
scroll to position [6474, 0]
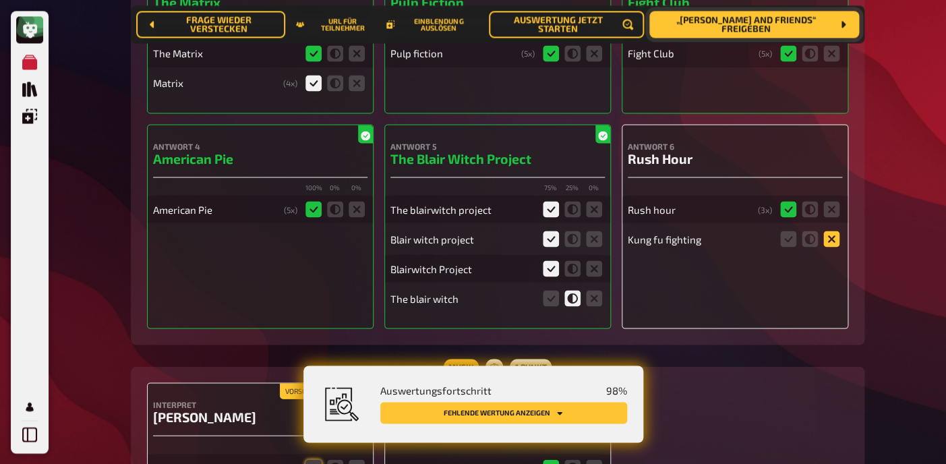
click at [834, 231] on icon at bounding box center [832, 239] width 16 height 16
click at [0, 0] on input "radio" at bounding box center [0, 0] width 0 height 0
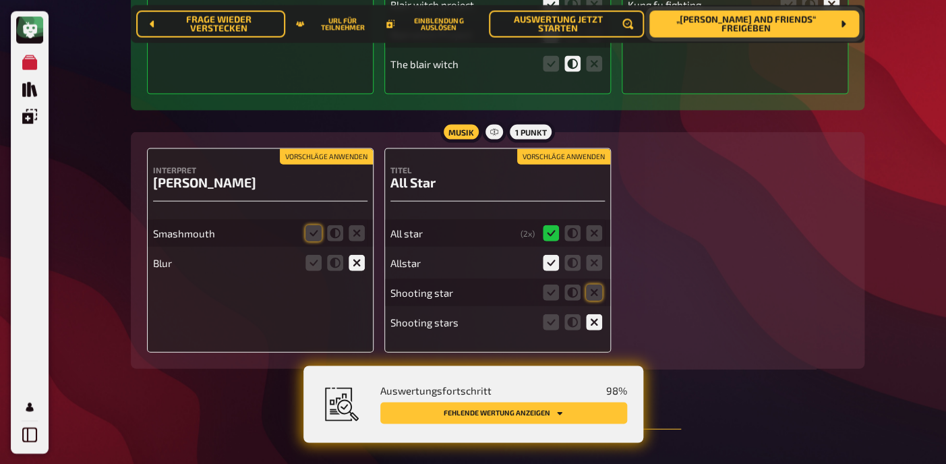
scroll to position [6721, 0]
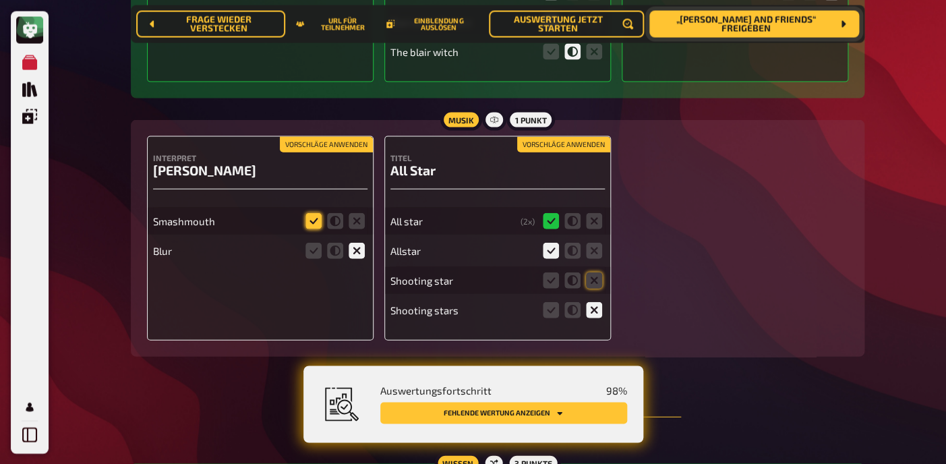
click at [318, 212] on icon at bounding box center [314, 220] width 16 height 16
click at [0, 0] on input "radio" at bounding box center [0, 0] width 0 height 0
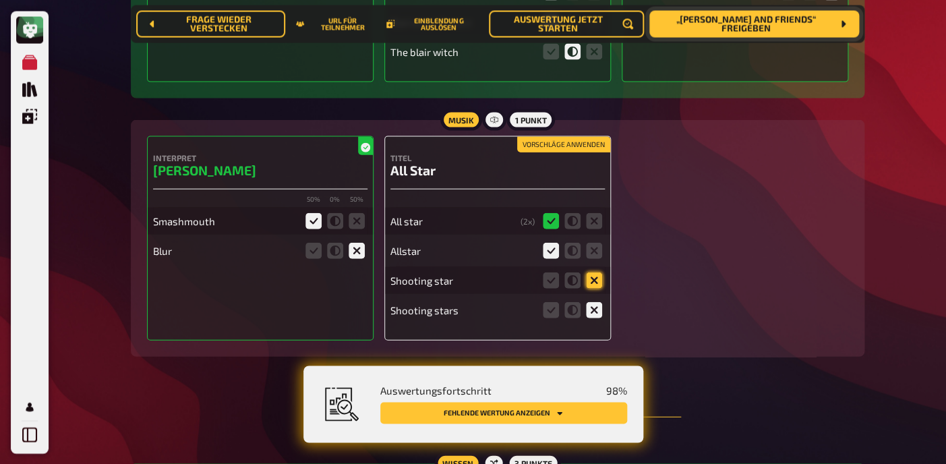
click at [586, 272] on icon at bounding box center [594, 280] width 16 height 16
click at [0, 0] on input "radio" at bounding box center [0, 0] width 0 height 0
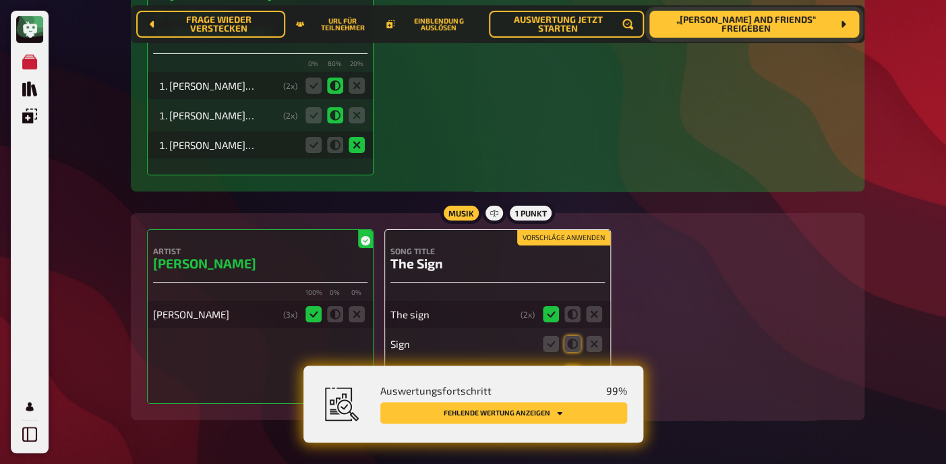
scroll to position [7353, 0]
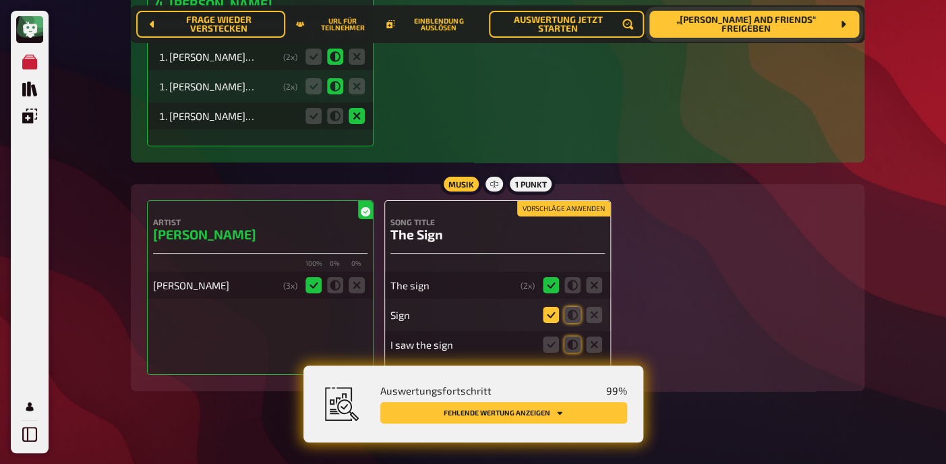
click at [546, 307] on icon at bounding box center [551, 315] width 16 height 16
click at [0, 0] on input "radio" at bounding box center [0, 0] width 0 height 0
click at [571, 337] on icon at bounding box center [573, 345] width 16 height 16
click at [0, 0] on input "radio" at bounding box center [0, 0] width 0 height 0
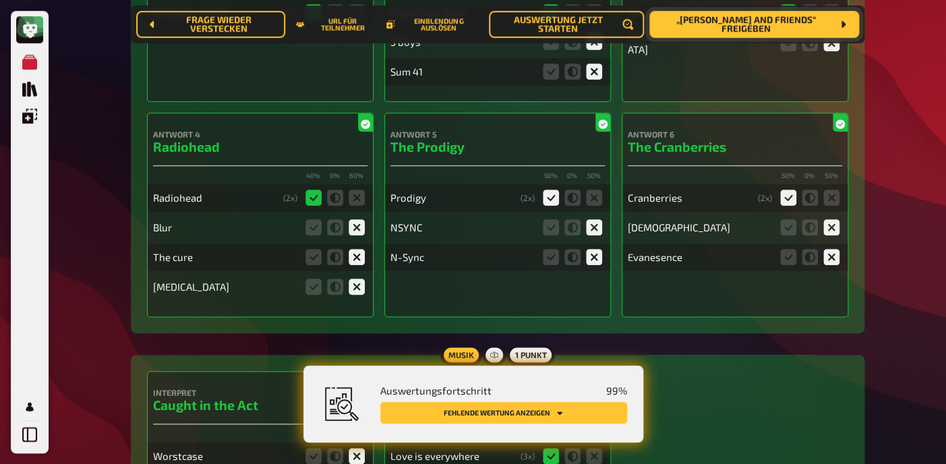
scroll to position [0, 0]
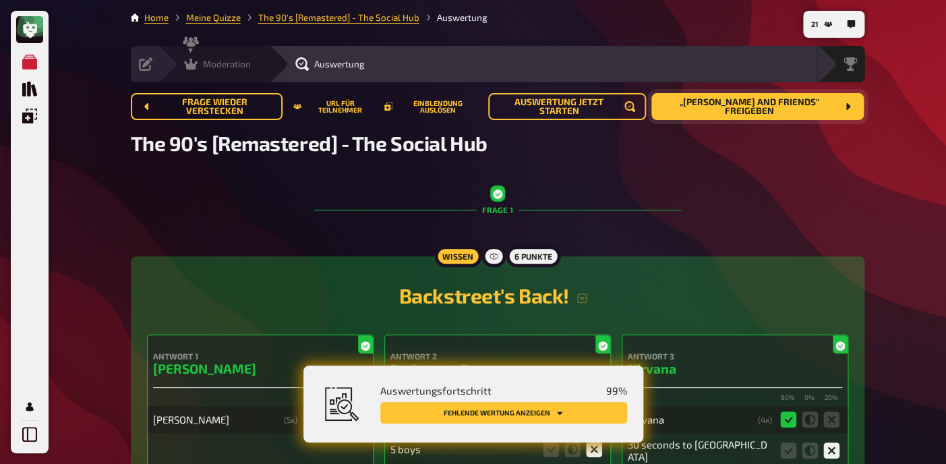
click at [189, 65] on icon at bounding box center [190, 64] width 13 height 11
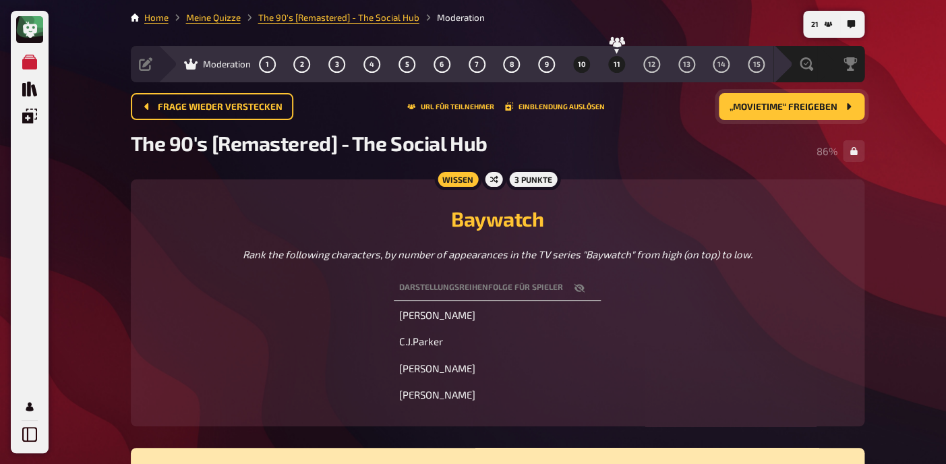
click at [616, 64] on span "11" at bounding box center [616, 64] width 7 height 7
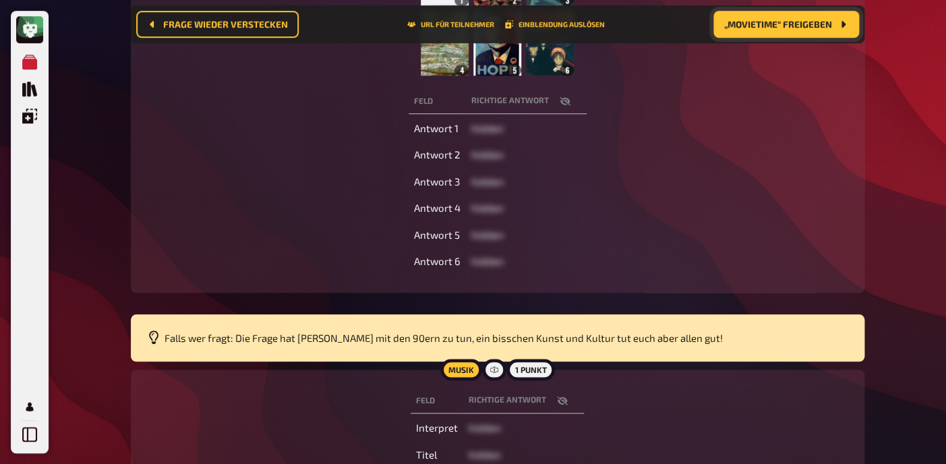
scroll to position [373, 0]
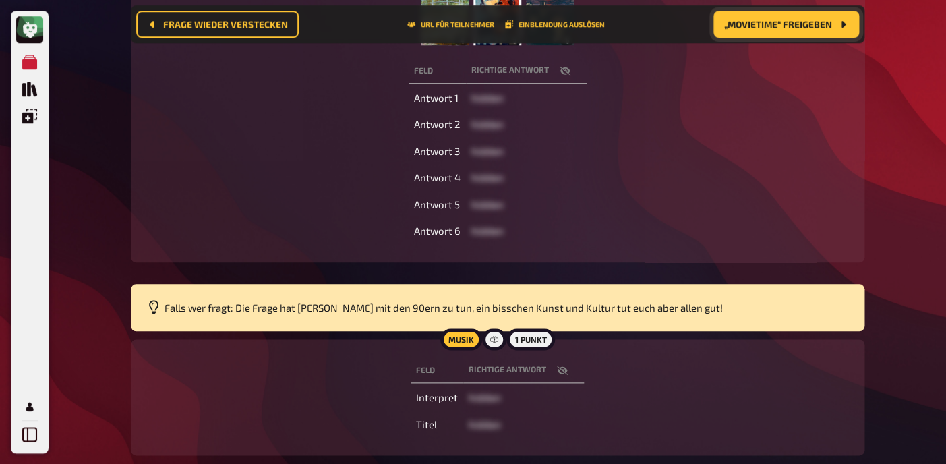
click at [562, 373] on icon "button" at bounding box center [562, 370] width 11 height 11
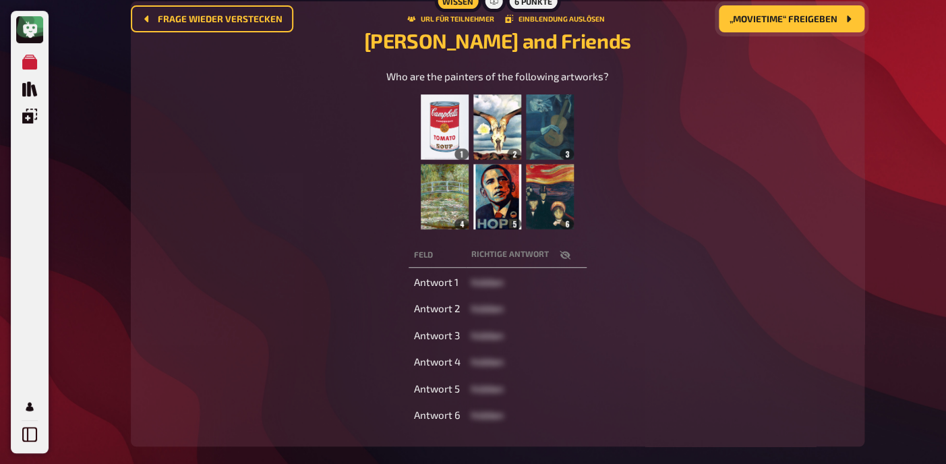
scroll to position [0, 0]
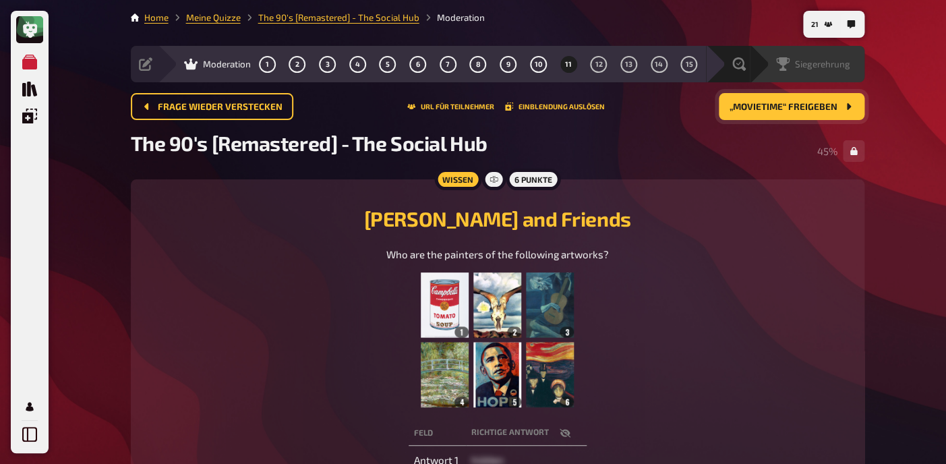
click at [833, 74] on div "Siegerehrung" at bounding box center [807, 64] width 115 height 36
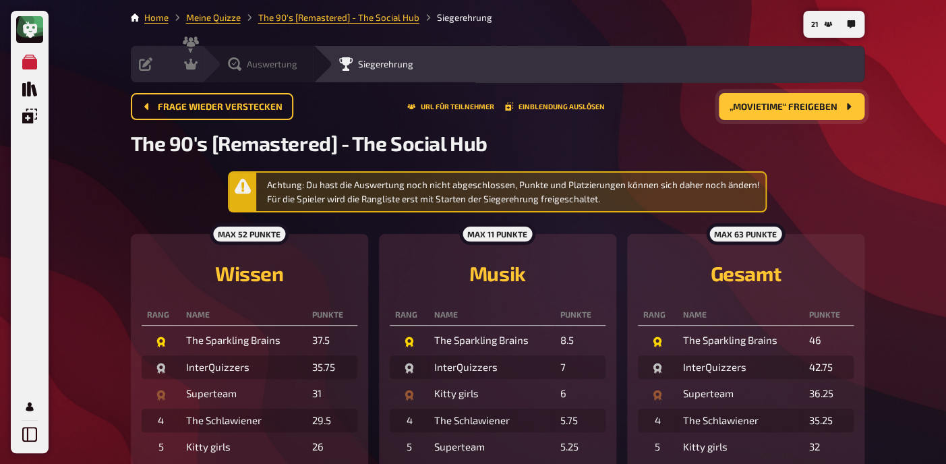
click at [273, 69] on span "Auswertung" at bounding box center [272, 64] width 51 height 11
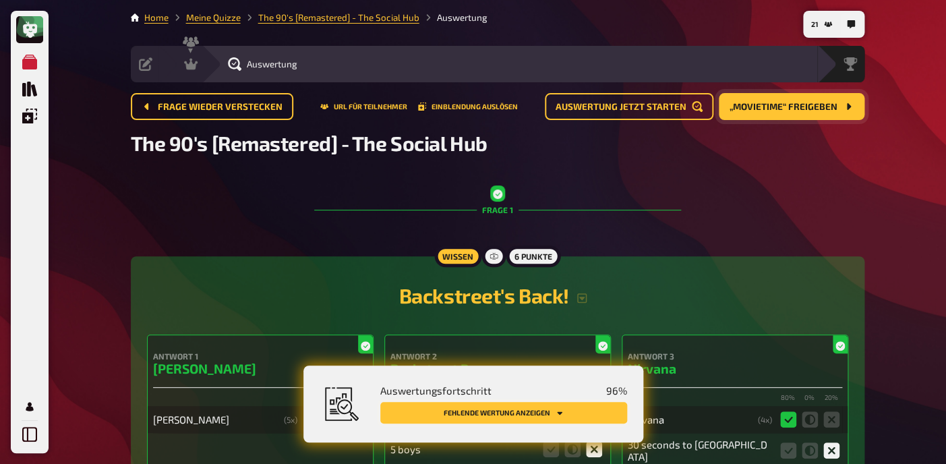
click at [496, 408] on button "Fehlende Wertung anzeigen" at bounding box center [503, 413] width 247 height 22
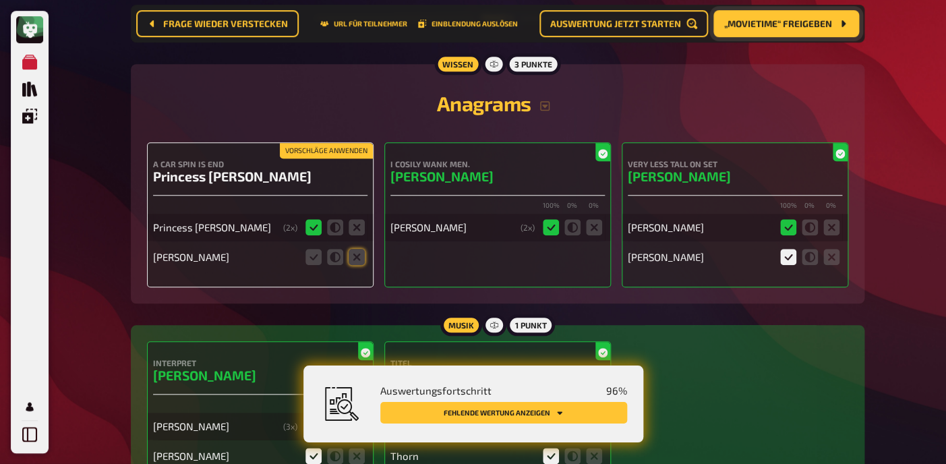
scroll to position [2172, 0]
click at [359, 265] on icon at bounding box center [357, 257] width 16 height 16
click at [0, 0] on input "radio" at bounding box center [0, 0] width 0 height 0
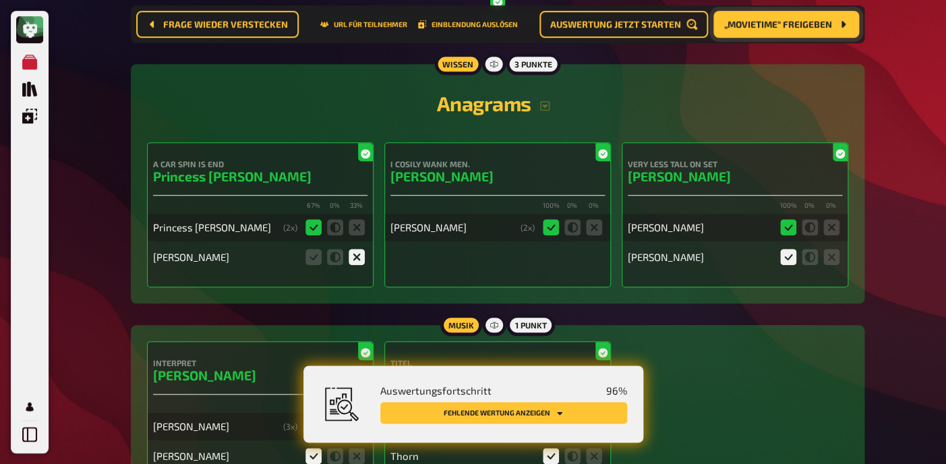
click at [486, 422] on button "Fehlende Wertung anzeigen" at bounding box center [503, 413] width 247 height 22
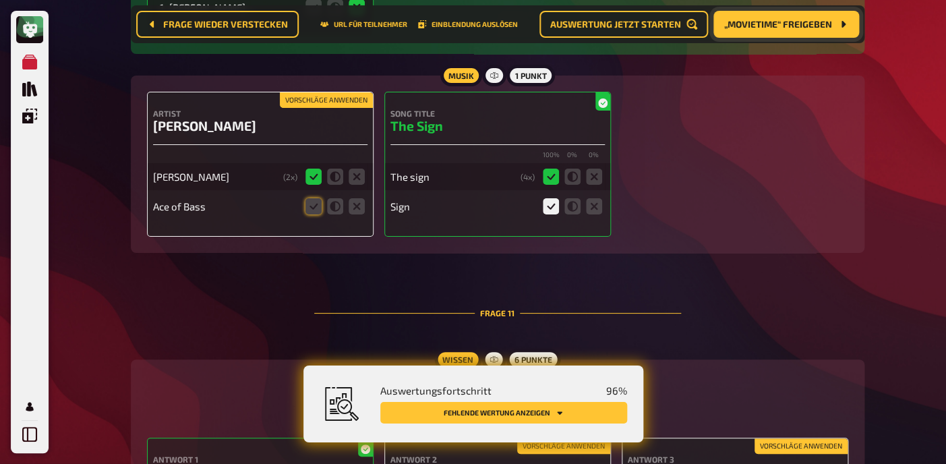
scroll to position [7463, 0]
click at [312, 198] on icon at bounding box center [314, 206] width 16 height 16
click at [0, 0] on input "radio" at bounding box center [0, 0] width 0 height 0
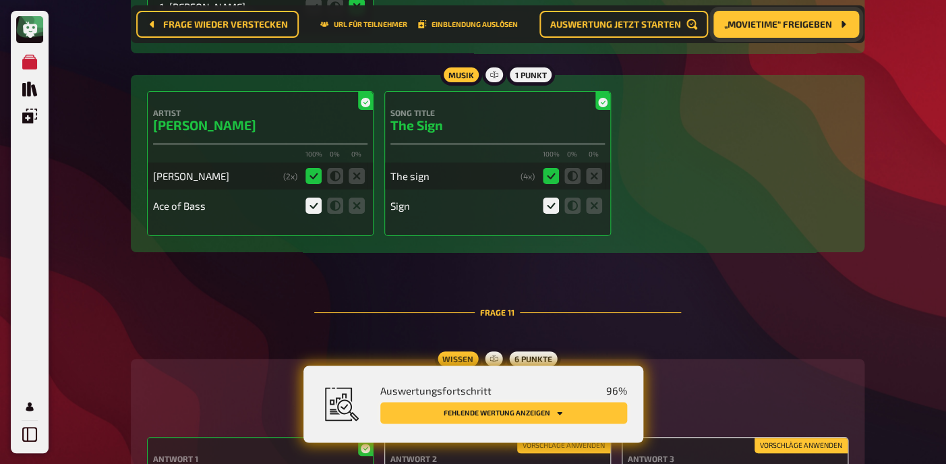
click at [522, 405] on button "Fehlende Wertung anzeigen" at bounding box center [503, 413] width 247 height 22
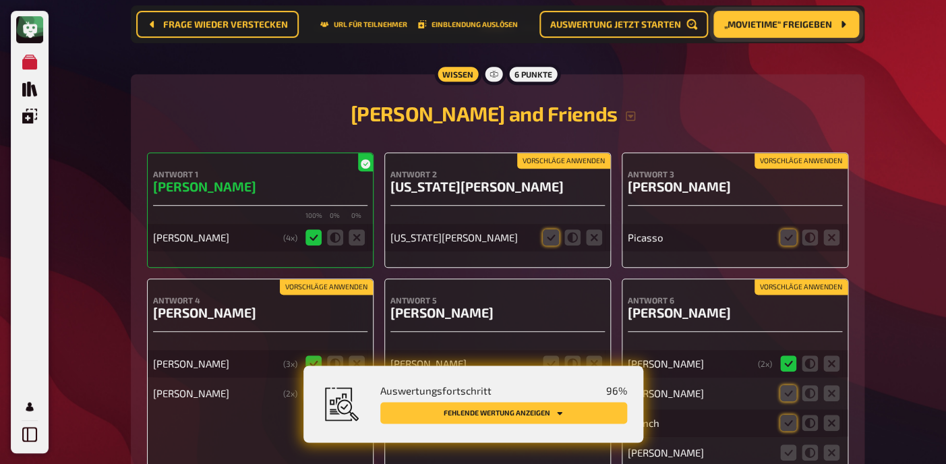
scroll to position [7747, 0]
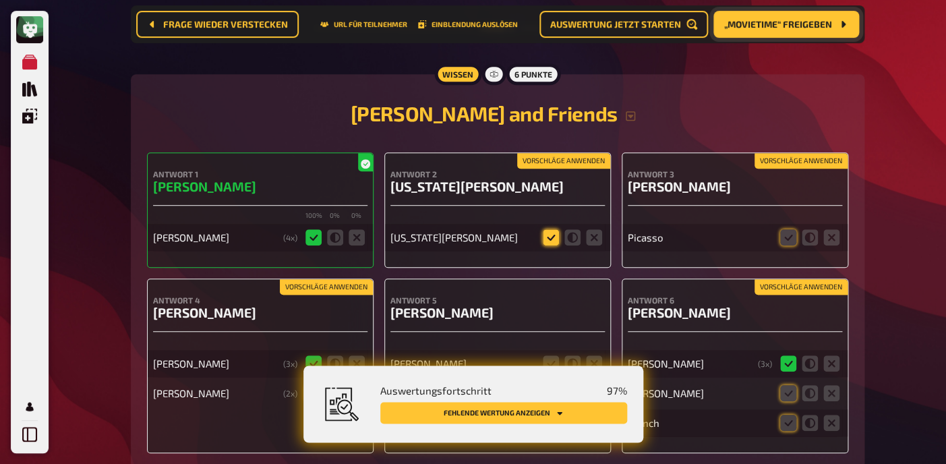
click at [547, 229] on icon at bounding box center [551, 237] width 16 height 16
click at [0, 0] on input "radio" at bounding box center [0, 0] width 0 height 0
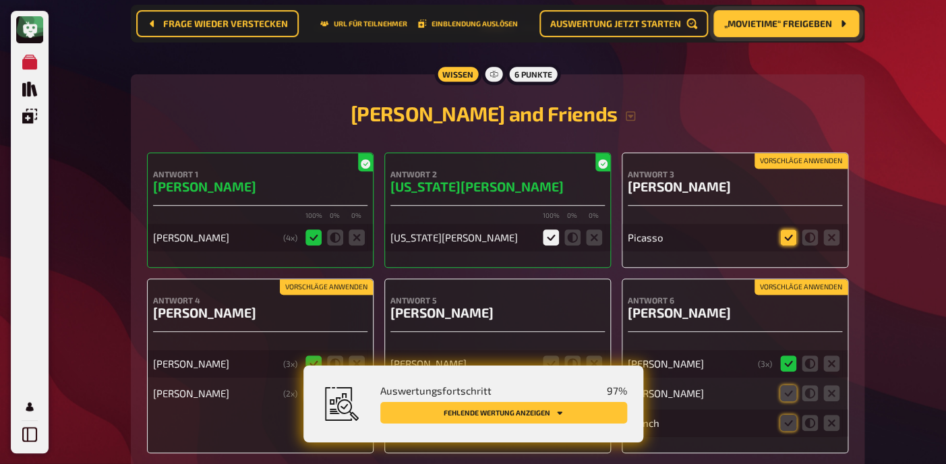
click at [789, 229] on icon at bounding box center [788, 237] width 16 height 16
click at [0, 0] on input "radio" at bounding box center [0, 0] width 0 height 0
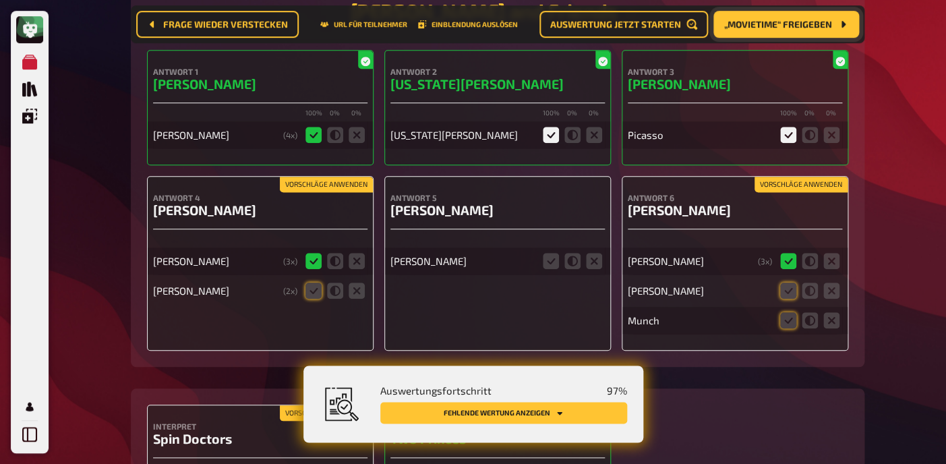
scroll to position [7851, 0]
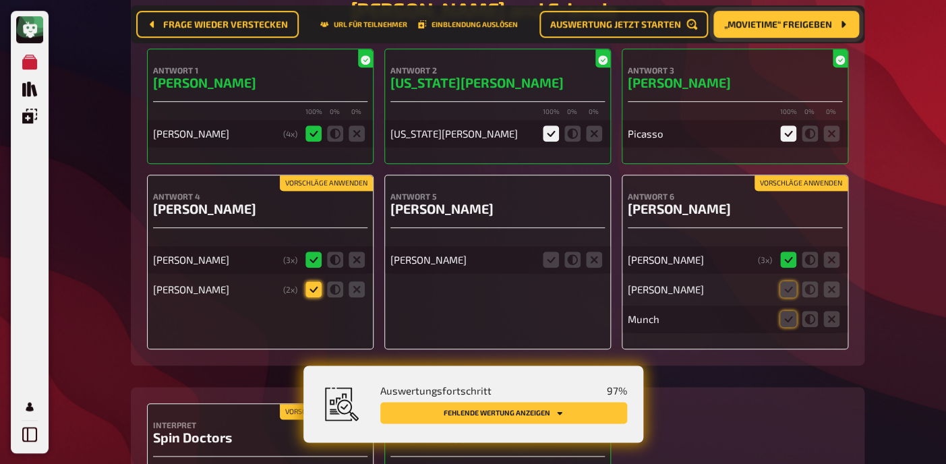
click at [314, 281] on icon at bounding box center [314, 289] width 16 height 16
click at [0, 0] on input "radio" at bounding box center [0, 0] width 0 height 0
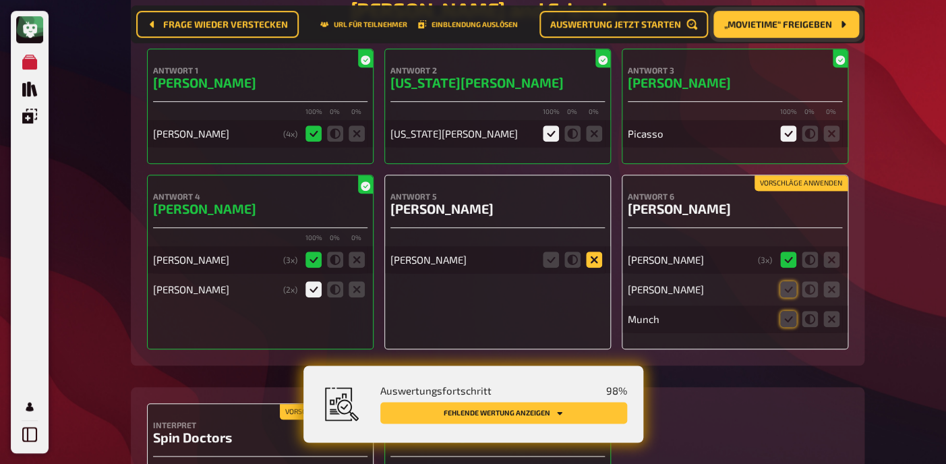
click at [599, 252] on icon at bounding box center [594, 260] width 16 height 16
click at [0, 0] on input "radio" at bounding box center [0, 0] width 0 height 0
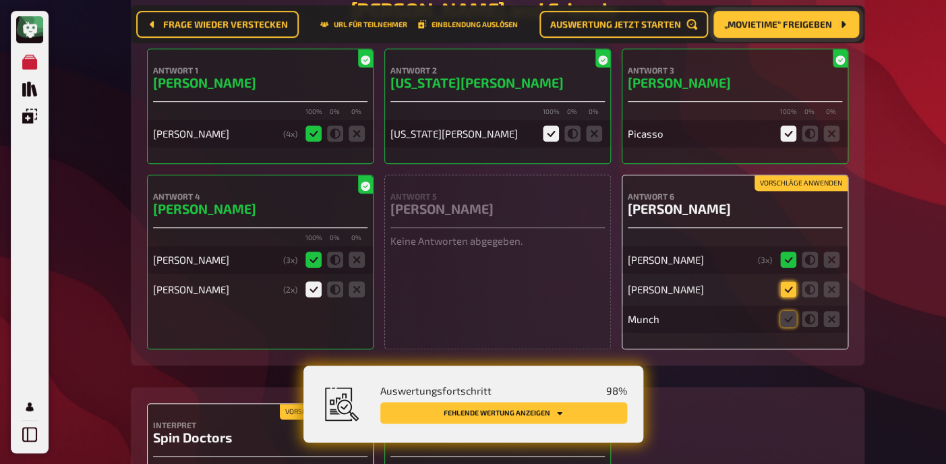
click at [789, 282] on icon at bounding box center [788, 289] width 16 height 16
click at [0, 0] on input "radio" at bounding box center [0, 0] width 0 height 0
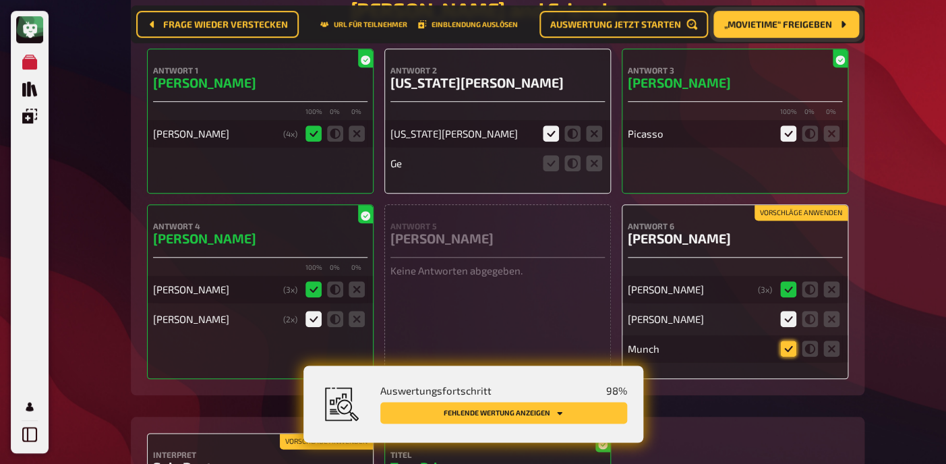
click at [787, 341] on icon at bounding box center [788, 349] width 16 height 16
click at [0, 0] on input "radio" at bounding box center [0, 0] width 0 height 0
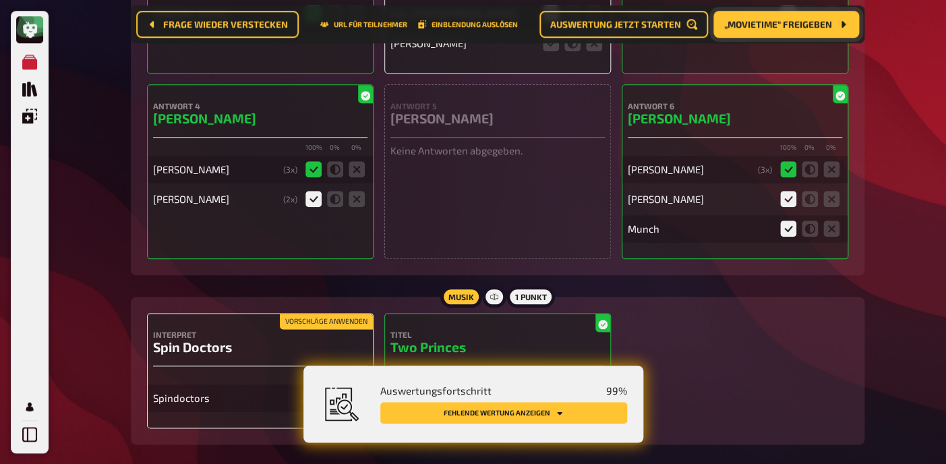
scroll to position [8027, 0]
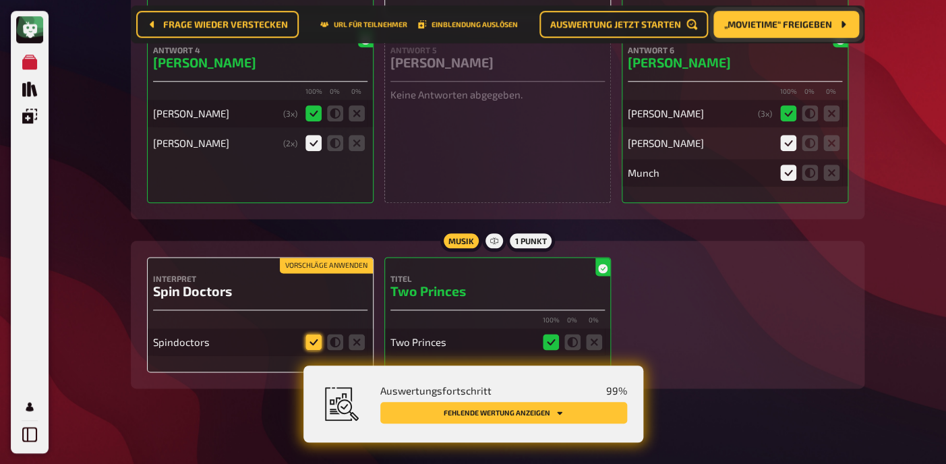
click at [314, 334] on icon at bounding box center [314, 342] width 16 height 16
click at [0, 0] on input "radio" at bounding box center [0, 0] width 0 height 0
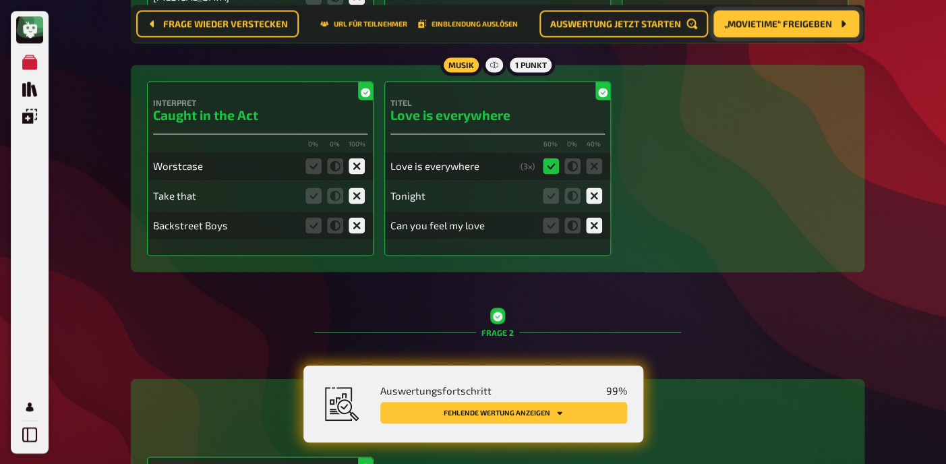
scroll to position [0, 0]
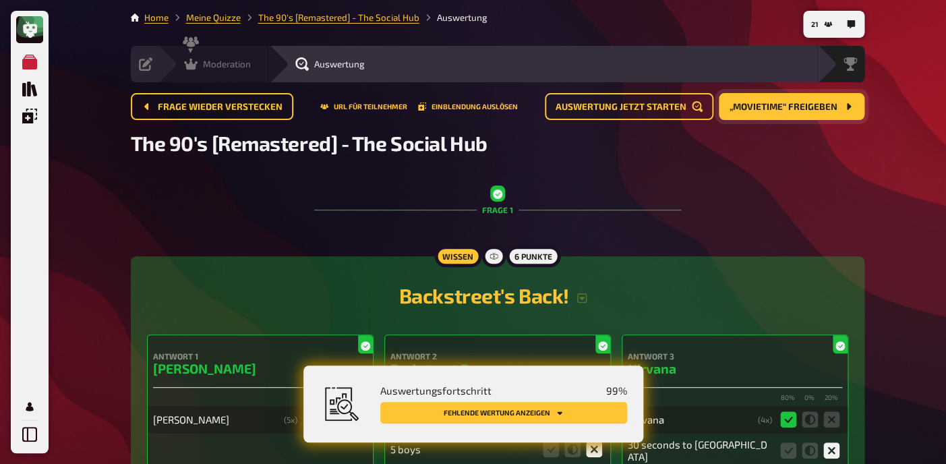
click at [200, 71] on div "Moderation" at bounding box center [217, 63] width 67 height 13
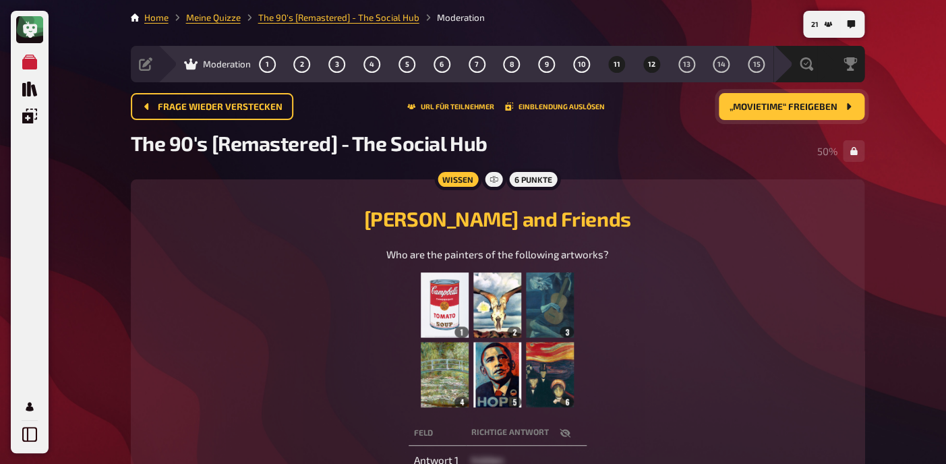
click at [646, 69] on button "12" at bounding box center [652, 64] width 22 height 22
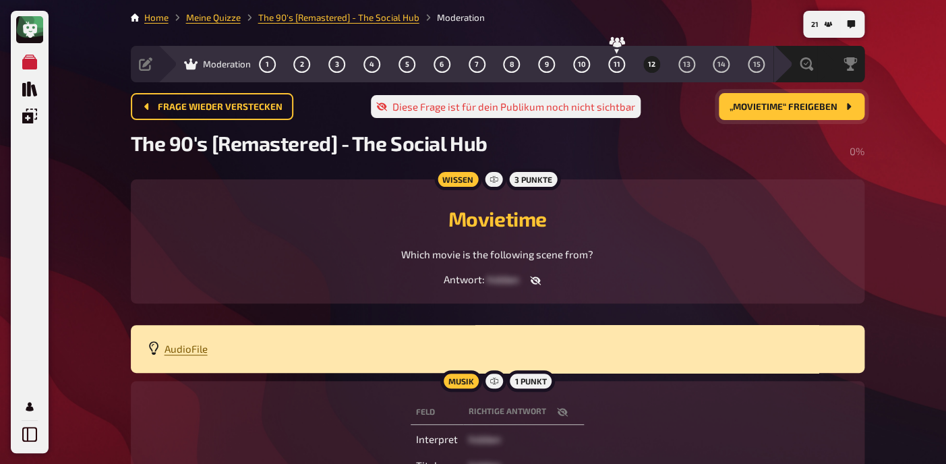
click at [184, 354] on span "AudioFile" at bounding box center [186, 349] width 43 height 12
click at [684, 65] on span "13" at bounding box center [686, 64] width 7 height 7
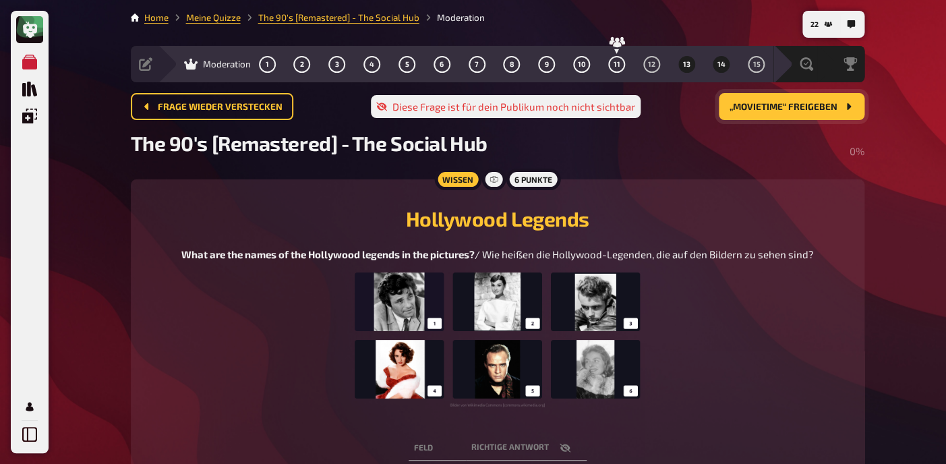
click at [720, 68] on span "14" at bounding box center [722, 64] width 8 height 7
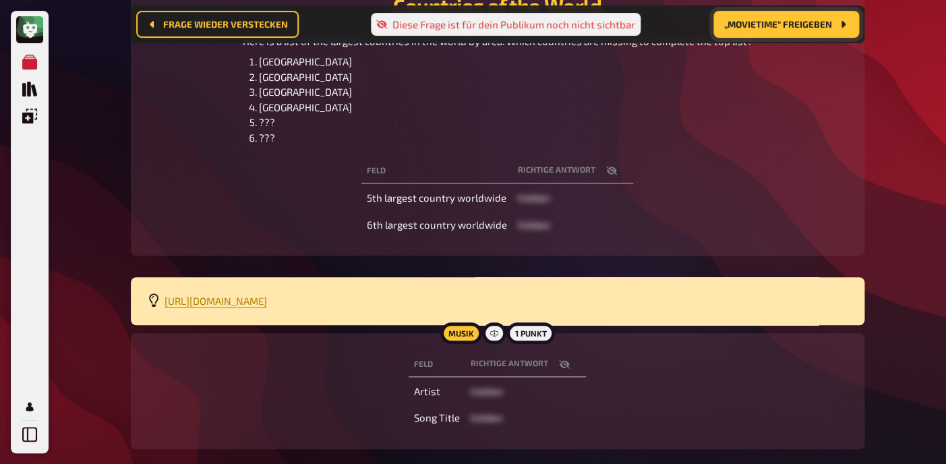
scroll to position [227, 0]
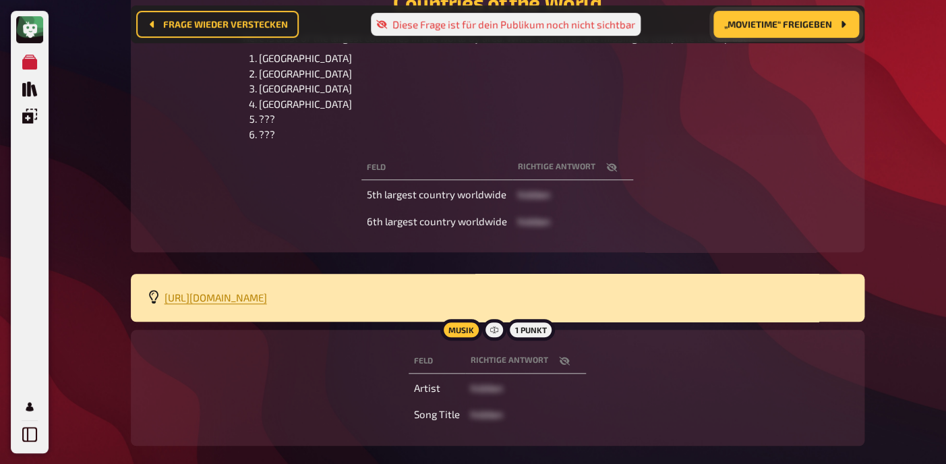
click at [565, 360] on icon "button" at bounding box center [564, 360] width 11 height 9
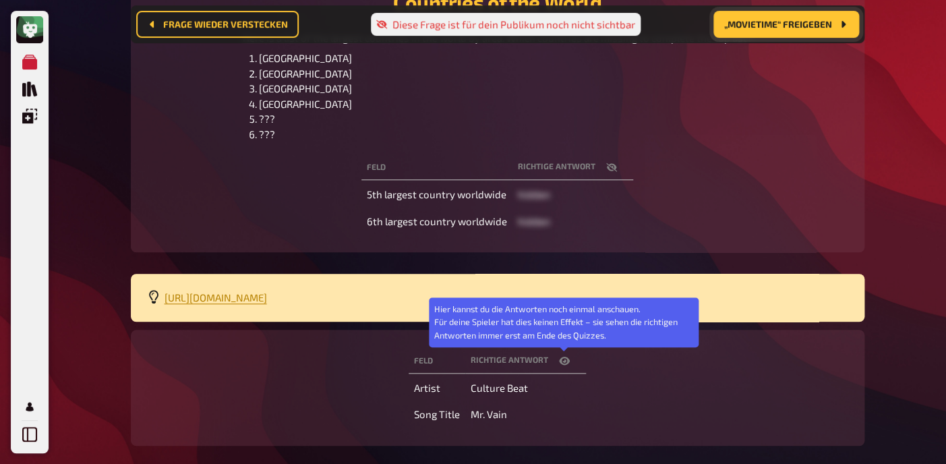
click at [565, 360] on icon "button" at bounding box center [564, 361] width 11 height 8
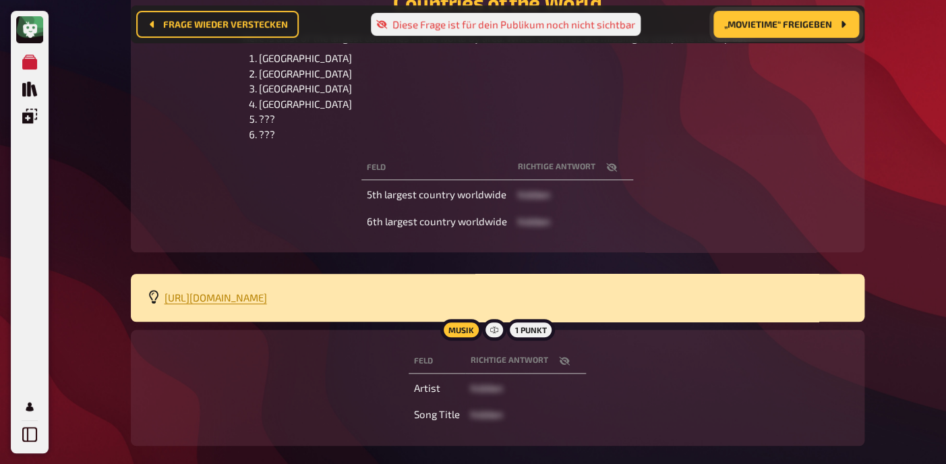
scroll to position [0, 0]
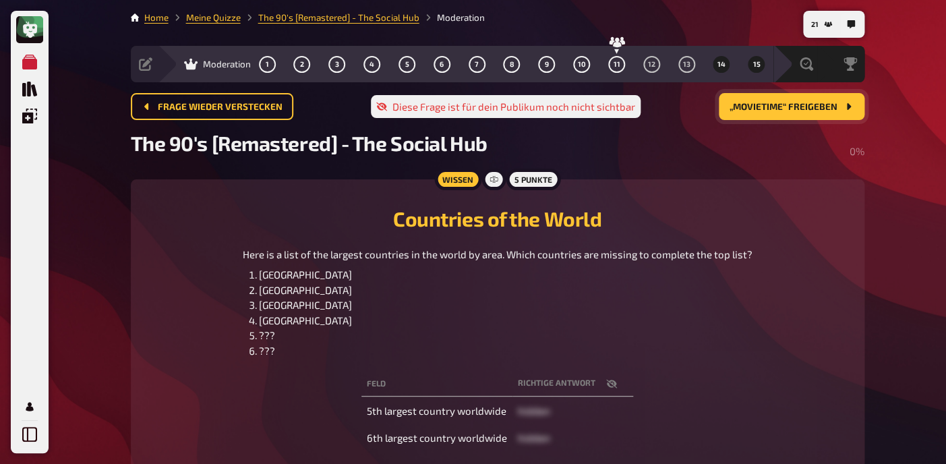
click at [754, 69] on button "15" at bounding box center [757, 64] width 22 height 22
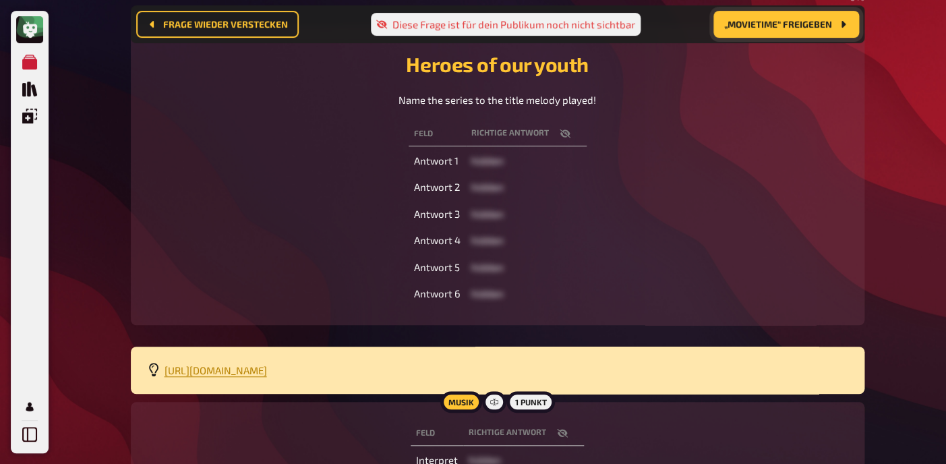
scroll to position [296, 0]
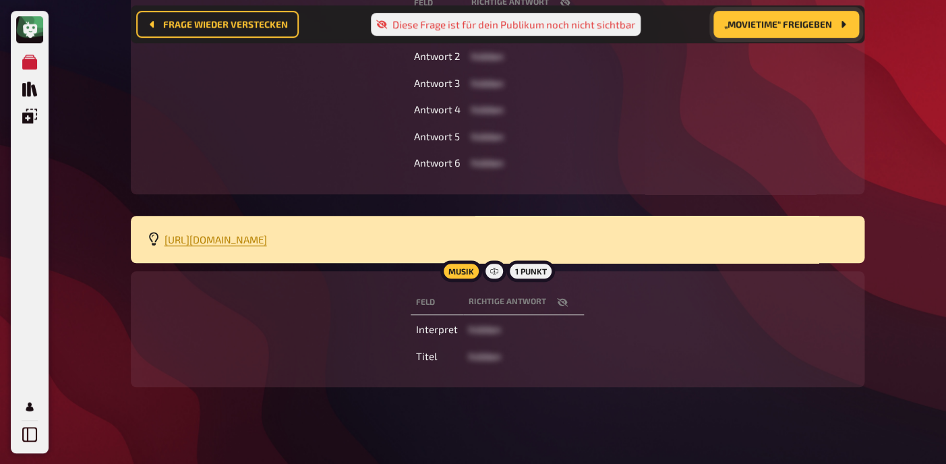
click at [559, 312] on th "Richtige Antwort" at bounding box center [523, 302] width 121 height 25
click at [561, 305] on icon "button" at bounding box center [562, 302] width 11 height 11
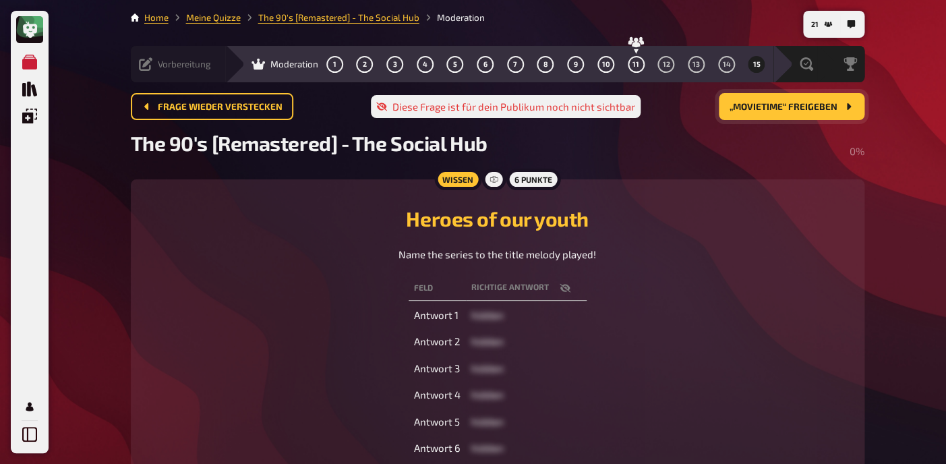
click at [150, 58] on icon at bounding box center [145, 63] width 13 height 13
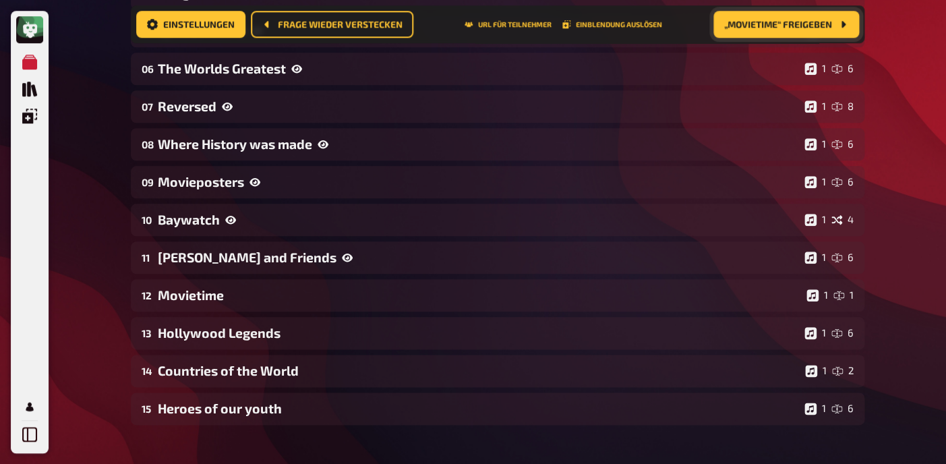
scroll to position [520, 0]
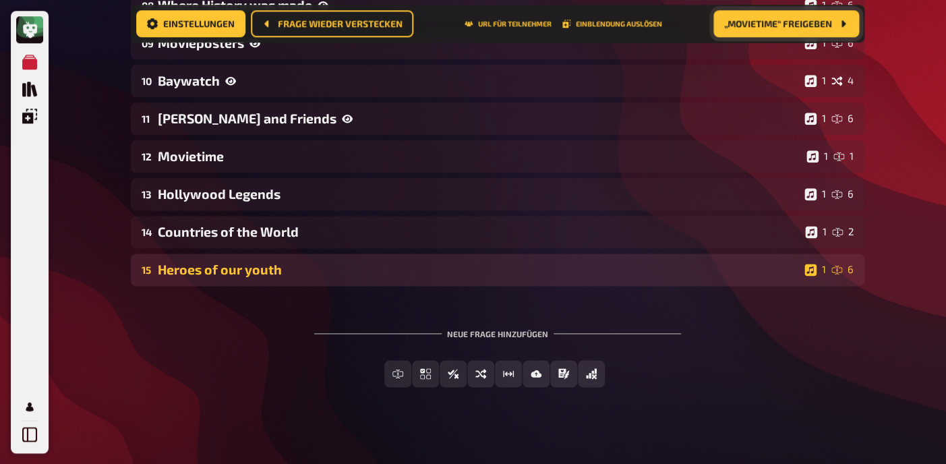
click at [233, 260] on div "15 Heroes of our youth 1 6" at bounding box center [498, 270] width 734 height 32
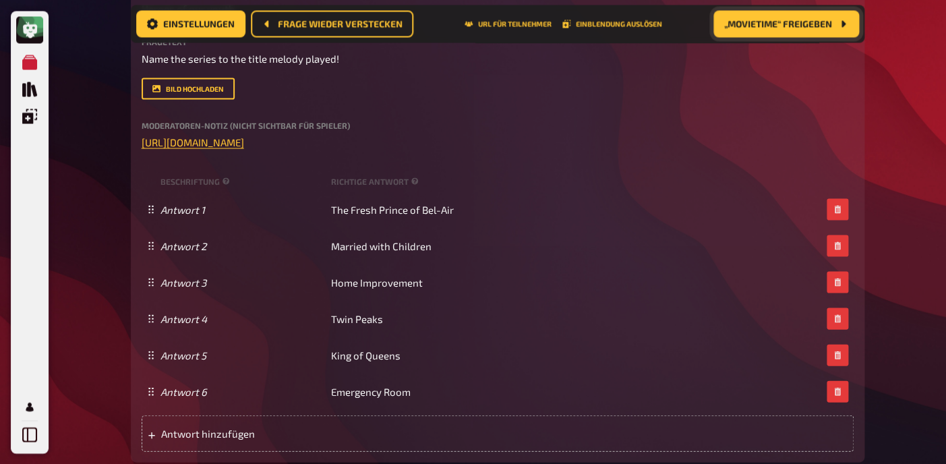
scroll to position [1217, 0]
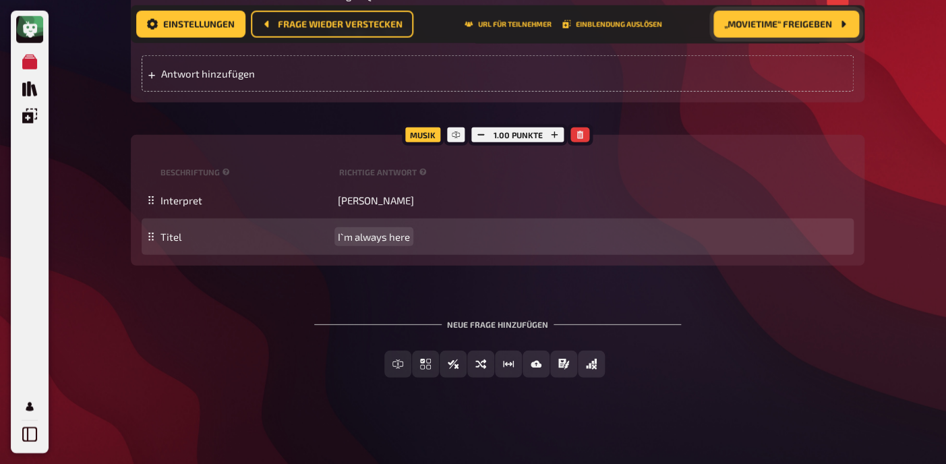
click at [389, 235] on span "I`m always here" at bounding box center [374, 237] width 72 height 12
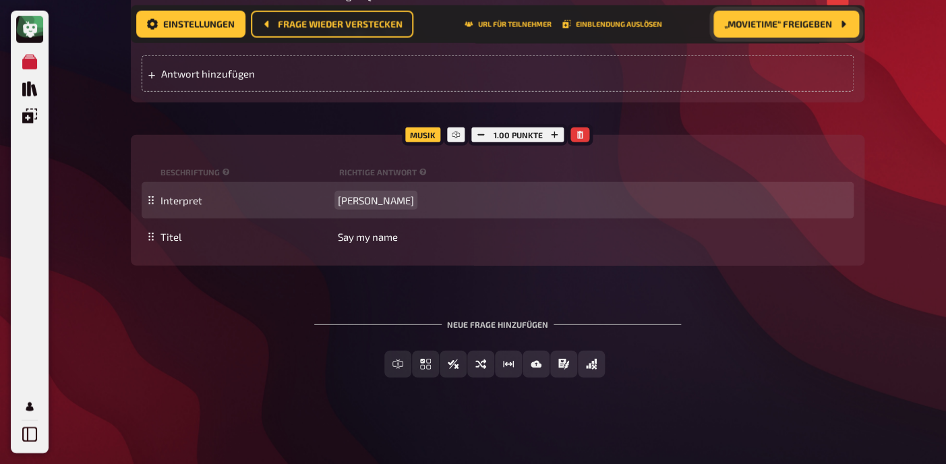
click at [376, 200] on span "[PERSON_NAME]" at bounding box center [376, 200] width 76 height 12
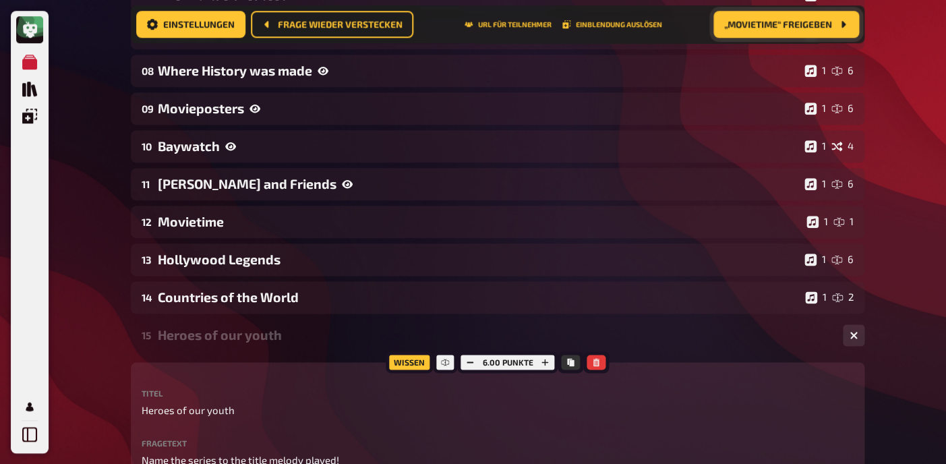
scroll to position [0, 0]
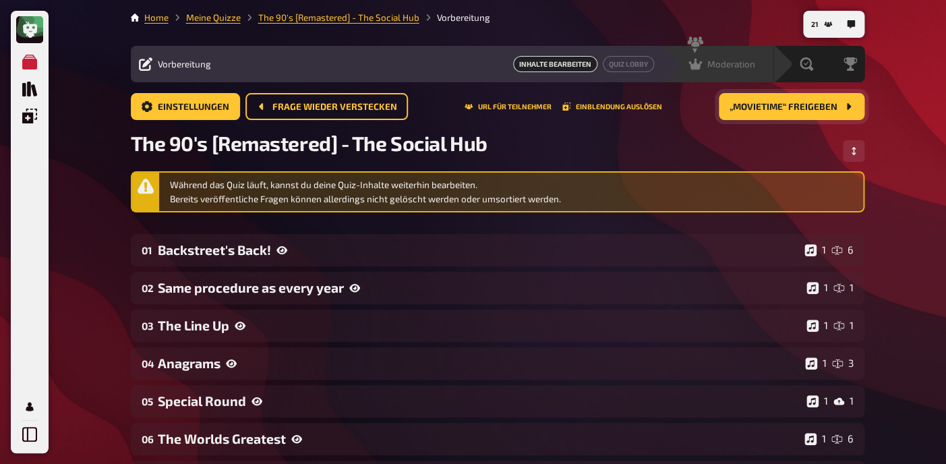
click at [739, 70] on div "Moderation" at bounding box center [722, 63] width 67 height 13
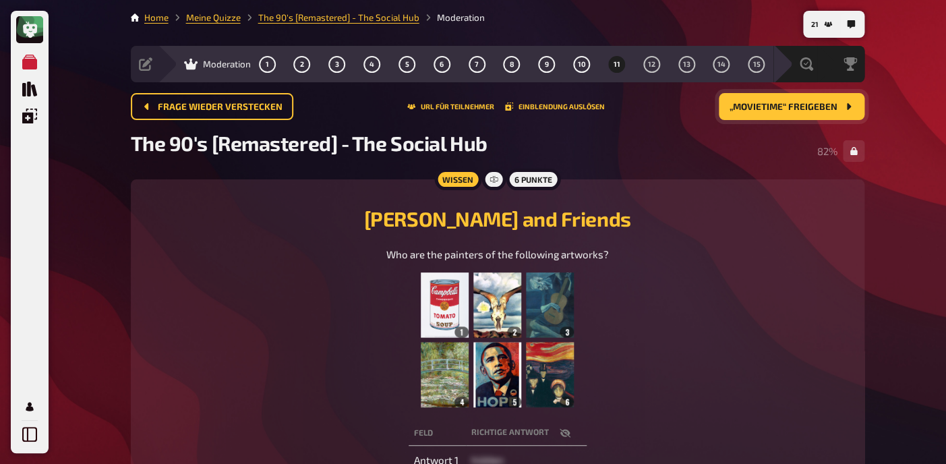
click at [771, 115] on button "„Movietime“ freigeben" at bounding box center [792, 106] width 146 height 27
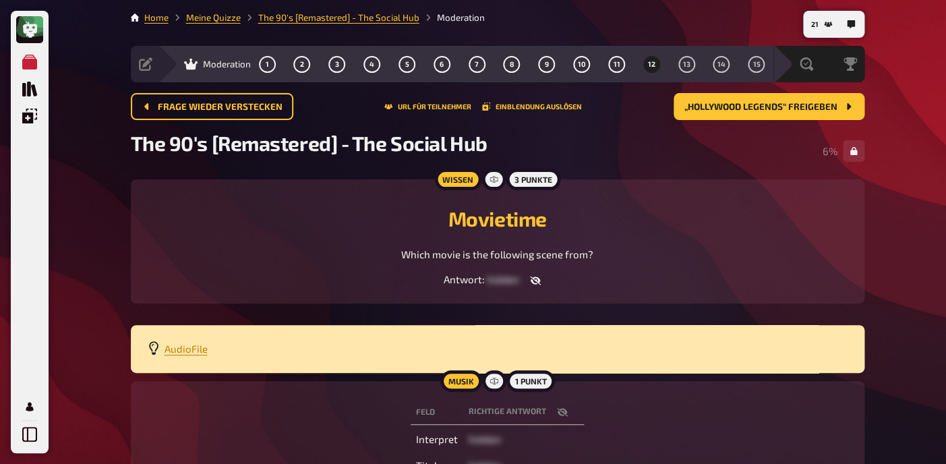
click at [556, 416] on button "button" at bounding box center [562, 411] width 32 height 13
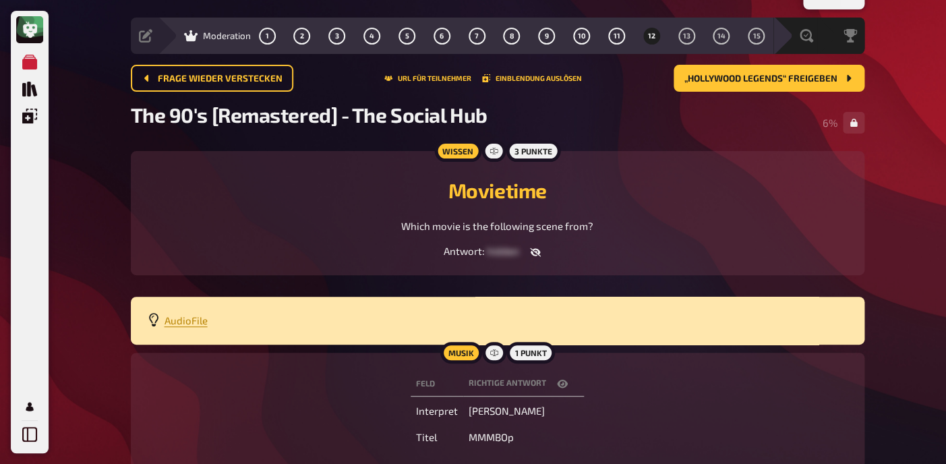
scroll to position [20, 0]
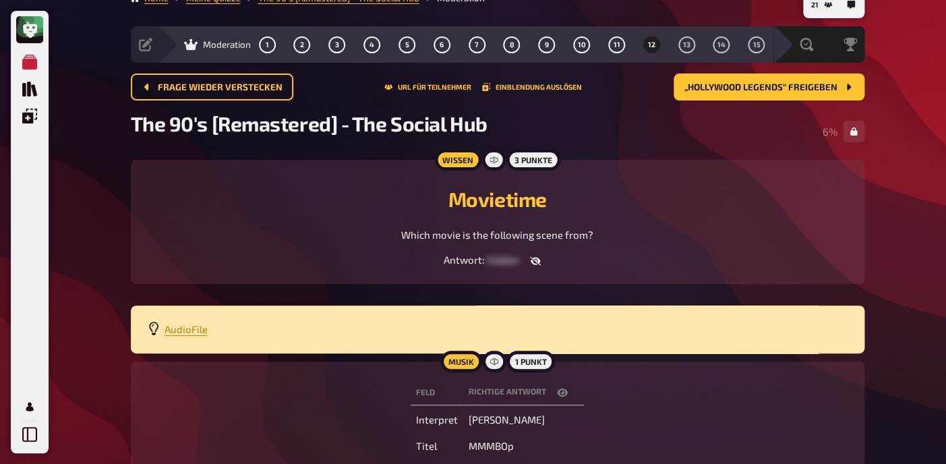
click at [565, 391] on icon "button" at bounding box center [562, 392] width 11 height 11
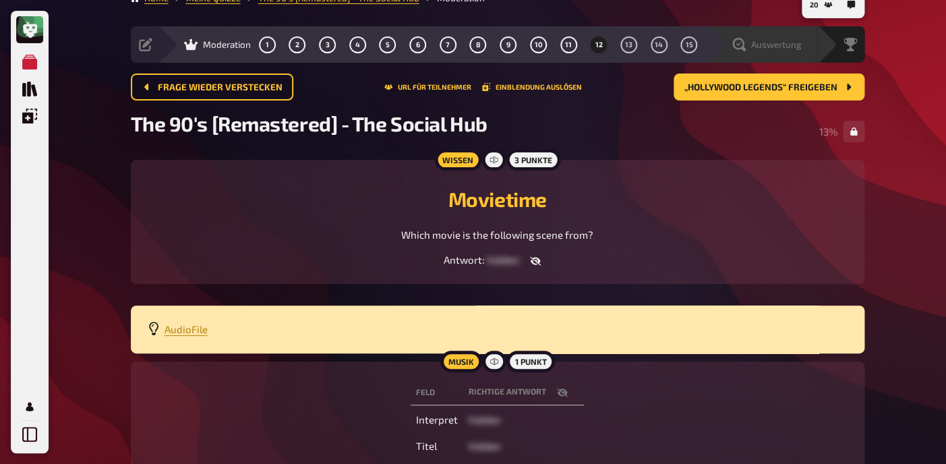
click at [755, 44] on span "Auswertung" at bounding box center [776, 44] width 51 height 11
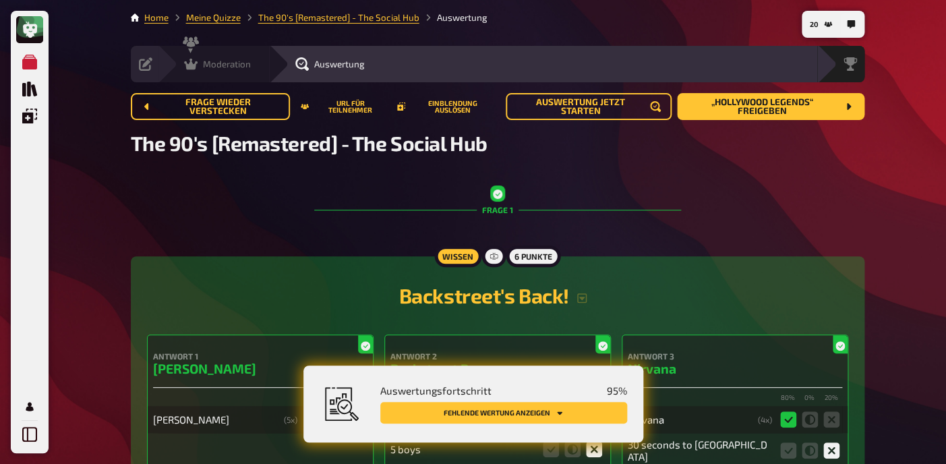
click at [219, 63] on span "Moderation" at bounding box center [227, 64] width 48 height 11
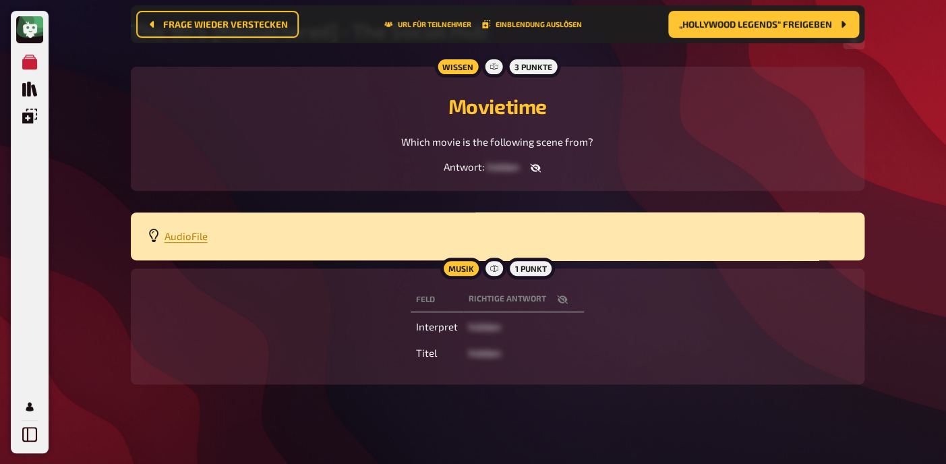
scroll to position [124, 0]
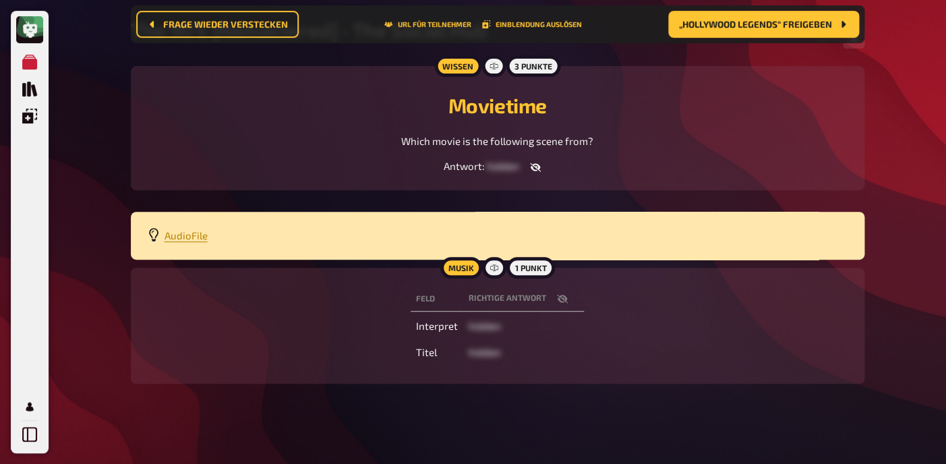
click at [563, 301] on icon "button" at bounding box center [562, 298] width 11 height 9
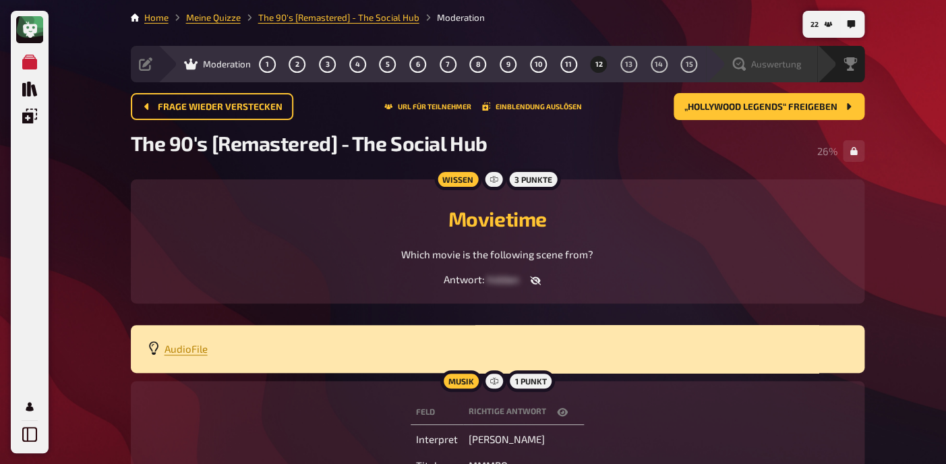
click at [805, 72] on div "Auswertung" at bounding box center [761, 64] width 111 height 36
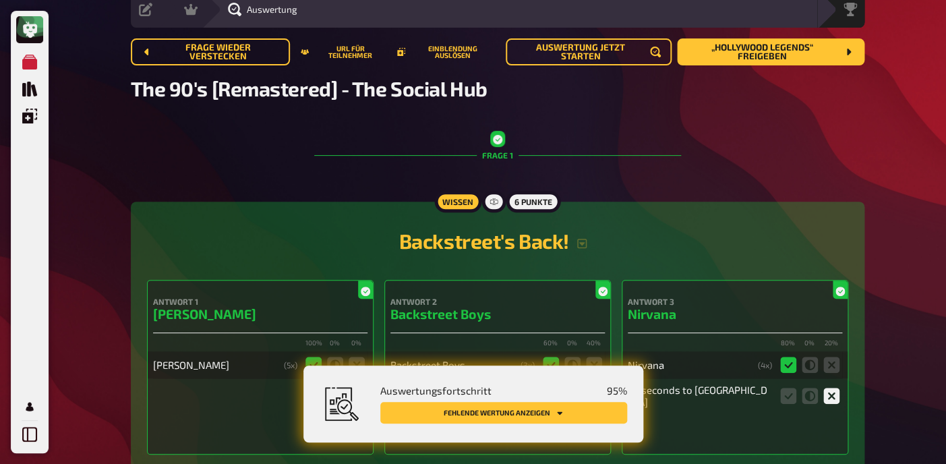
scroll to position [56, 0]
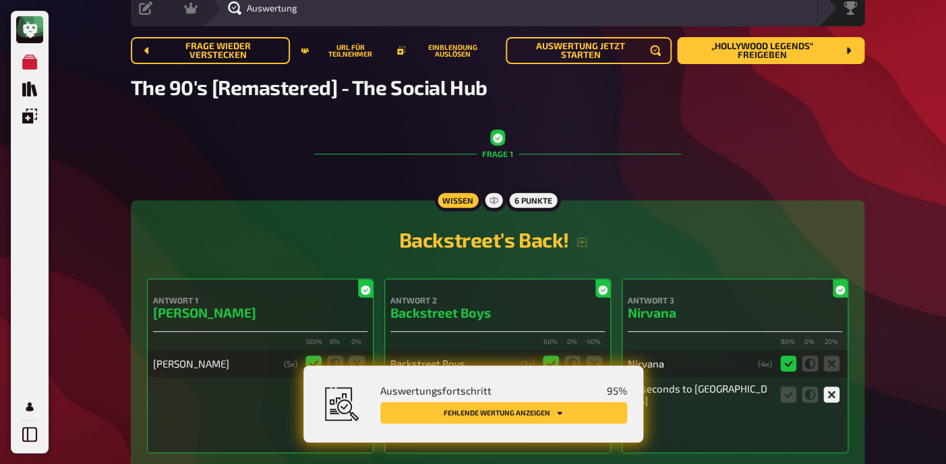
click at [553, 410] on button "Fehlende Wertung anzeigen" at bounding box center [503, 413] width 247 height 22
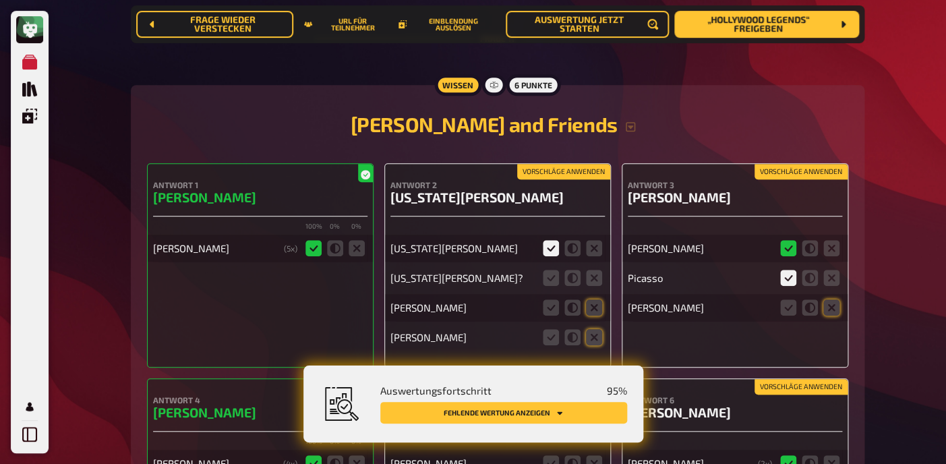
scroll to position [7736, 0]
click at [552, 270] on icon at bounding box center [551, 278] width 16 height 16
click at [0, 0] on input "radio" at bounding box center [0, 0] width 0 height 0
click at [581, 165] on button "Vorschläge anwenden" at bounding box center [563, 172] width 93 height 15
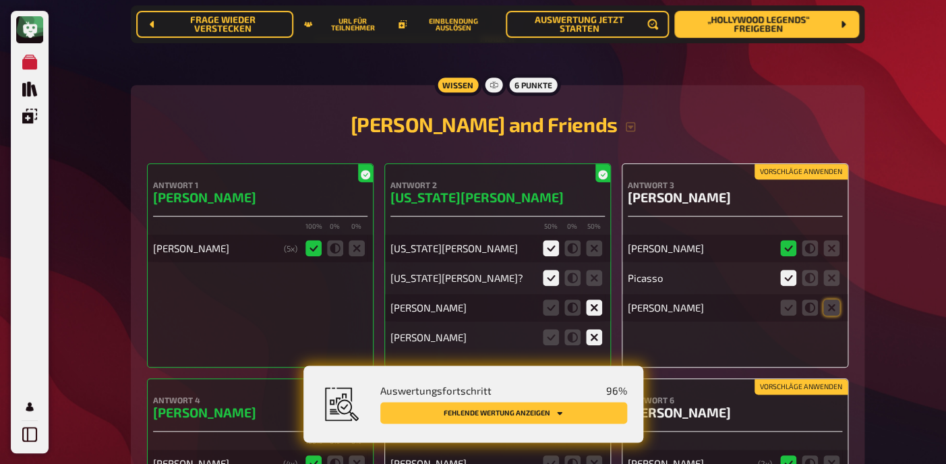
click at [796, 165] on button "Vorschläge anwenden" at bounding box center [801, 172] width 93 height 15
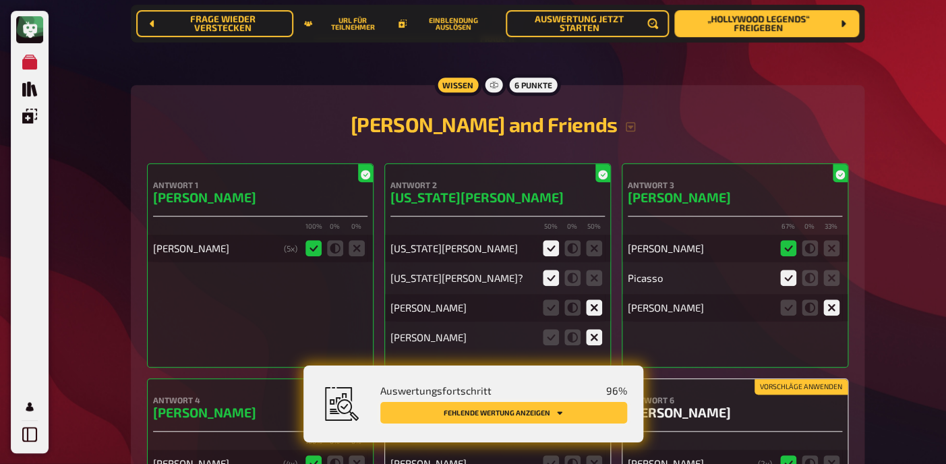
click at [540, 411] on button "Fehlende Wertung anzeigen" at bounding box center [503, 413] width 247 height 22
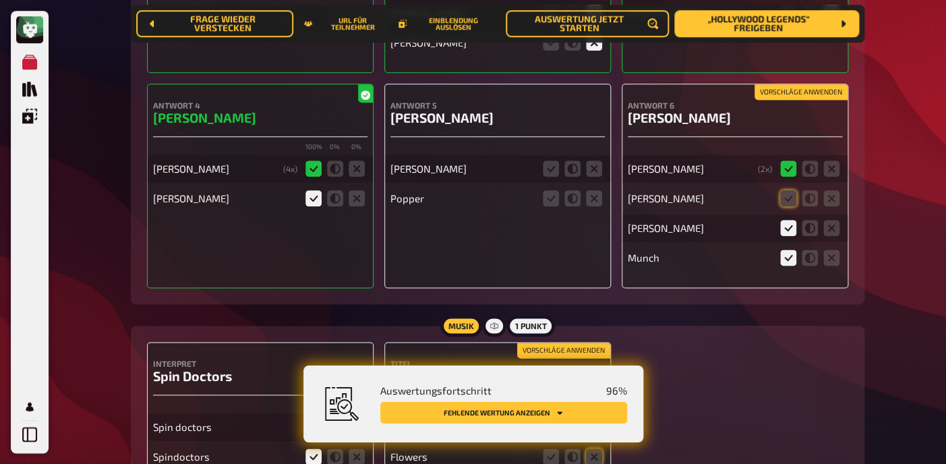
scroll to position [8020, 0]
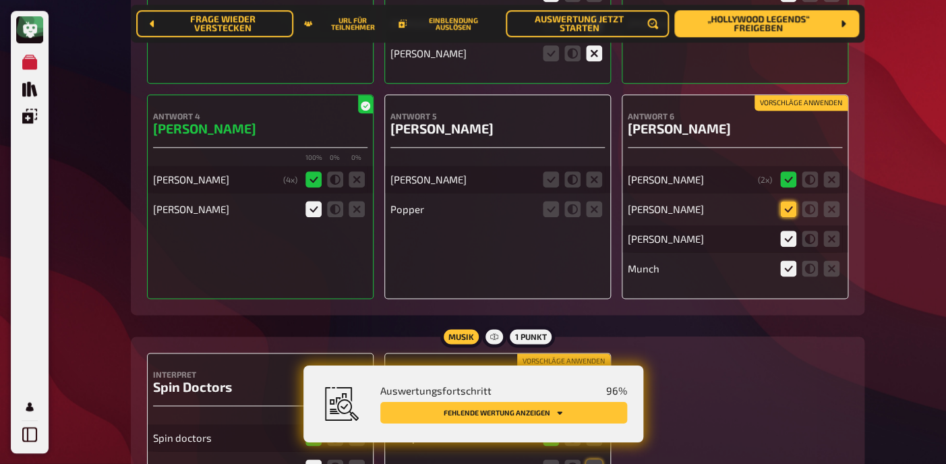
click at [785, 201] on icon at bounding box center [788, 209] width 16 height 16
click at [0, 0] on input "radio" at bounding box center [0, 0] width 0 height 0
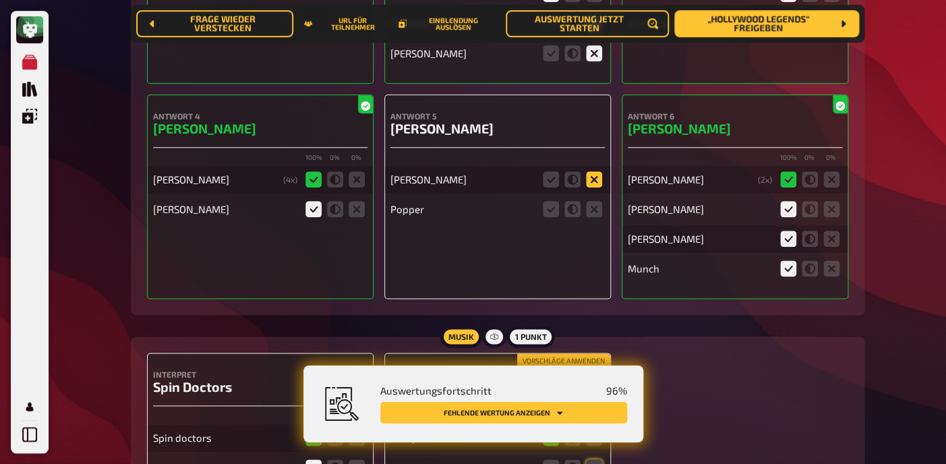
click at [595, 173] on icon at bounding box center [594, 179] width 16 height 16
click at [0, 0] on input "radio" at bounding box center [0, 0] width 0 height 0
click at [595, 200] on icon at bounding box center [594, 208] width 16 height 16
click at [0, 0] on input "radio" at bounding box center [0, 0] width 0 height 0
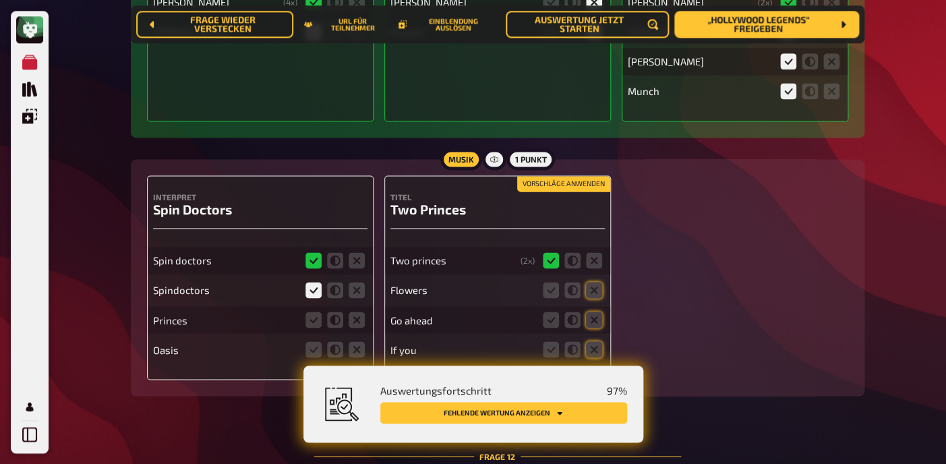
scroll to position [8285, 0]
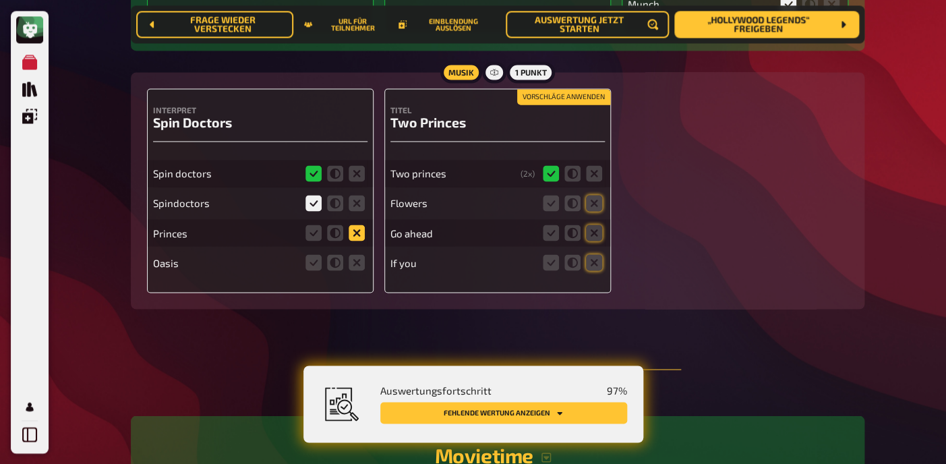
click at [360, 225] on icon at bounding box center [357, 233] width 16 height 16
click at [0, 0] on input "radio" at bounding box center [0, 0] width 0 height 0
click at [358, 254] on icon at bounding box center [357, 262] width 16 height 16
click at [0, 0] on input "radio" at bounding box center [0, 0] width 0 height 0
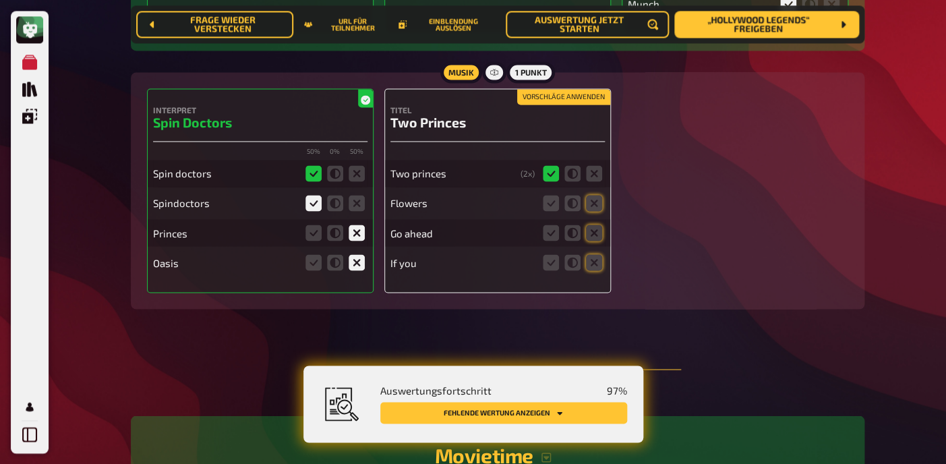
click at [575, 90] on button "Vorschläge anwenden" at bounding box center [563, 97] width 93 height 15
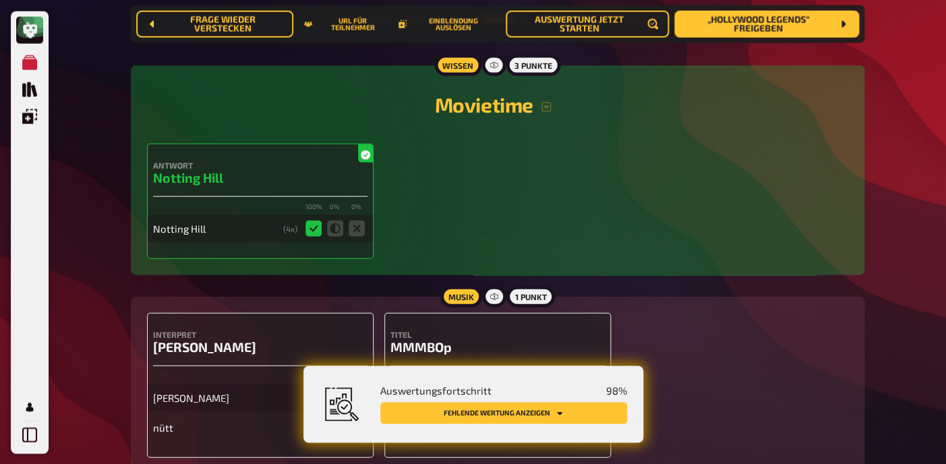
scroll to position [8723, 0]
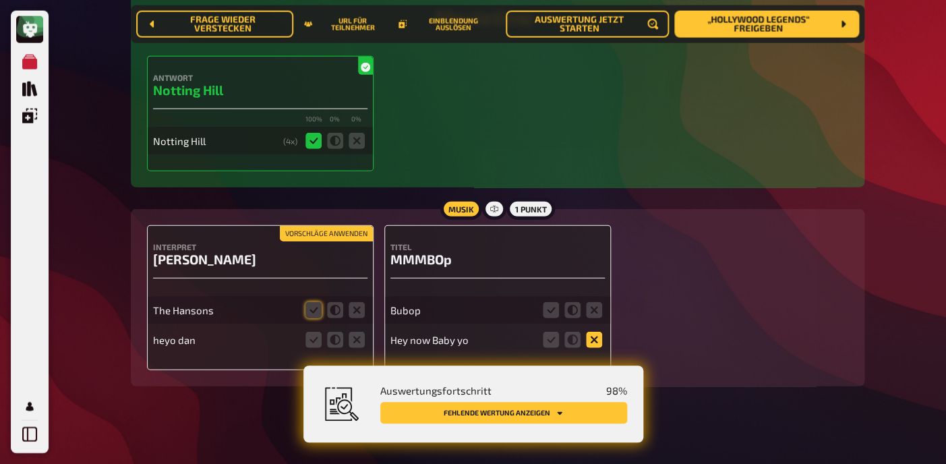
click at [592, 337] on icon at bounding box center [594, 340] width 16 height 16
click at [0, 0] on input "radio" at bounding box center [0, 0] width 0 height 0
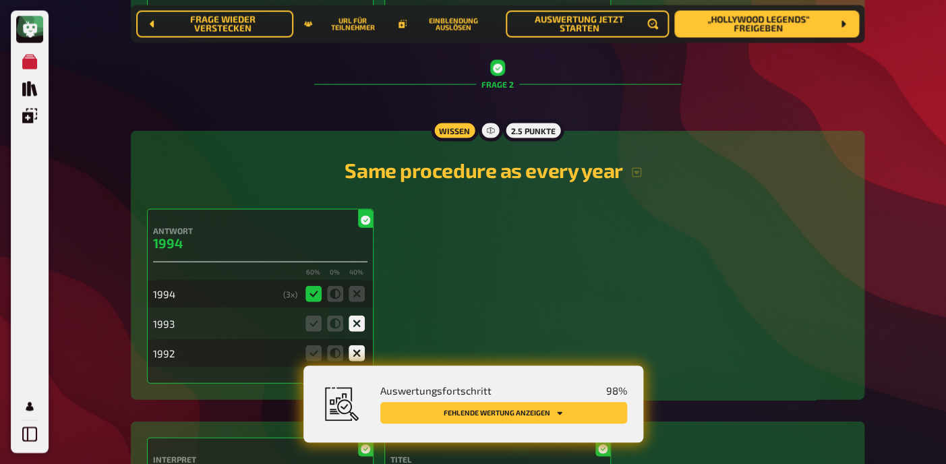
scroll to position [0, 0]
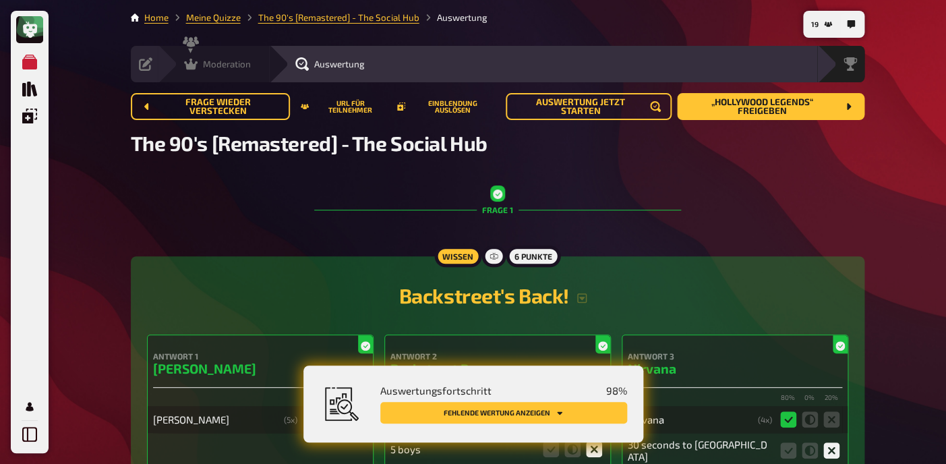
click at [199, 66] on div "Moderation" at bounding box center [217, 63] width 67 height 13
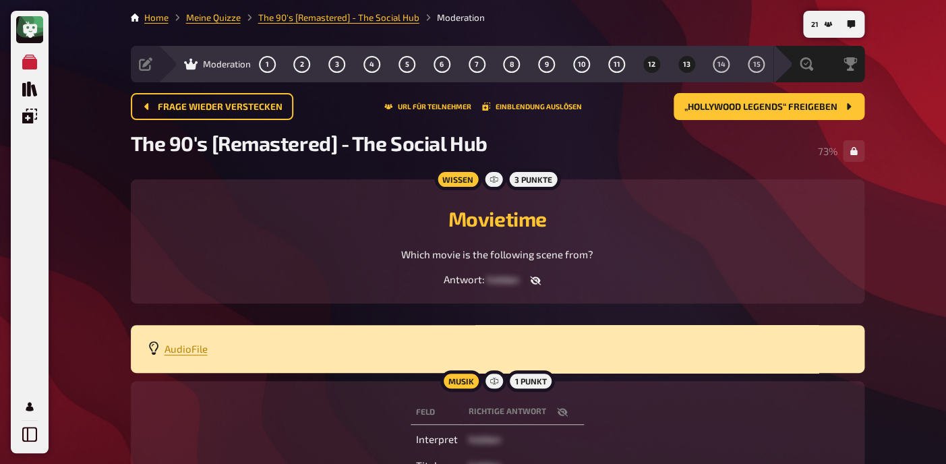
click at [690, 66] on span "13" at bounding box center [686, 64] width 7 height 7
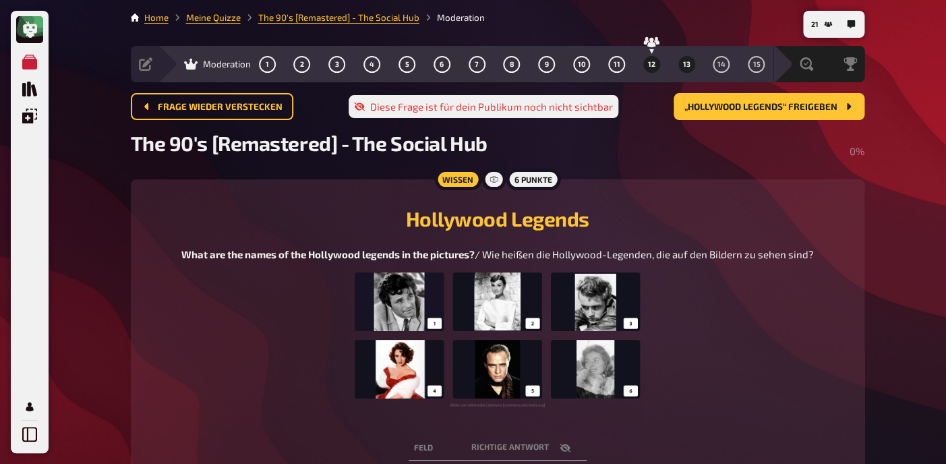
click at [652, 64] on span "12" at bounding box center [651, 64] width 7 height 7
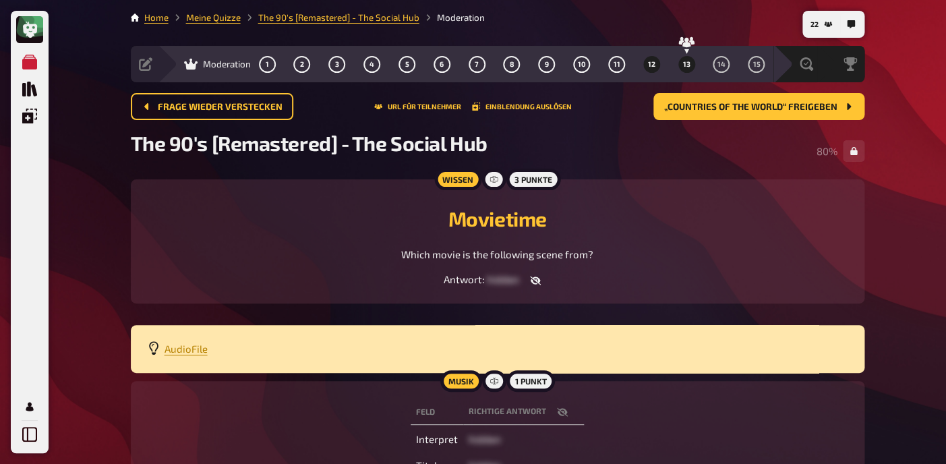
click at [682, 67] on button "13" at bounding box center [687, 64] width 22 height 22
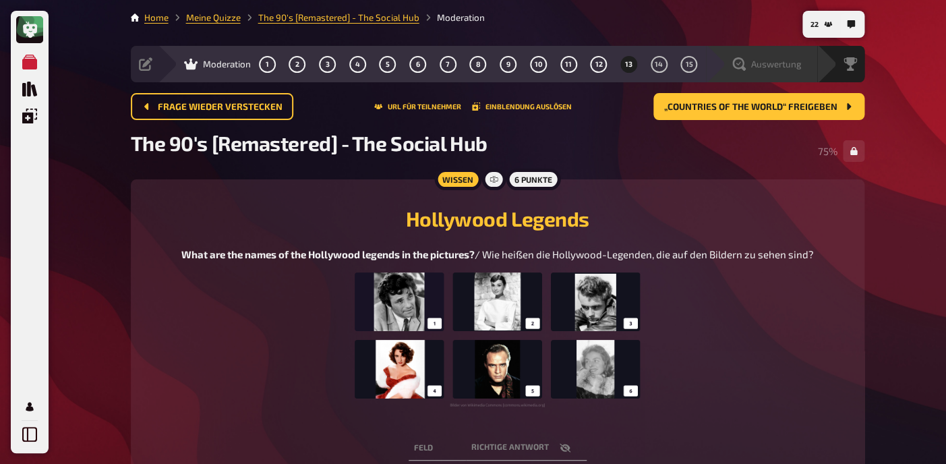
click at [787, 74] on div "Auswertung" at bounding box center [761, 64] width 111 height 36
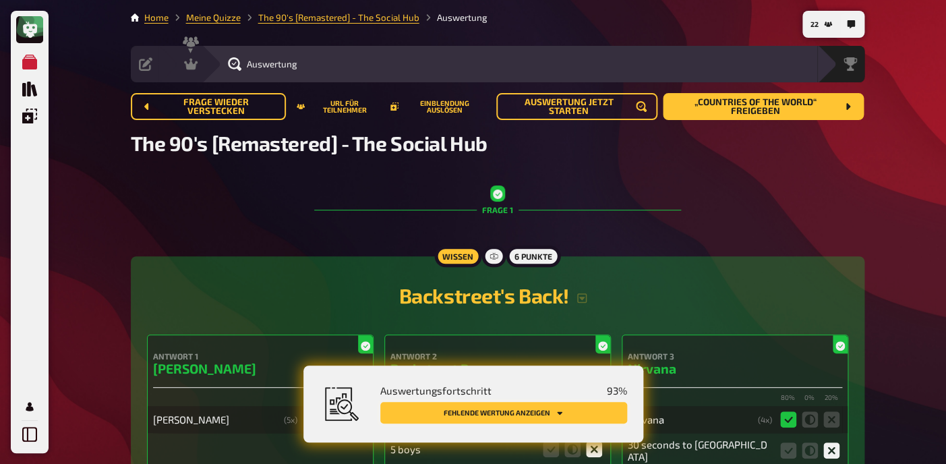
click at [510, 417] on button "Fehlende Wertung anzeigen" at bounding box center [503, 413] width 247 height 22
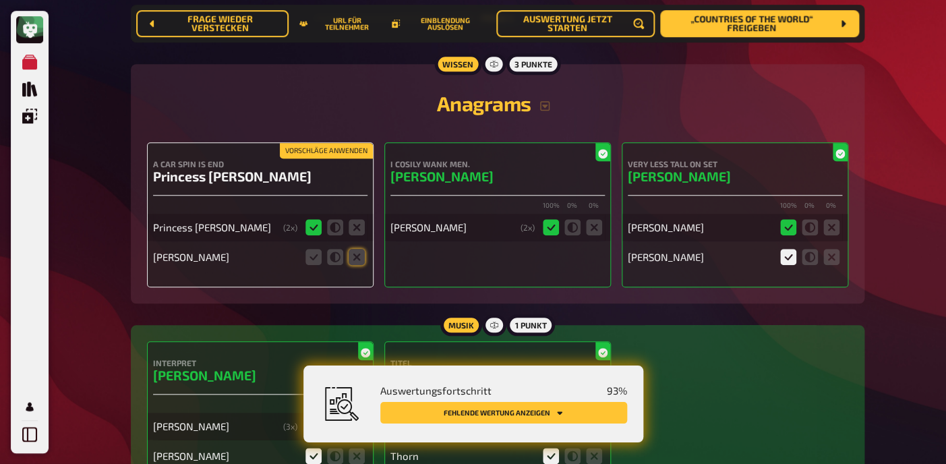
scroll to position [2172, 0]
click at [360, 265] on icon at bounding box center [357, 257] width 16 height 16
click at [0, 0] on input "radio" at bounding box center [0, 0] width 0 height 0
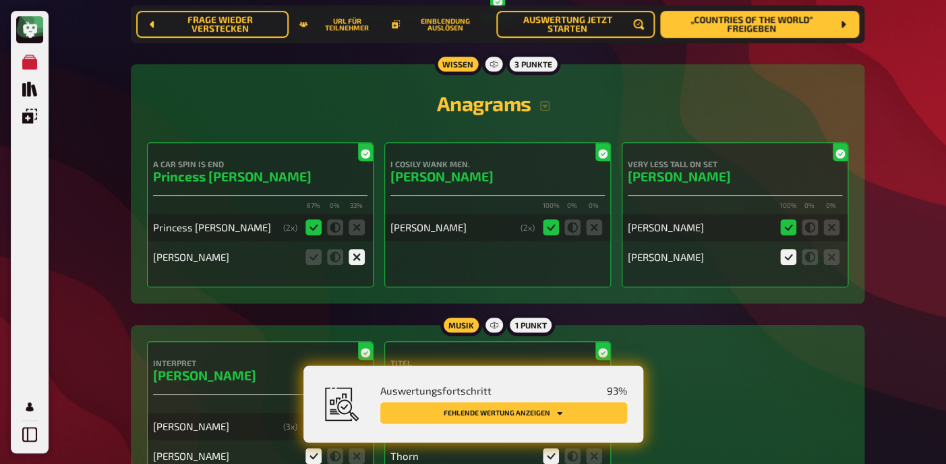
click at [485, 405] on button "Fehlende Wertung anzeigen" at bounding box center [503, 413] width 247 height 22
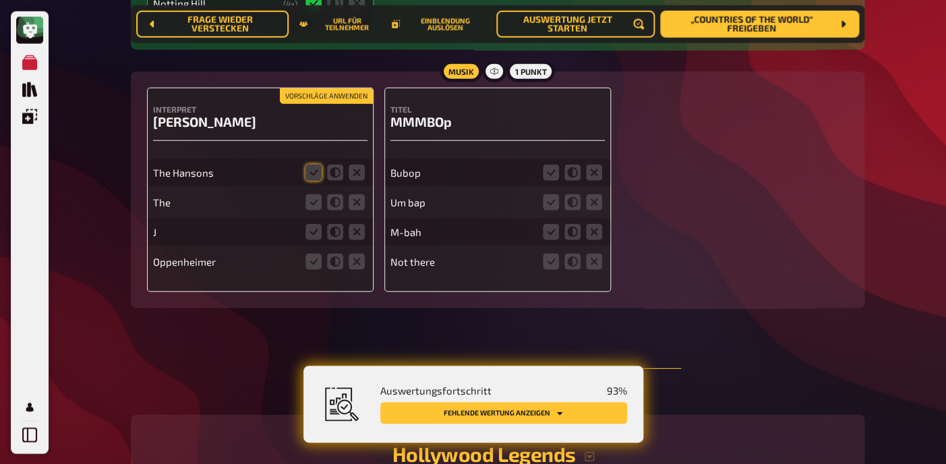
scroll to position [8862, 0]
click at [595, 163] on icon at bounding box center [594, 171] width 16 height 16
click at [0, 0] on input "radio" at bounding box center [0, 0] width 0 height 0
click at [593, 193] on icon at bounding box center [594, 201] width 16 height 16
click at [0, 0] on input "radio" at bounding box center [0, 0] width 0 height 0
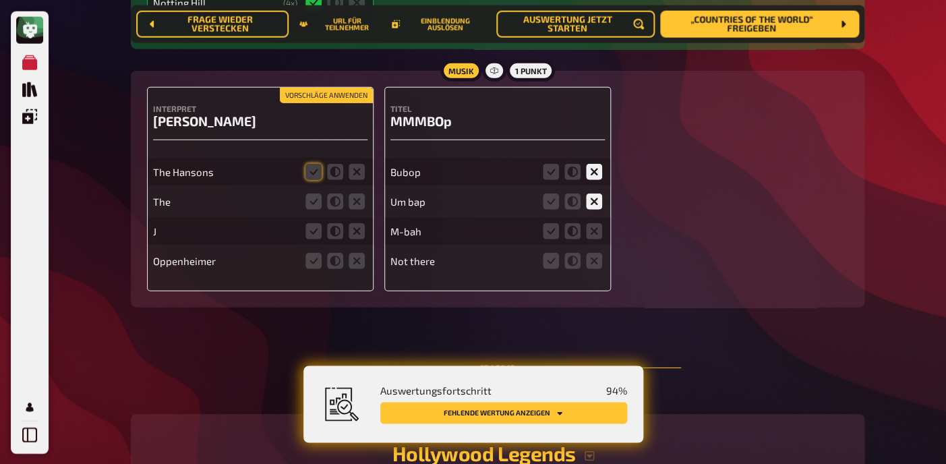
click at [592, 217] on div "M-bah" at bounding box center [498, 230] width 215 height 27
click at [592, 223] on icon at bounding box center [594, 231] width 16 height 16
click at [0, 0] on input "radio" at bounding box center [0, 0] width 0 height 0
click at [597, 250] on fieldset at bounding box center [572, 261] width 65 height 22
click at [596, 252] on icon at bounding box center [594, 260] width 16 height 16
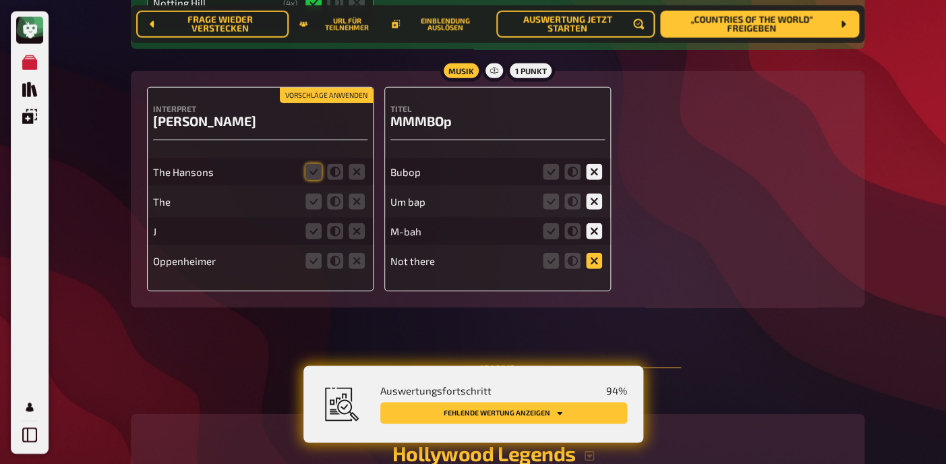
click at [0, 0] on input "radio" at bounding box center [0, 0] width 0 height 0
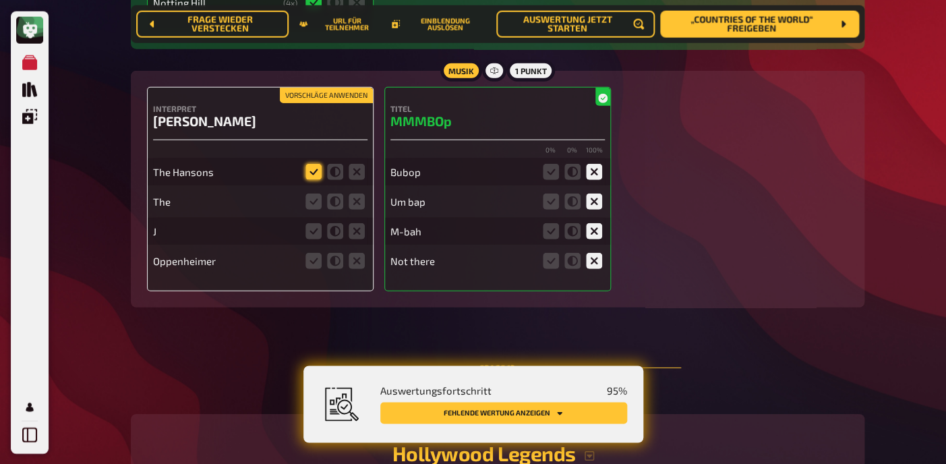
click at [316, 163] on icon at bounding box center [314, 171] width 16 height 16
click at [0, 0] on input "radio" at bounding box center [0, 0] width 0 height 0
click at [352, 193] on icon at bounding box center [357, 201] width 16 height 16
click at [0, 0] on input "radio" at bounding box center [0, 0] width 0 height 0
click at [357, 223] on icon at bounding box center [357, 231] width 16 height 16
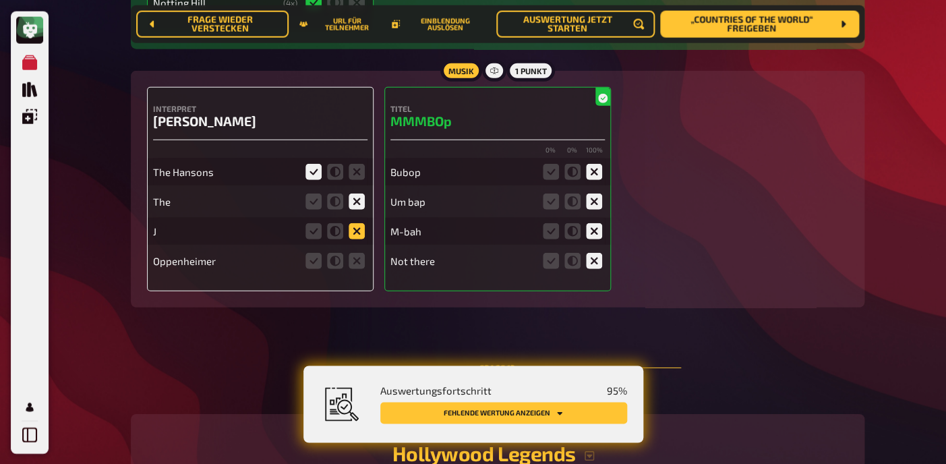
click at [0, 0] on input "radio" at bounding box center [0, 0] width 0 height 0
click at [357, 252] on icon at bounding box center [357, 260] width 16 height 16
click at [0, 0] on input "radio" at bounding box center [0, 0] width 0 height 0
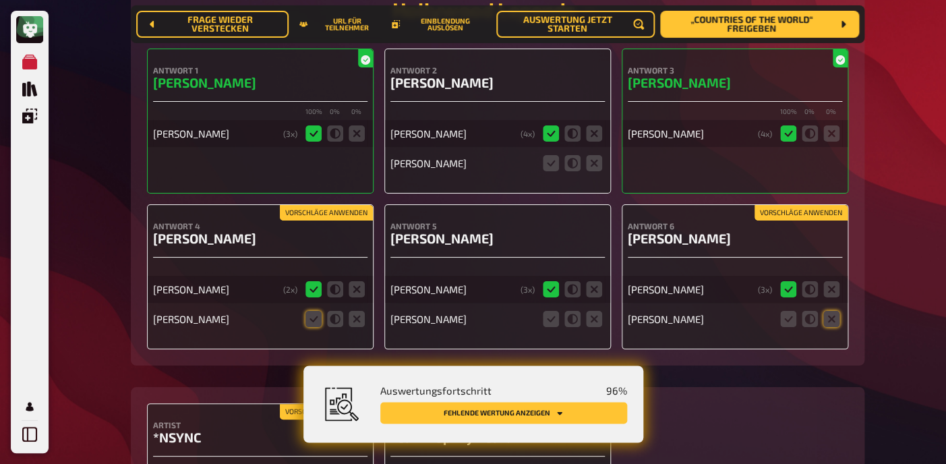
scroll to position [9308, 0]
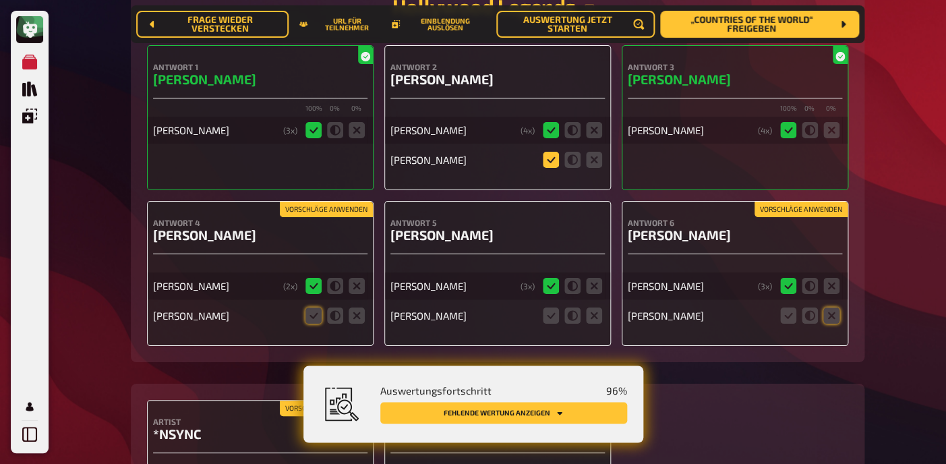
click at [548, 154] on icon at bounding box center [551, 160] width 16 height 16
click at [0, 0] on input "radio" at bounding box center [0, 0] width 0 height 0
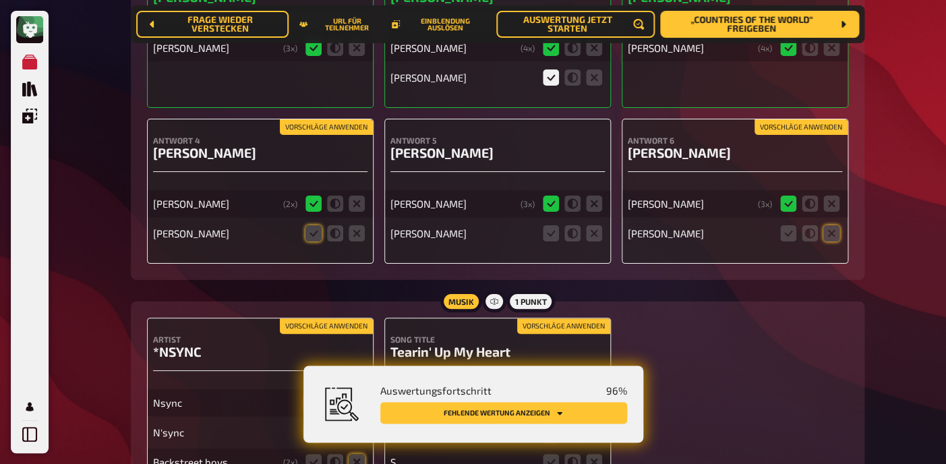
scroll to position [9392, 0]
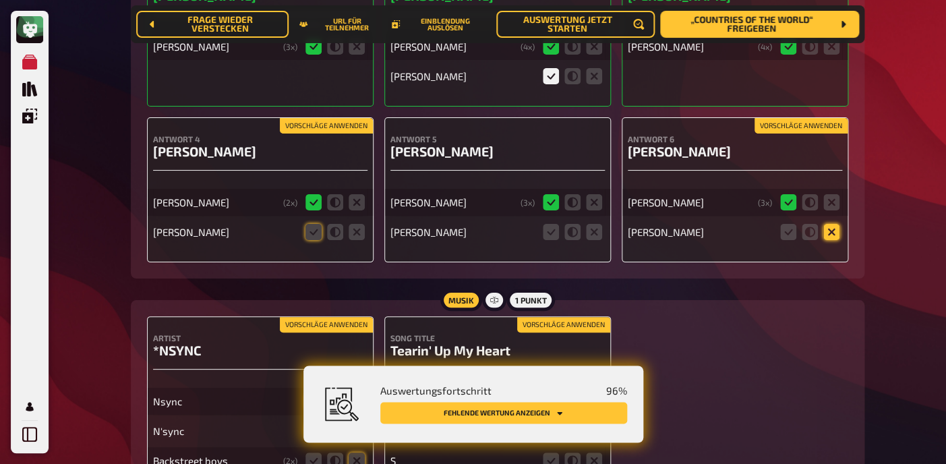
click at [835, 226] on icon at bounding box center [832, 232] width 16 height 16
click at [0, 0] on input "radio" at bounding box center [0, 0] width 0 height 0
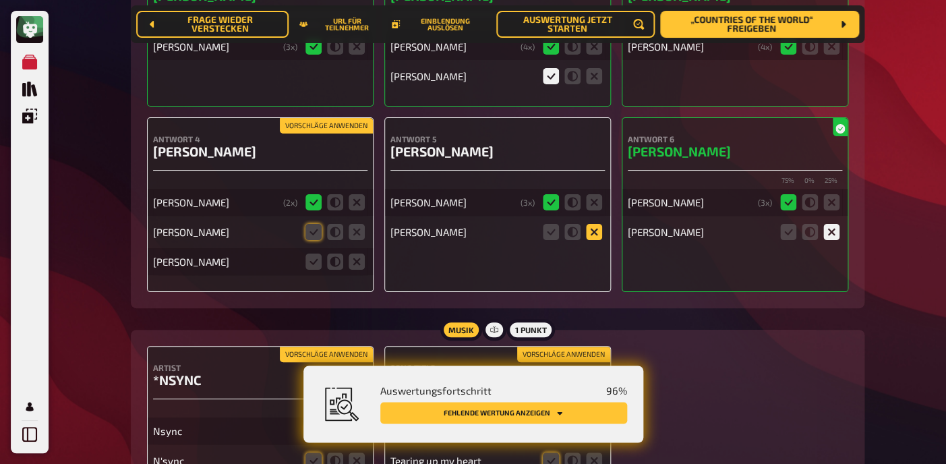
click at [596, 227] on icon at bounding box center [594, 232] width 16 height 16
click at [0, 0] on input "radio" at bounding box center [0, 0] width 0 height 0
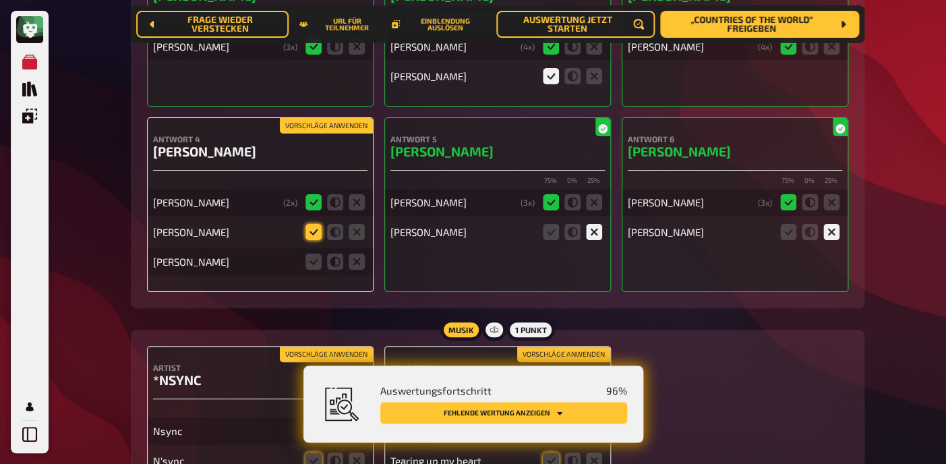
click at [315, 225] on icon at bounding box center [314, 232] width 16 height 16
click at [0, 0] on input "radio" at bounding box center [0, 0] width 0 height 0
click at [356, 254] on icon at bounding box center [357, 262] width 16 height 16
click at [0, 0] on input "radio" at bounding box center [0, 0] width 0 height 0
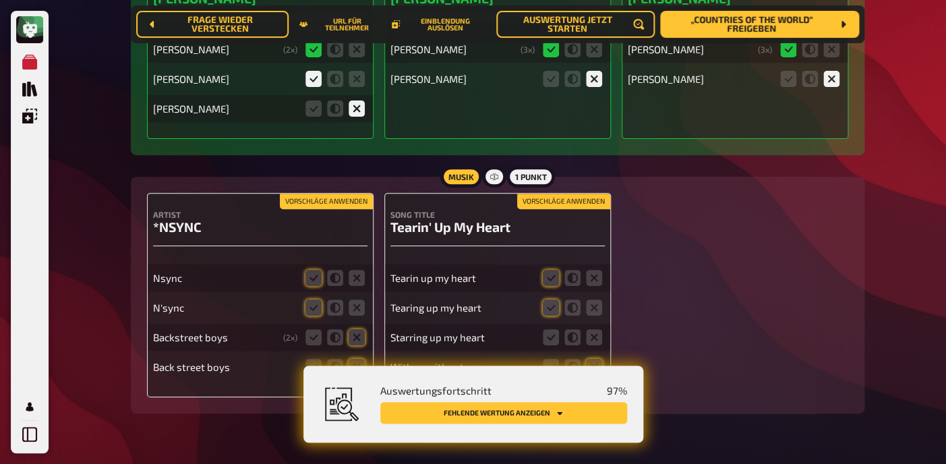
scroll to position [9575, 0]
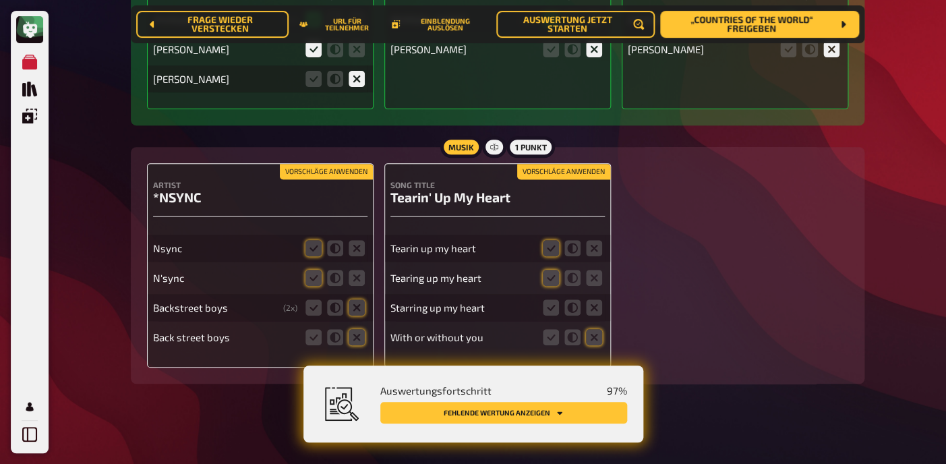
click at [337, 168] on button "Vorschläge anwenden" at bounding box center [326, 172] width 93 height 15
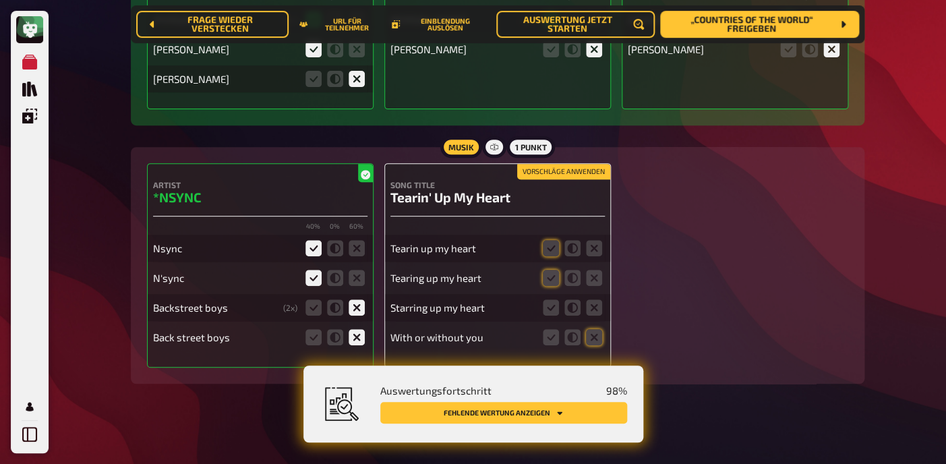
click at [573, 170] on button "Vorschläge anwenden" at bounding box center [563, 172] width 93 height 15
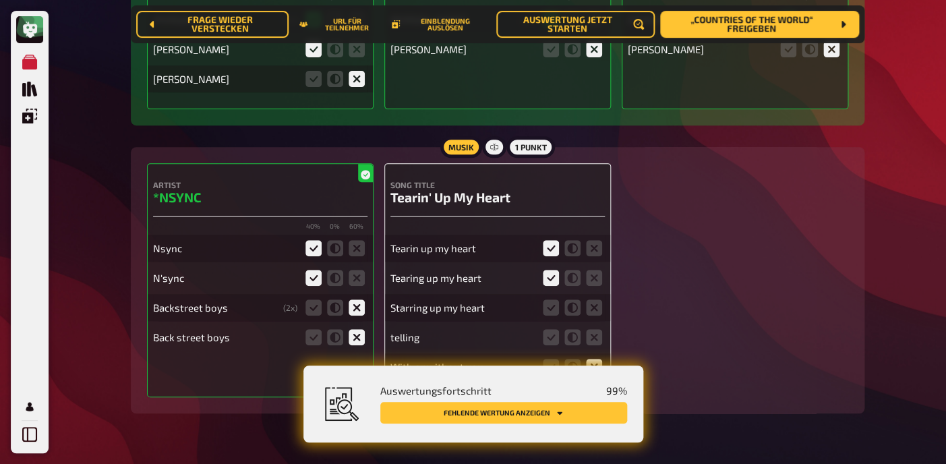
scroll to position [9604, 0]
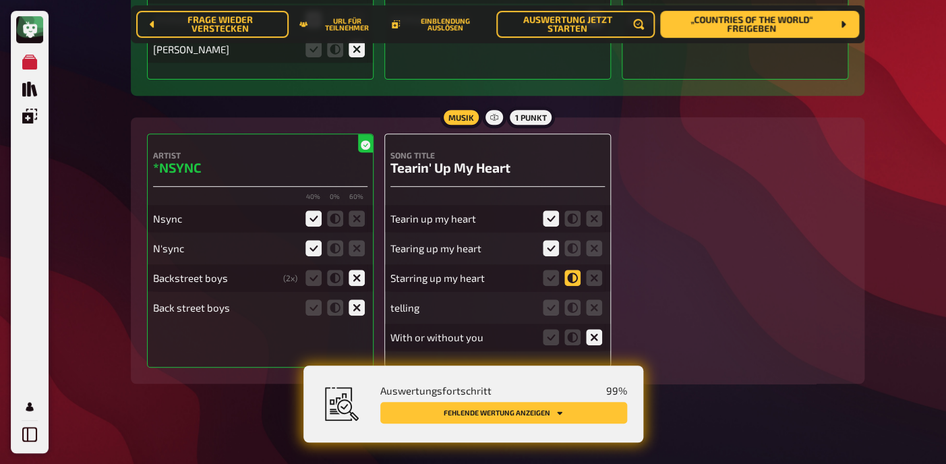
click at [573, 274] on icon at bounding box center [573, 278] width 16 height 16
click at [0, 0] on input "radio" at bounding box center [0, 0] width 0 height 0
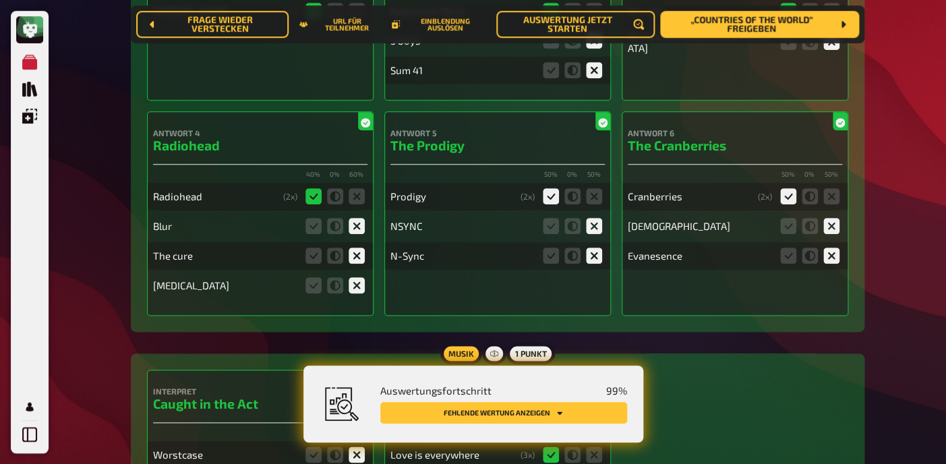
scroll to position [0, 0]
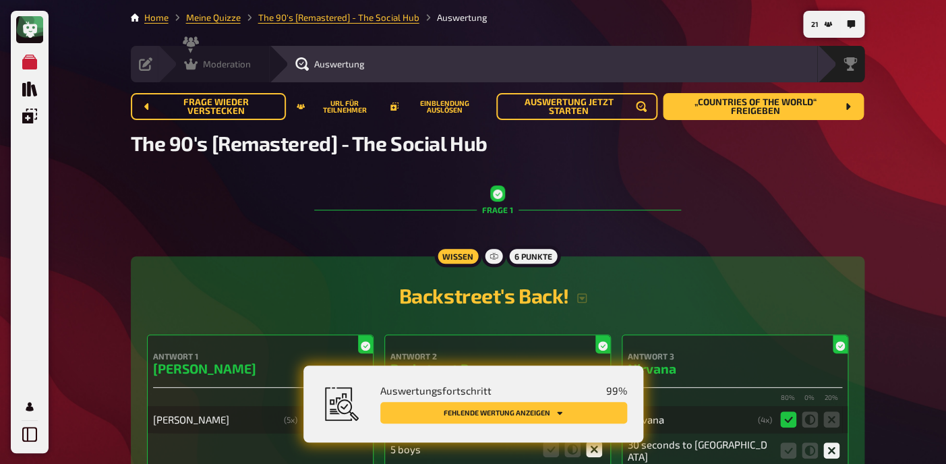
click at [204, 61] on span "Moderation" at bounding box center [227, 64] width 48 height 11
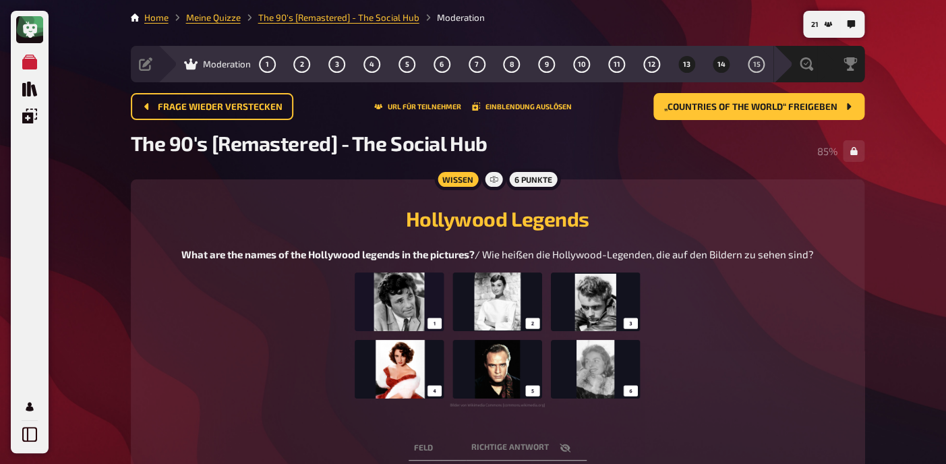
click at [722, 69] on button "14" at bounding box center [722, 64] width 22 height 22
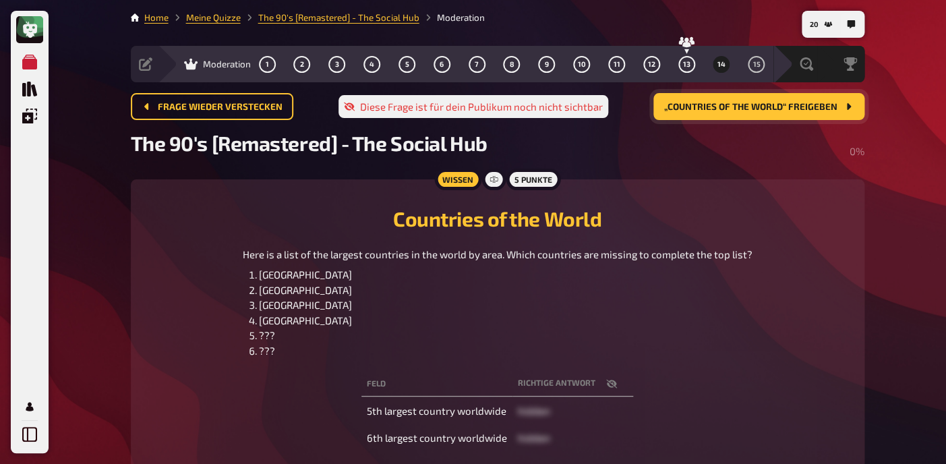
click at [752, 105] on span "„Countries of the World“ freigeben" at bounding box center [750, 107] width 173 height 9
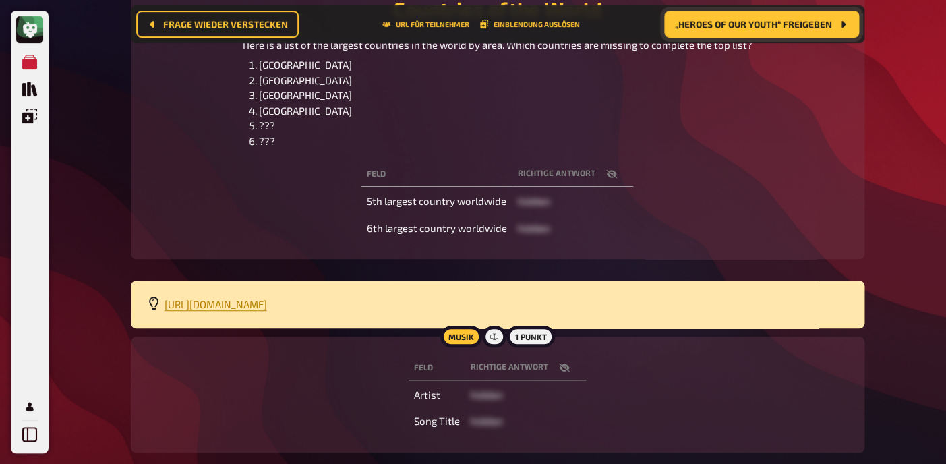
scroll to position [296, 0]
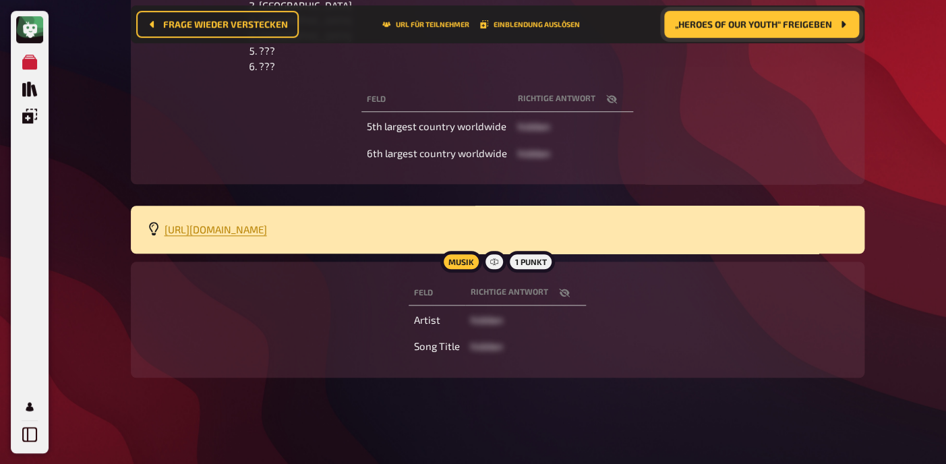
click at [569, 288] on icon "button" at bounding box center [564, 292] width 11 height 11
click at [610, 100] on icon "button" at bounding box center [611, 99] width 11 height 9
click at [563, 293] on icon "button" at bounding box center [564, 293] width 11 height 8
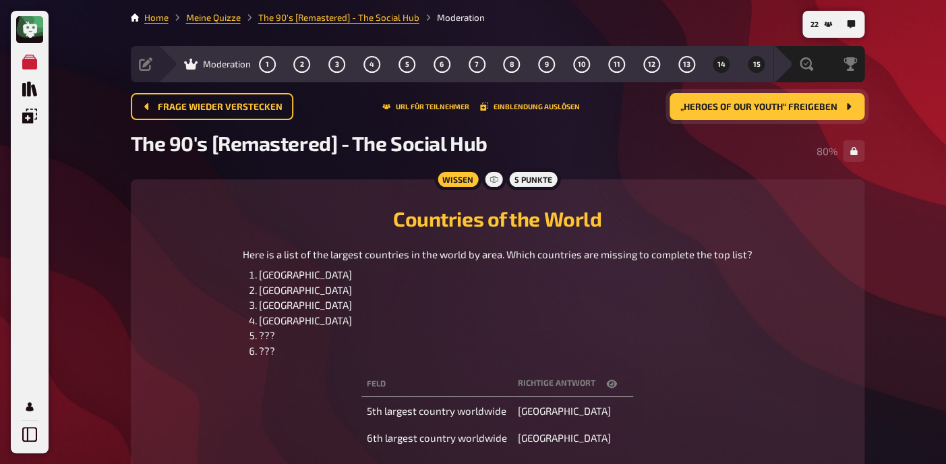
click at [755, 71] on button "15" at bounding box center [757, 64] width 22 height 22
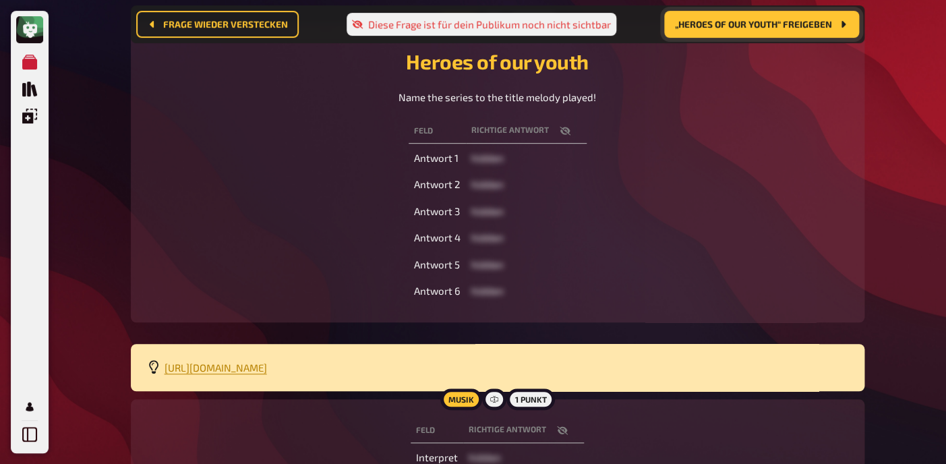
scroll to position [170, 0]
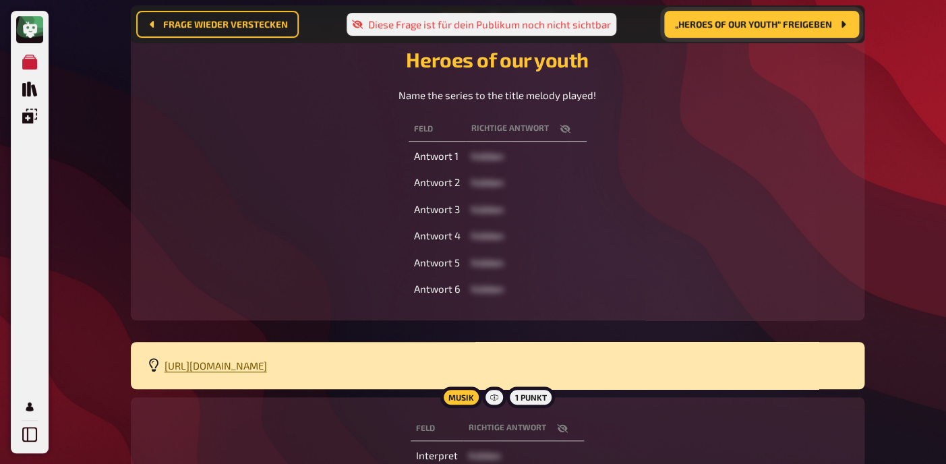
click at [267, 367] on span "[URL][DOMAIN_NAME]" at bounding box center [216, 366] width 103 height 12
click at [563, 127] on icon "button" at bounding box center [564, 128] width 11 height 9
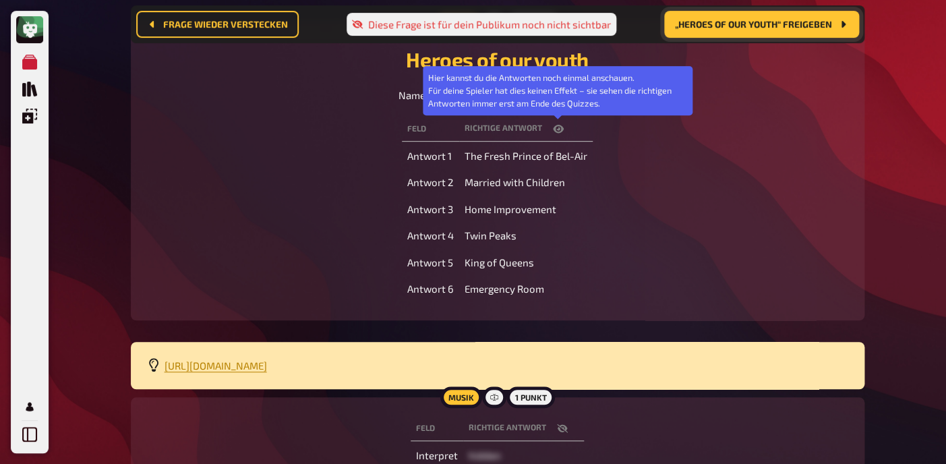
click at [563, 127] on icon "button" at bounding box center [558, 128] width 11 height 11
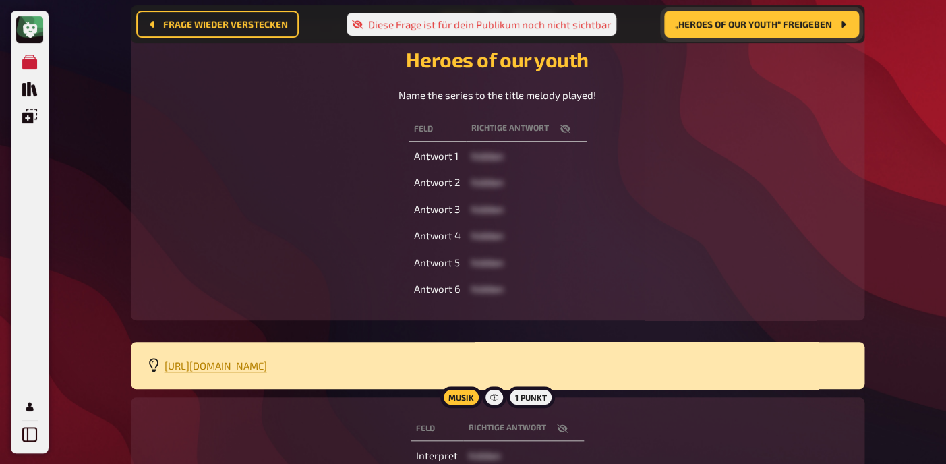
click at [571, 129] on button "button" at bounding box center [565, 128] width 32 height 13
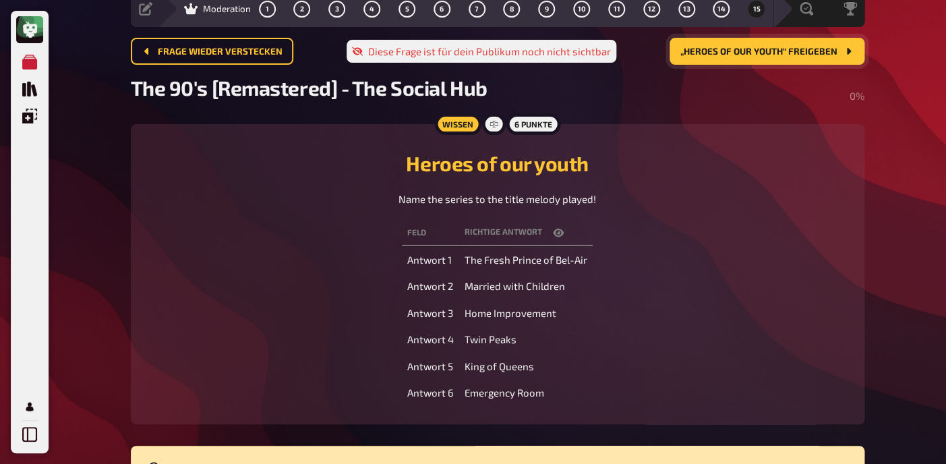
scroll to position [54, 0]
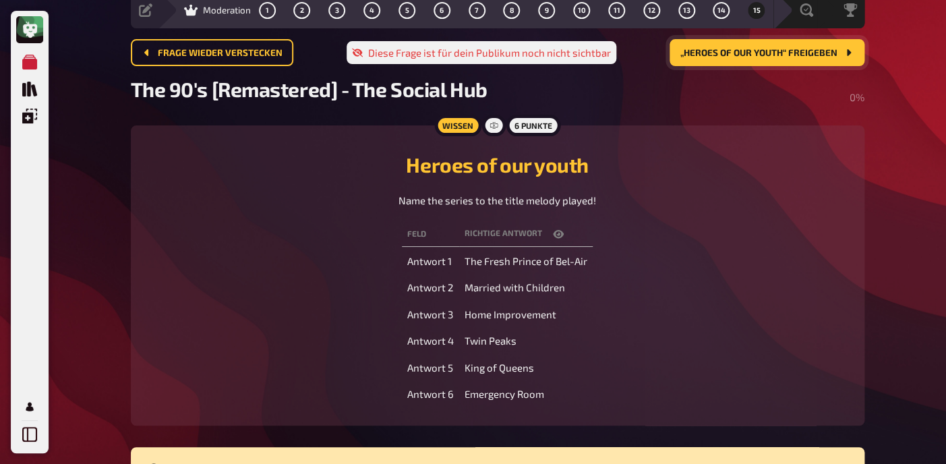
click at [771, 53] on span "„Heroes of our youth“ freigeben" at bounding box center [759, 53] width 157 height 9
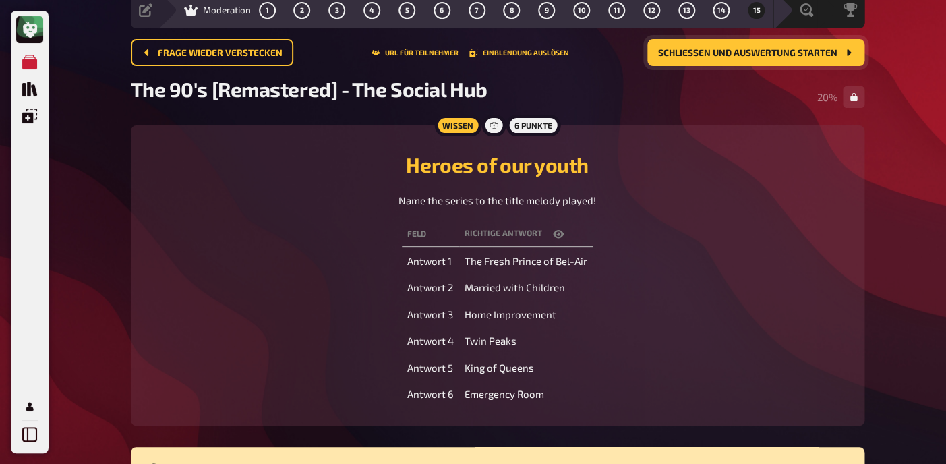
scroll to position [0, 0]
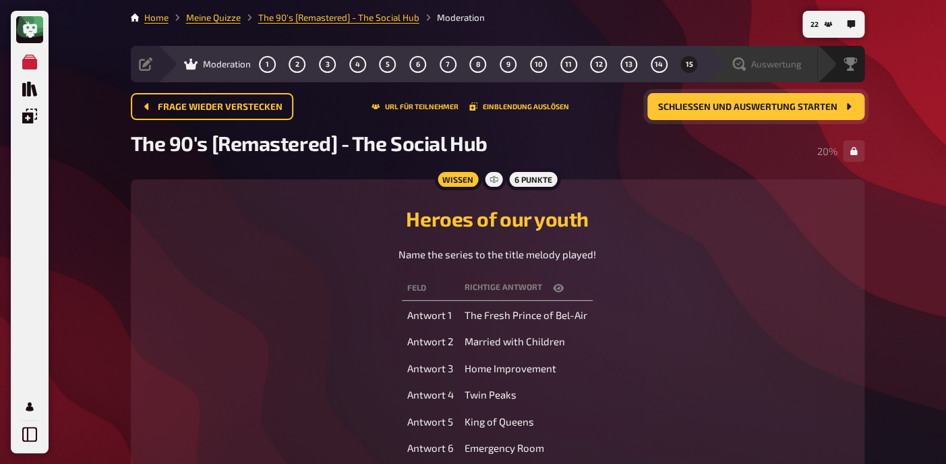
click at [784, 60] on span "Auswertung" at bounding box center [776, 64] width 51 height 11
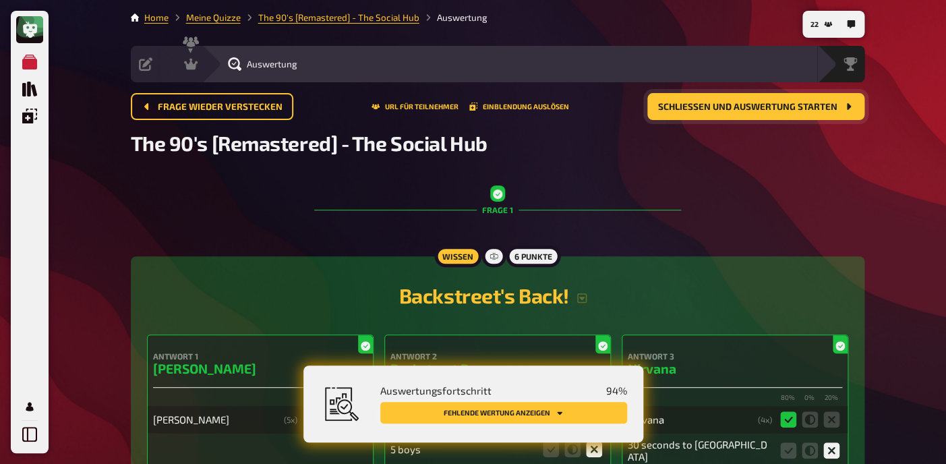
click at [553, 405] on button "Fehlende Wertung anzeigen" at bounding box center [503, 413] width 247 height 22
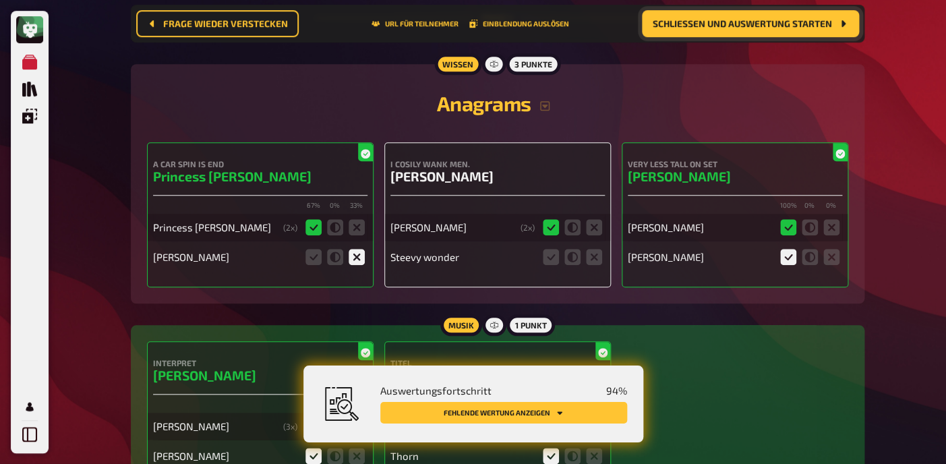
scroll to position [2172, 0]
click at [597, 265] on icon at bounding box center [594, 257] width 16 height 16
click at [0, 0] on input "radio" at bounding box center [0, 0] width 0 height 0
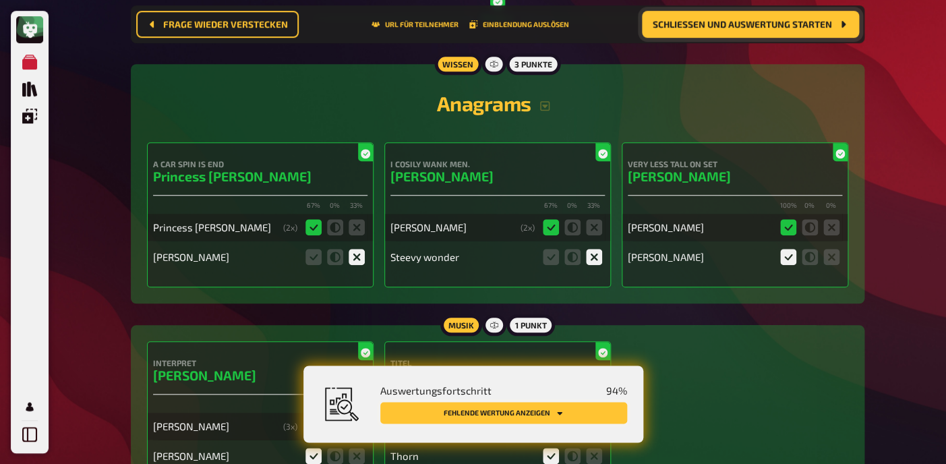
click at [541, 415] on button "Fehlende Wertung anzeigen" at bounding box center [503, 413] width 247 height 22
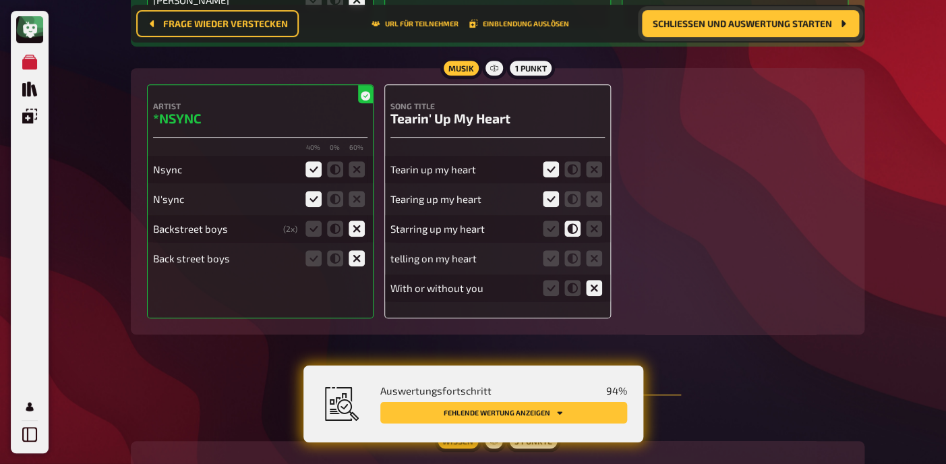
scroll to position [9654, 0]
click at [573, 254] on icon at bounding box center [573, 258] width 16 height 16
click at [0, 0] on input "radio" at bounding box center [0, 0] width 0 height 0
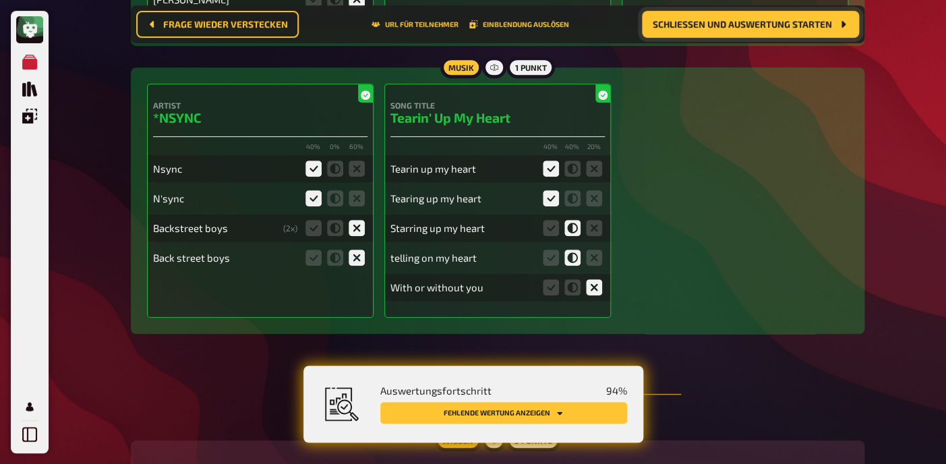
click at [507, 413] on button "Fehlende Wertung anzeigen" at bounding box center [503, 413] width 247 height 22
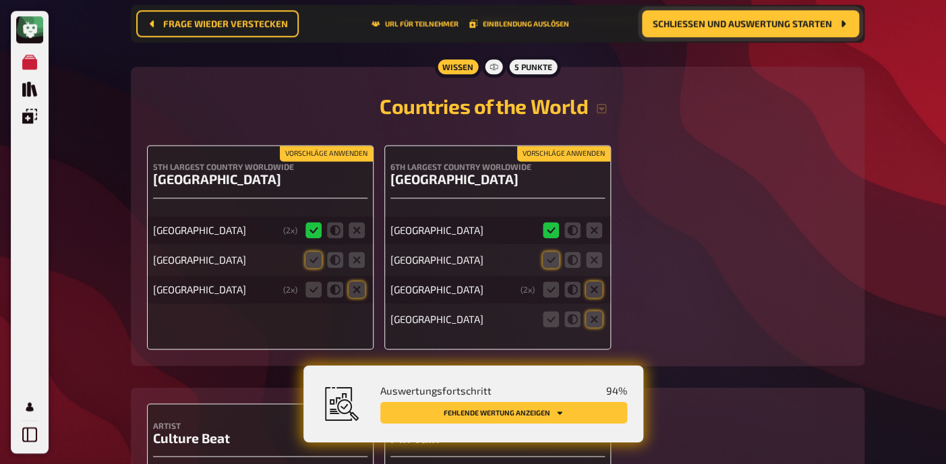
scroll to position [10028, 0]
click at [315, 254] on icon at bounding box center [314, 260] width 16 height 16
click at [0, 0] on input "radio" at bounding box center [0, 0] width 0 height 0
click at [353, 285] on icon at bounding box center [357, 289] width 16 height 16
click at [0, 0] on input "radio" at bounding box center [0, 0] width 0 height 0
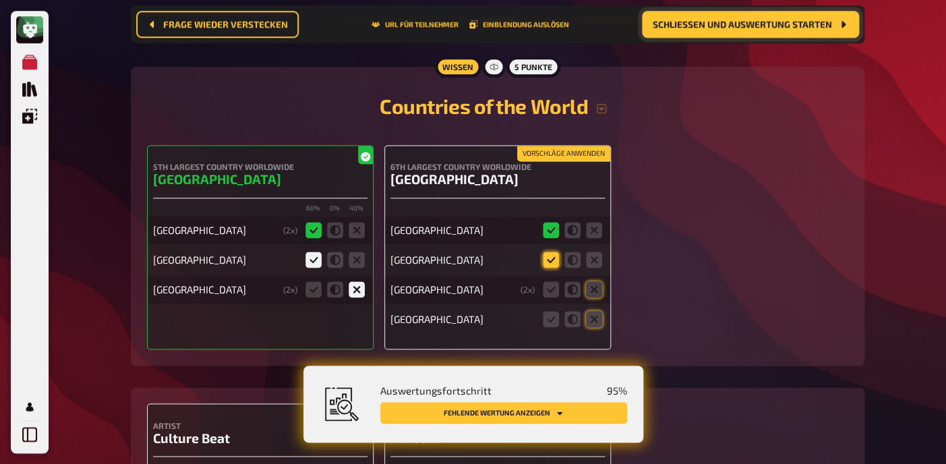
click at [550, 260] on icon at bounding box center [551, 260] width 16 height 16
click at [0, 0] on input "radio" at bounding box center [0, 0] width 0 height 0
click at [594, 284] on icon at bounding box center [594, 289] width 16 height 16
click at [0, 0] on input "radio" at bounding box center [0, 0] width 0 height 0
click at [594, 316] on icon at bounding box center [594, 319] width 16 height 16
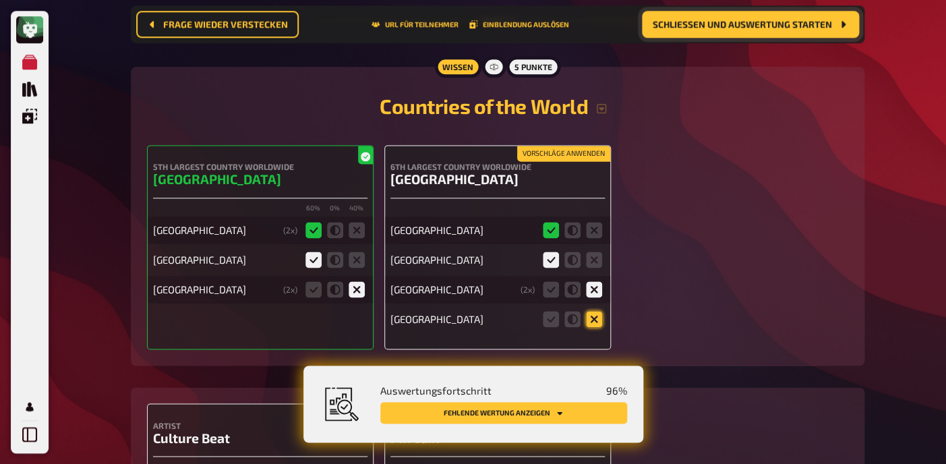
click at [0, 0] on input "radio" at bounding box center [0, 0] width 0 height 0
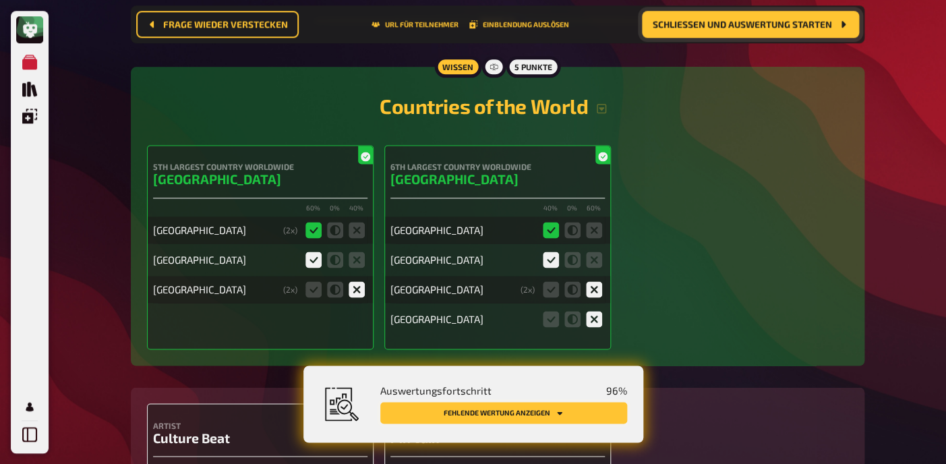
click at [500, 413] on button "Fehlende Wertung anzeigen" at bounding box center [503, 413] width 247 height 22
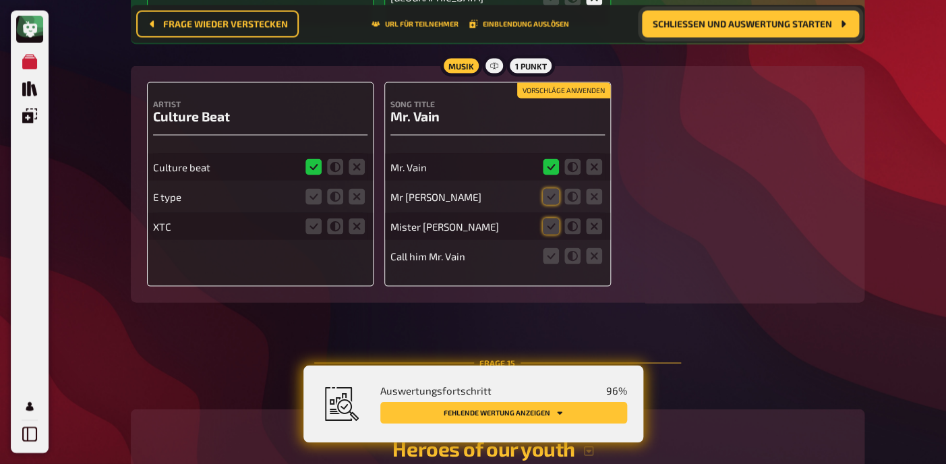
scroll to position [10350, 0]
click at [352, 195] on icon at bounding box center [357, 196] width 16 height 16
click at [0, 0] on input "radio" at bounding box center [0, 0] width 0 height 0
click at [352, 230] on fieldset at bounding box center [335, 226] width 65 height 22
click at [550, 194] on icon at bounding box center [551, 196] width 16 height 16
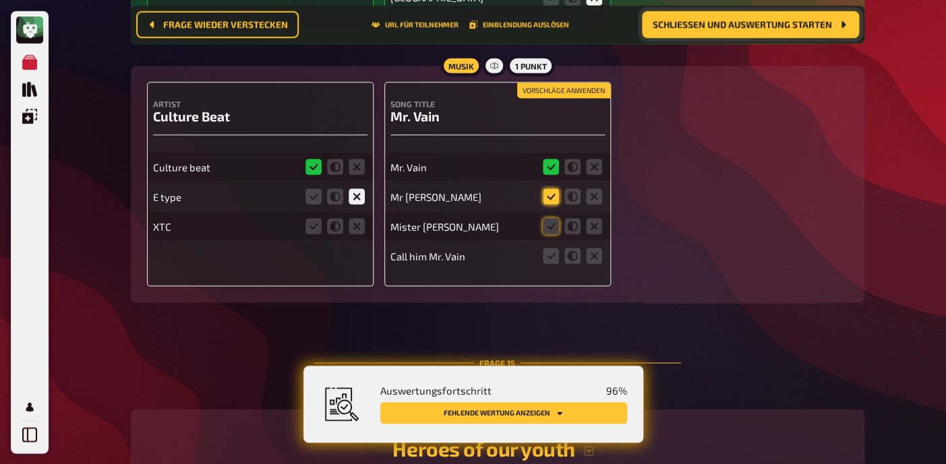
click at [0, 0] on input "radio" at bounding box center [0, 0] width 0 height 0
click at [548, 223] on icon at bounding box center [551, 227] width 16 height 16
click at [0, 0] on input "radio" at bounding box center [0, 0] width 0 height 0
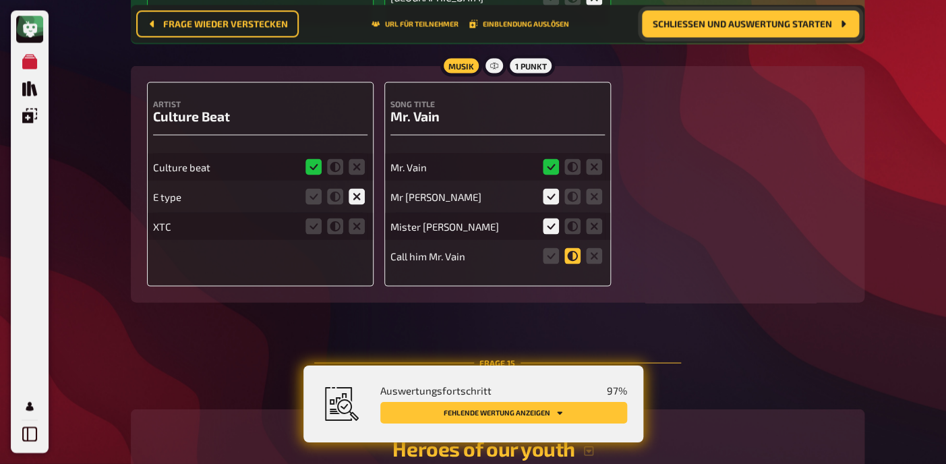
click at [579, 254] on icon at bounding box center [573, 256] width 16 height 16
click at [0, 0] on input "radio" at bounding box center [0, 0] width 0 height 0
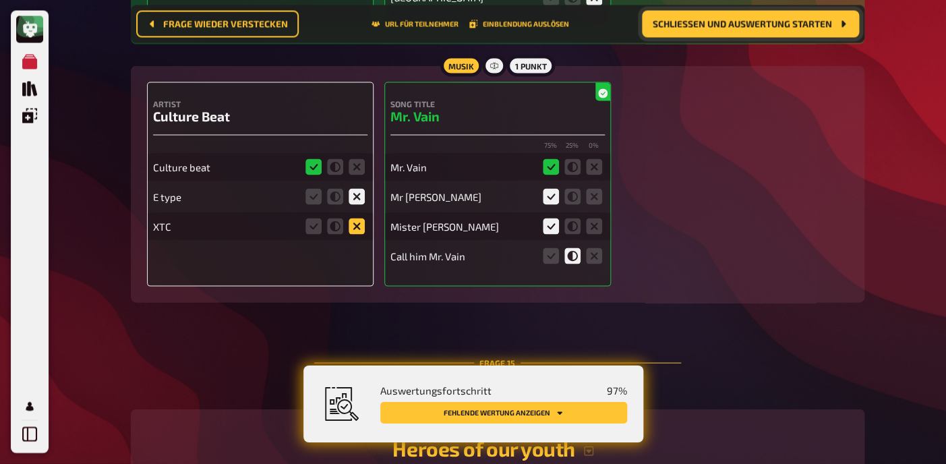
click at [360, 227] on icon at bounding box center [357, 227] width 16 height 16
click at [0, 0] on input "radio" at bounding box center [0, 0] width 0 height 0
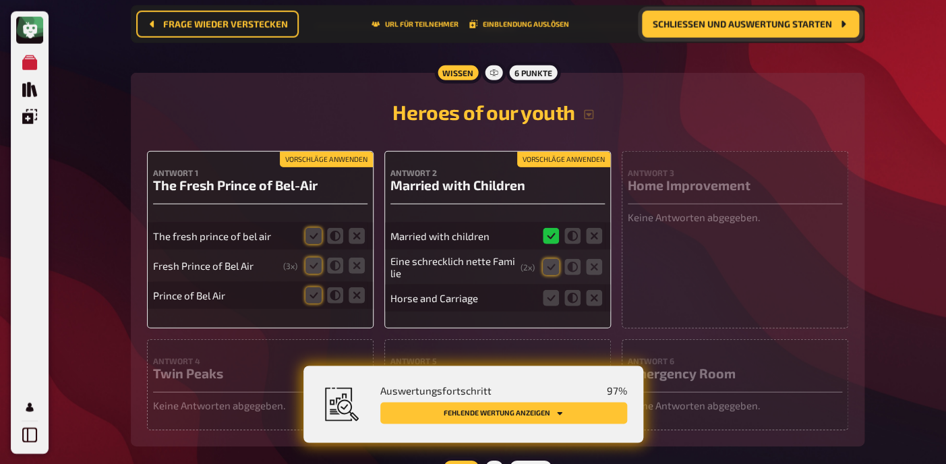
scroll to position [10687, 0]
click at [335, 159] on button "Vorschläge anwenden" at bounding box center [326, 158] width 93 height 15
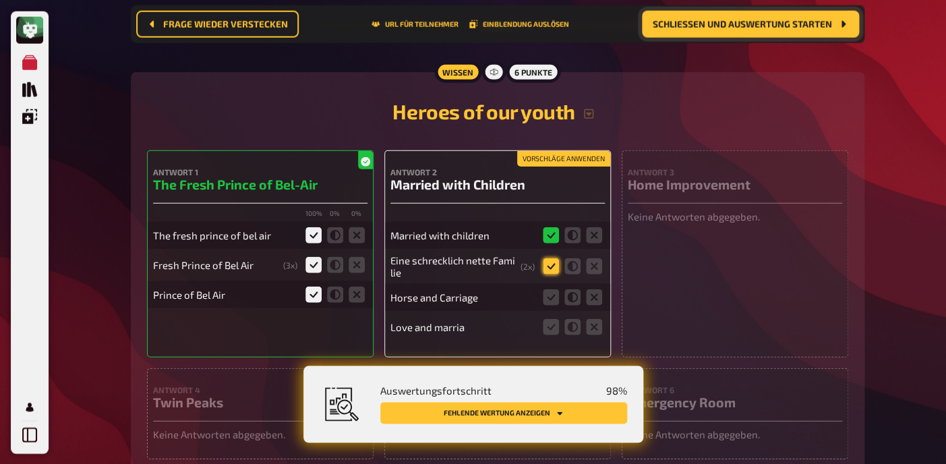
click at [549, 264] on icon at bounding box center [551, 266] width 16 height 16
click at [0, 0] on input "radio" at bounding box center [0, 0] width 0 height 0
click at [593, 293] on icon at bounding box center [594, 297] width 16 height 16
click at [0, 0] on input "radio" at bounding box center [0, 0] width 0 height 0
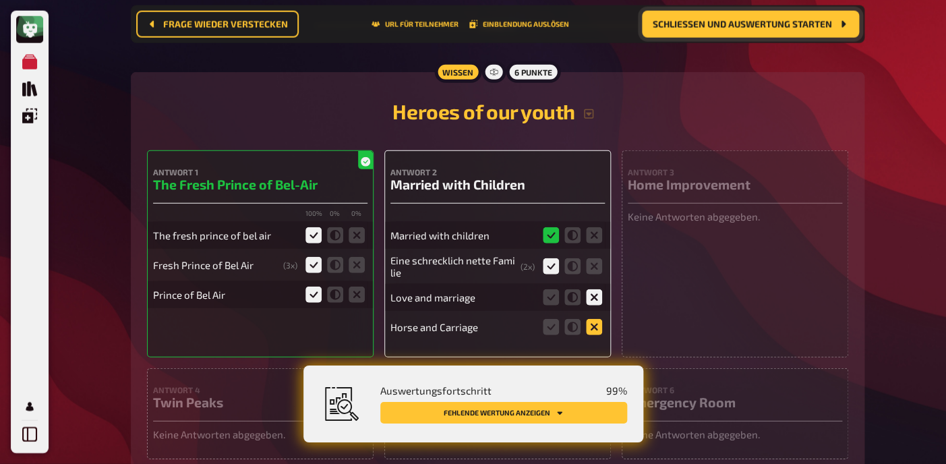
click at [598, 326] on icon at bounding box center [594, 327] width 16 height 16
click at [0, 0] on input "radio" at bounding box center [0, 0] width 0 height 0
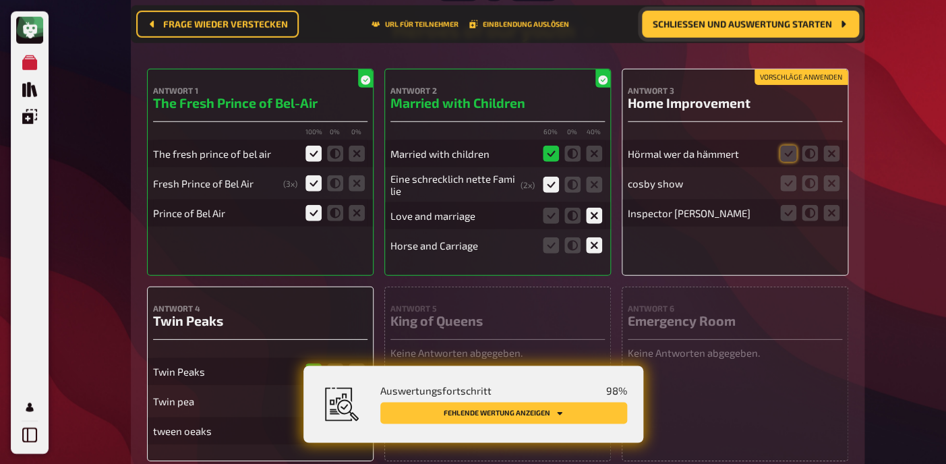
scroll to position [10770, 0]
click at [781, 152] on icon at bounding box center [788, 152] width 16 height 16
click at [0, 0] on input "radio" at bounding box center [0, 0] width 0 height 0
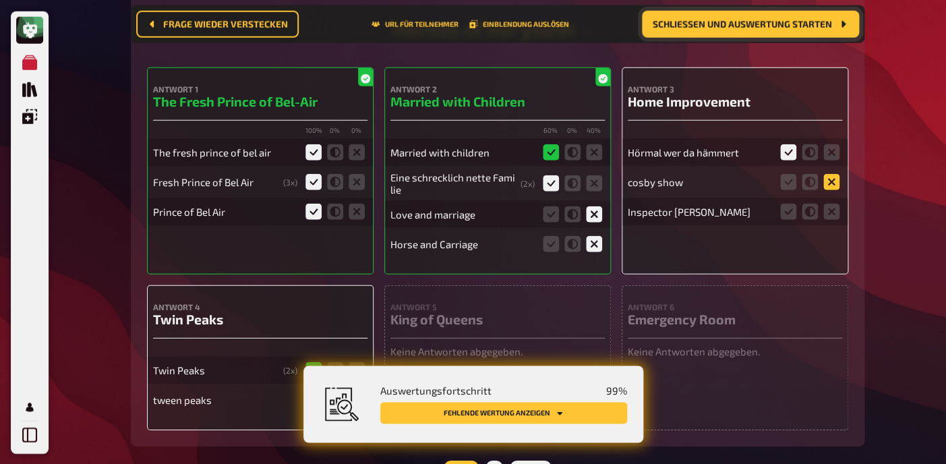
click at [827, 175] on icon at bounding box center [832, 181] width 16 height 16
click at [0, 0] on input "radio" at bounding box center [0, 0] width 0 height 0
click at [828, 212] on icon at bounding box center [832, 212] width 16 height 16
click at [0, 0] on input "radio" at bounding box center [0, 0] width 0 height 0
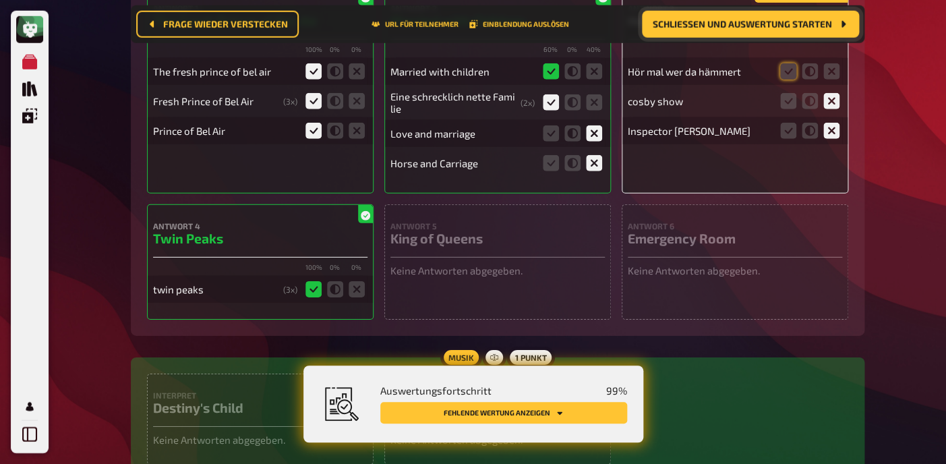
scroll to position [10845, 0]
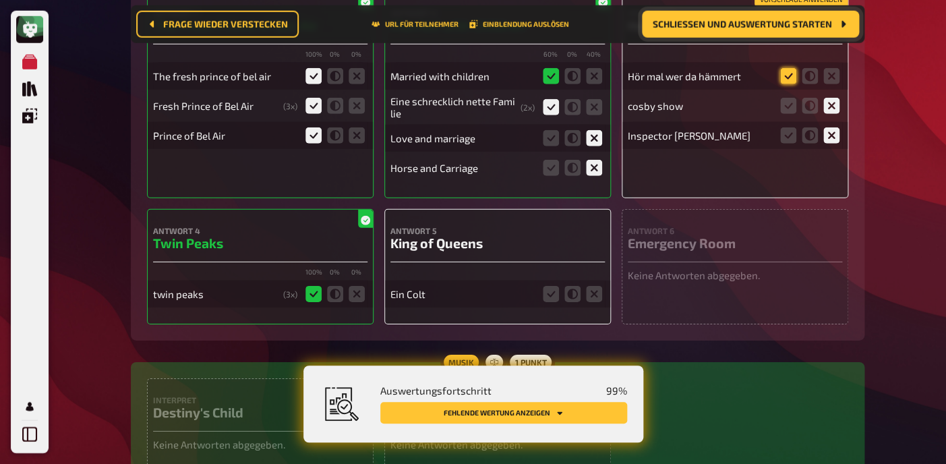
click at [789, 71] on icon at bounding box center [788, 76] width 16 height 16
click at [0, 0] on input "radio" at bounding box center [0, 0] width 0 height 0
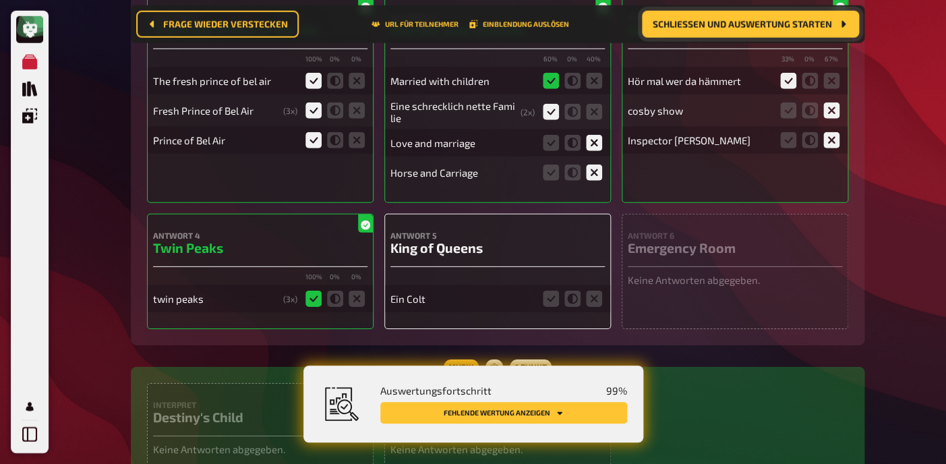
scroll to position [10850, 0]
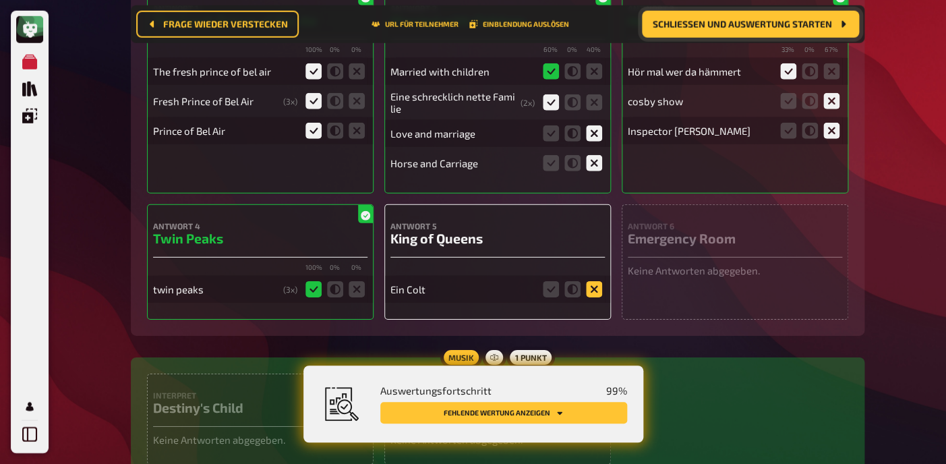
click at [592, 288] on icon at bounding box center [594, 289] width 16 height 16
click at [0, 0] on input "radio" at bounding box center [0, 0] width 0 height 0
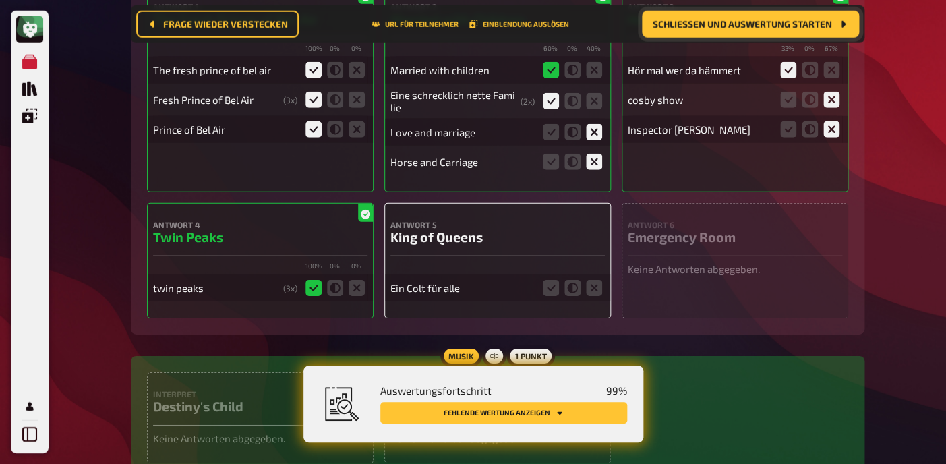
scroll to position [10853, 0]
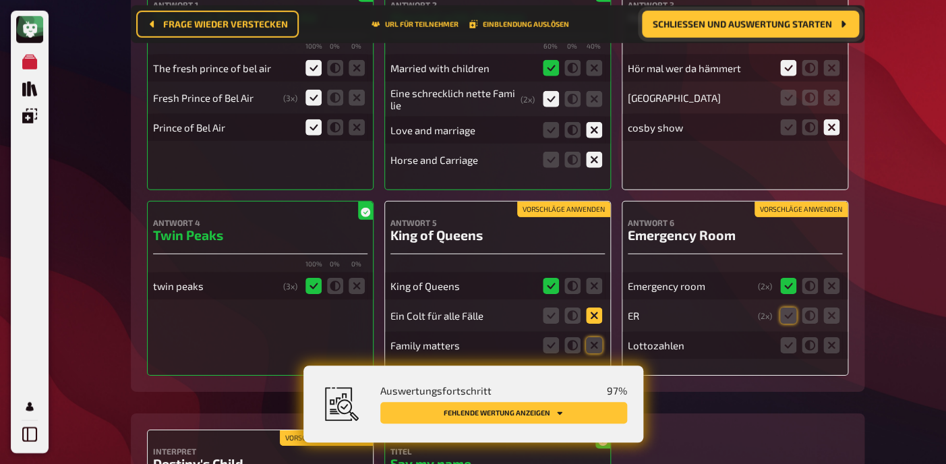
click at [595, 318] on icon at bounding box center [594, 316] width 16 height 16
click at [0, 0] on input "radio" at bounding box center [0, 0] width 0 height 0
click at [596, 343] on icon at bounding box center [594, 345] width 16 height 16
click at [0, 0] on input "radio" at bounding box center [0, 0] width 0 height 0
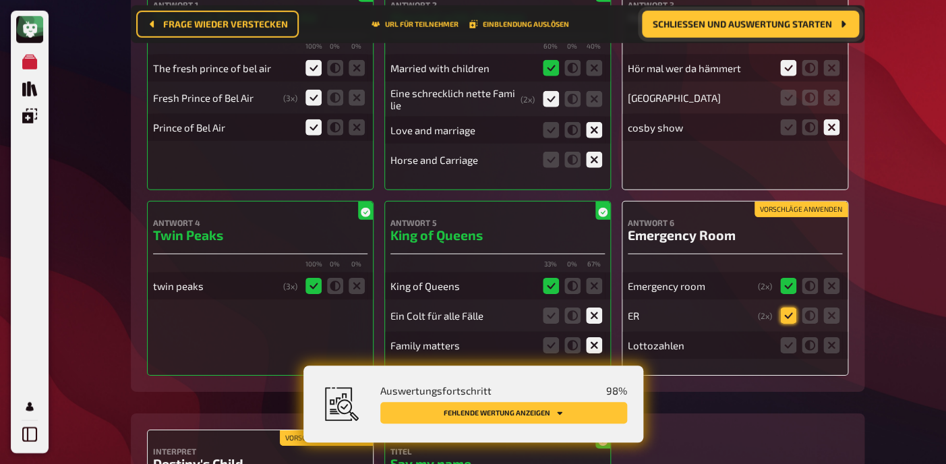
click at [792, 311] on icon at bounding box center [788, 316] width 16 height 16
click at [0, 0] on input "radio" at bounding box center [0, 0] width 0 height 0
click at [836, 346] on icon at bounding box center [832, 345] width 16 height 16
click at [0, 0] on input "radio" at bounding box center [0, 0] width 0 height 0
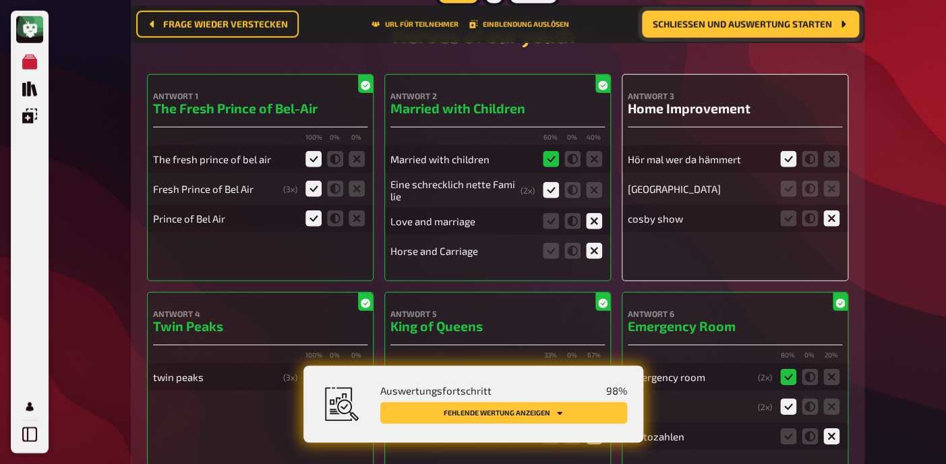
scroll to position [10758, 0]
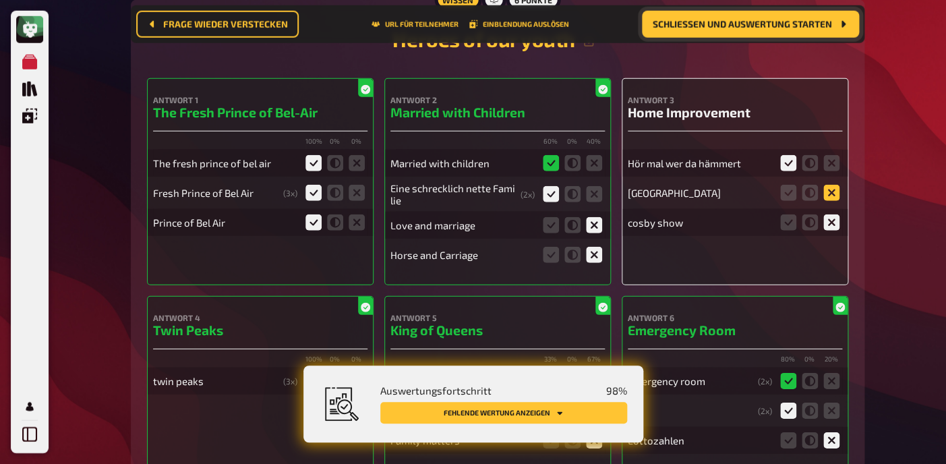
click at [831, 190] on icon at bounding box center [832, 193] width 16 height 16
click at [0, 0] on input "radio" at bounding box center [0, 0] width 0 height 0
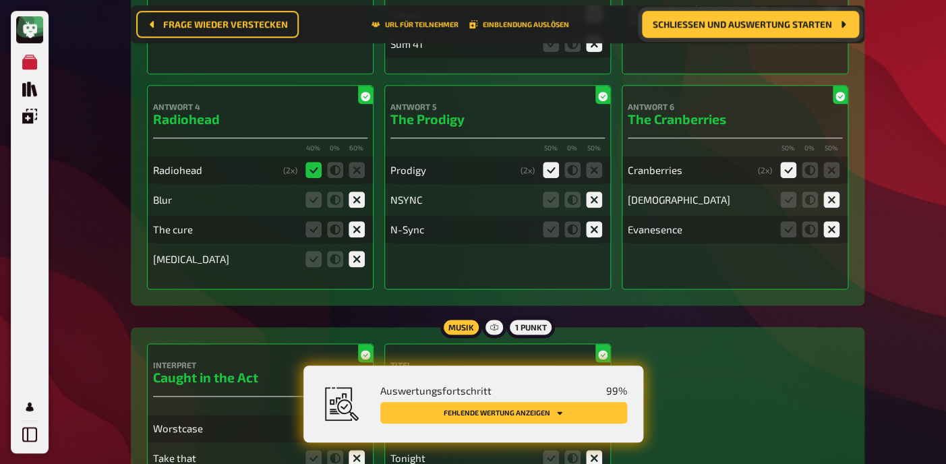
scroll to position [0, 0]
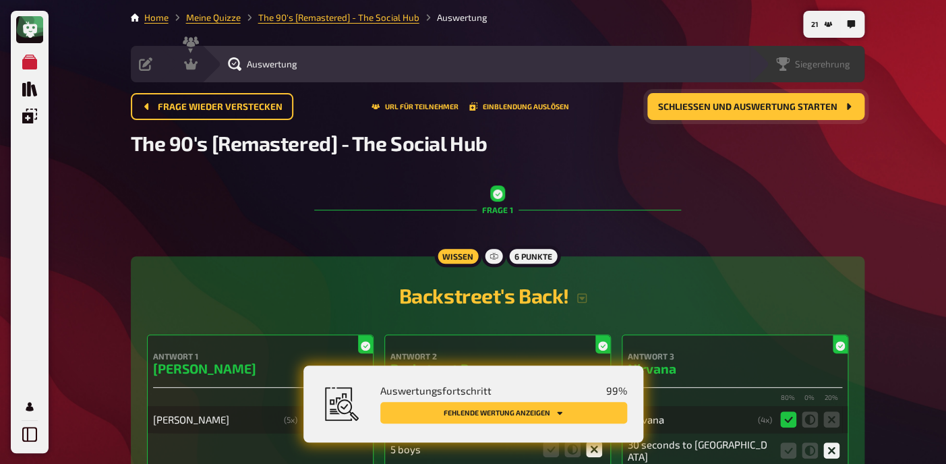
click at [843, 69] on span "Siegerehrung" at bounding box center [822, 64] width 55 height 11
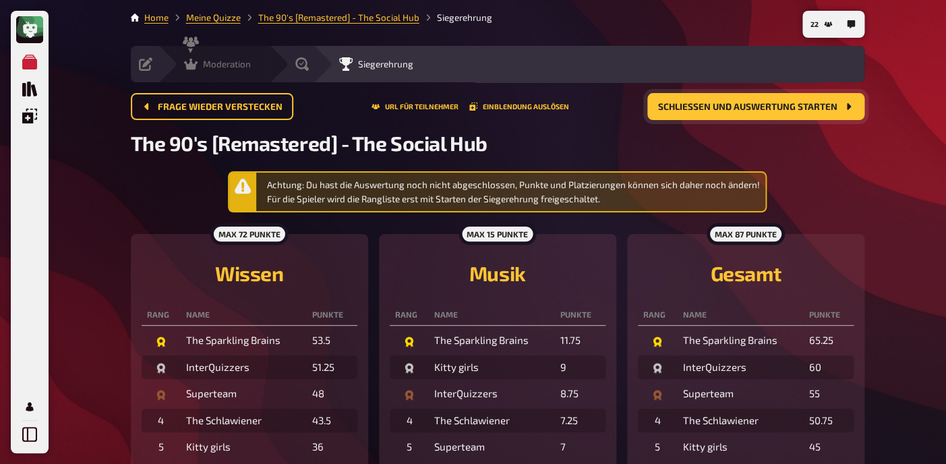
click at [247, 68] on span "Moderation" at bounding box center [227, 64] width 48 height 11
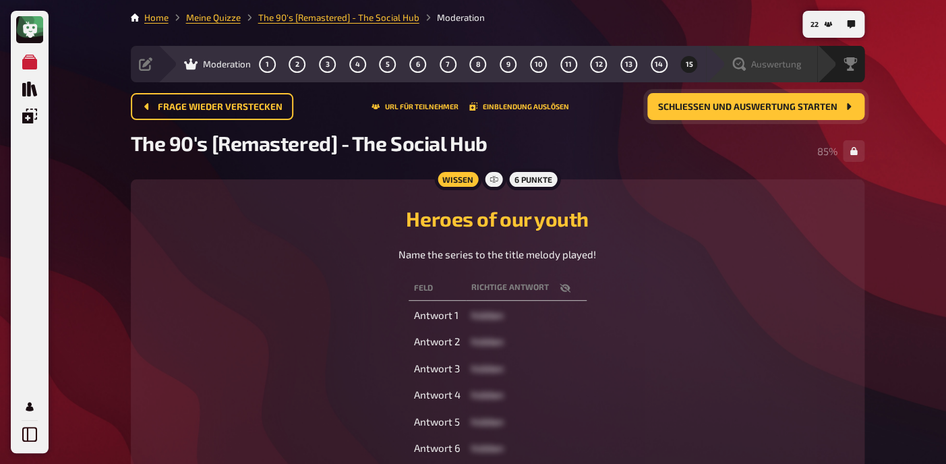
click at [782, 71] on div "Auswertung" at bounding box center [767, 63] width 69 height 13
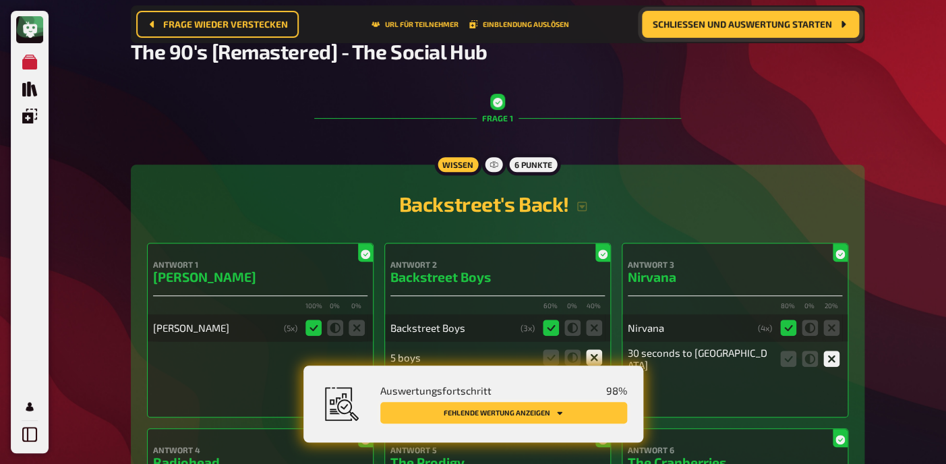
click at [508, 415] on button "Fehlende Wertung anzeigen" at bounding box center [503, 413] width 247 height 22
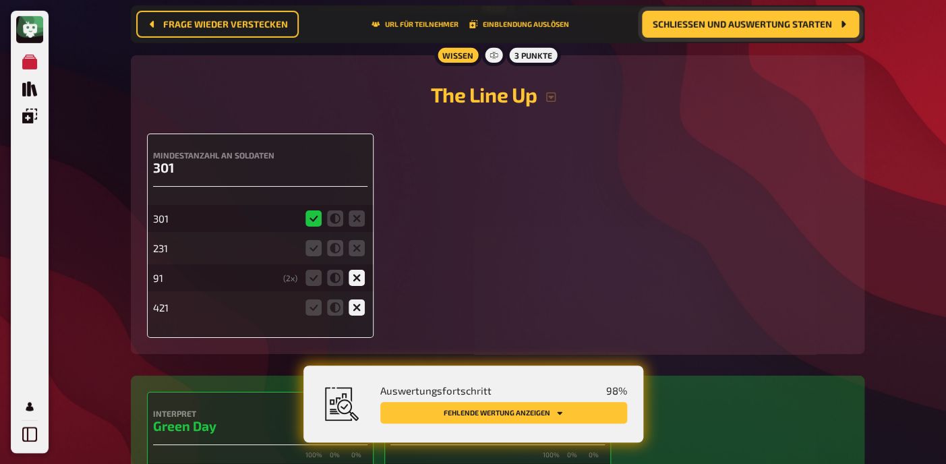
scroll to position [1606, 0]
click at [364, 255] on icon at bounding box center [357, 248] width 16 height 16
click at [0, 0] on input "radio" at bounding box center [0, 0] width 0 height 0
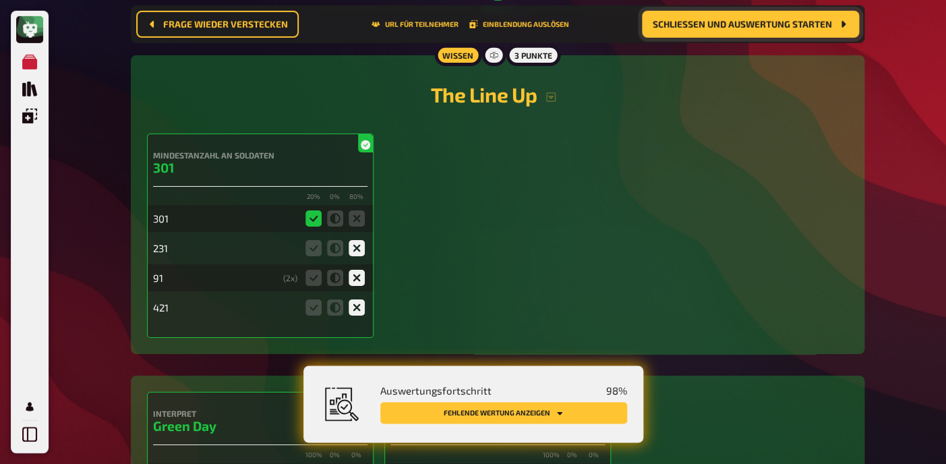
click at [511, 413] on button "Fehlende Wertung anzeigen" at bounding box center [503, 413] width 247 height 22
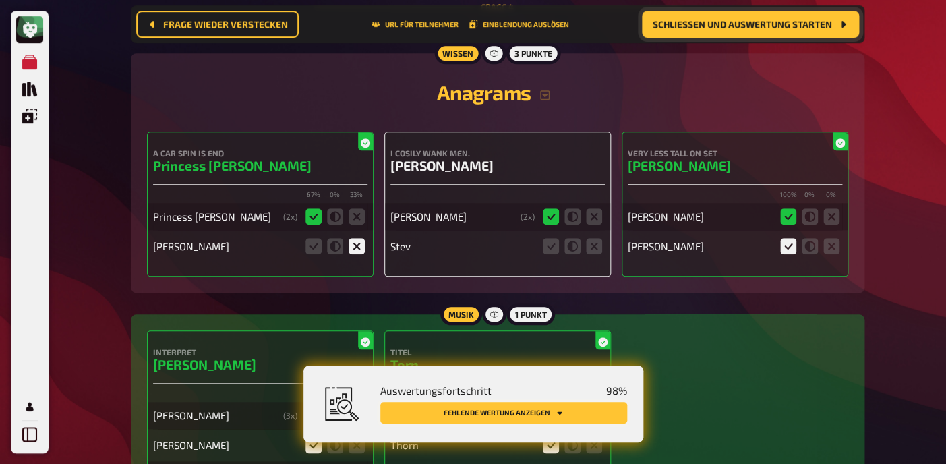
scroll to position [2213, 0]
click at [598, 254] on icon at bounding box center [594, 246] width 16 height 16
click at [0, 0] on input "radio" at bounding box center [0, 0] width 0 height 0
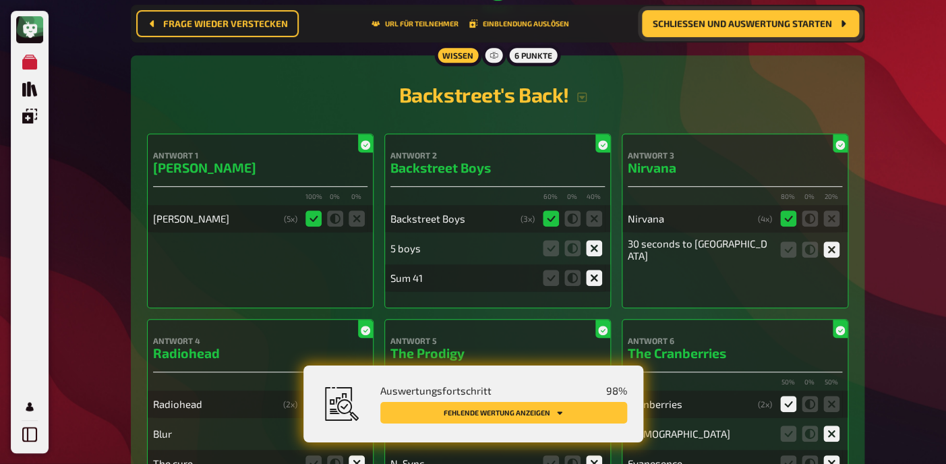
scroll to position [0, 0]
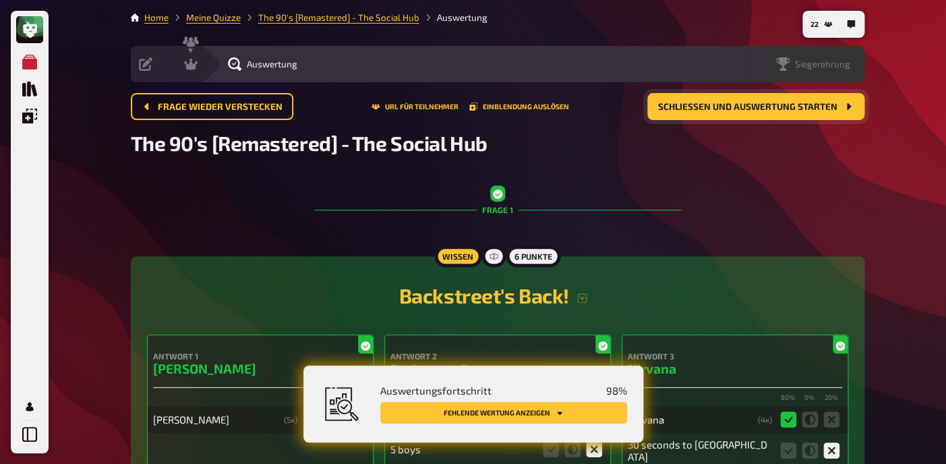
click at [840, 75] on div "Siegerehrung" at bounding box center [807, 64] width 115 height 36
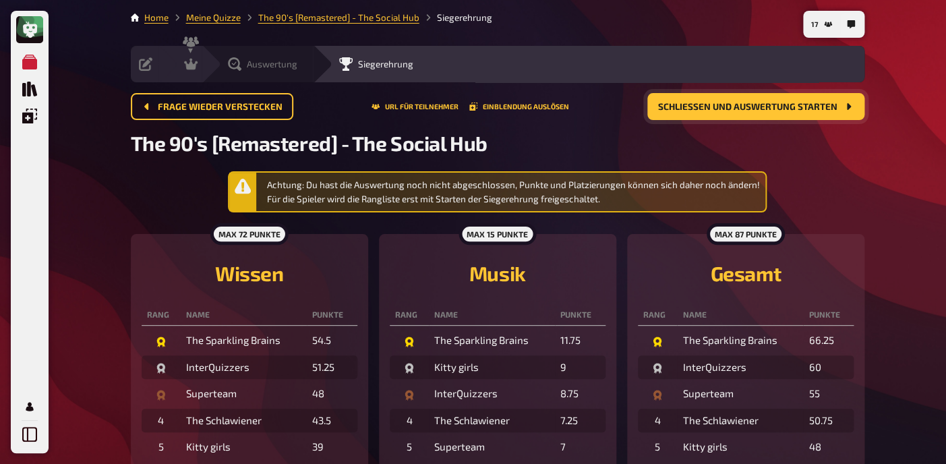
click at [227, 59] on div "Auswertung" at bounding box center [266, 63] width 93 height 13
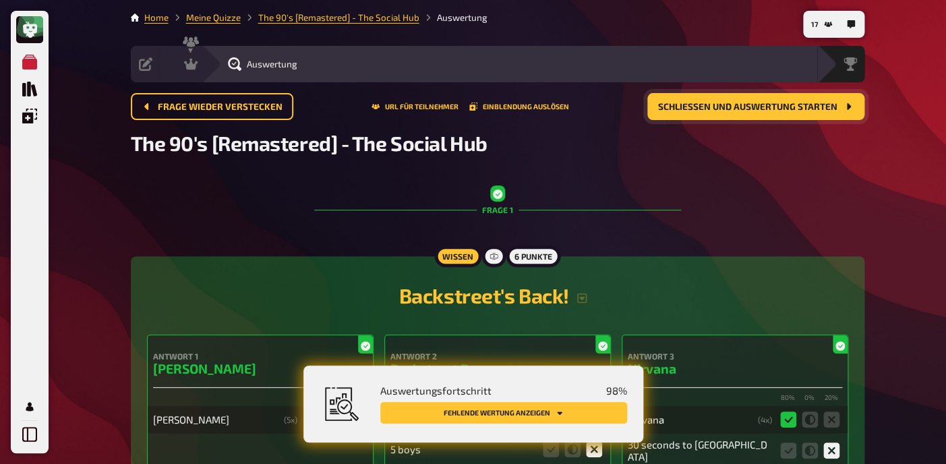
click at [579, 405] on button "Fehlende Wertung anzeigen" at bounding box center [503, 413] width 247 height 22
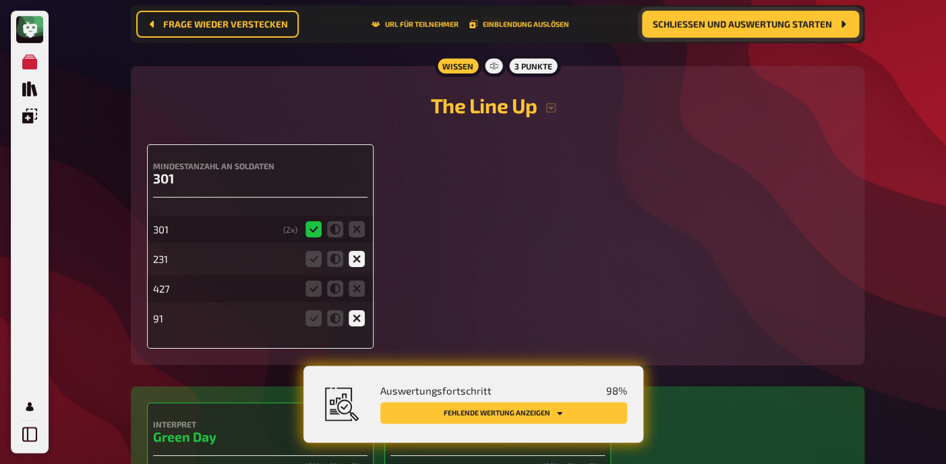
scroll to position [1595, 0]
click at [358, 293] on icon at bounding box center [357, 289] width 16 height 16
click at [0, 0] on input "radio" at bounding box center [0, 0] width 0 height 0
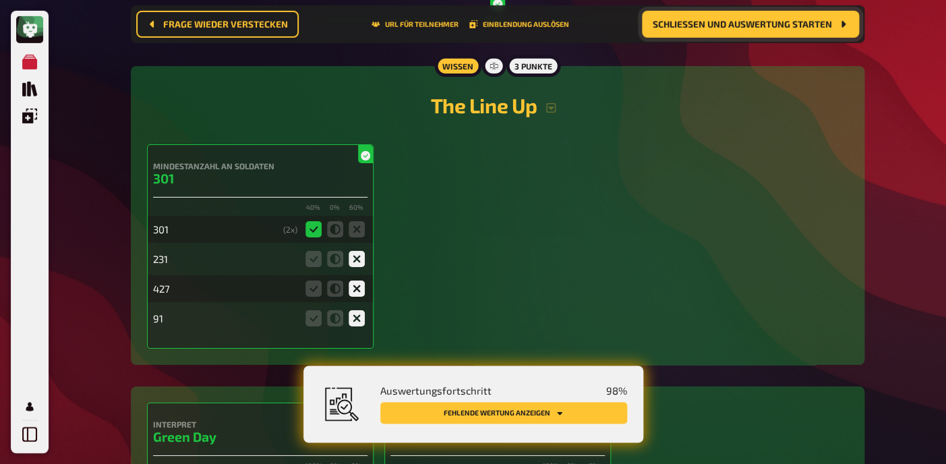
click at [523, 410] on button "Fehlende Wertung anzeigen" at bounding box center [503, 413] width 247 height 22
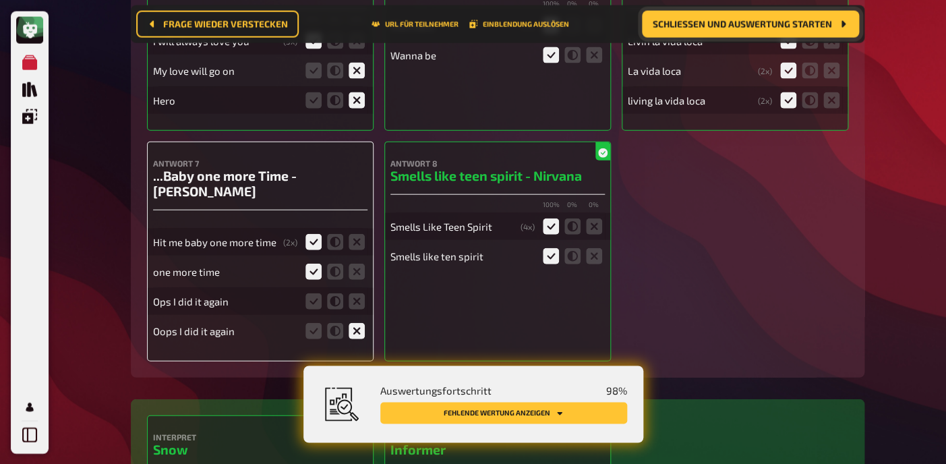
scroll to position [4862, 0]
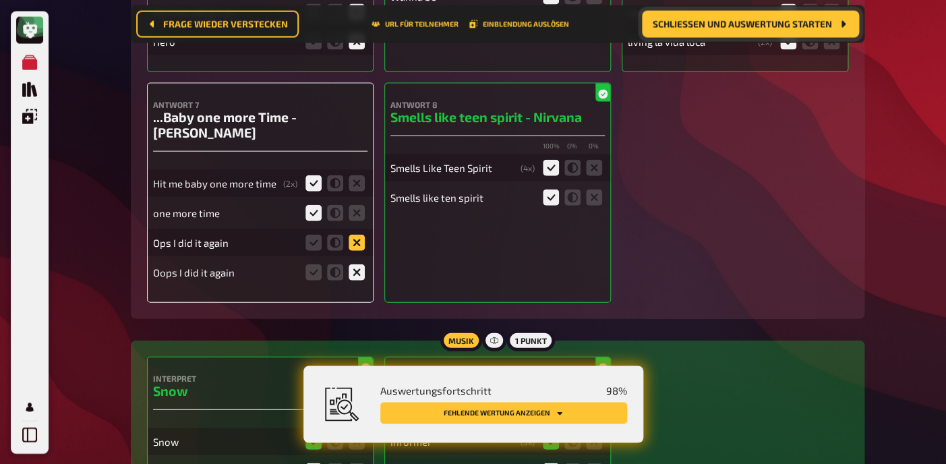
click at [353, 234] on icon at bounding box center [357, 242] width 16 height 16
click at [0, 0] on input "radio" at bounding box center [0, 0] width 0 height 0
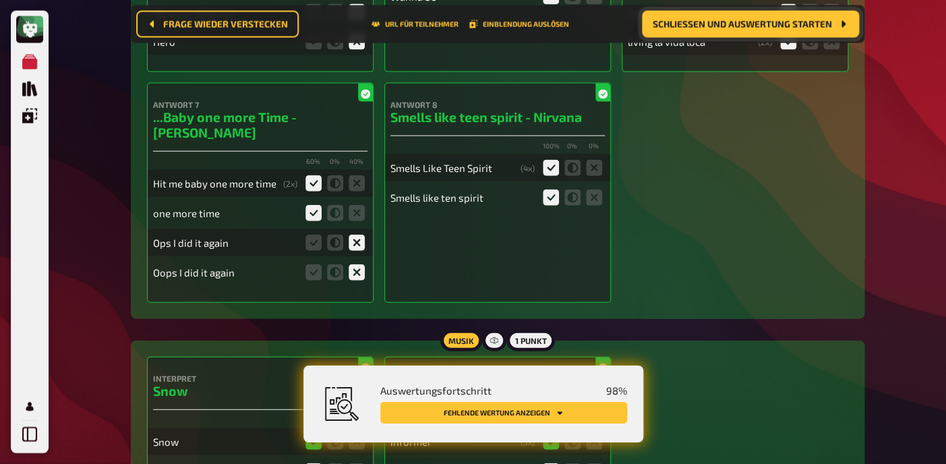
click at [524, 413] on button "Fehlende Wertung anzeigen" at bounding box center [503, 413] width 247 height 22
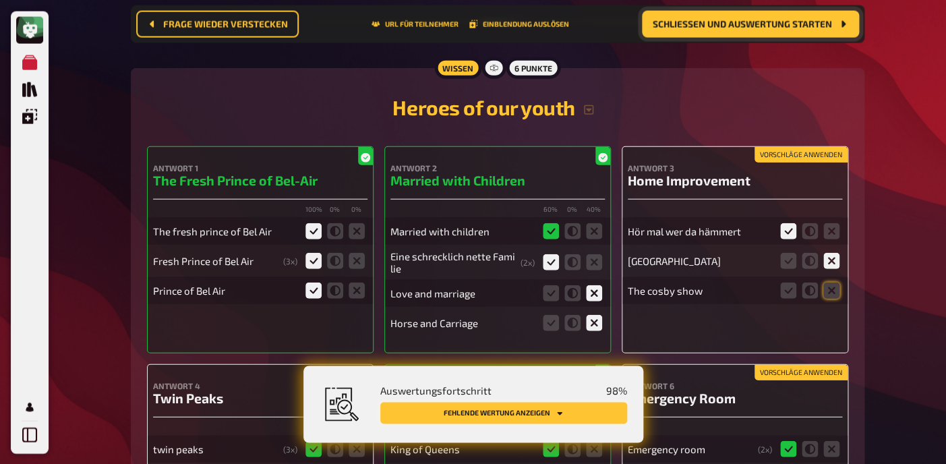
scroll to position [10609, 0]
click at [832, 284] on icon at bounding box center [832, 290] width 16 height 16
click at [0, 0] on input "radio" at bounding box center [0, 0] width 0 height 0
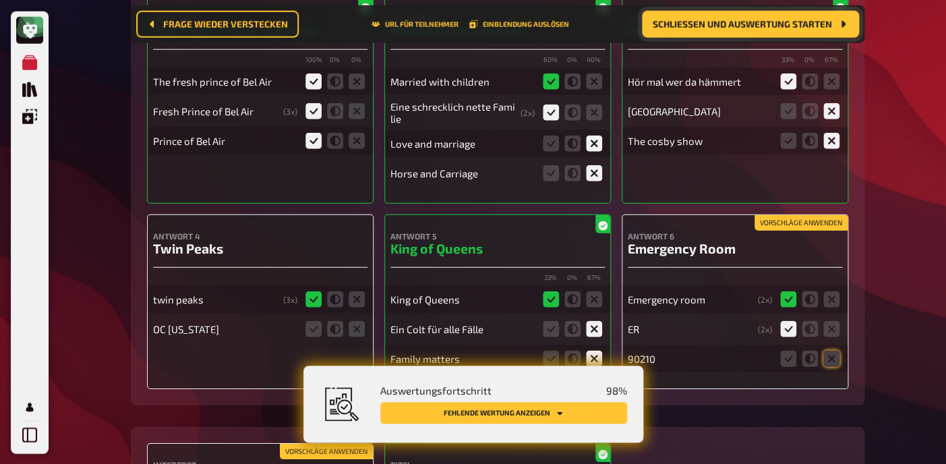
scroll to position [10812, 0]
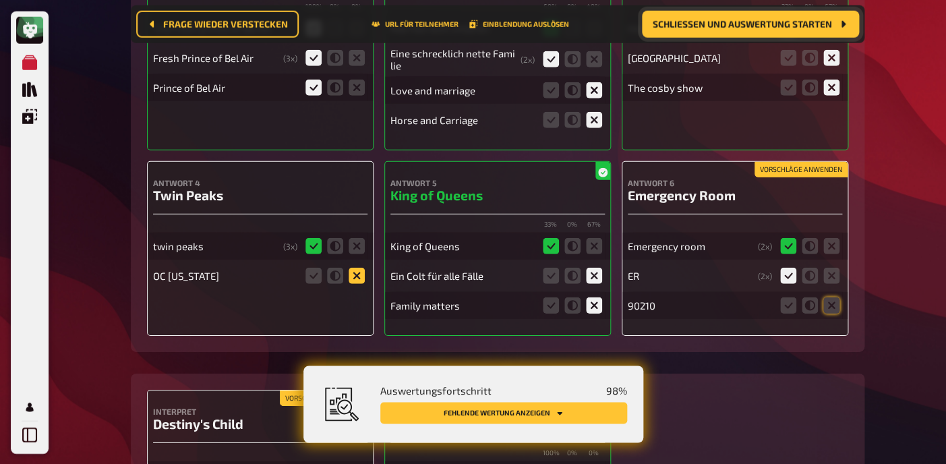
click at [357, 275] on icon at bounding box center [357, 275] width 16 height 16
click at [0, 0] on input "radio" at bounding box center [0, 0] width 0 height 0
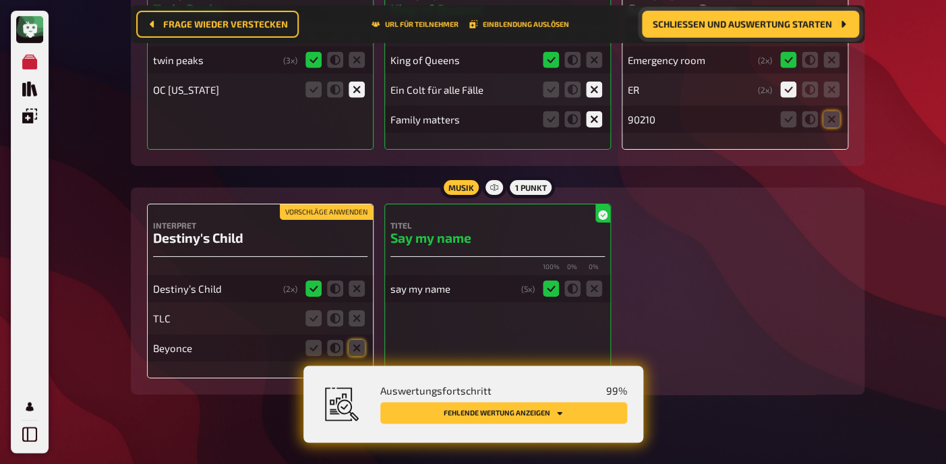
scroll to position [11011, 0]
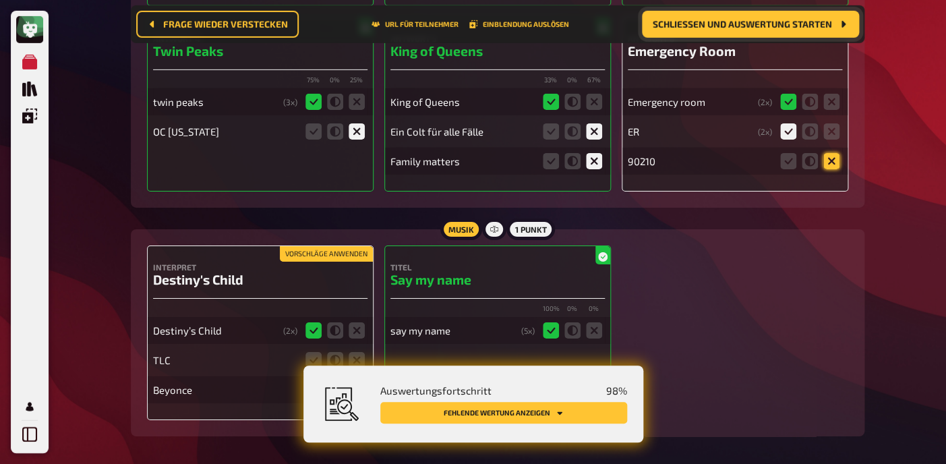
click at [834, 157] on icon at bounding box center [832, 161] width 16 height 16
click at [0, 0] on input "radio" at bounding box center [0, 0] width 0 height 0
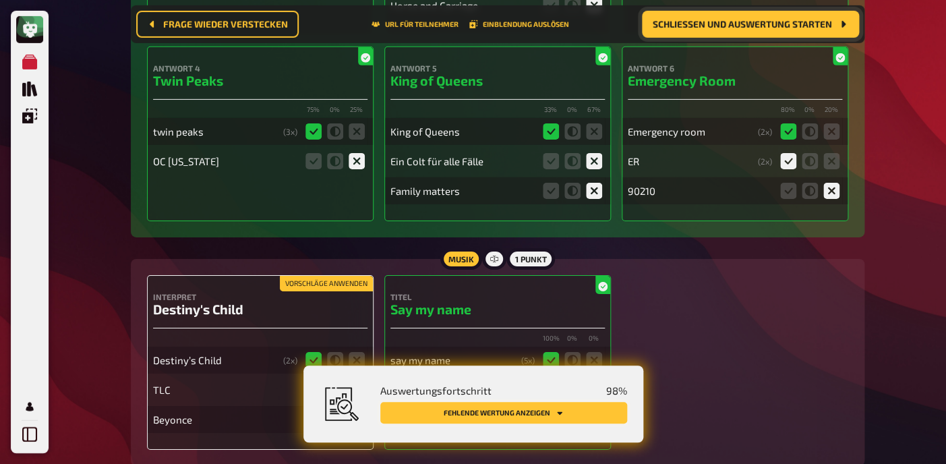
click at [531, 413] on button "Fehlende Wertung anzeigen" at bounding box center [503, 413] width 247 height 22
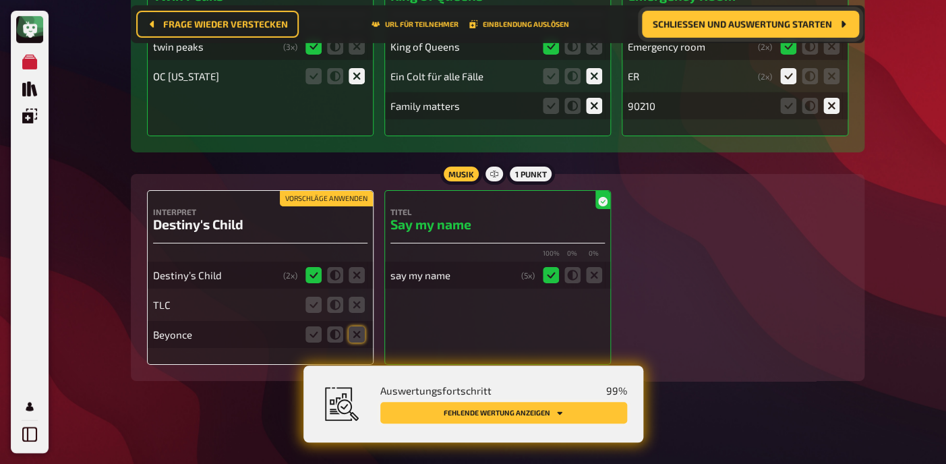
click at [531, 413] on button "Fehlende Wertung anzeigen" at bounding box center [503, 413] width 247 height 22
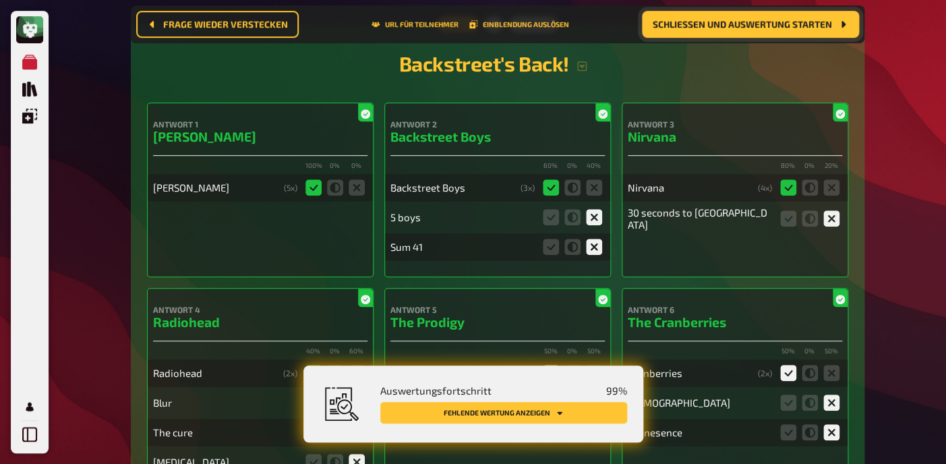
scroll to position [0, 0]
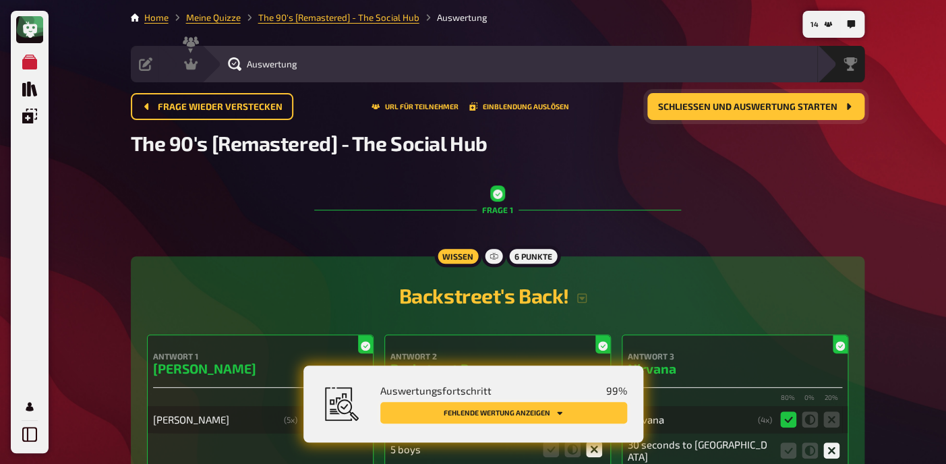
click at [507, 407] on button "Fehlende Wertung anzeigen" at bounding box center [503, 413] width 247 height 22
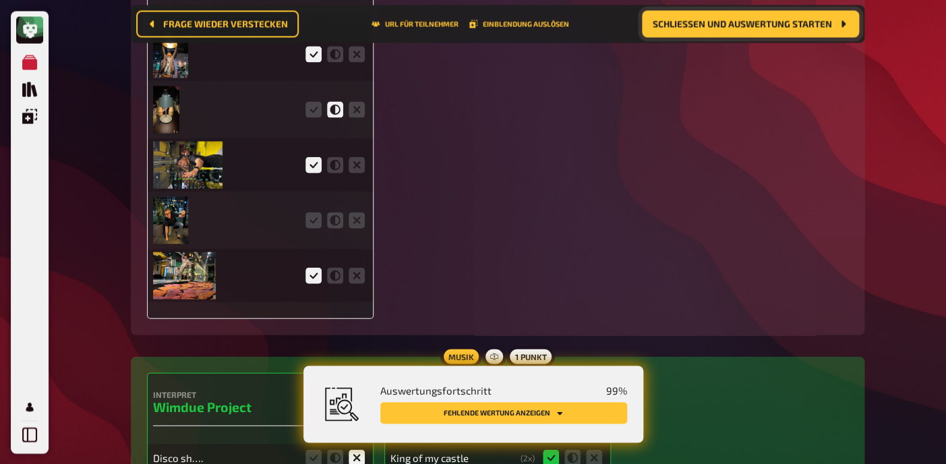
scroll to position [3017, 0]
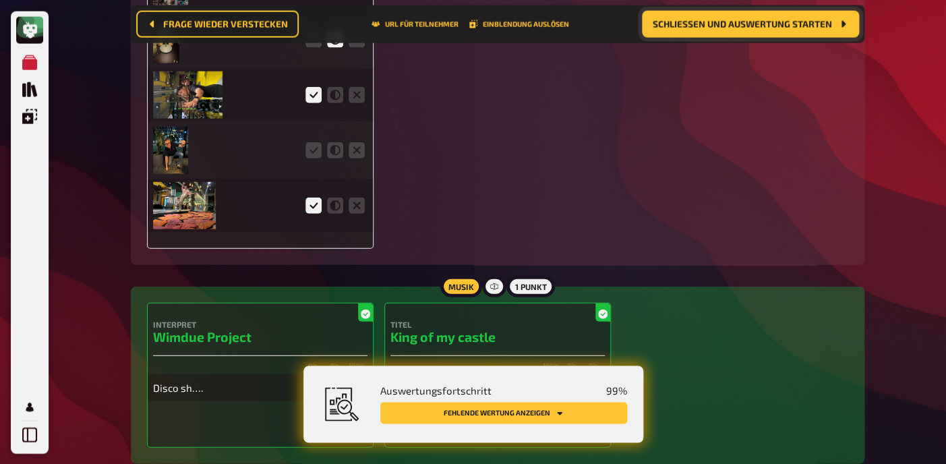
click at [171, 165] on img at bounding box center [171, 149] width 36 height 47
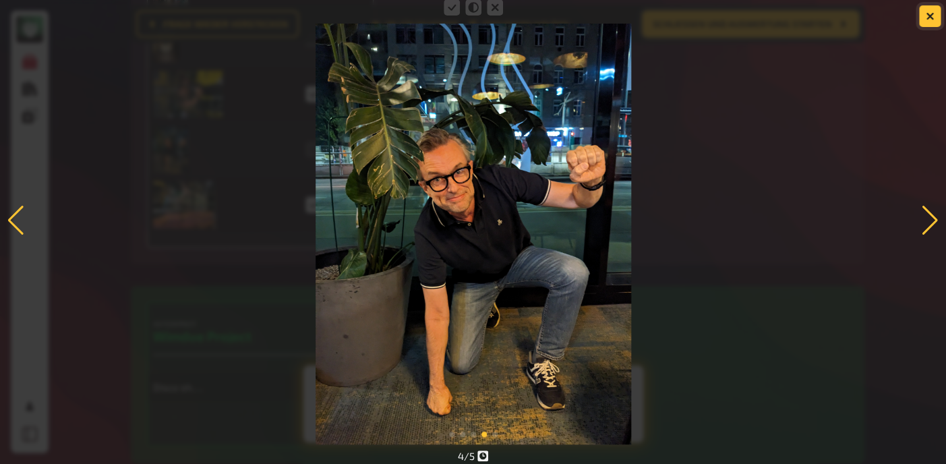
click at [926, 18] on icon "button" at bounding box center [930, 16] width 8 height 8
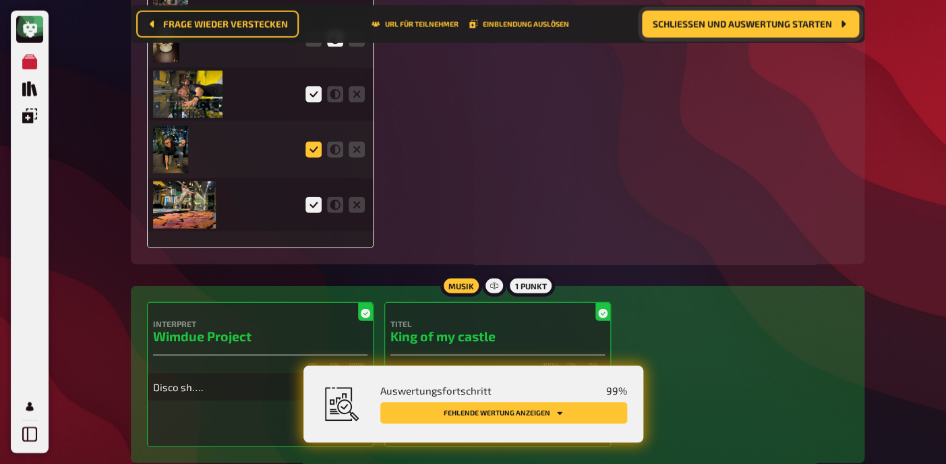
click at [311, 158] on icon at bounding box center [314, 150] width 16 height 16
click at [0, 0] on input "radio" at bounding box center [0, 0] width 0 height 0
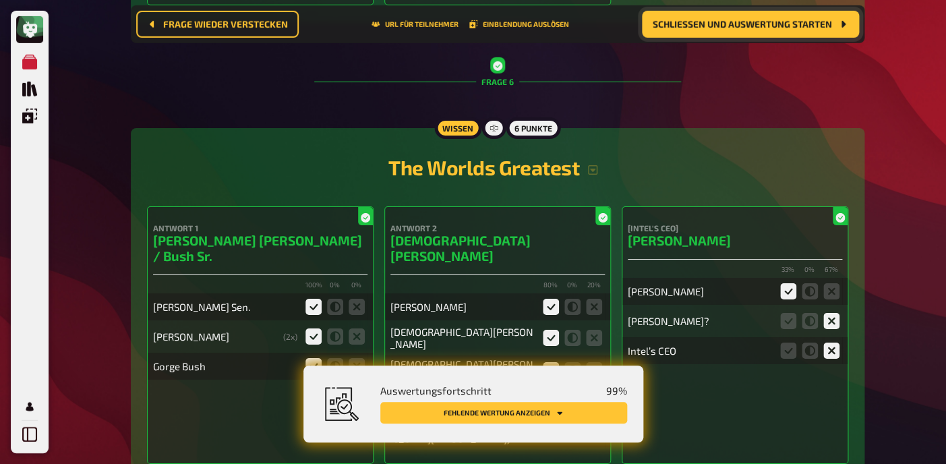
scroll to position [3497, 0]
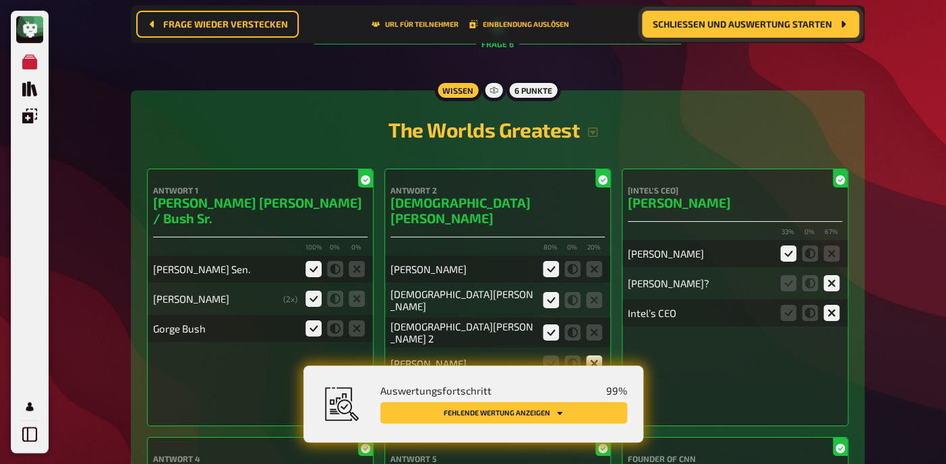
click at [495, 415] on button "Fehlende Wertung anzeigen" at bounding box center [503, 413] width 247 height 22
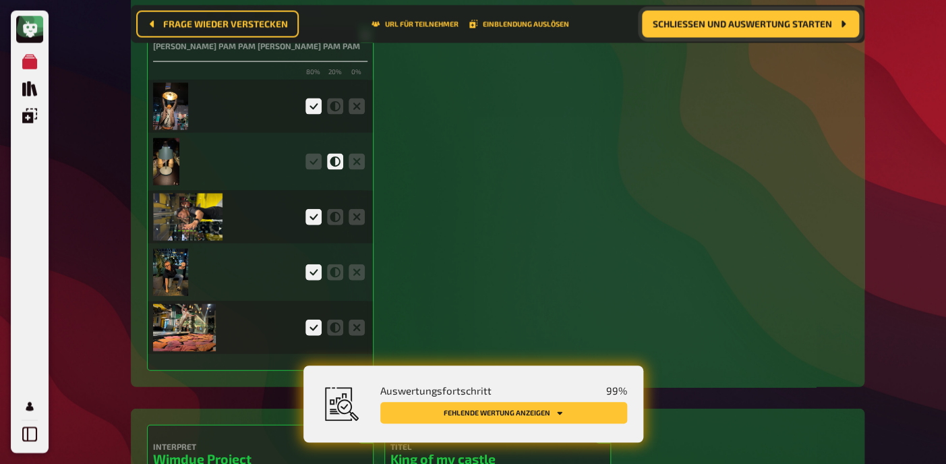
scroll to position [2904, 0]
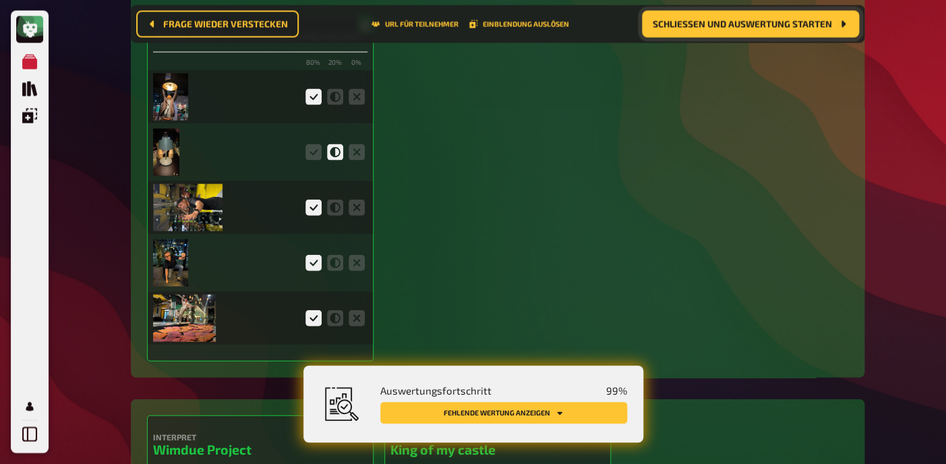
click at [163, 163] on img at bounding box center [166, 152] width 26 height 47
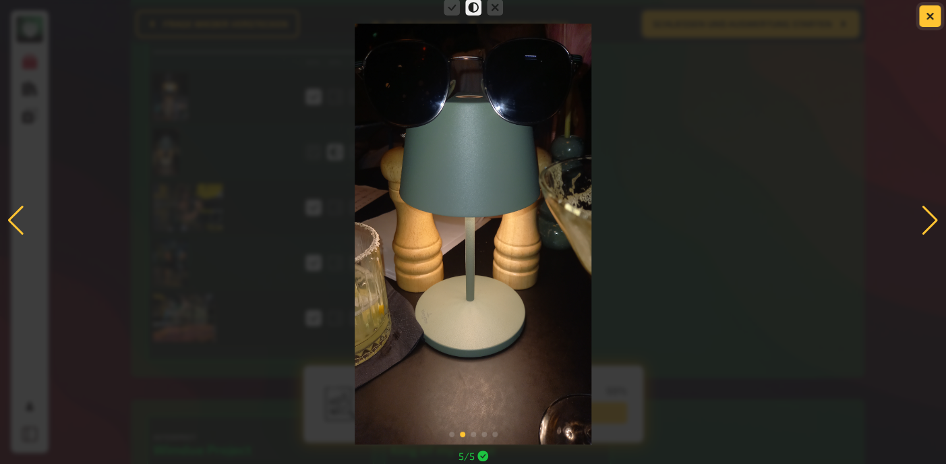
click at [930, 16] on icon "button" at bounding box center [930, 15] width 13 height 13
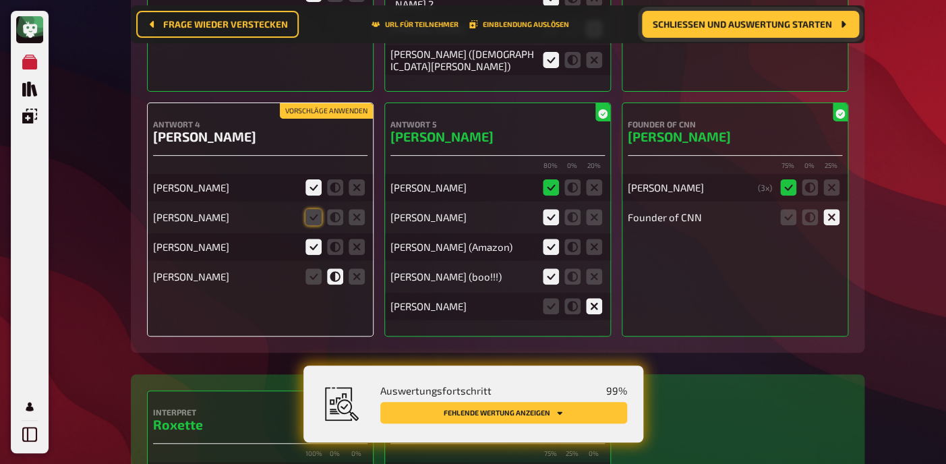
scroll to position [3881, 0]
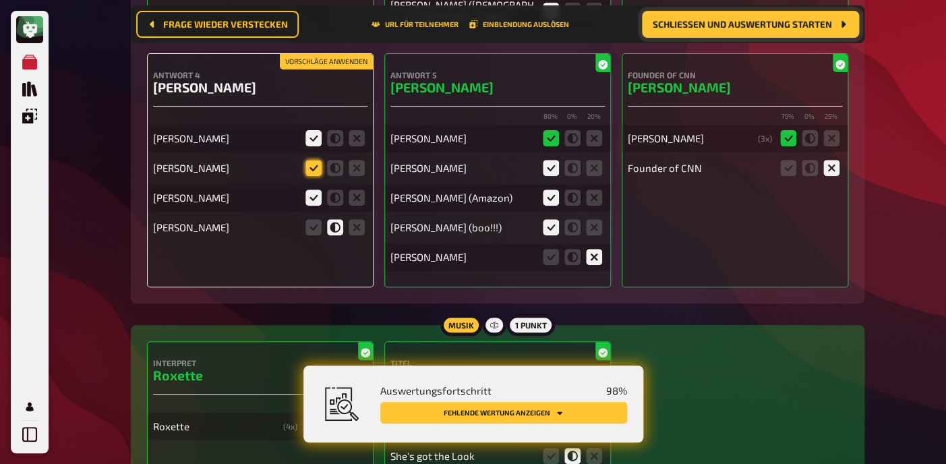
click at [316, 160] on icon at bounding box center [314, 168] width 16 height 16
click at [0, 0] on input "radio" at bounding box center [0, 0] width 0 height 0
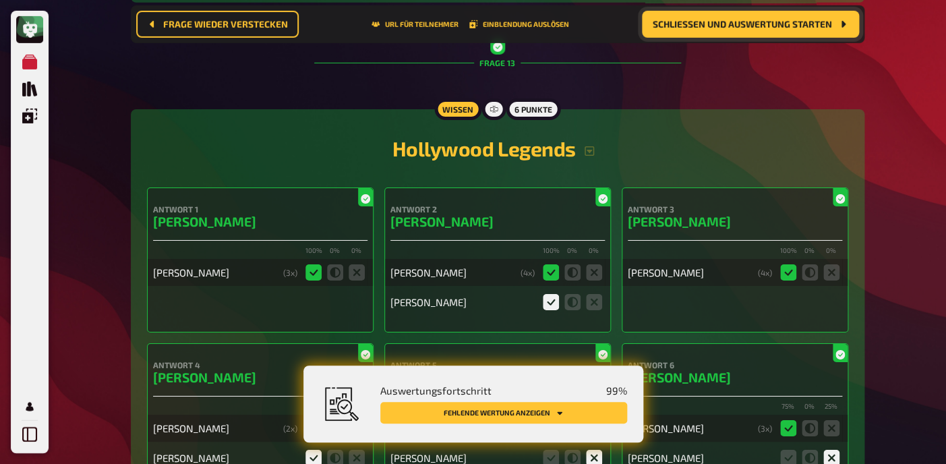
scroll to position [9160, 0]
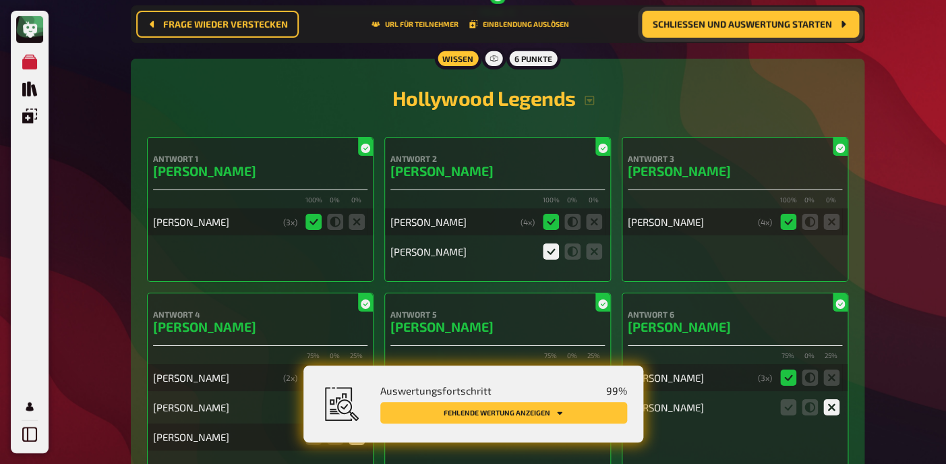
click at [782, 22] on span "Schließen und Auswertung starten" at bounding box center [742, 24] width 179 height 9
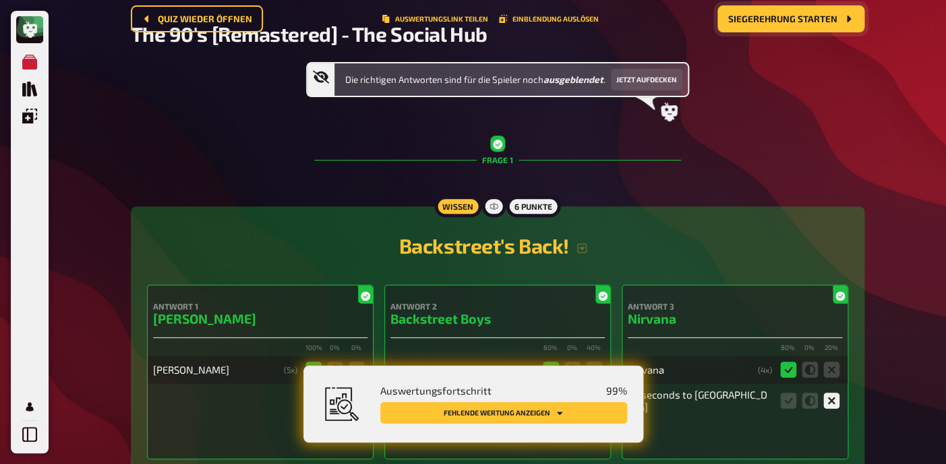
scroll to position [0, 0]
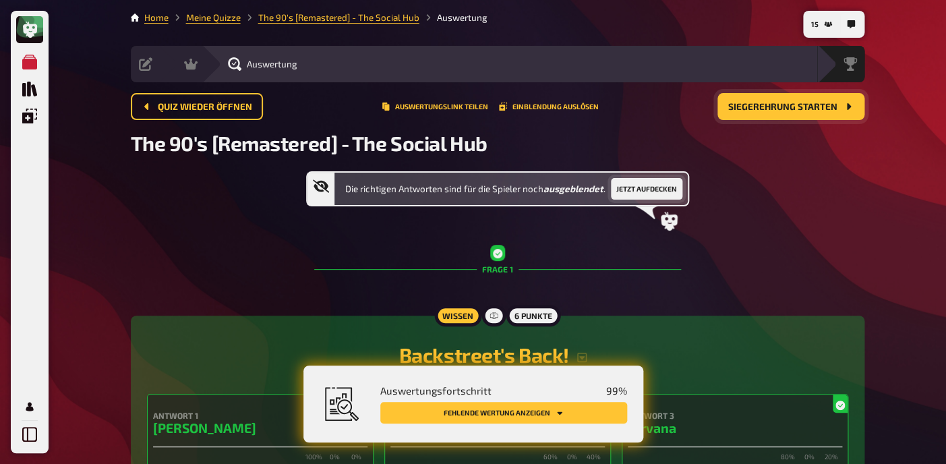
click at [648, 189] on button "Jetzt aufdecken" at bounding box center [647, 189] width 72 height 22
click at [557, 413] on icon "Fehlende Wertung anzeigen" at bounding box center [560, 413] width 8 height 8
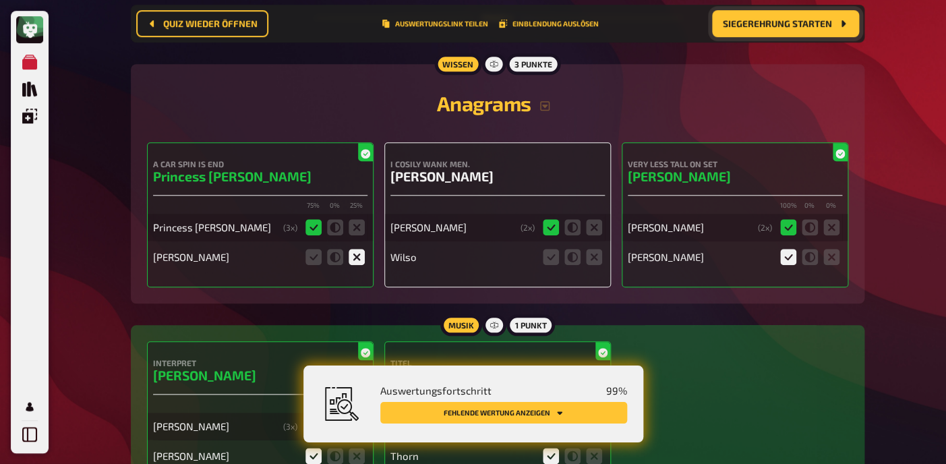
scroll to position [2231, 0]
click at [597, 265] on icon at bounding box center [594, 257] width 16 height 16
click at [0, 0] on input "radio" at bounding box center [0, 0] width 0 height 0
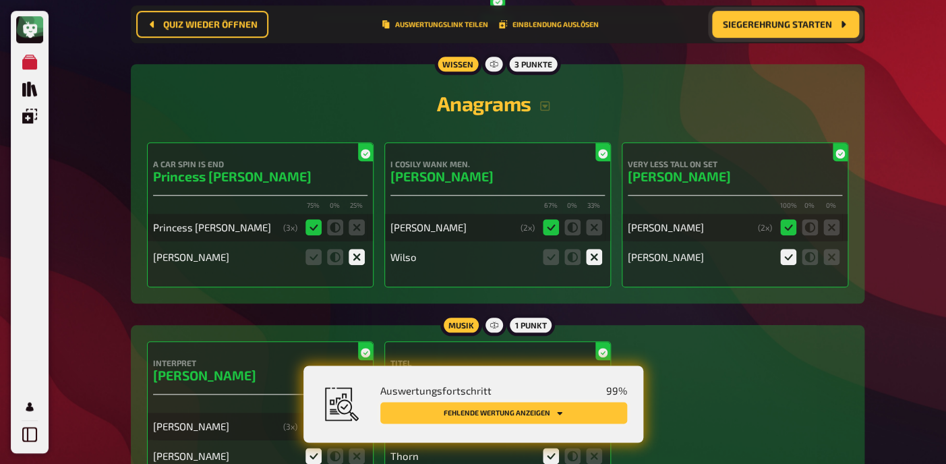
click at [511, 420] on button "Fehlende Wertung anzeigen" at bounding box center [503, 413] width 247 height 22
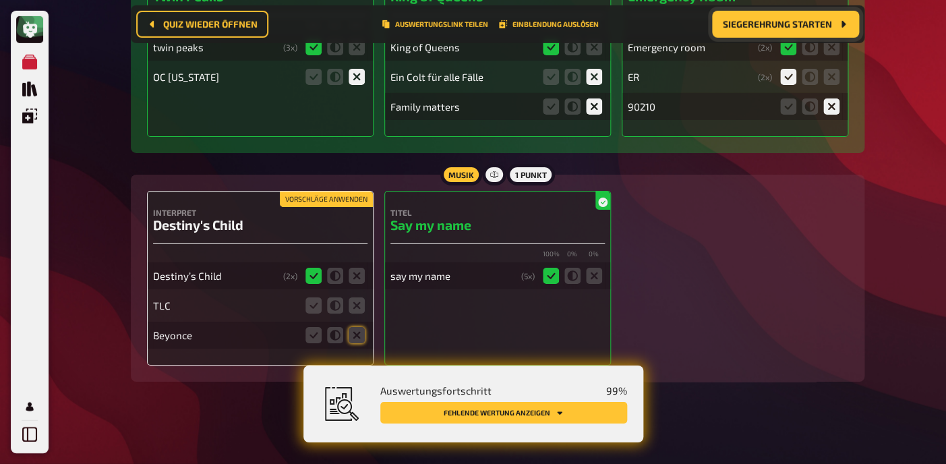
scroll to position [11096, 0]
click at [358, 304] on icon at bounding box center [357, 305] width 16 height 16
click at [0, 0] on input "radio" at bounding box center [0, 0] width 0 height 0
click at [359, 328] on icon at bounding box center [357, 334] width 16 height 16
click at [0, 0] on input "radio" at bounding box center [0, 0] width 0 height 0
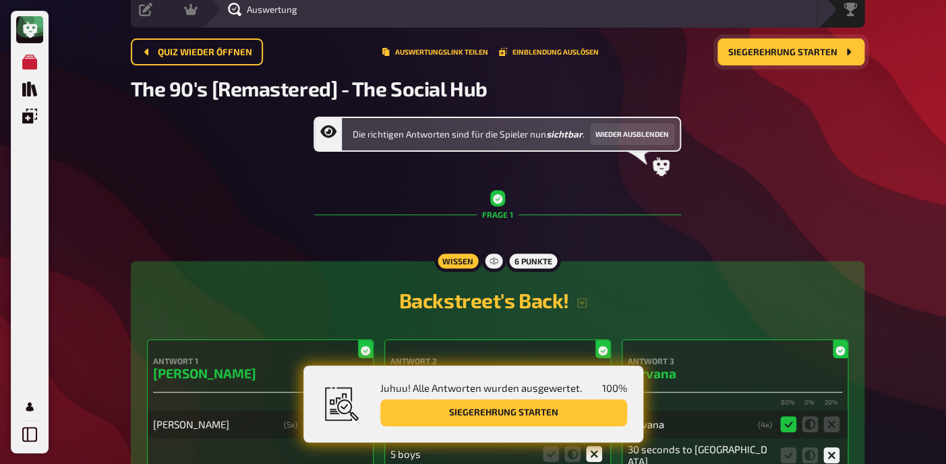
scroll to position [0, 0]
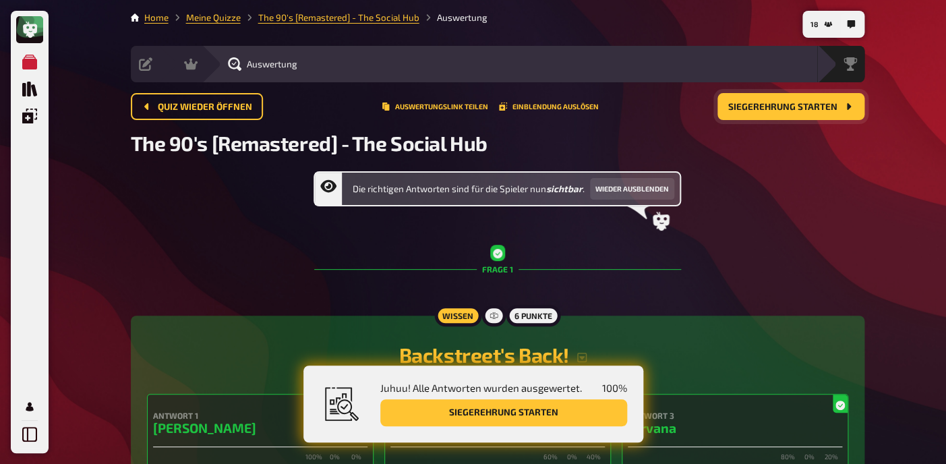
click at [799, 108] on span "Siegerehrung starten" at bounding box center [783, 107] width 109 height 9
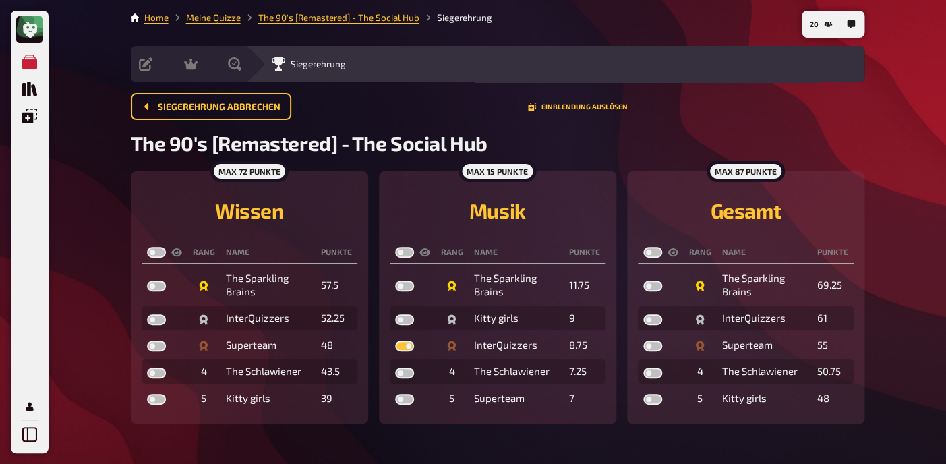
checkbox input "true"
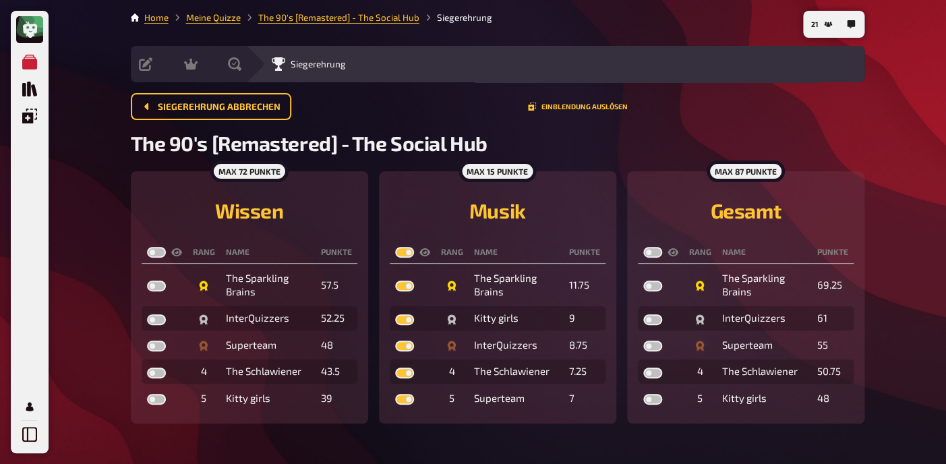
checkbox input "true"
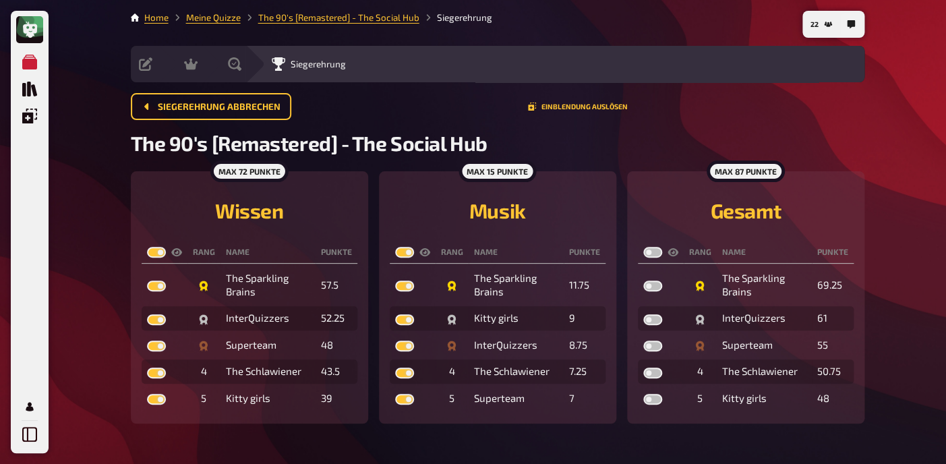
checkbox input "true"
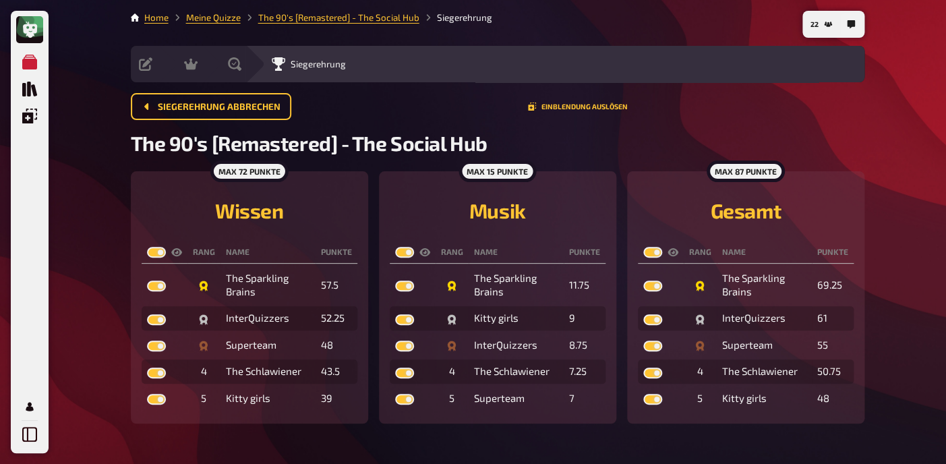
checkbox input "true"
